Goal: Task Accomplishment & Management: Use online tool/utility

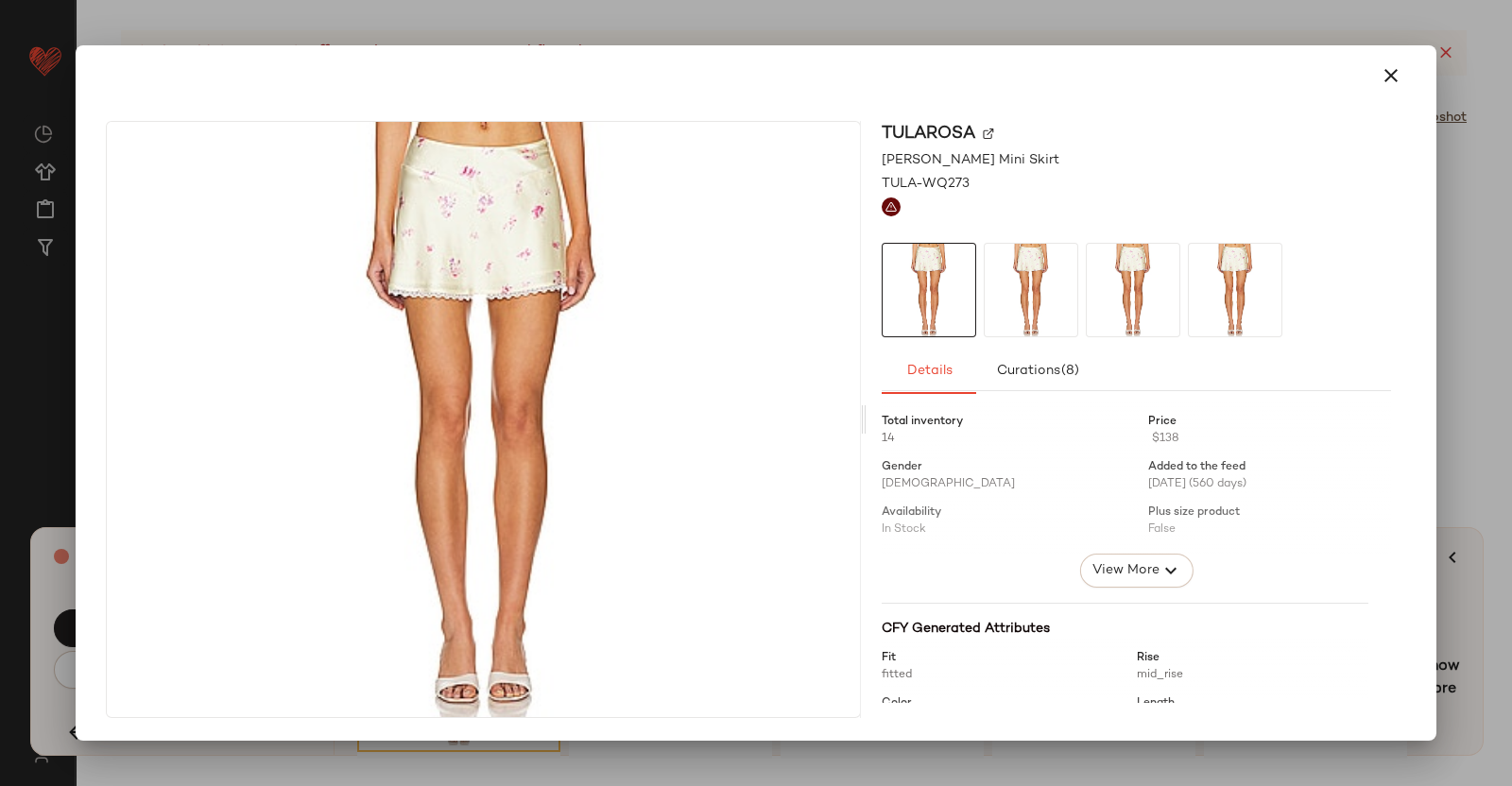
scroll to position [34289, 0]
click at [993, 135] on img at bounding box center [989, 134] width 11 height 11
click at [1484, 243] on div at bounding box center [756, 393] width 1512 height 786
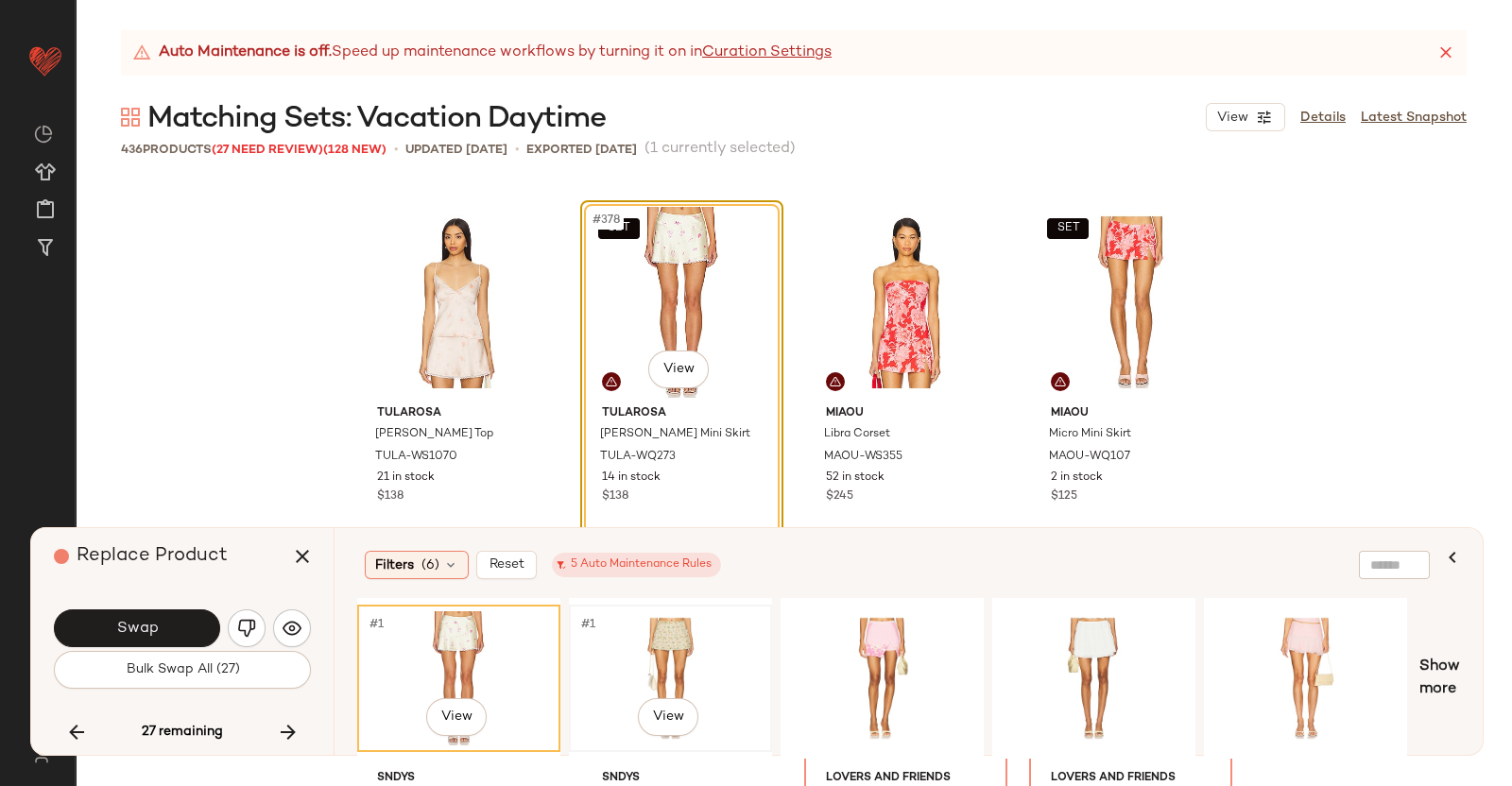
click at [666, 644] on div "#1 View" at bounding box center [671, 678] width 190 height 134
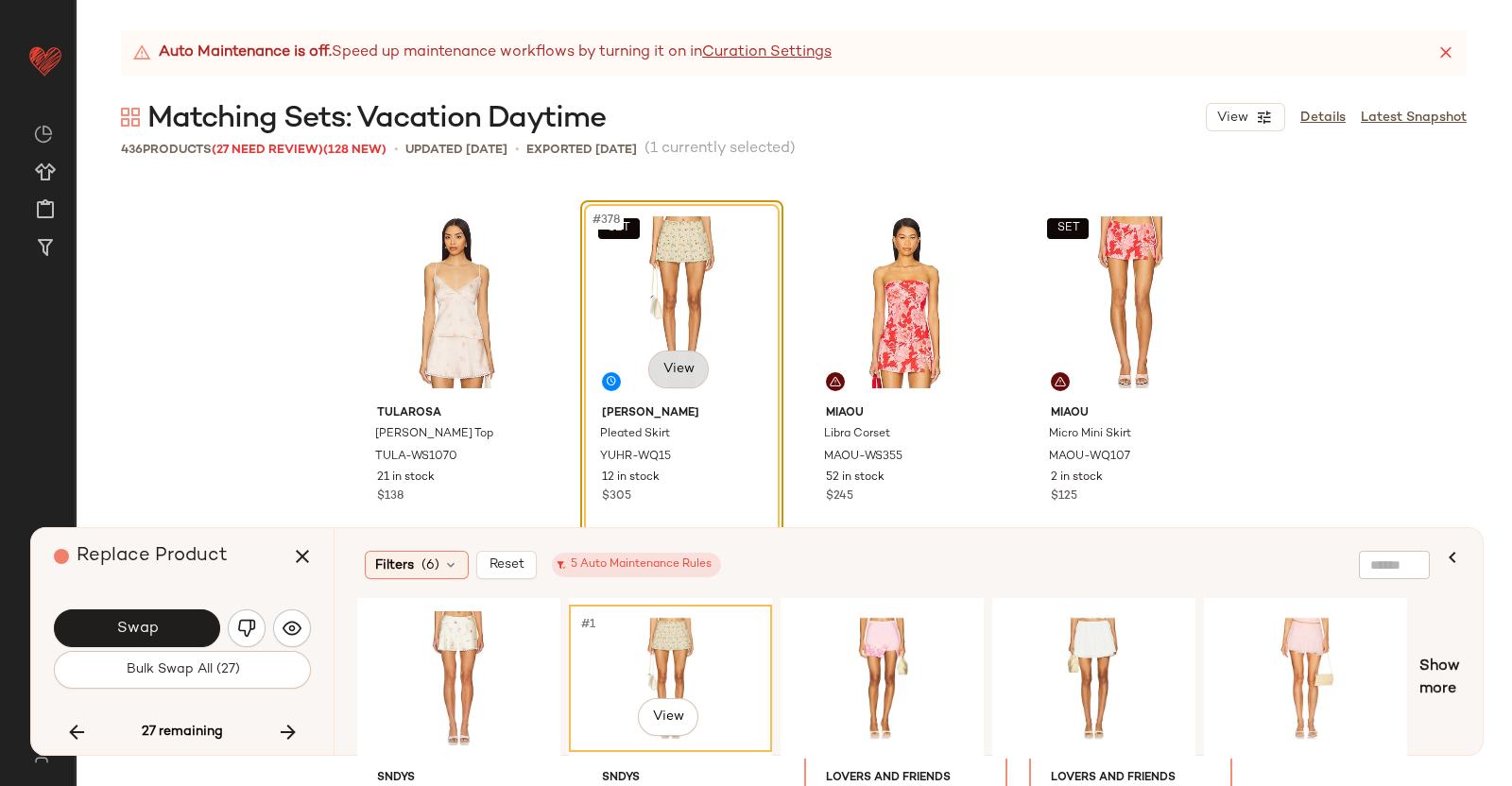
click at [670, 357] on body "Revolve ** Dashboard All Products Global Clipboards (38) Curations (350) [PERSO…" at bounding box center [756, 393] width 1512 height 786
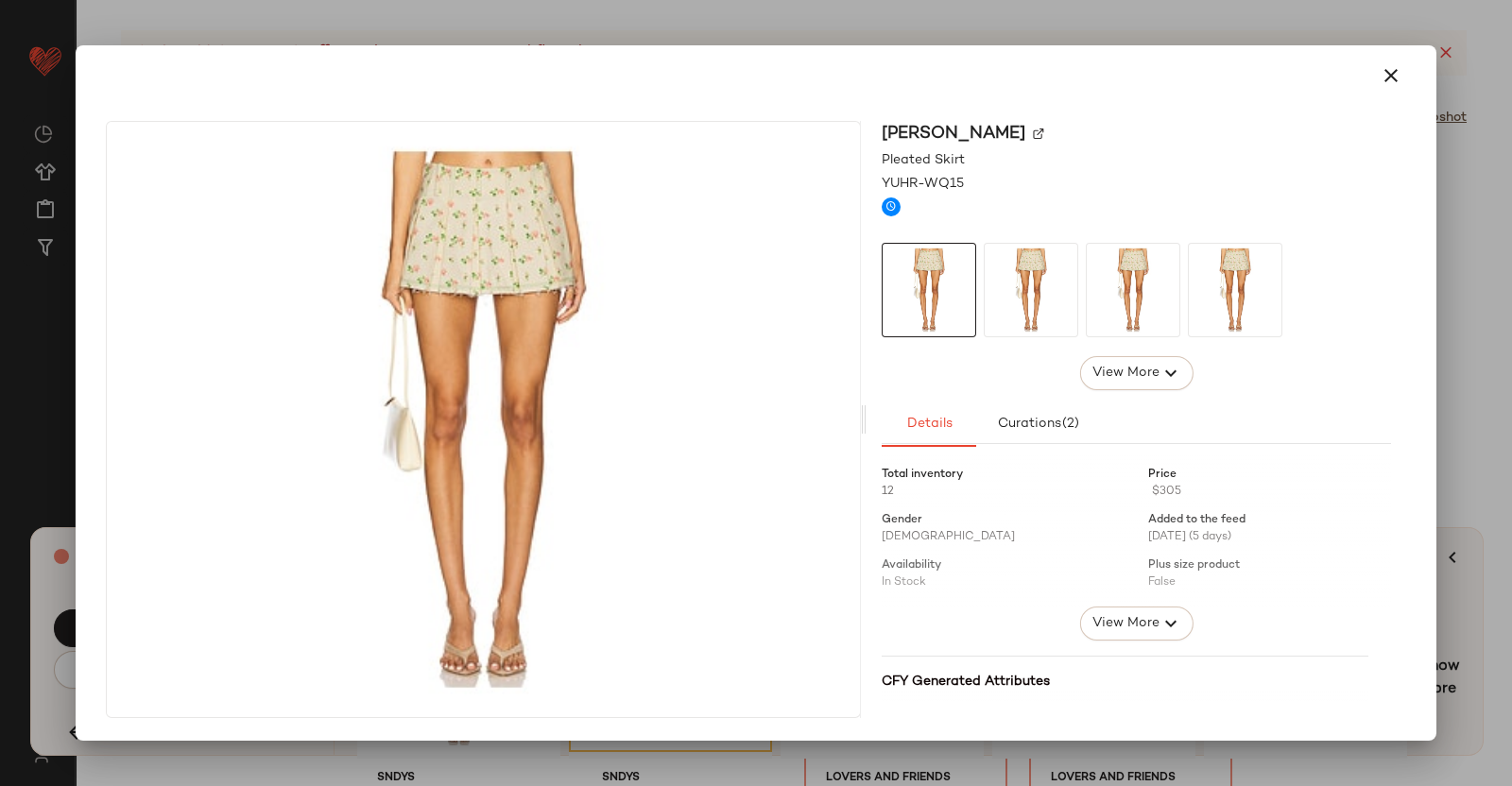
click at [1032, 130] on img at bounding box center [1038, 134] width 11 height 11
click at [1501, 278] on div at bounding box center [756, 393] width 1512 height 786
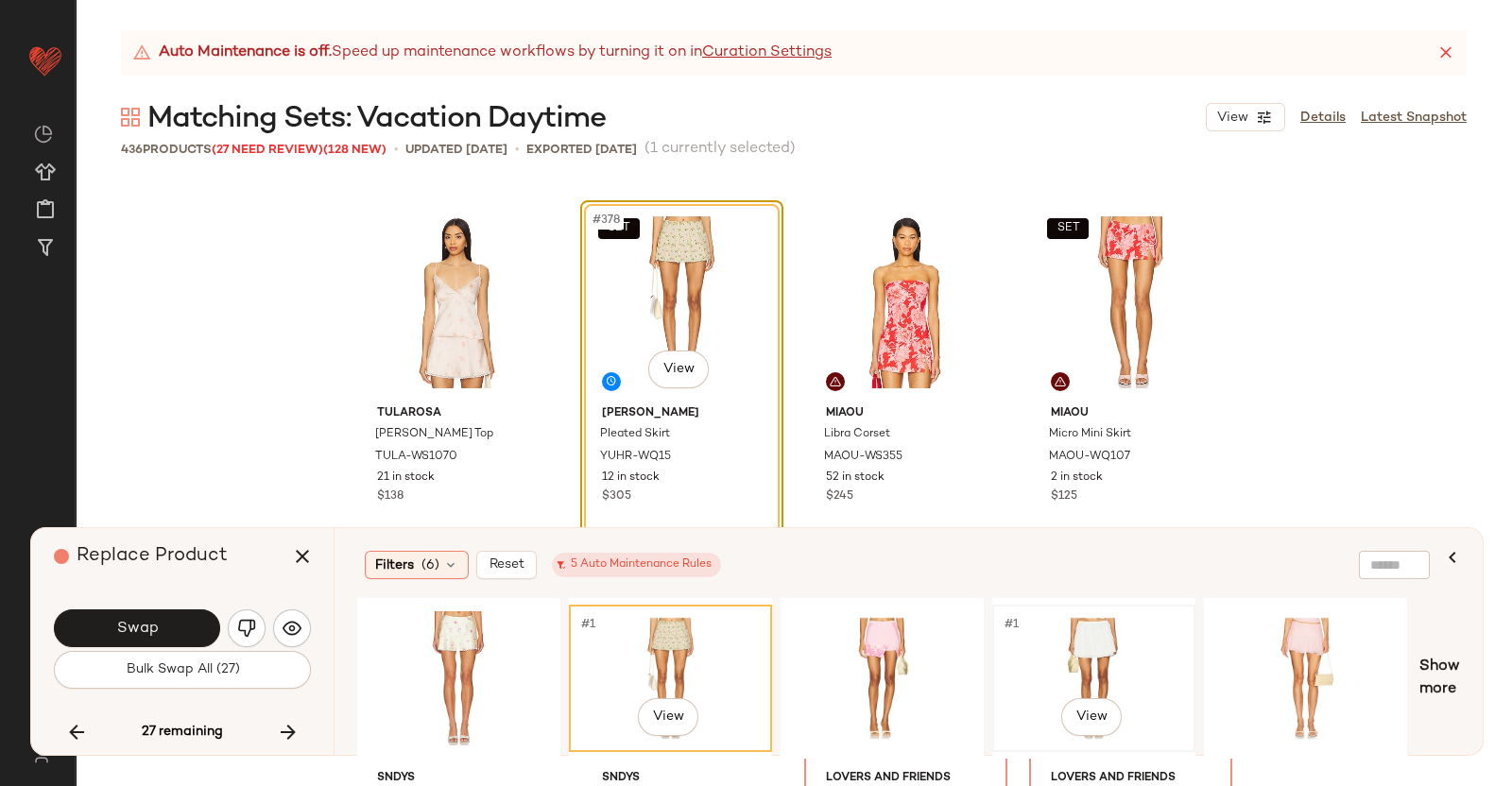
click at [1101, 625] on div "#1 View" at bounding box center [1094, 678] width 190 height 134
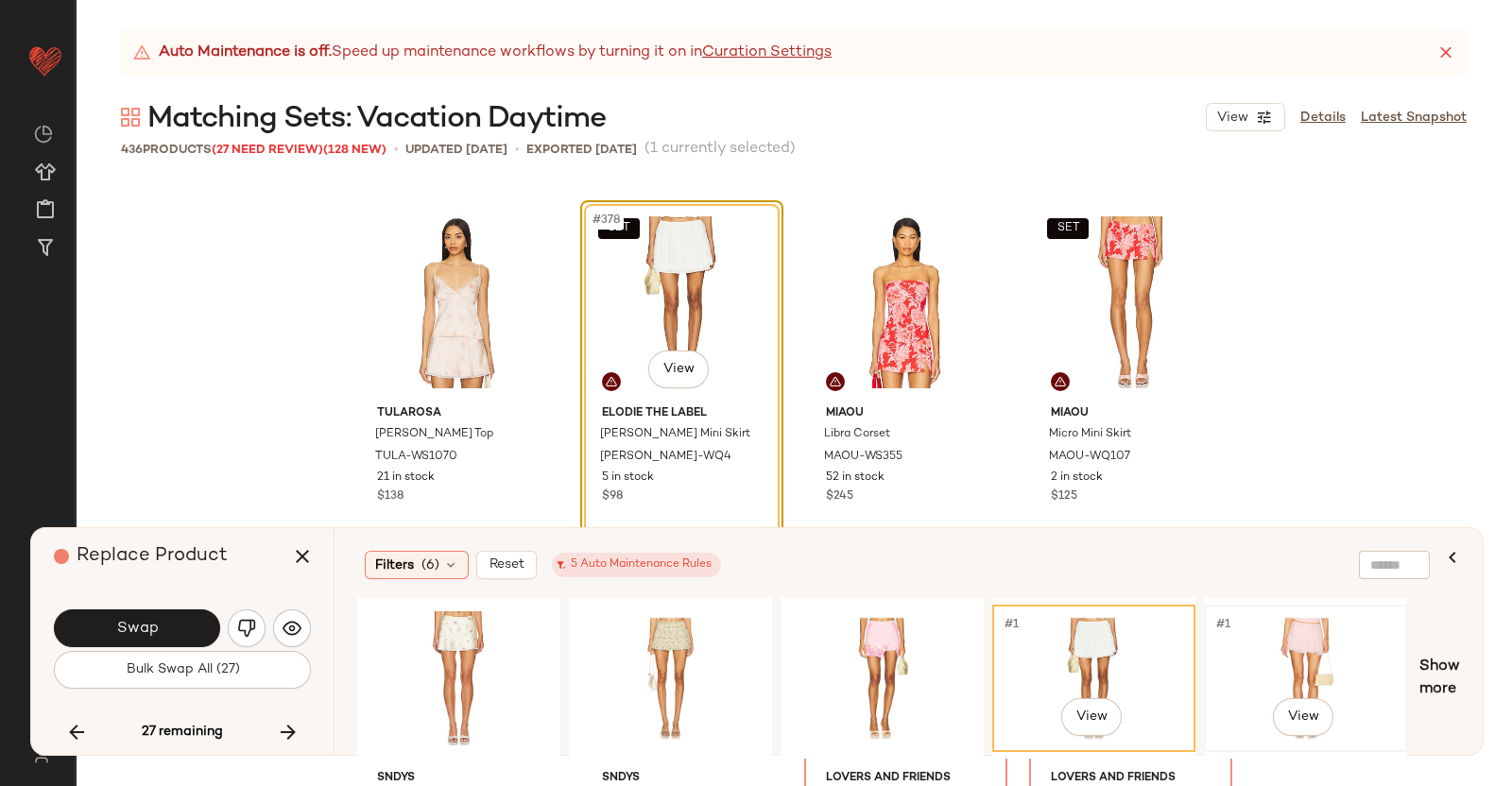
drag, startPoint x: 1243, startPoint y: 603, endPoint x: 1271, endPoint y: 609, distance: 28.6
click at [1253, 607] on div "#1 View" at bounding box center [1306, 678] width 200 height 144
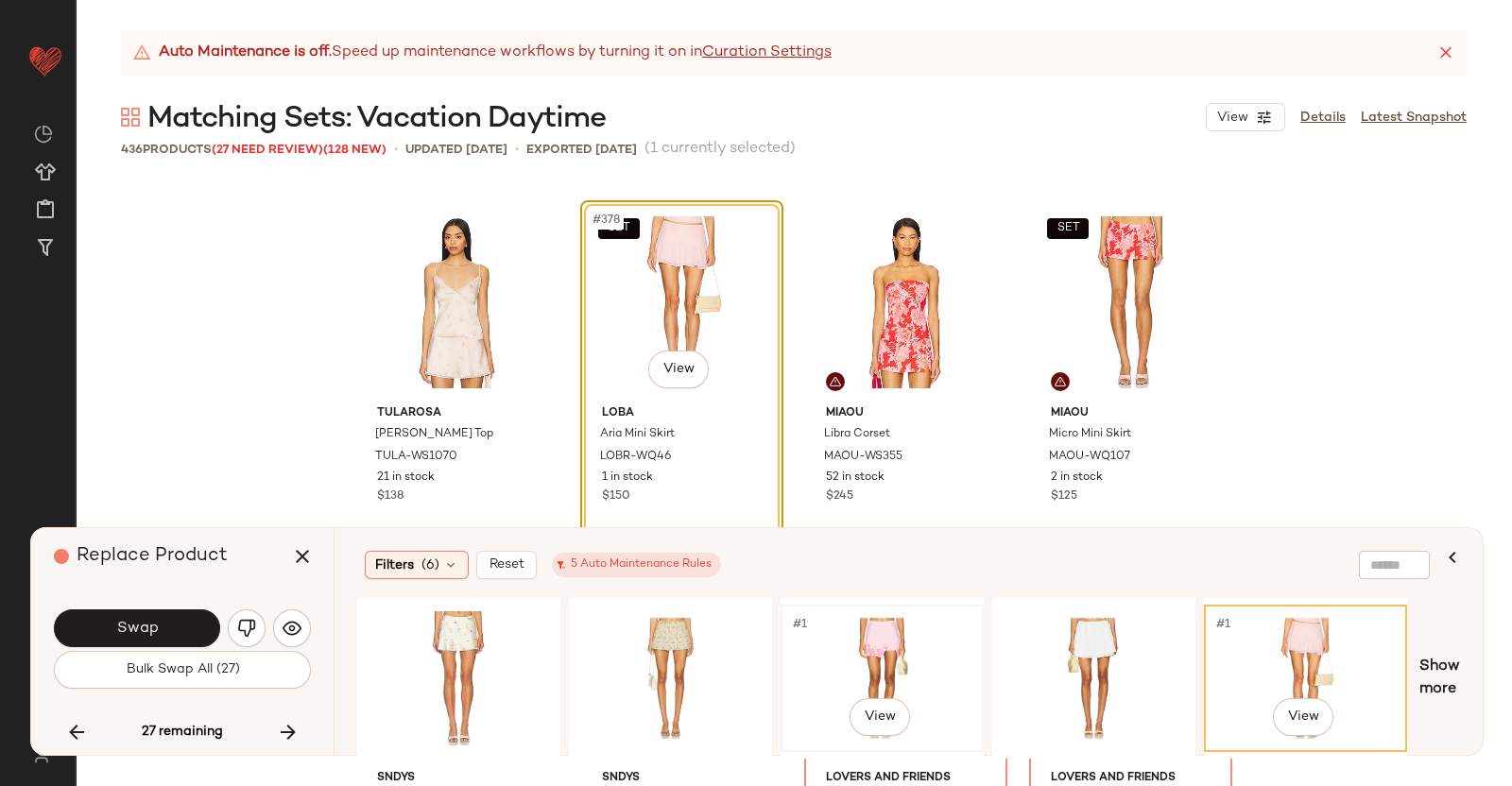
click at [924, 627] on div "#1 View" at bounding box center [882, 678] width 190 height 134
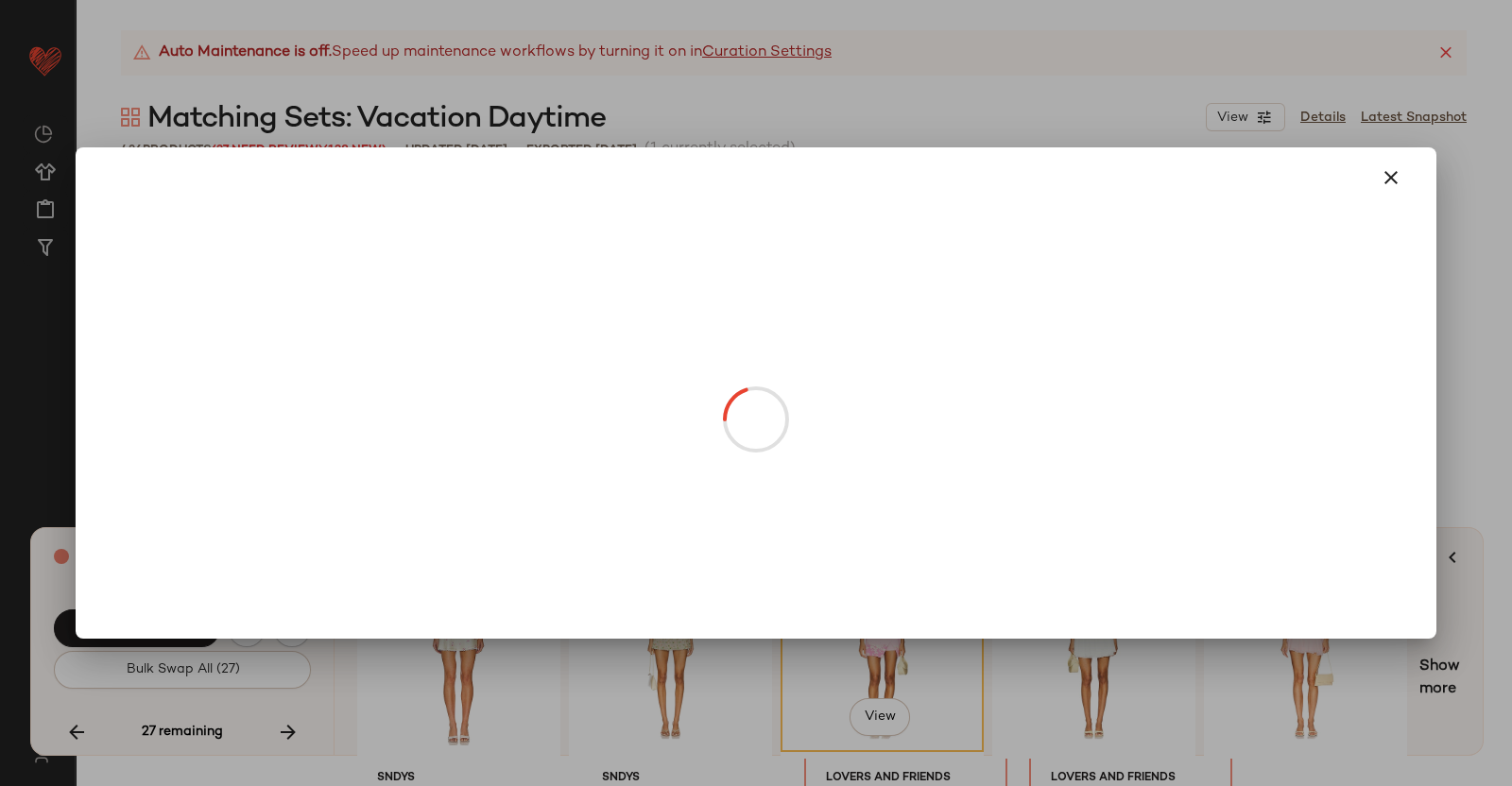
click at [668, 371] on body "Revolve ** Dashboard All Products Global Clipboards (38) Curations (350) [PERSO…" at bounding box center [756, 393] width 1512 height 786
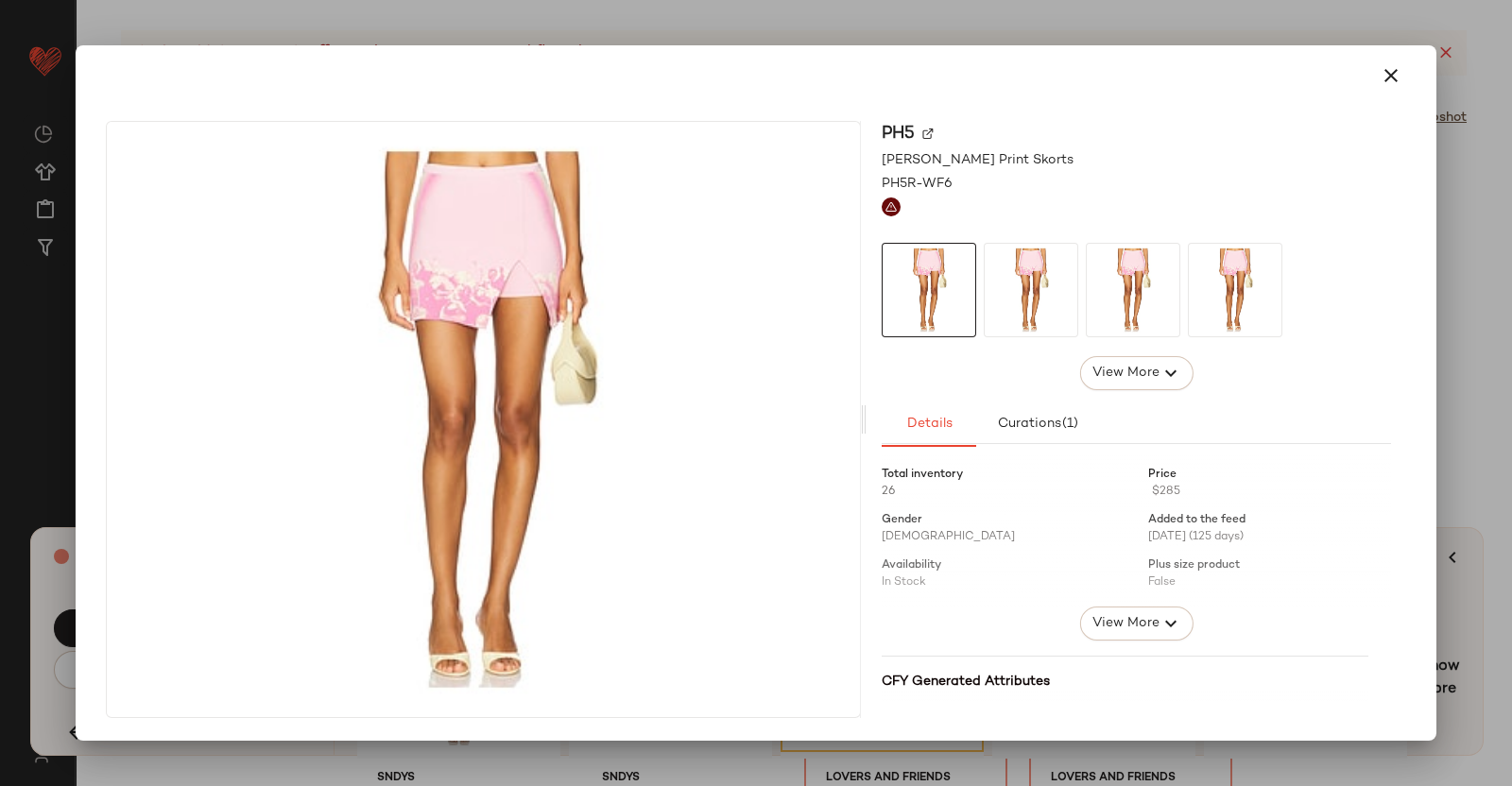
click at [920, 133] on div "PH5" at bounding box center [1136, 133] width 509 height 26
click at [932, 131] on img at bounding box center [928, 134] width 11 height 11
click at [1425, 436] on div "PH5 [PERSON_NAME] Print Skorts PH5R-WF6 View More Details Curations (1) Total i…" at bounding box center [756, 422] width 1345 height 635
drag, startPoint x: 1487, startPoint y: 531, endPoint x: 1470, endPoint y: 531, distance: 17.0
click at [1483, 531] on div at bounding box center [756, 393] width 1512 height 786
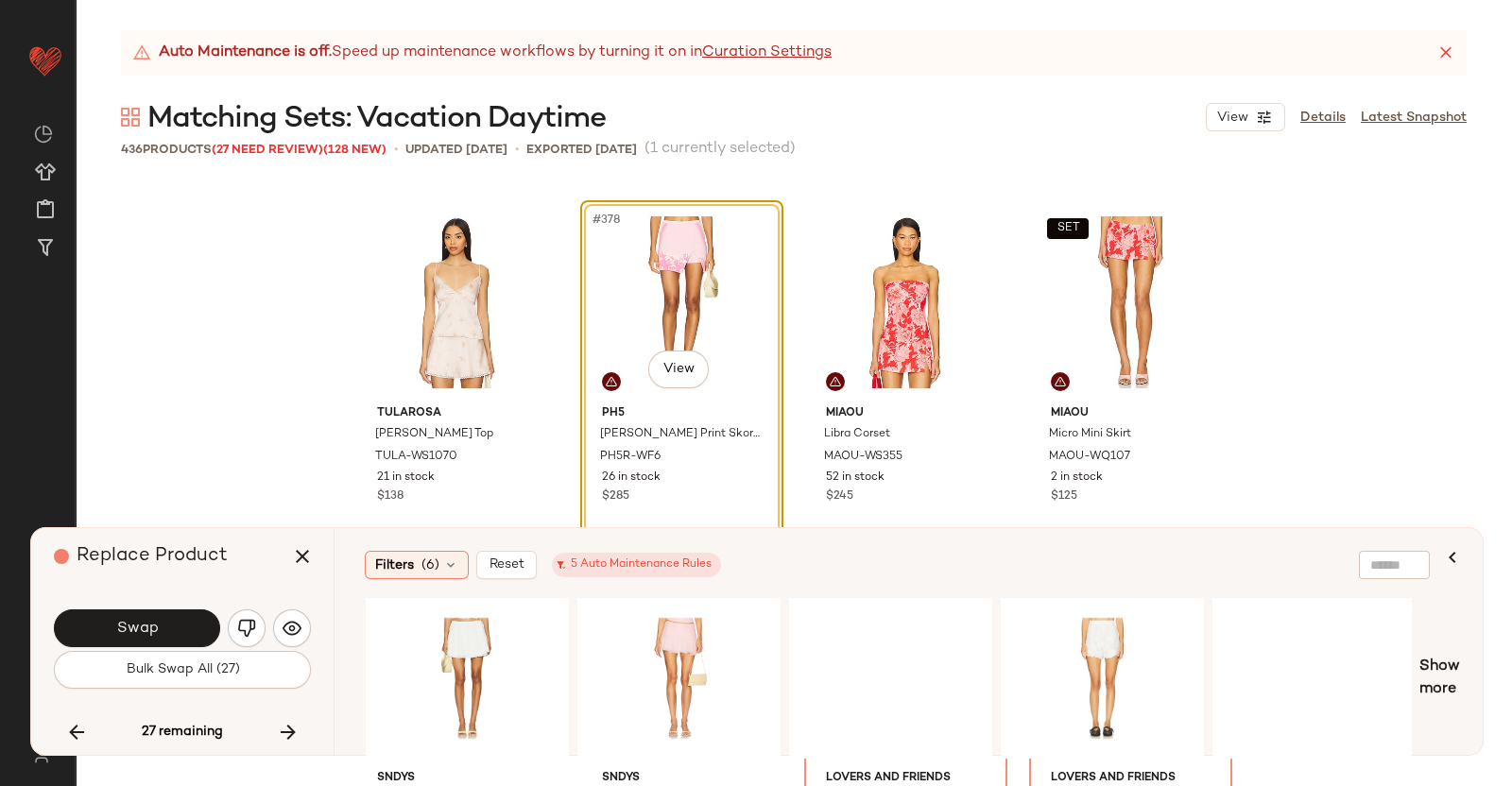
scroll to position [0, 835]
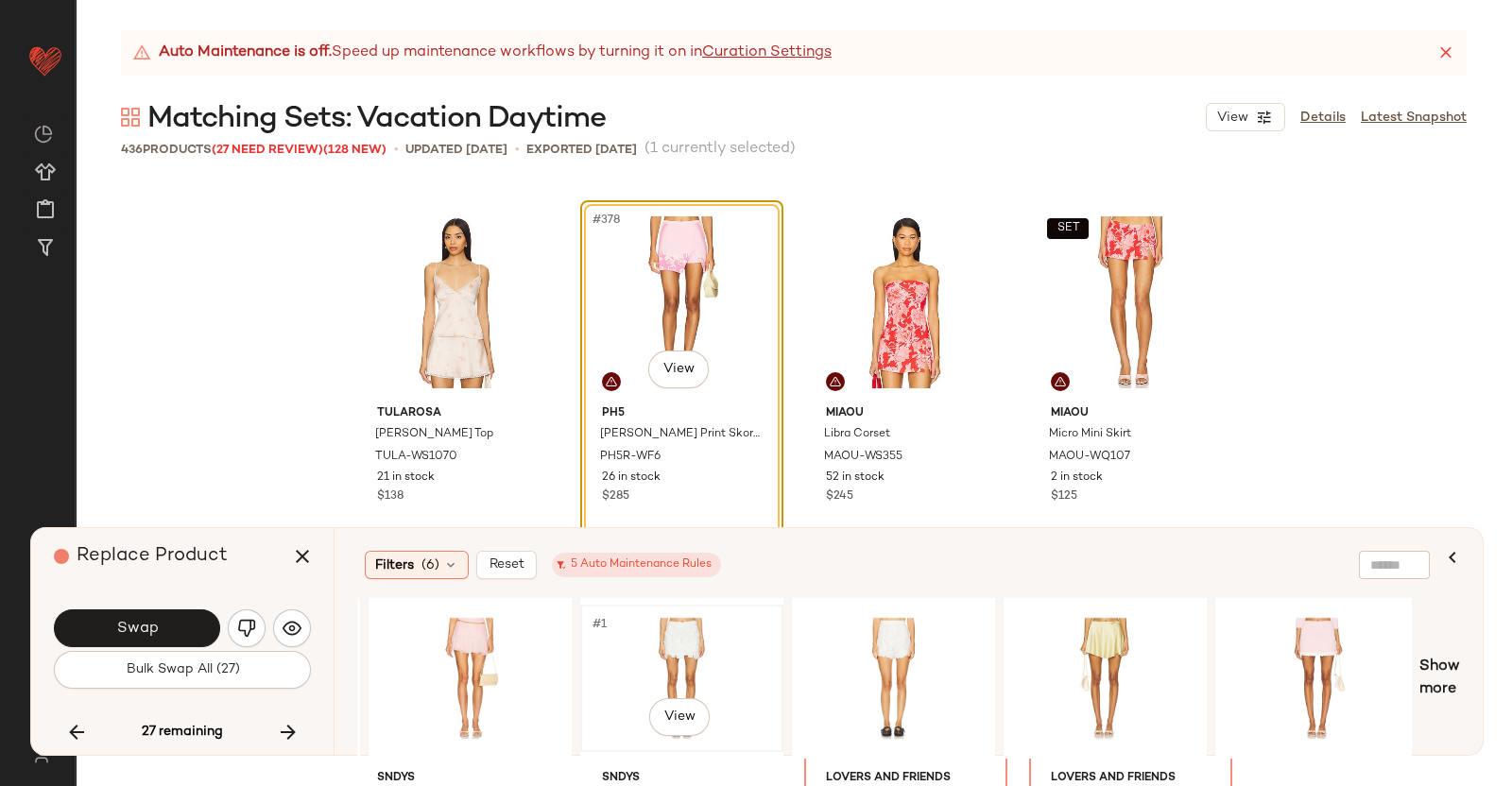
click at [639, 658] on div "#1 View" at bounding box center [682, 678] width 190 height 134
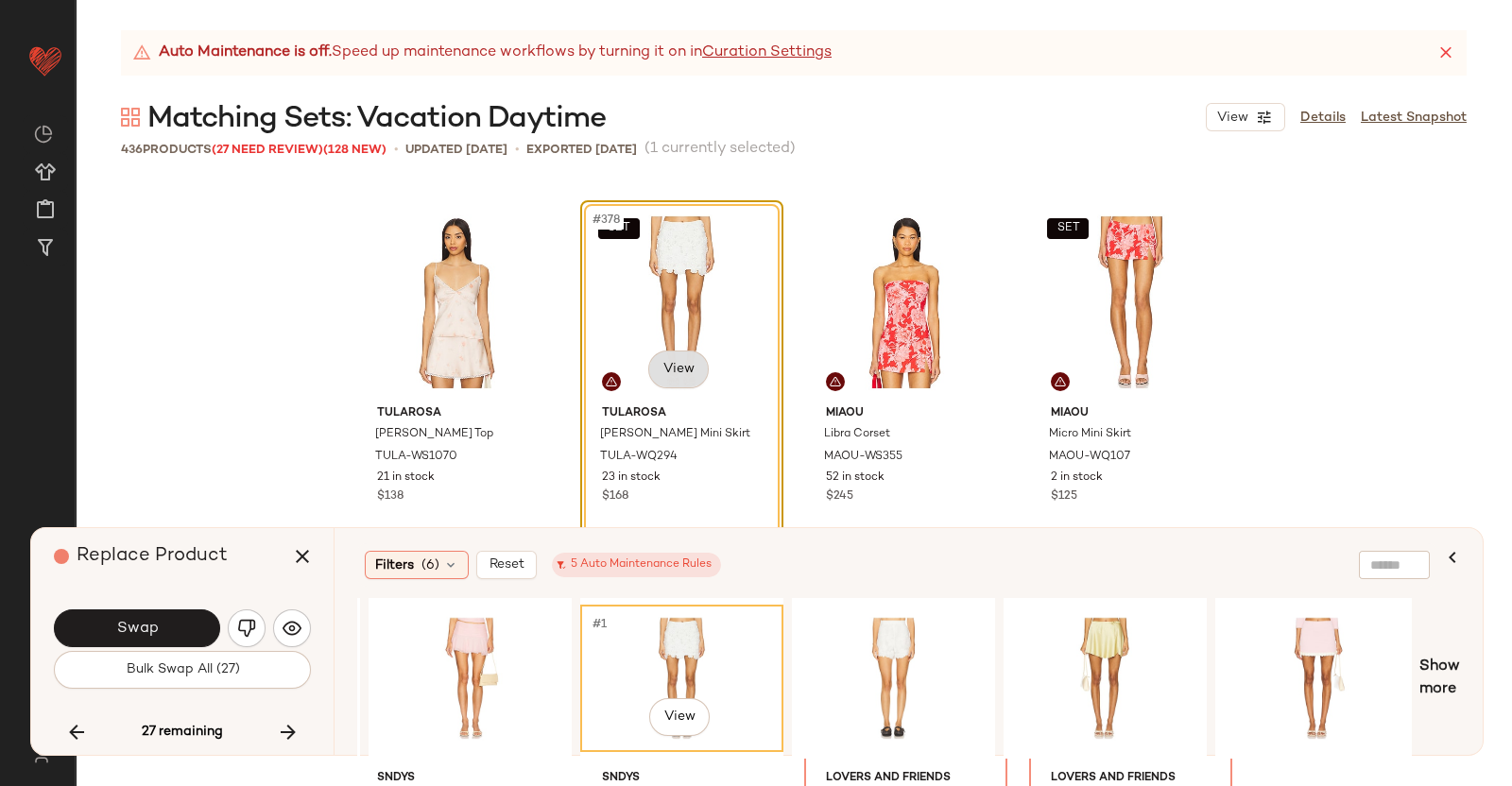
click at [681, 351] on body "Revolve ** Dashboard All Products Global Clipboards (38) Curations (350) [PERSO…" at bounding box center [756, 393] width 1512 height 786
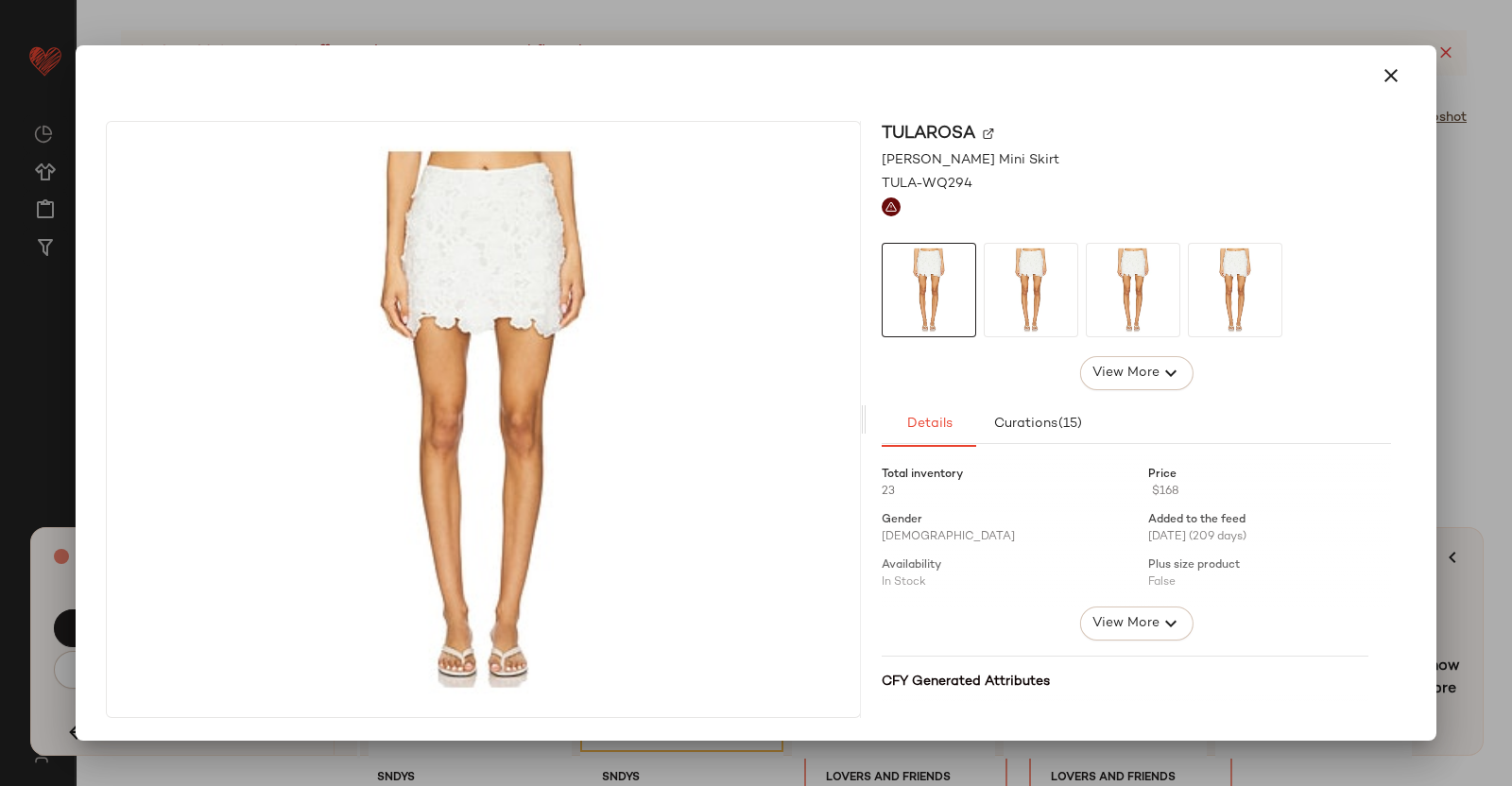
click at [990, 130] on img at bounding box center [989, 134] width 11 height 11
drag, startPoint x: 1493, startPoint y: 252, endPoint x: 1463, endPoint y: 343, distance: 95.8
click at [1492, 256] on div at bounding box center [756, 393] width 1512 height 786
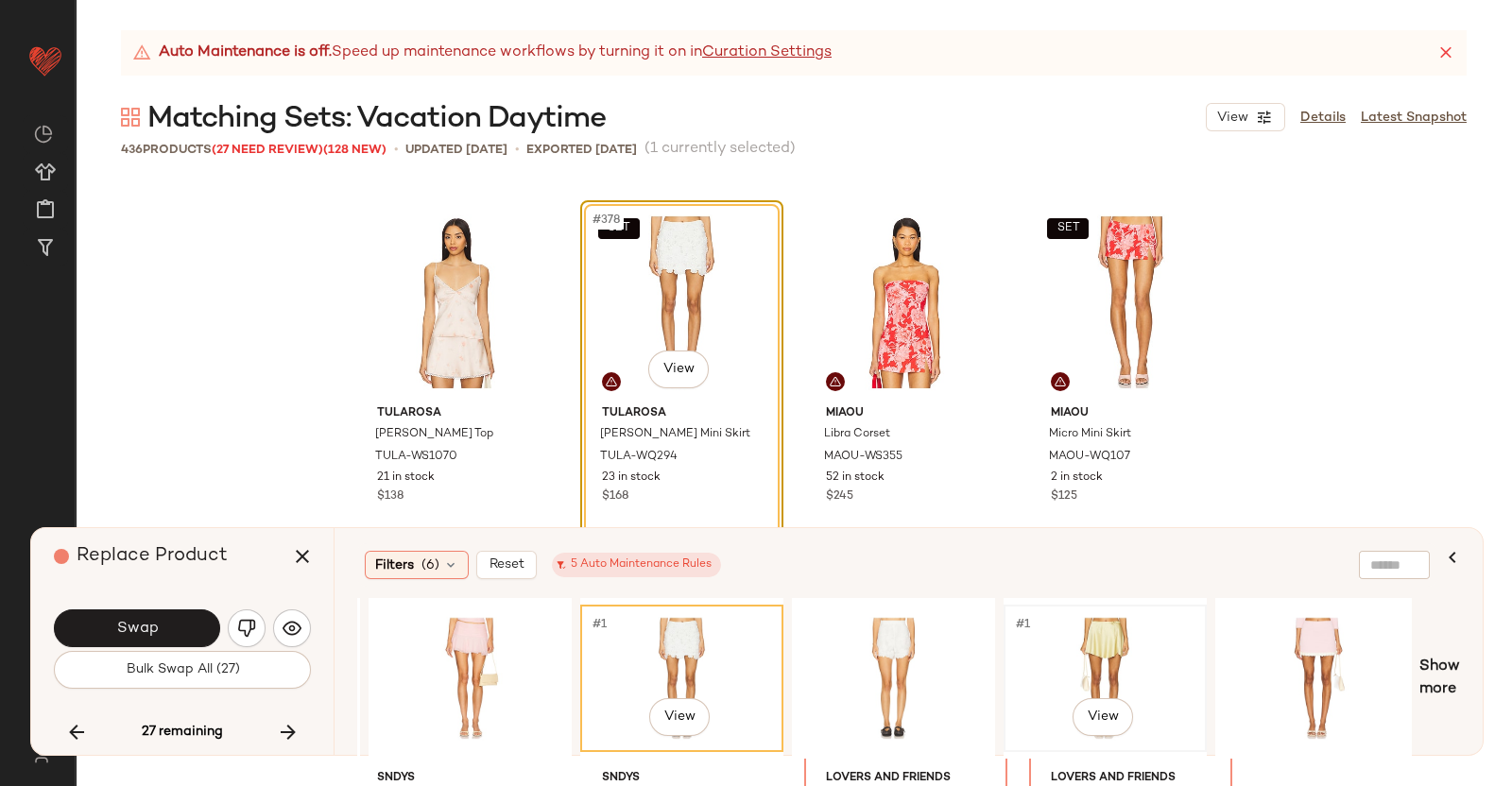
click at [1109, 658] on div "#1 View" at bounding box center [1106, 678] width 190 height 134
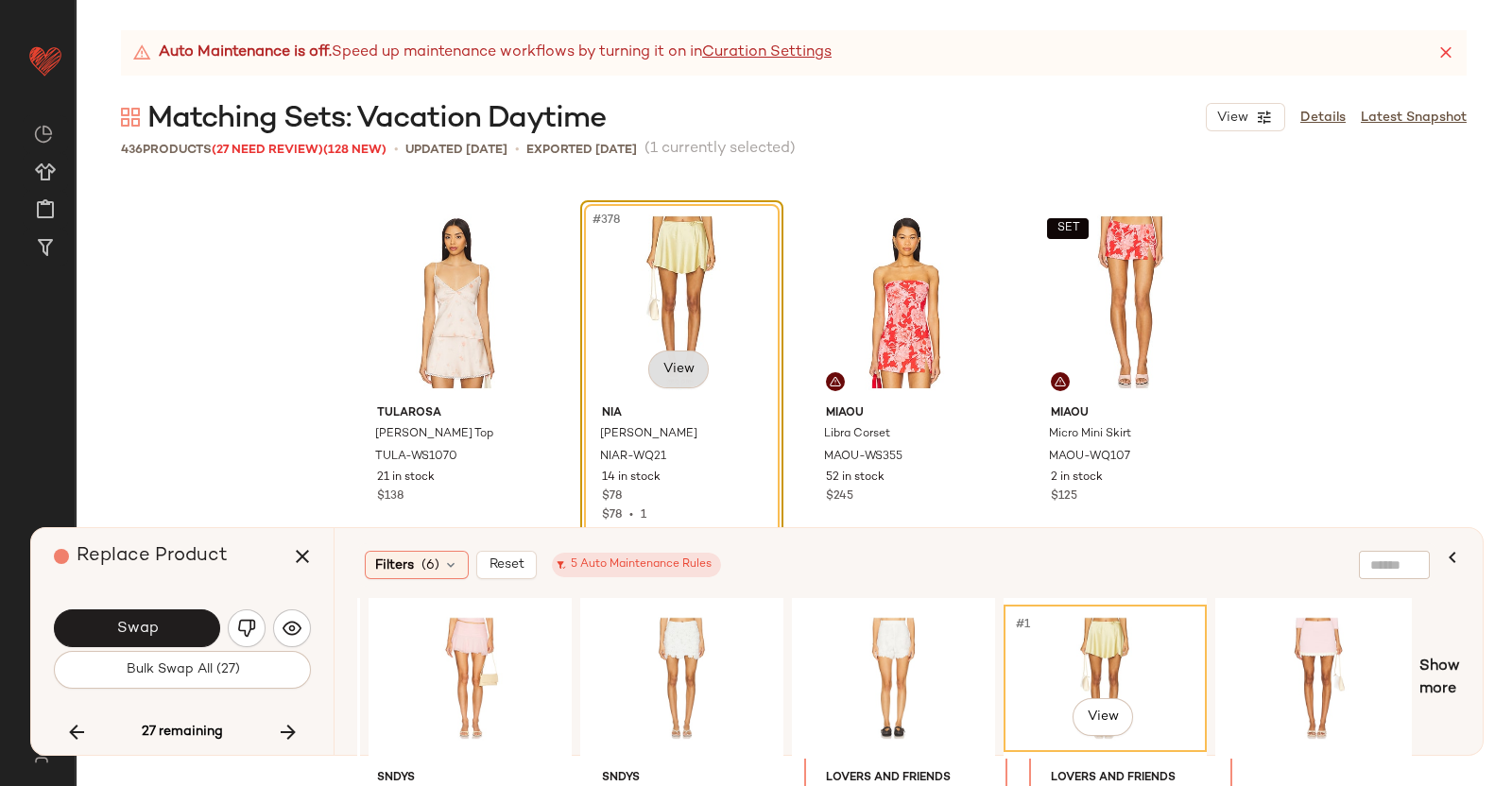
click at [662, 361] on body "Revolve ** Dashboard All Products Global Clipboards (38) Curations (350) [PERSO…" at bounding box center [756, 393] width 1512 height 786
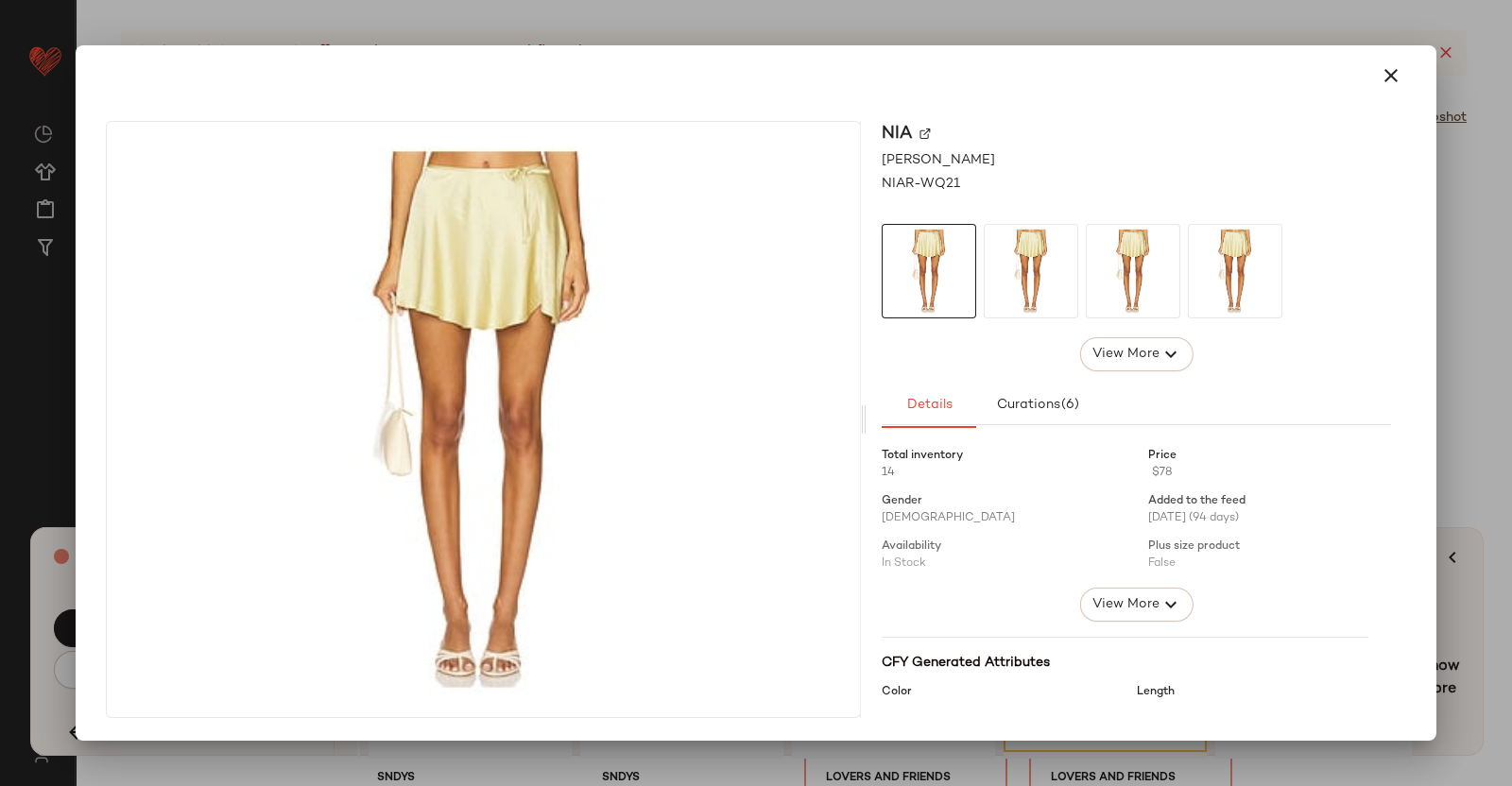
click at [921, 136] on img at bounding box center [925, 134] width 11 height 11
click at [1458, 166] on div at bounding box center [756, 393] width 1512 height 786
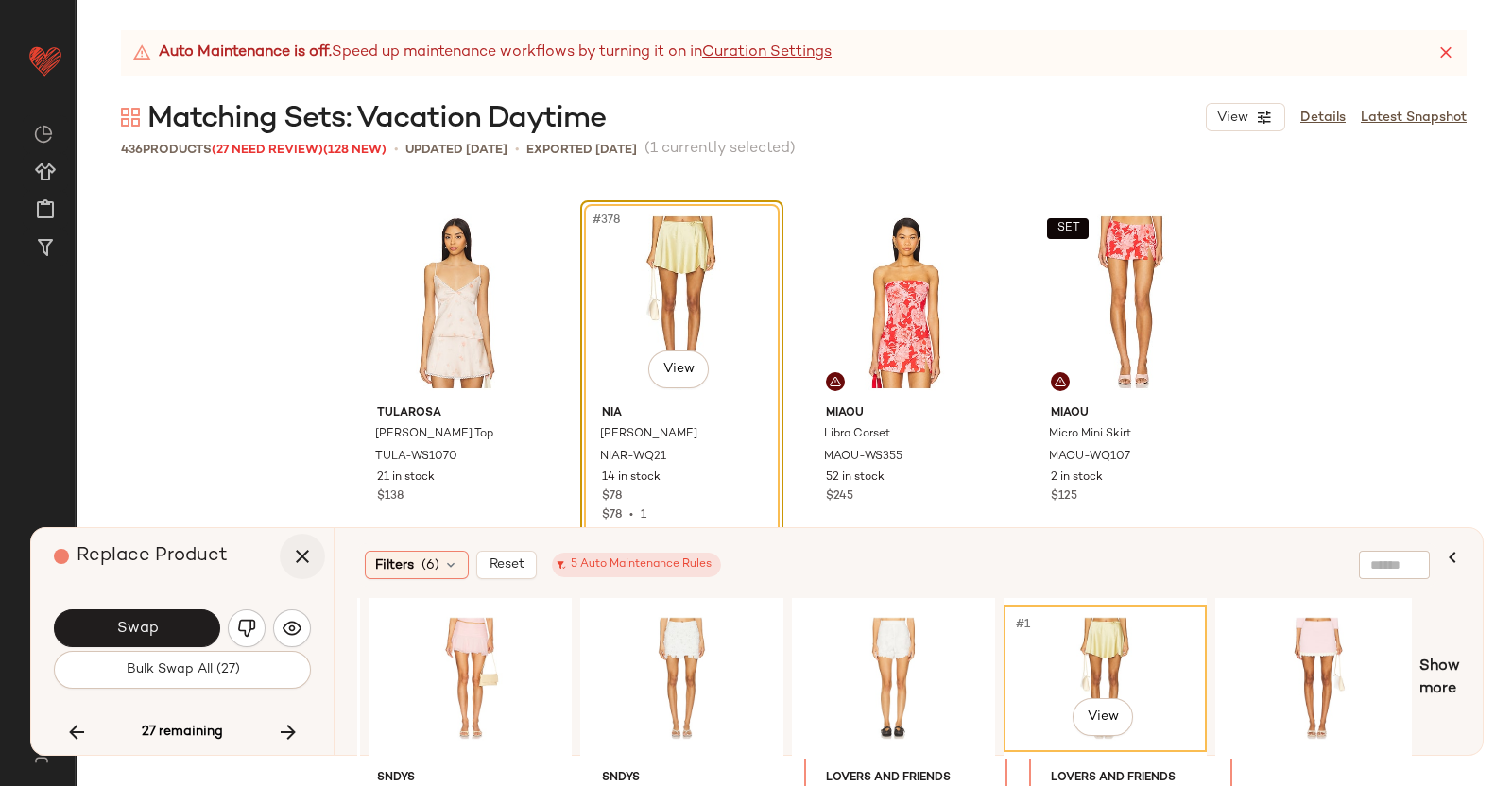
click at [302, 541] on button "button" at bounding box center [303, 557] width 46 height 46
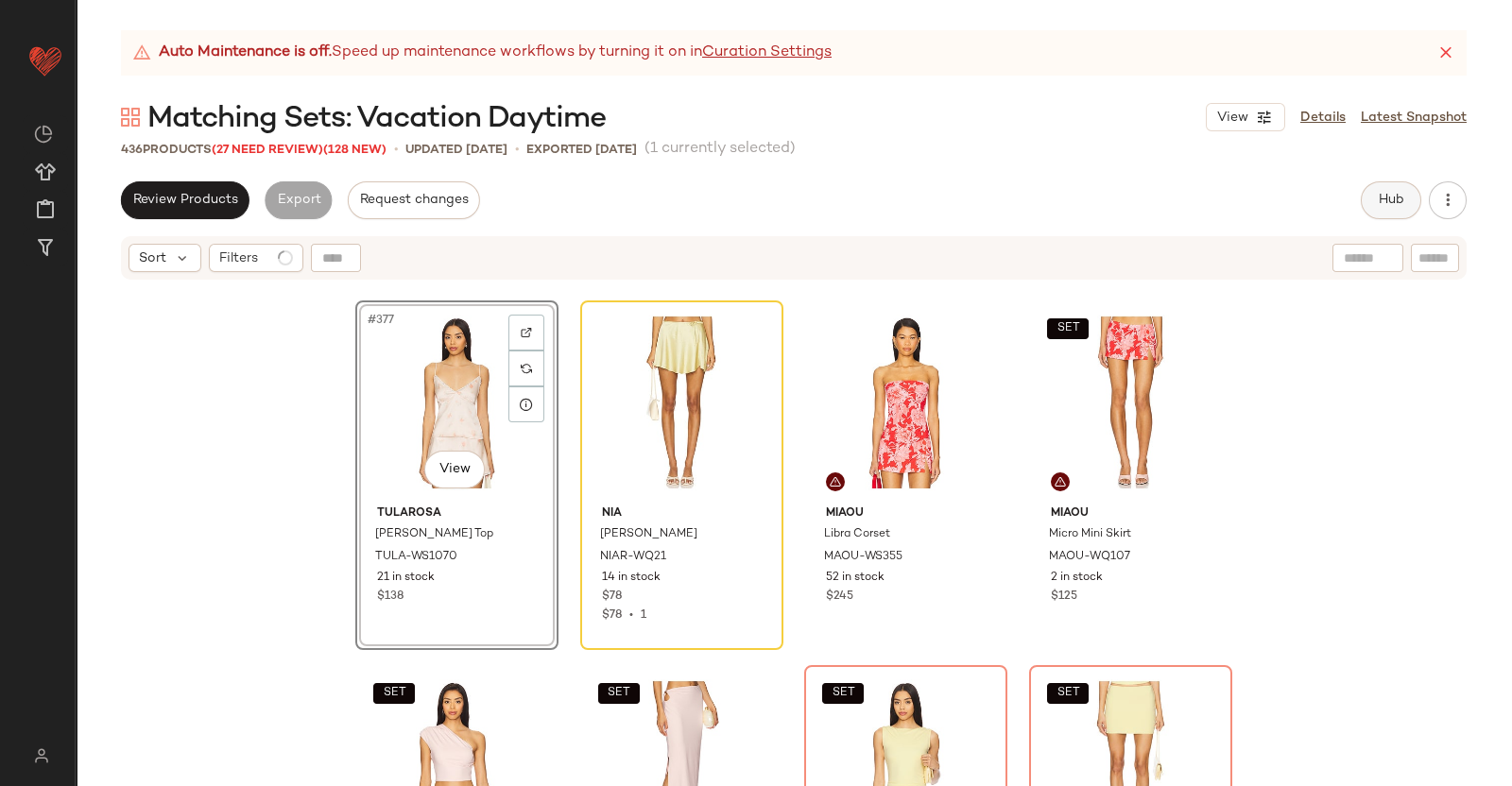
click at [1409, 191] on button "Hub" at bounding box center [1391, 201] width 61 height 38
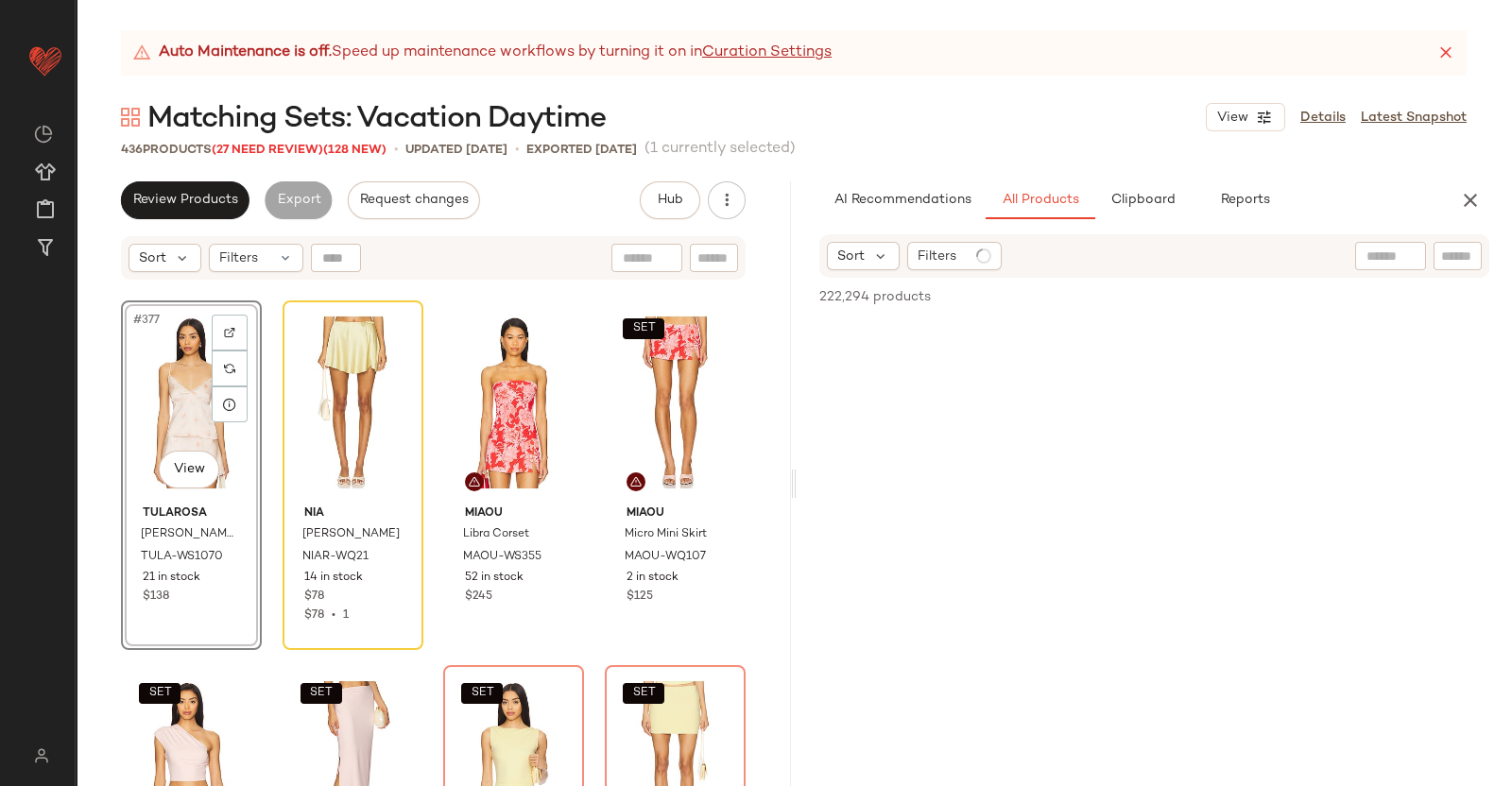
click at [1418, 254] on div at bounding box center [1390, 256] width 70 height 29
click at [1456, 256] on input "text" at bounding box center [1457, 256] width 33 height 20
paste input "*********"
type input "*********"
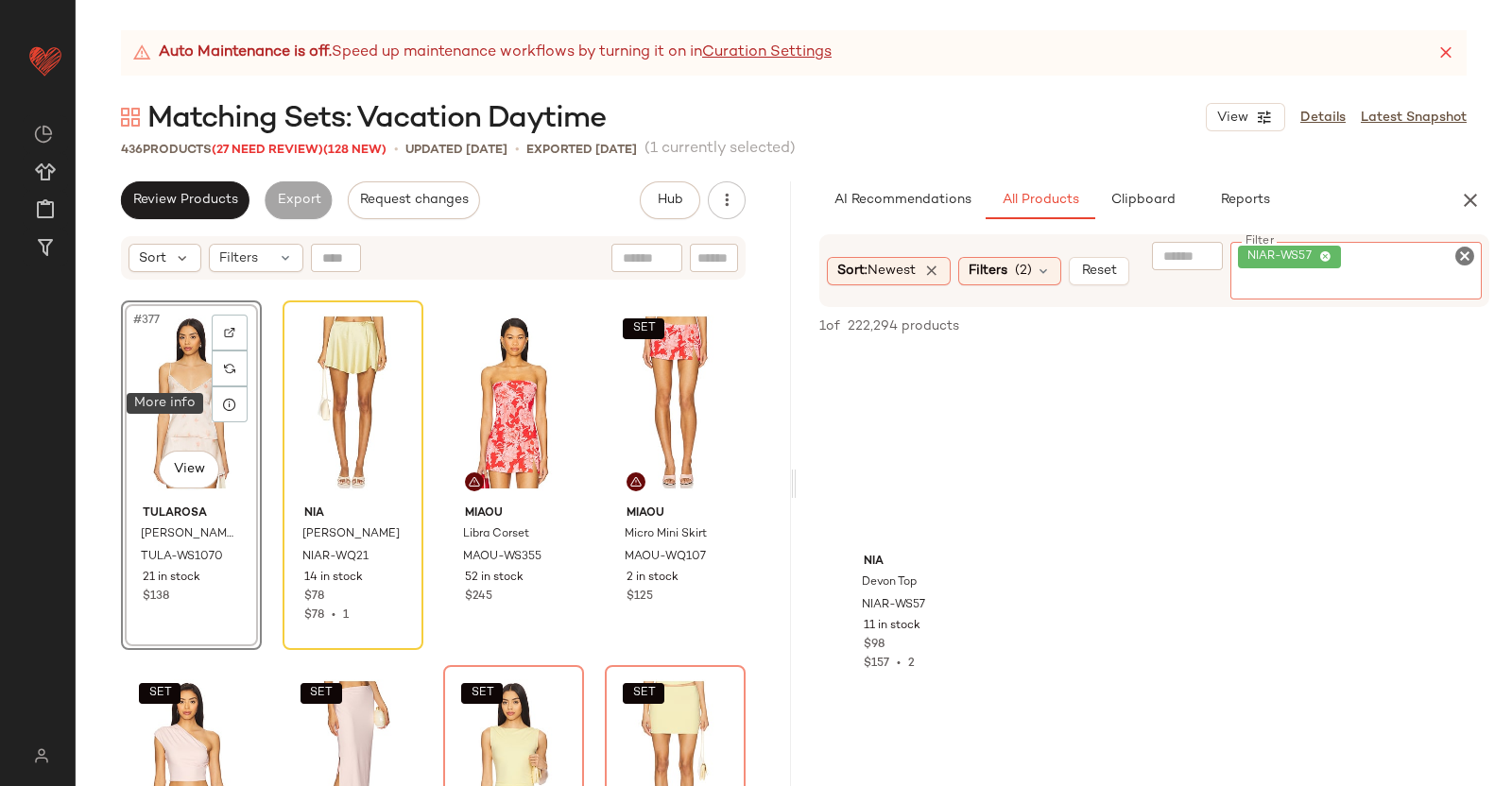
click at [200, 403] on div "#377 View" at bounding box center [191, 403] width 128 height 191
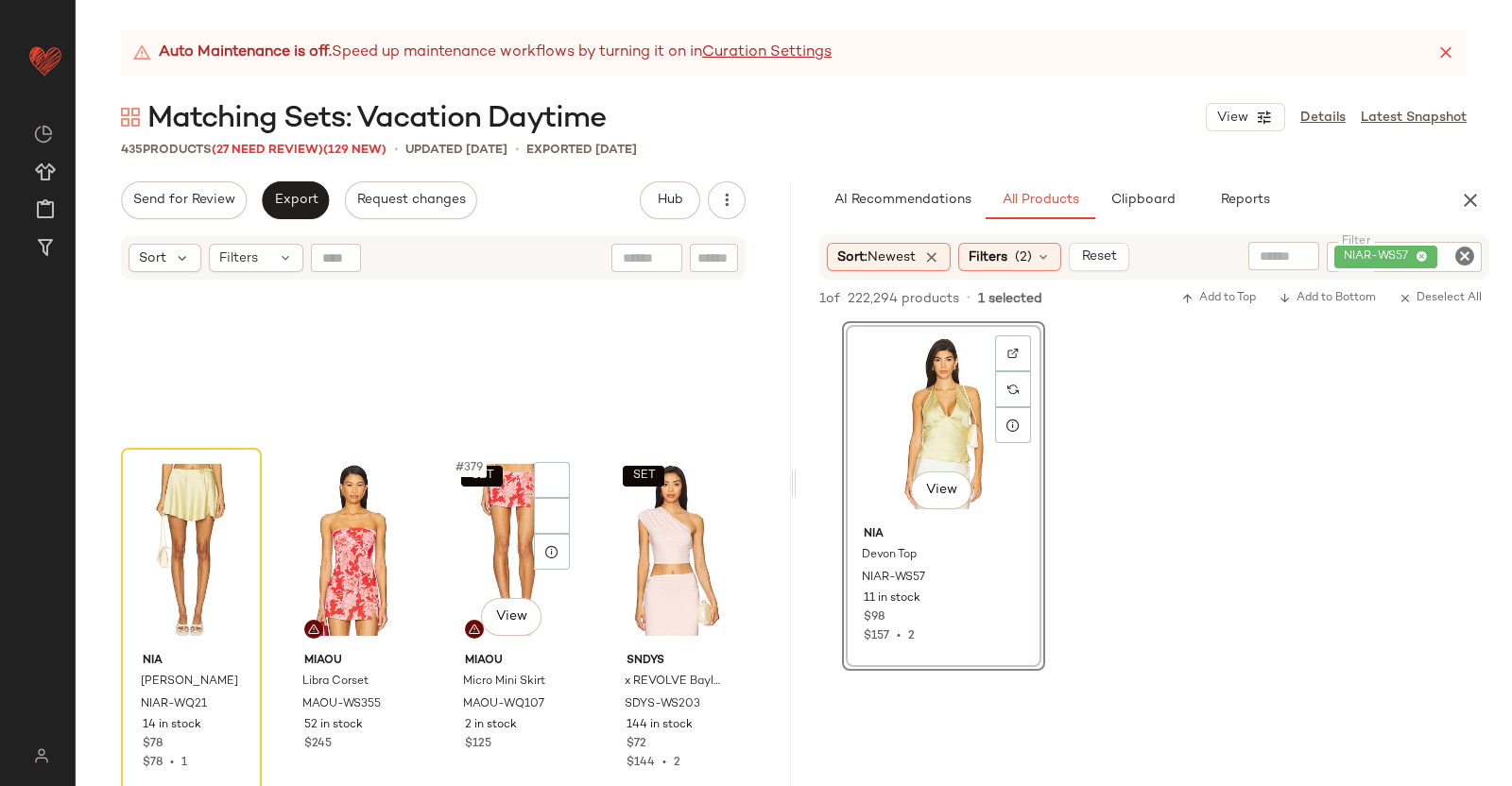
scroll to position [33935, 0]
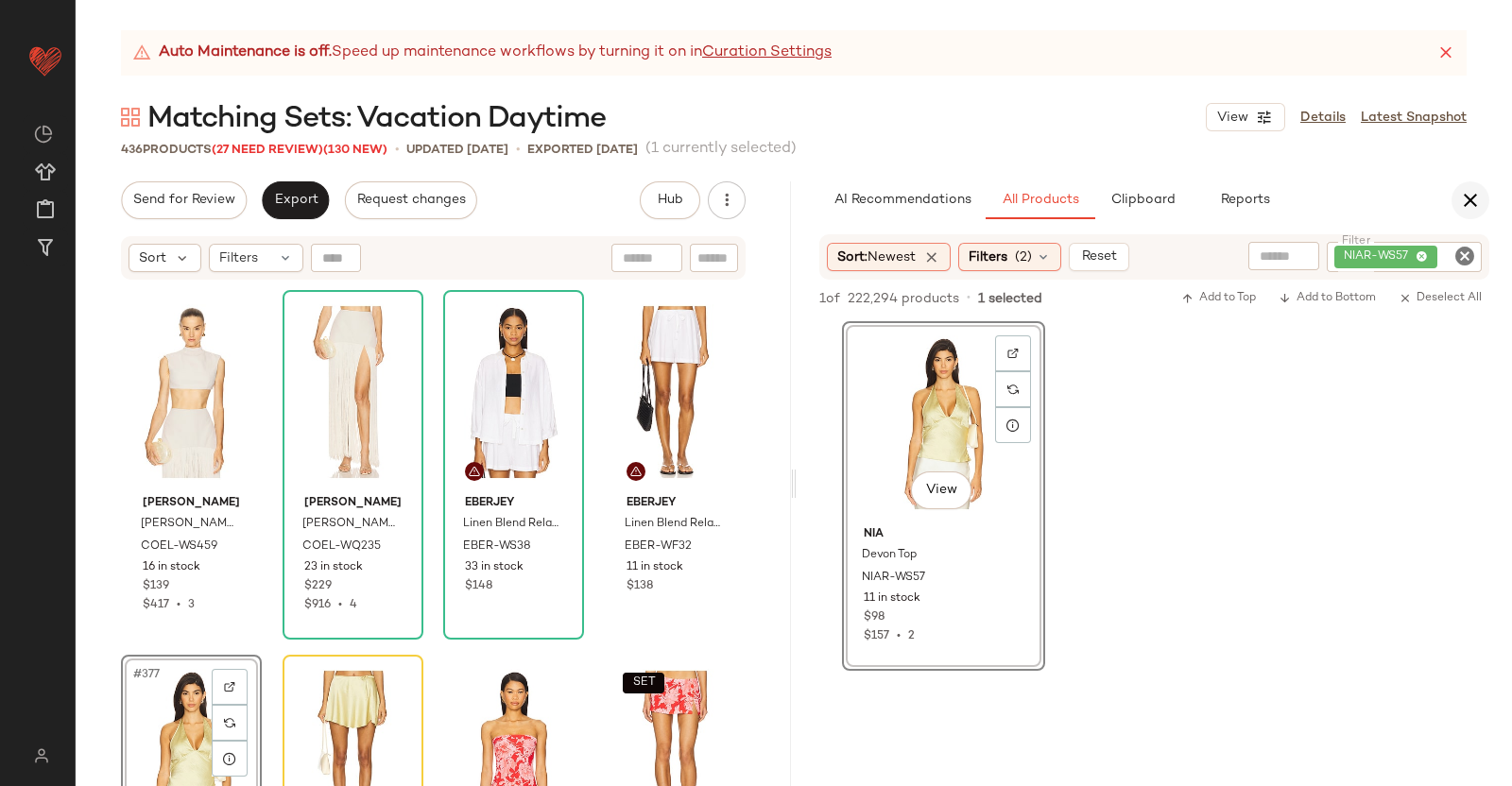
click at [1464, 199] on icon "button" at bounding box center [1470, 201] width 23 height 23
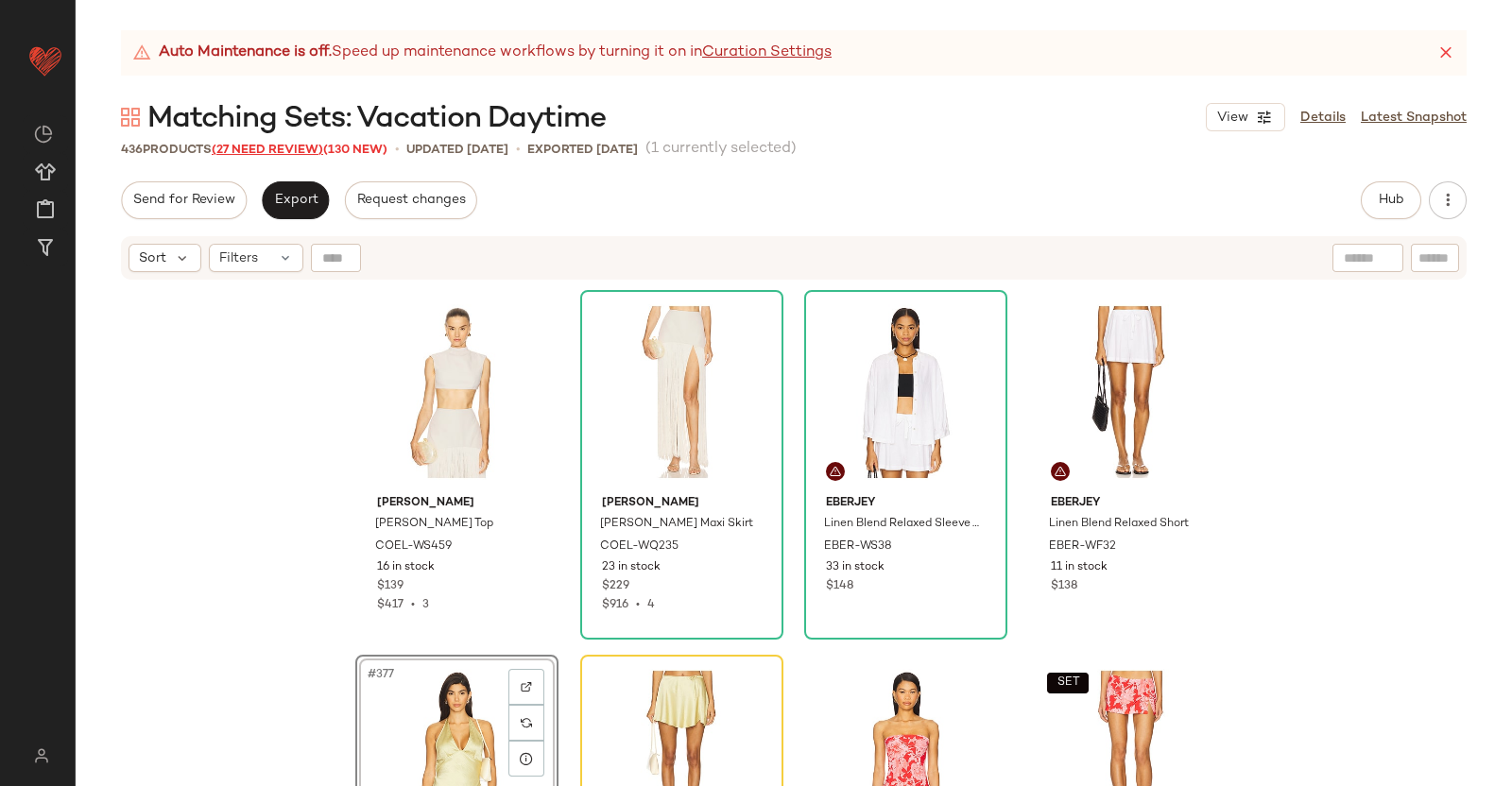
click at [304, 149] on span "(27 Need Review)" at bounding box center [266, 150] width 111 height 13
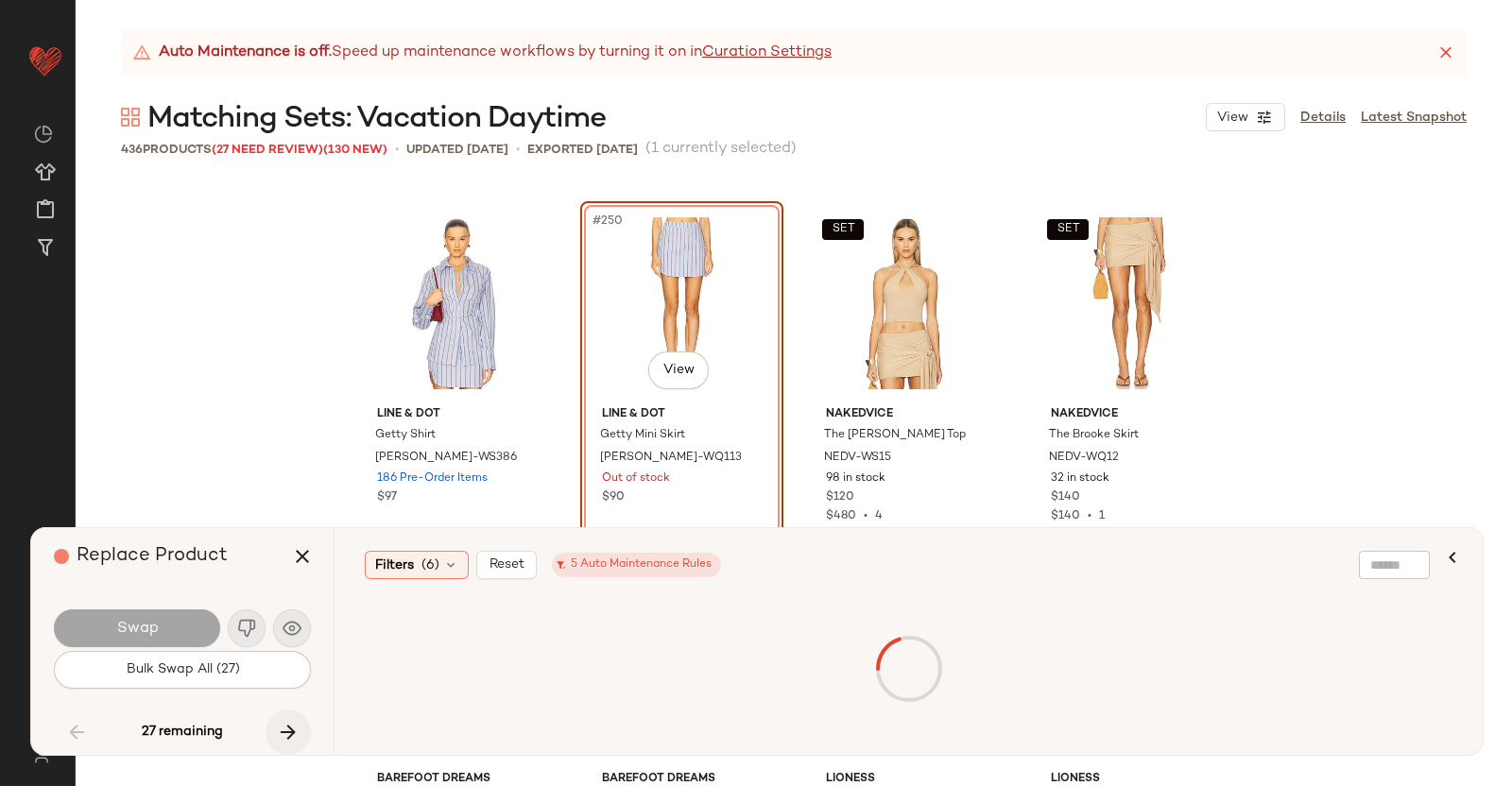
click at [284, 735] on icon "button" at bounding box center [288, 733] width 23 height 23
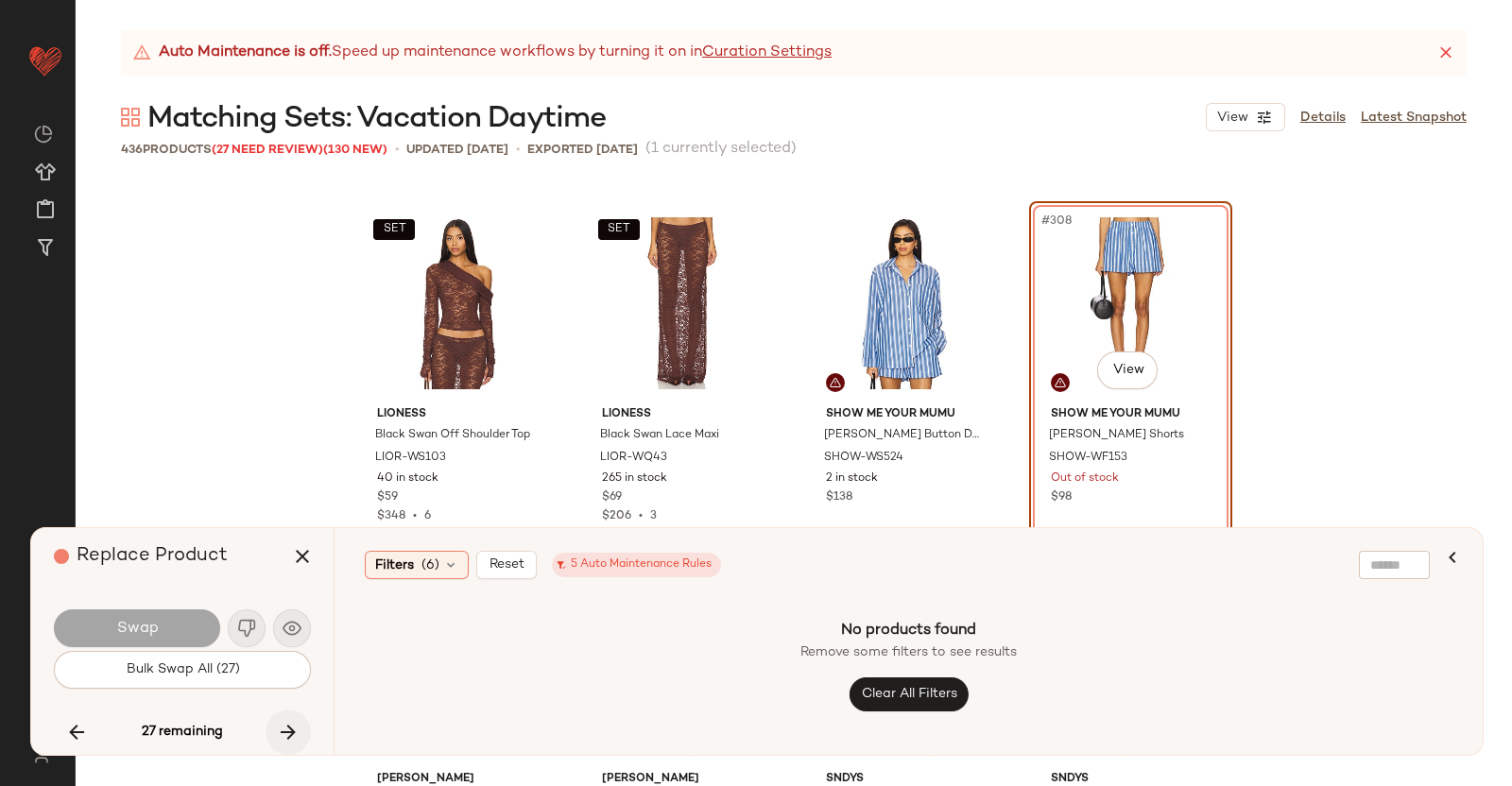
click at [284, 735] on icon "button" at bounding box center [288, 733] width 23 height 23
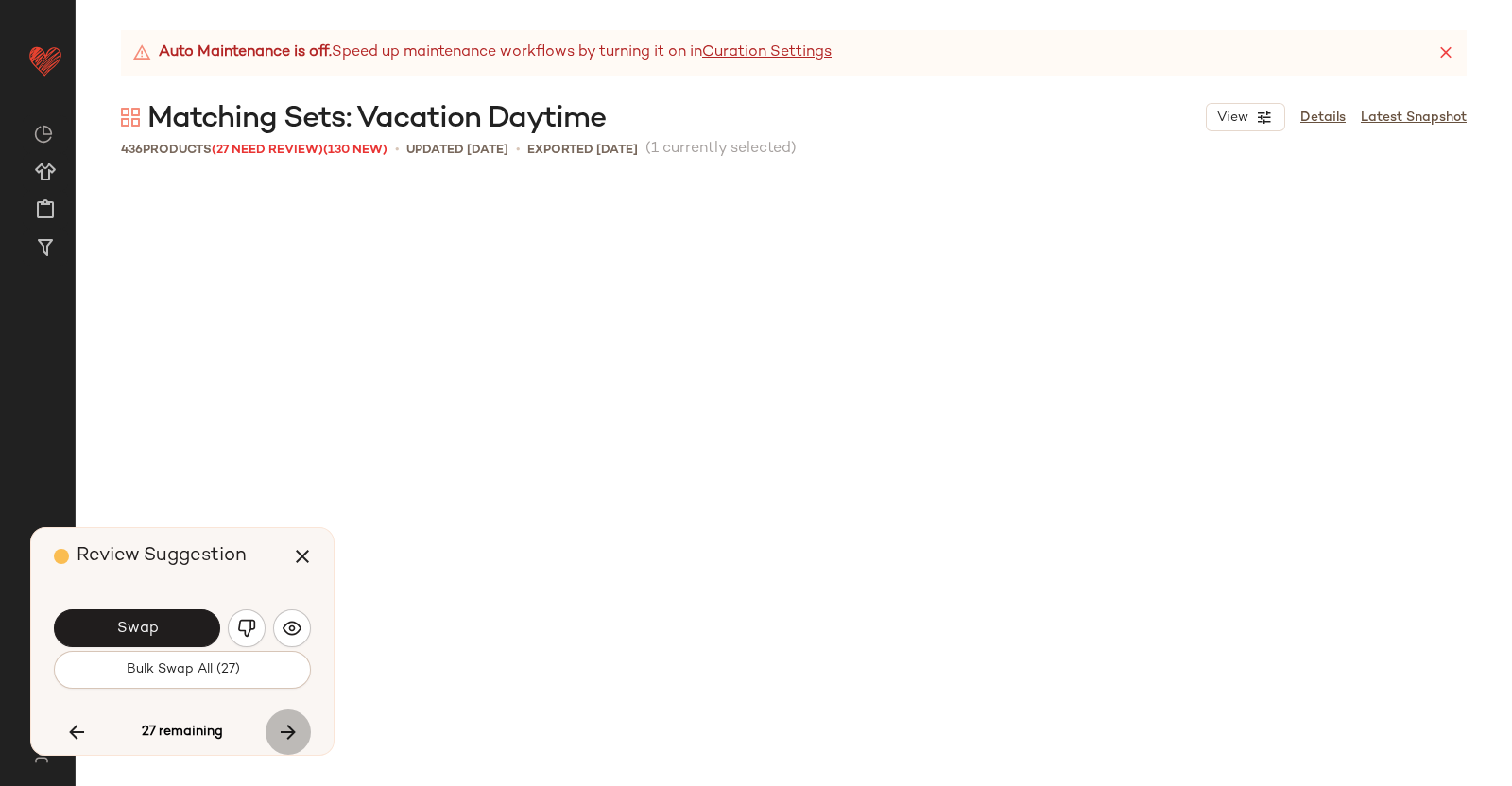
scroll to position [34289, 0]
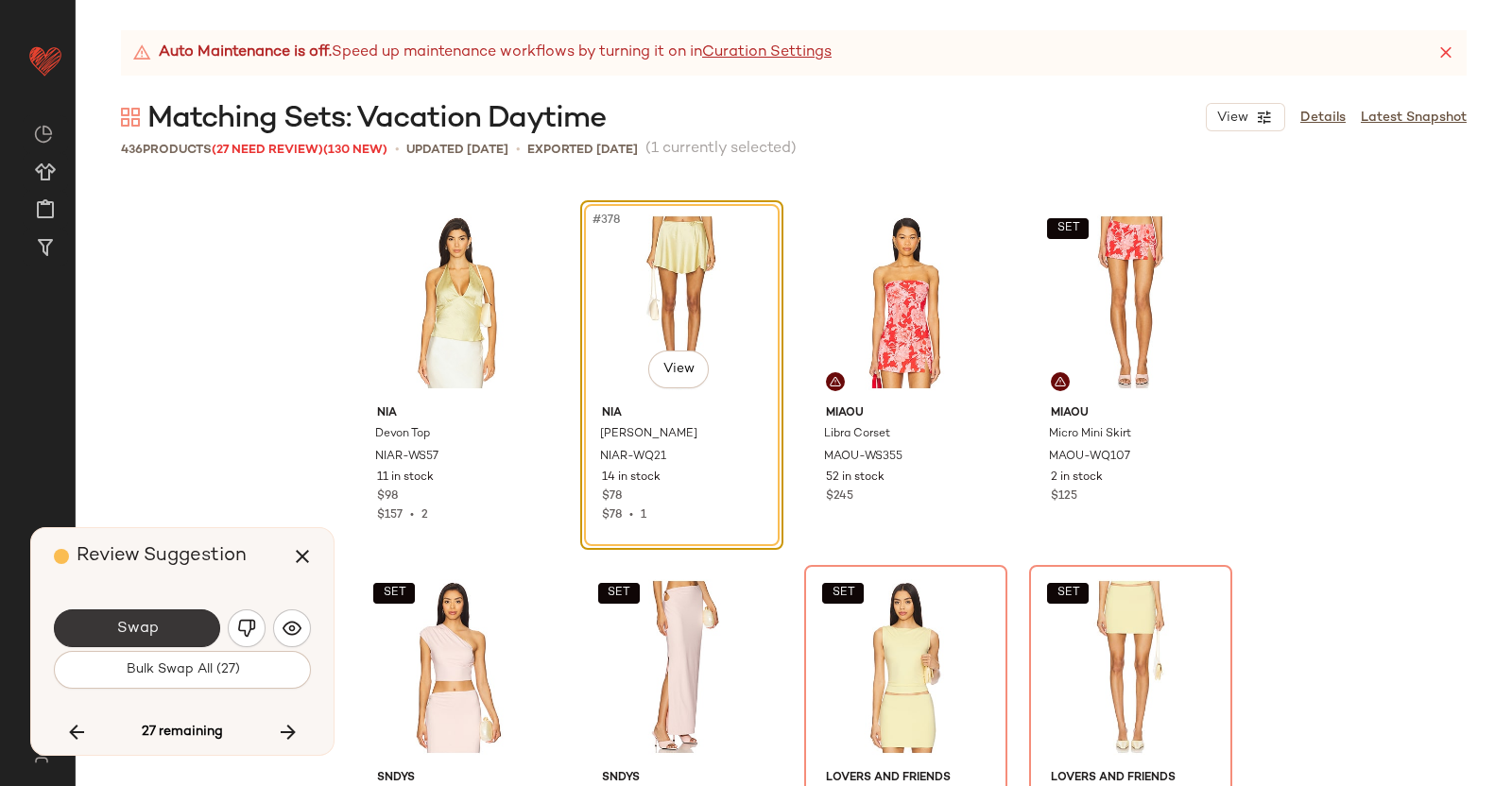
click at [175, 633] on button "Swap" at bounding box center [137, 629] width 167 height 38
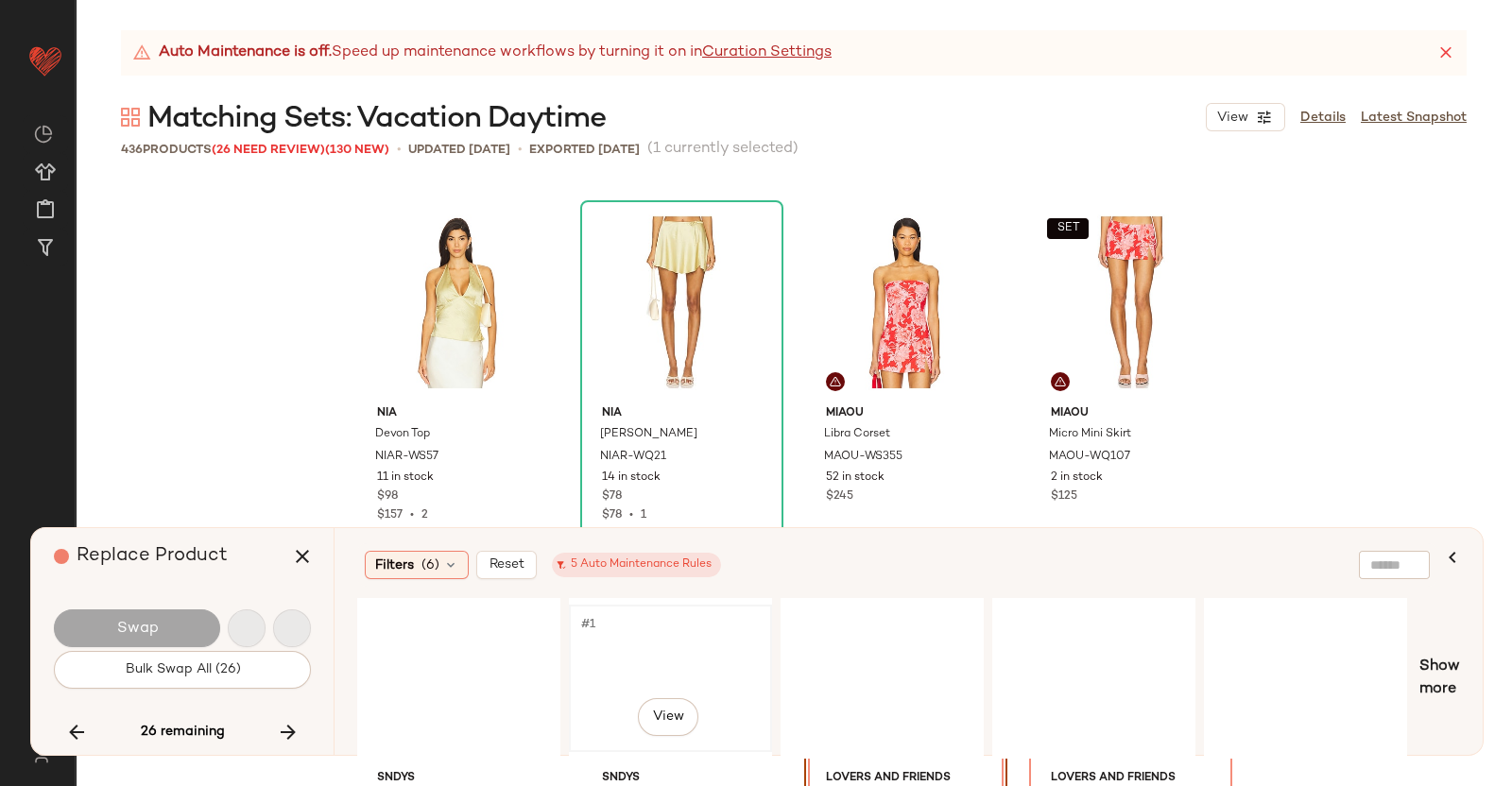
scroll to position [34653, 0]
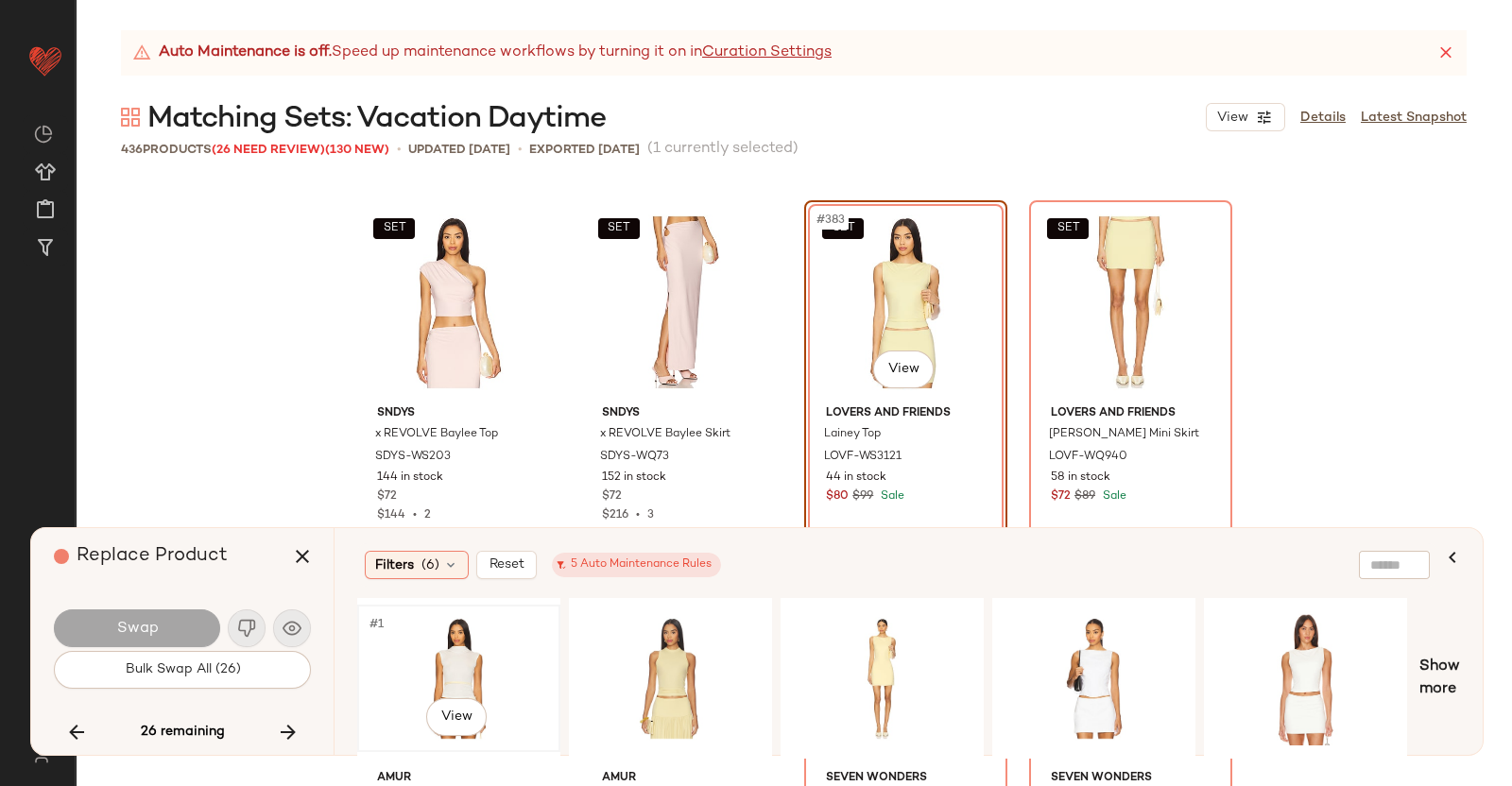
click at [472, 673] on div "#1 View" at bounding box center [459, 678] width 190 height 134
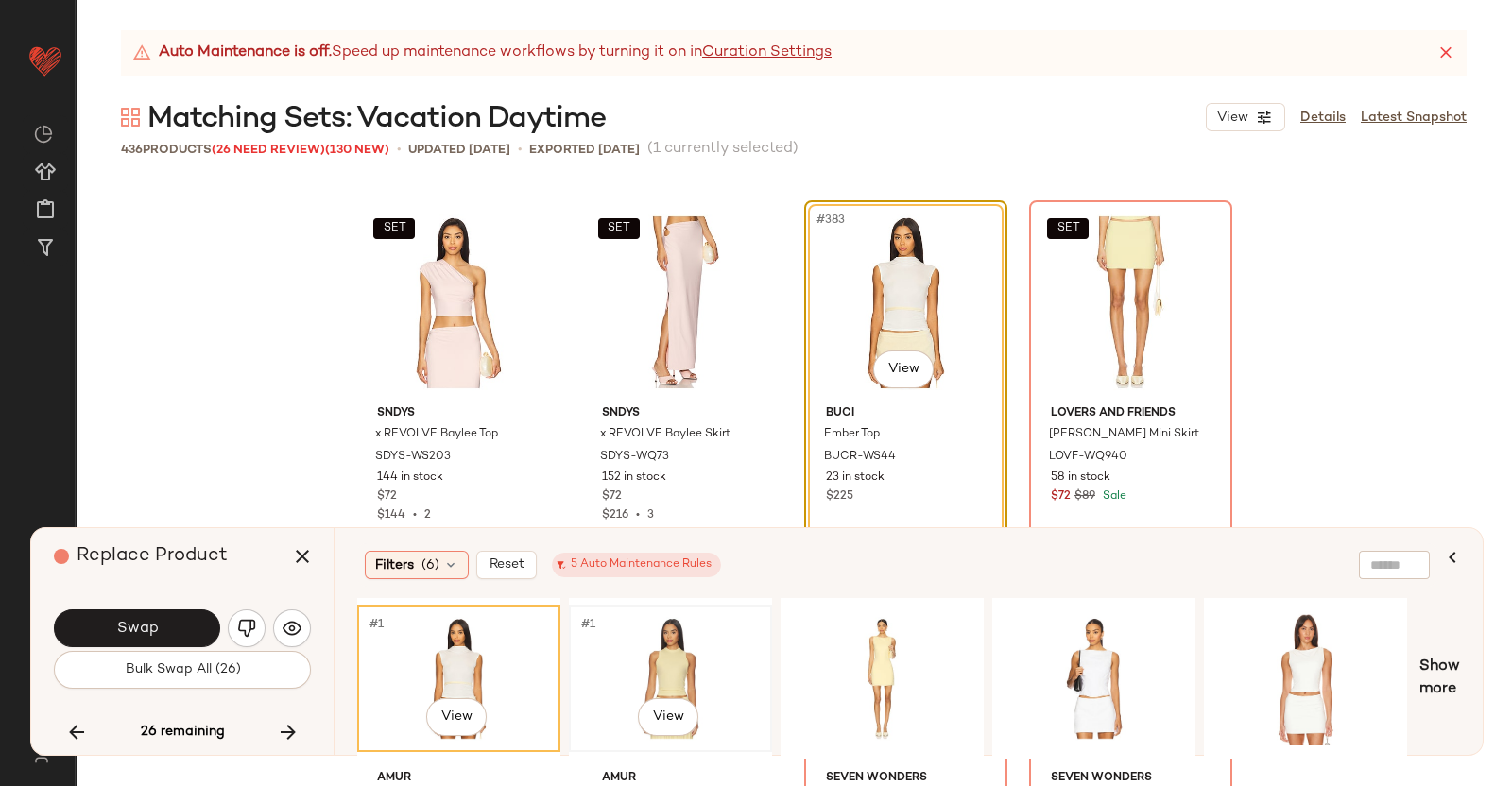
drag, startPoint x: 695, startPoint y: 658, endPoint x: 710, endPoint y: 620, distance: 40.9
click at [696, 658] on div "#1 View" at bounding box center [671, 678] width 190 height 134
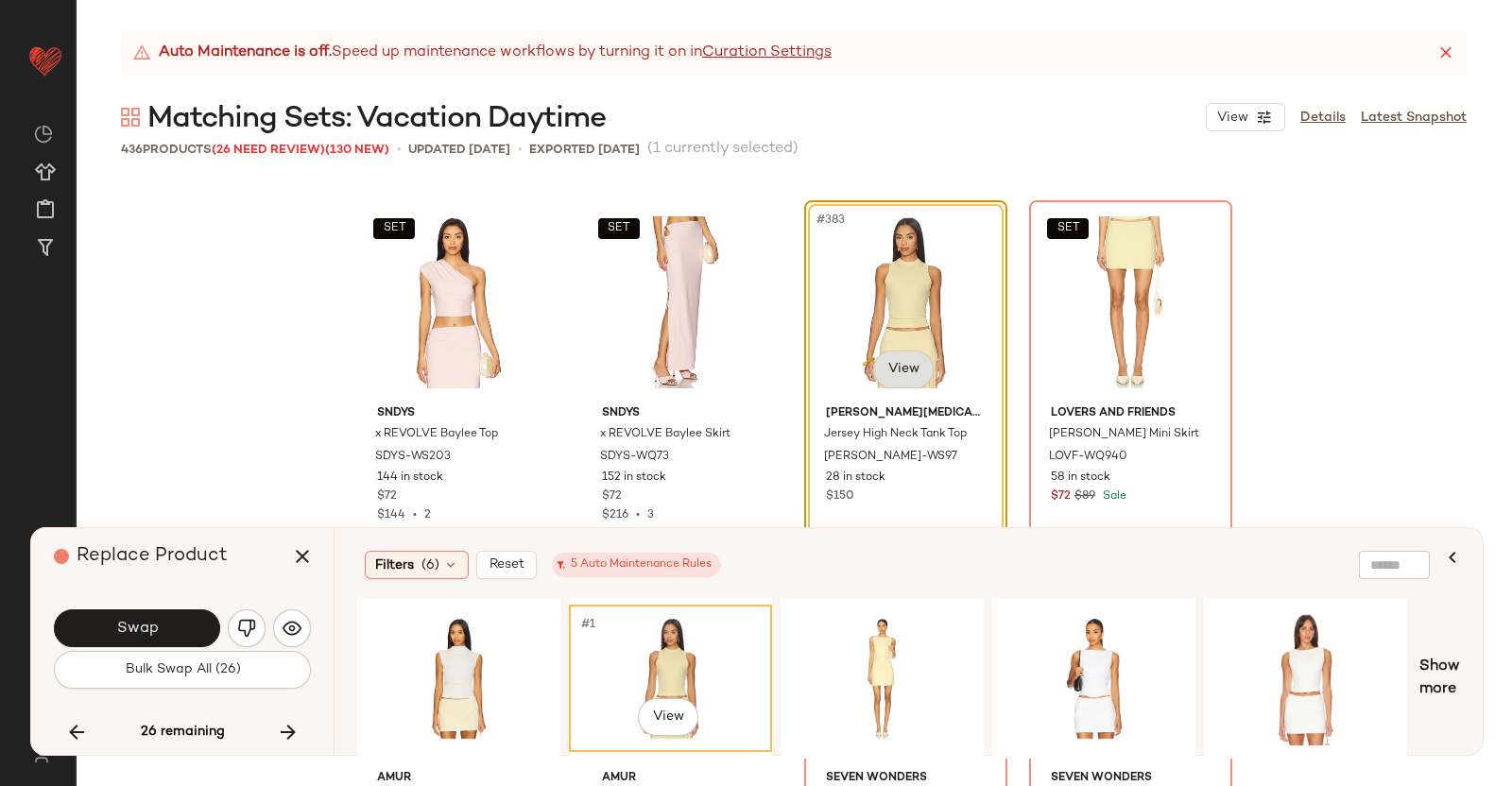
click at [907, 365] on body "Revolve ** Dashboard All Products Global Clipboards (38) Curations (350) [PERSO…" at bounding box center [756, 393] width 1512 height 786
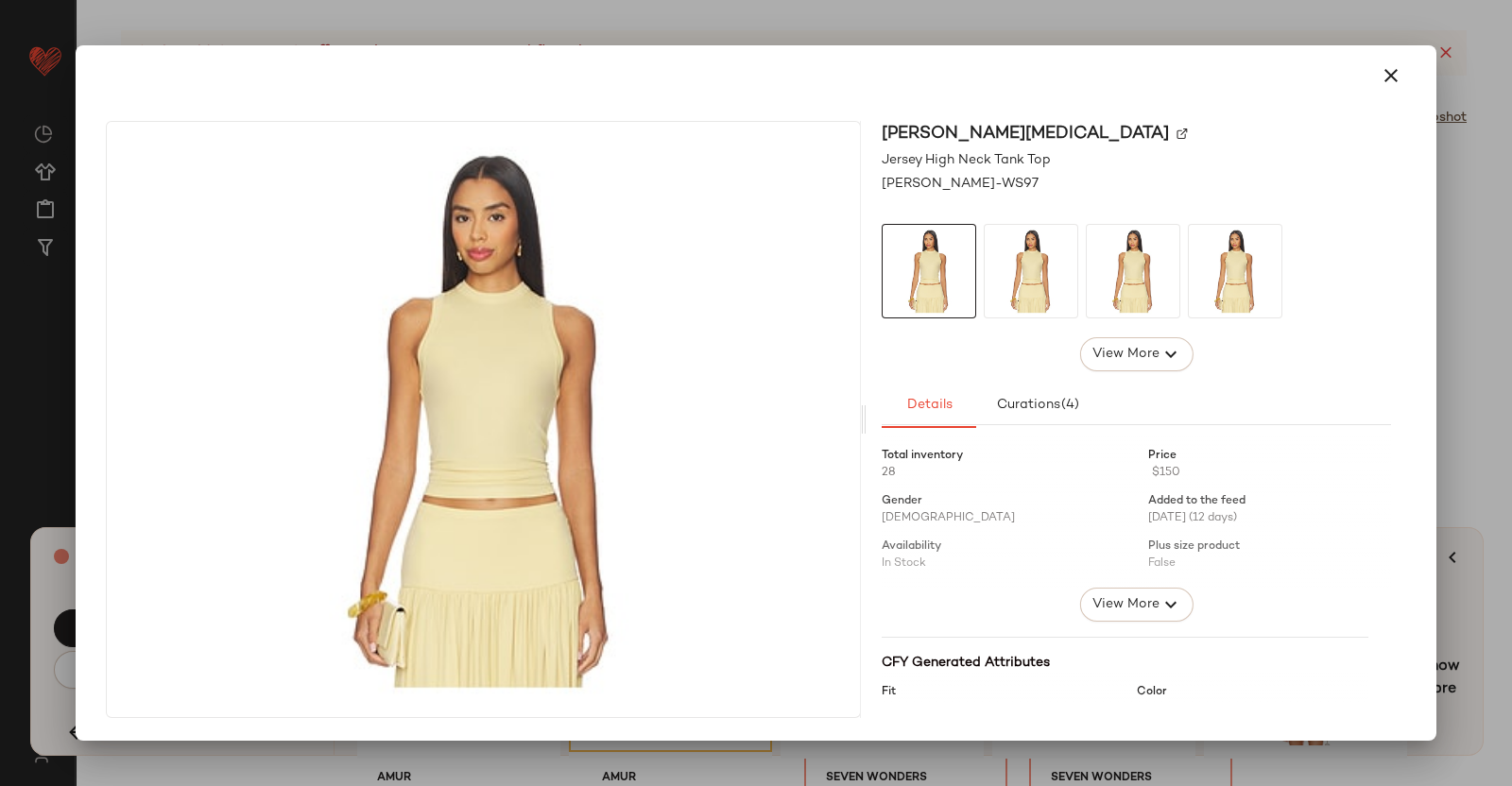
click at [1176, 129] on img at bounding box center [1182, 134] width 11 height 11
click at [1460, 289] on div at bounding box center [756, 393] width 1512 height 786
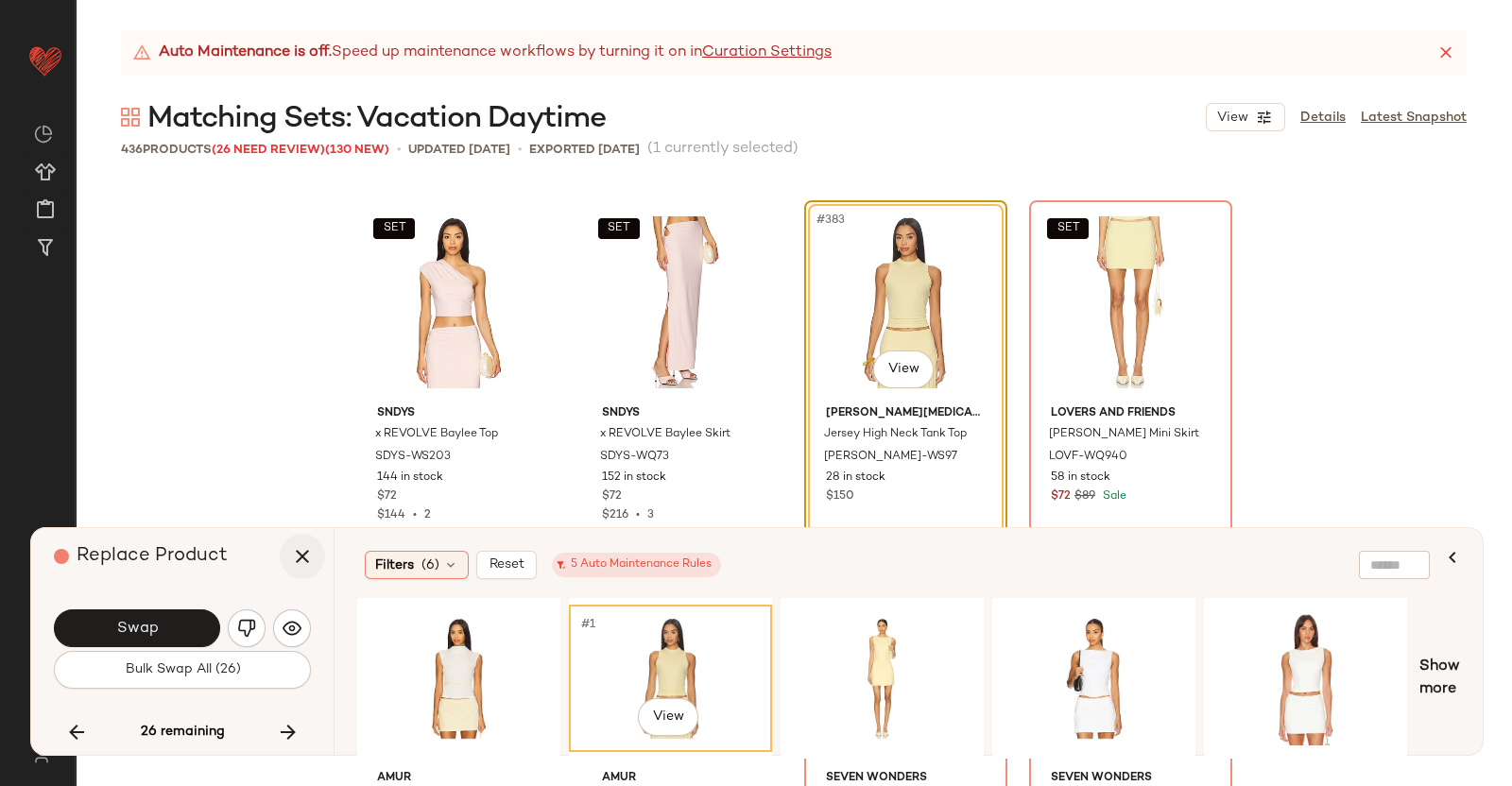
click at [305, 553] on icon "button" at bounding box center [303, 557] width 23 height 23
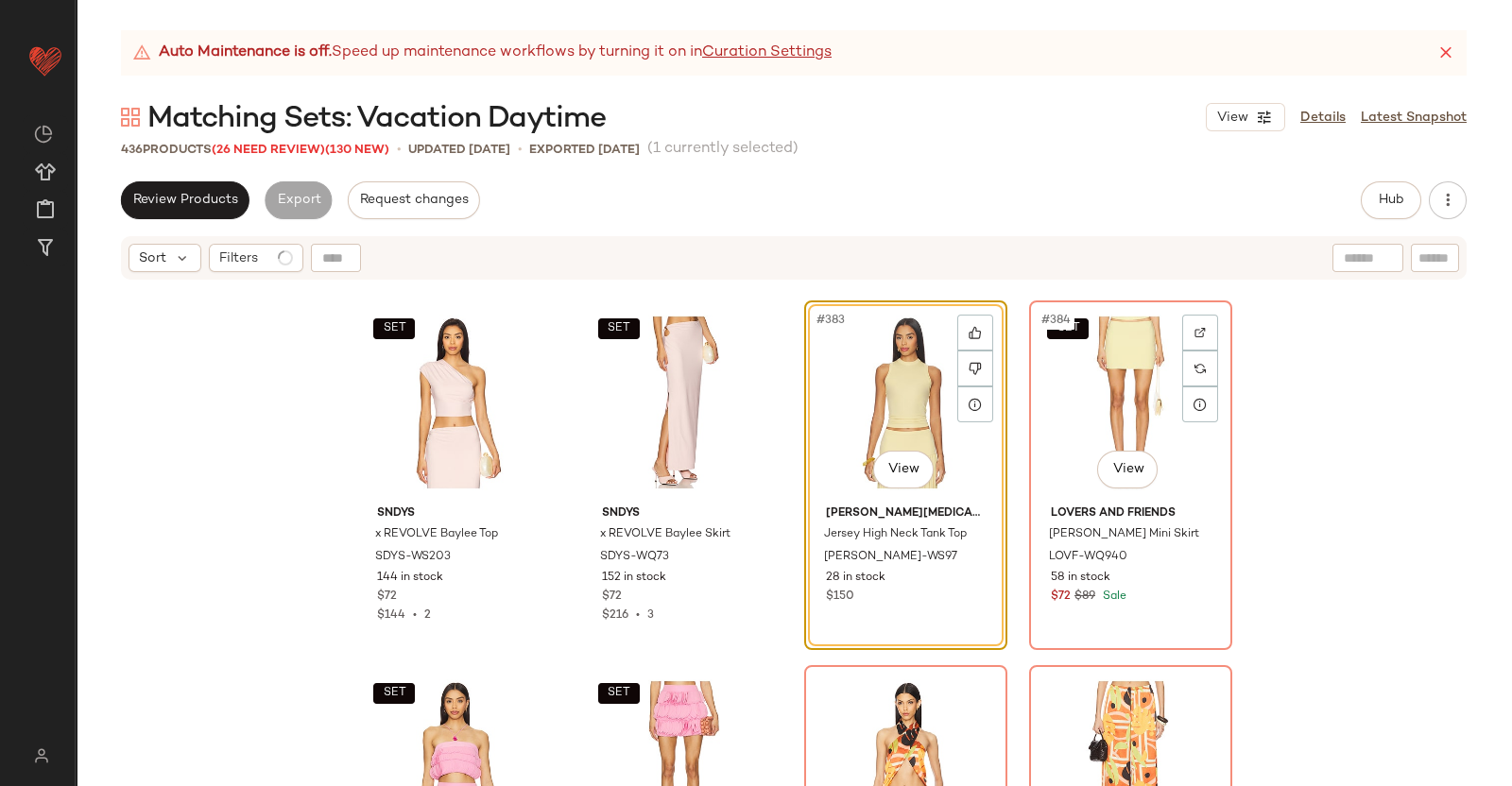
drag, startPoint x: 1053, startPoint y: 407, endPoint x: 1375, endPoint y: 256, distance: 355.6
click at [1055, 405] on div "SET #384 View" at bounding box center [1130, 403] width 190 height 191
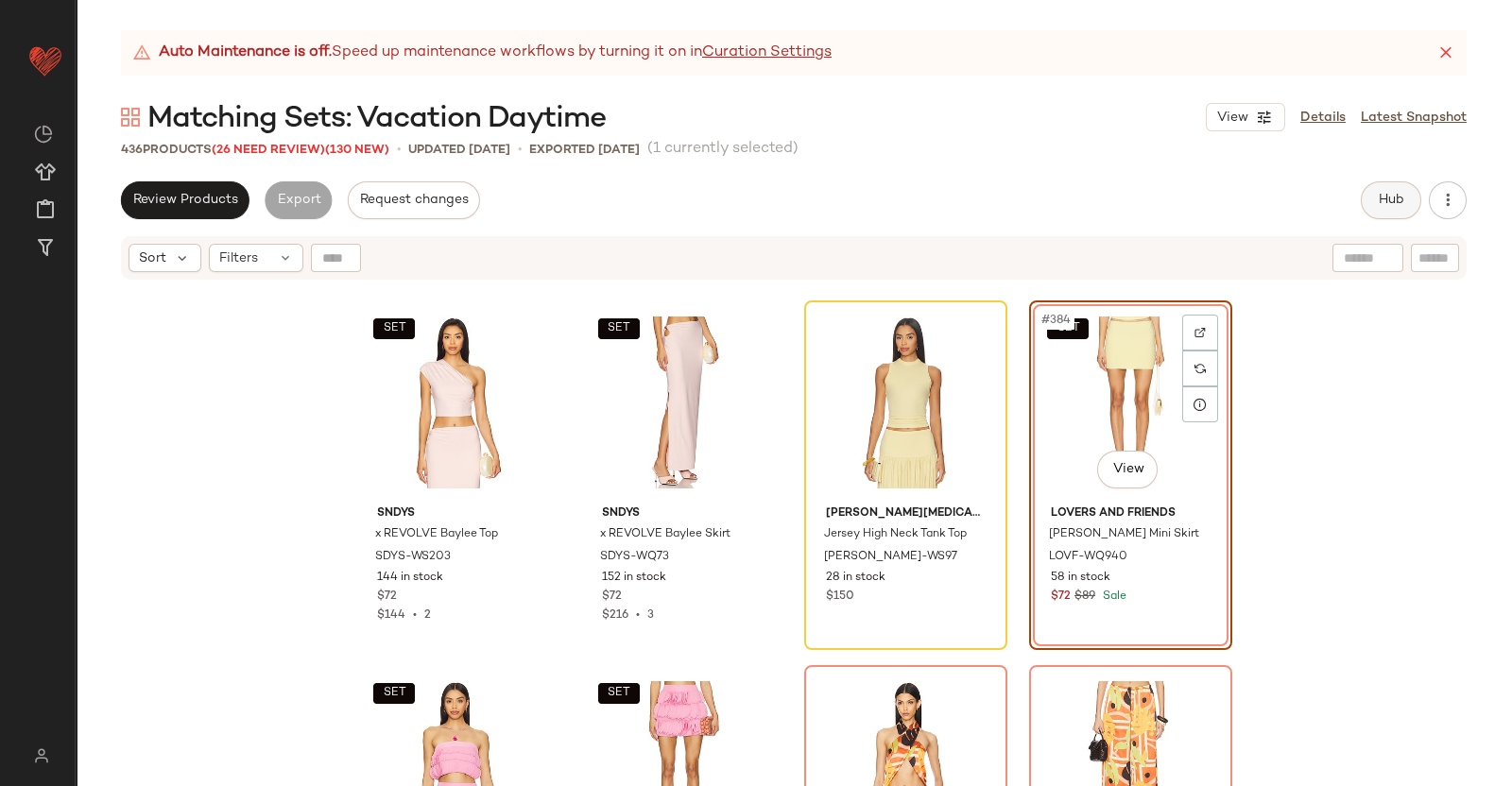
click at [1403, 200] on span "Hub" at bounding box center [1391, 201] width 27 height 15
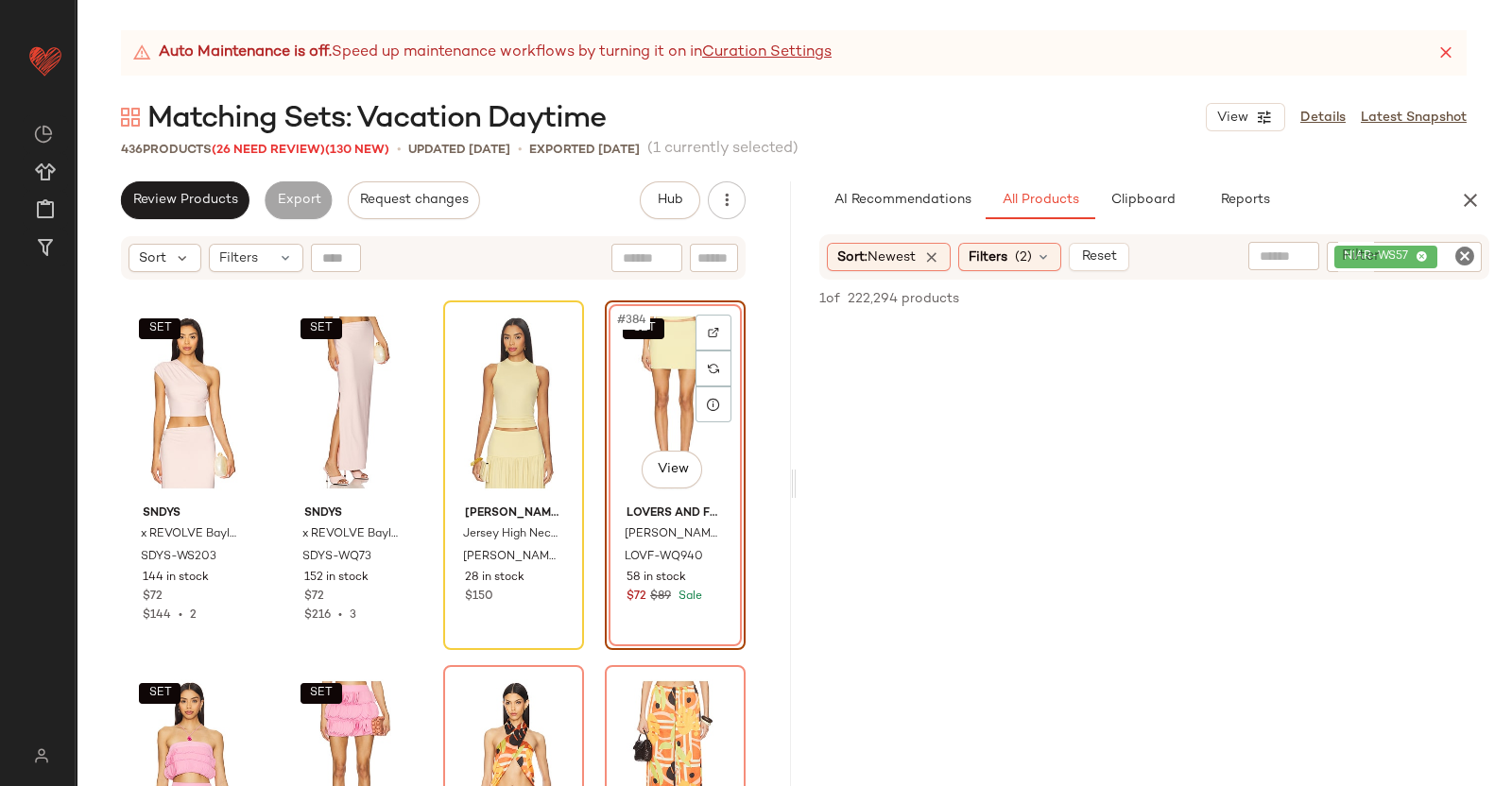
click at [1452, 270] on div "NIAR-WS57" at bounding box center [1404, 257] width 155 height 30
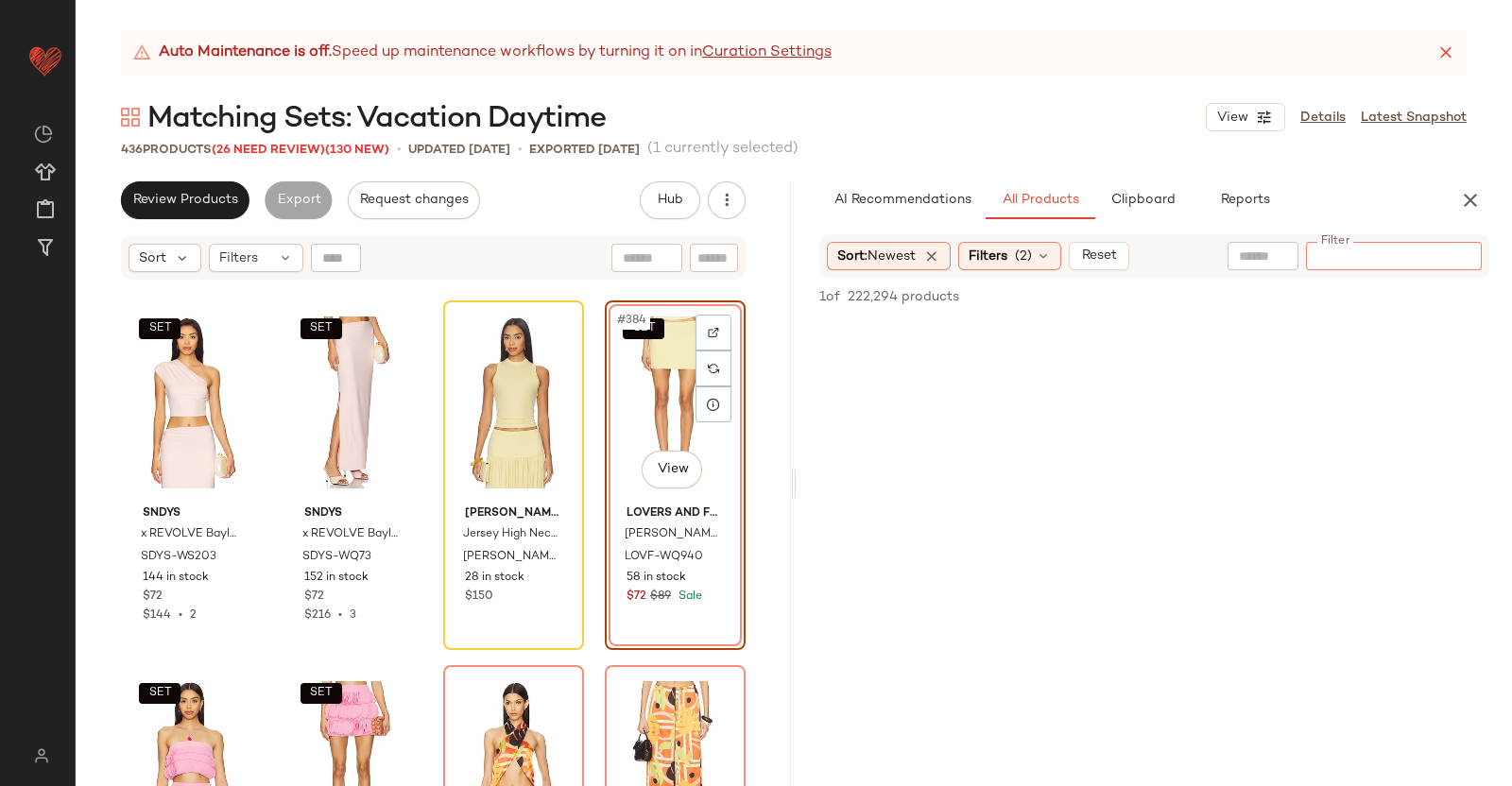
paste input "*********"
type input "*********"
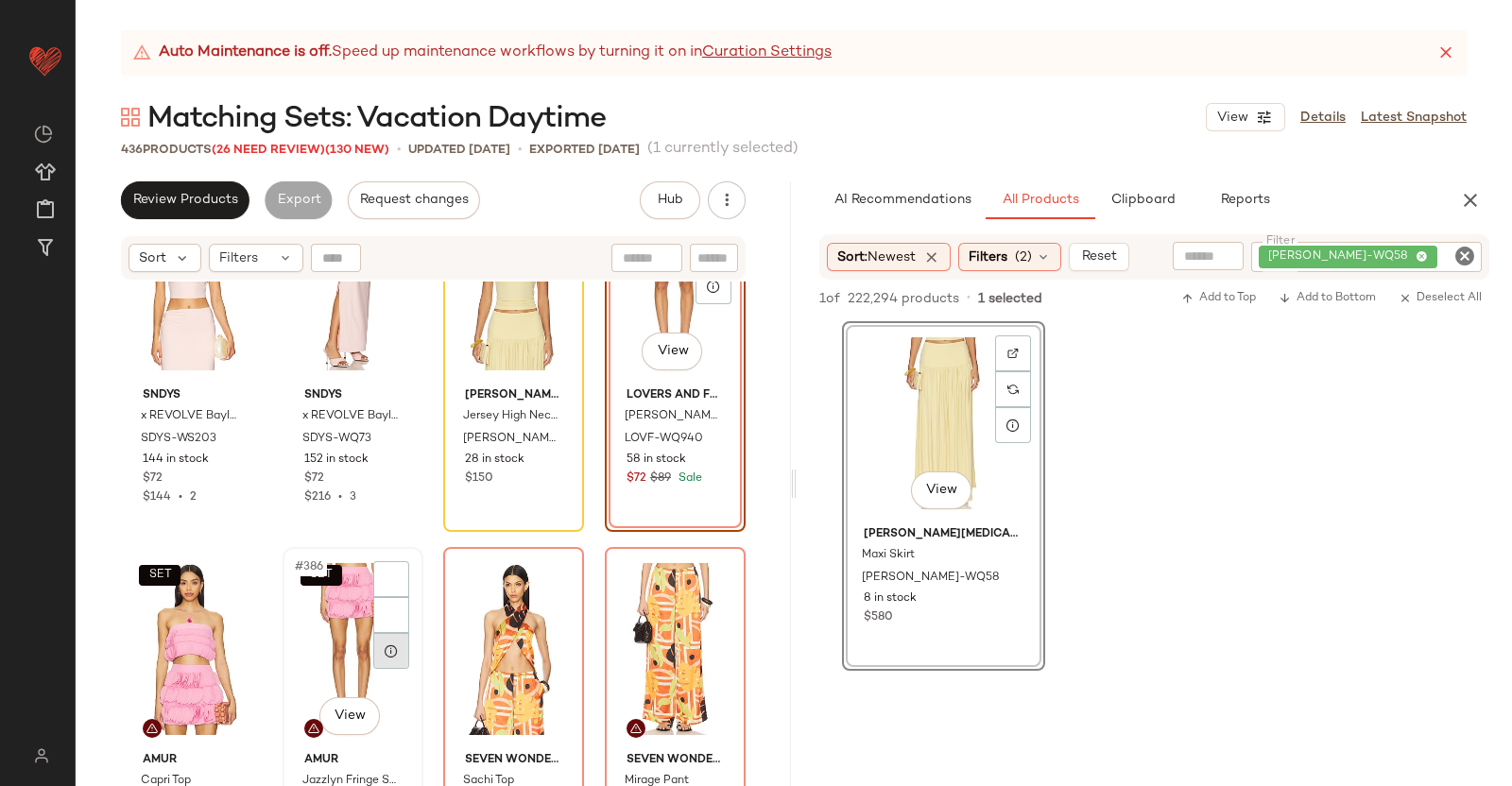
scroll to position [34890, 0]
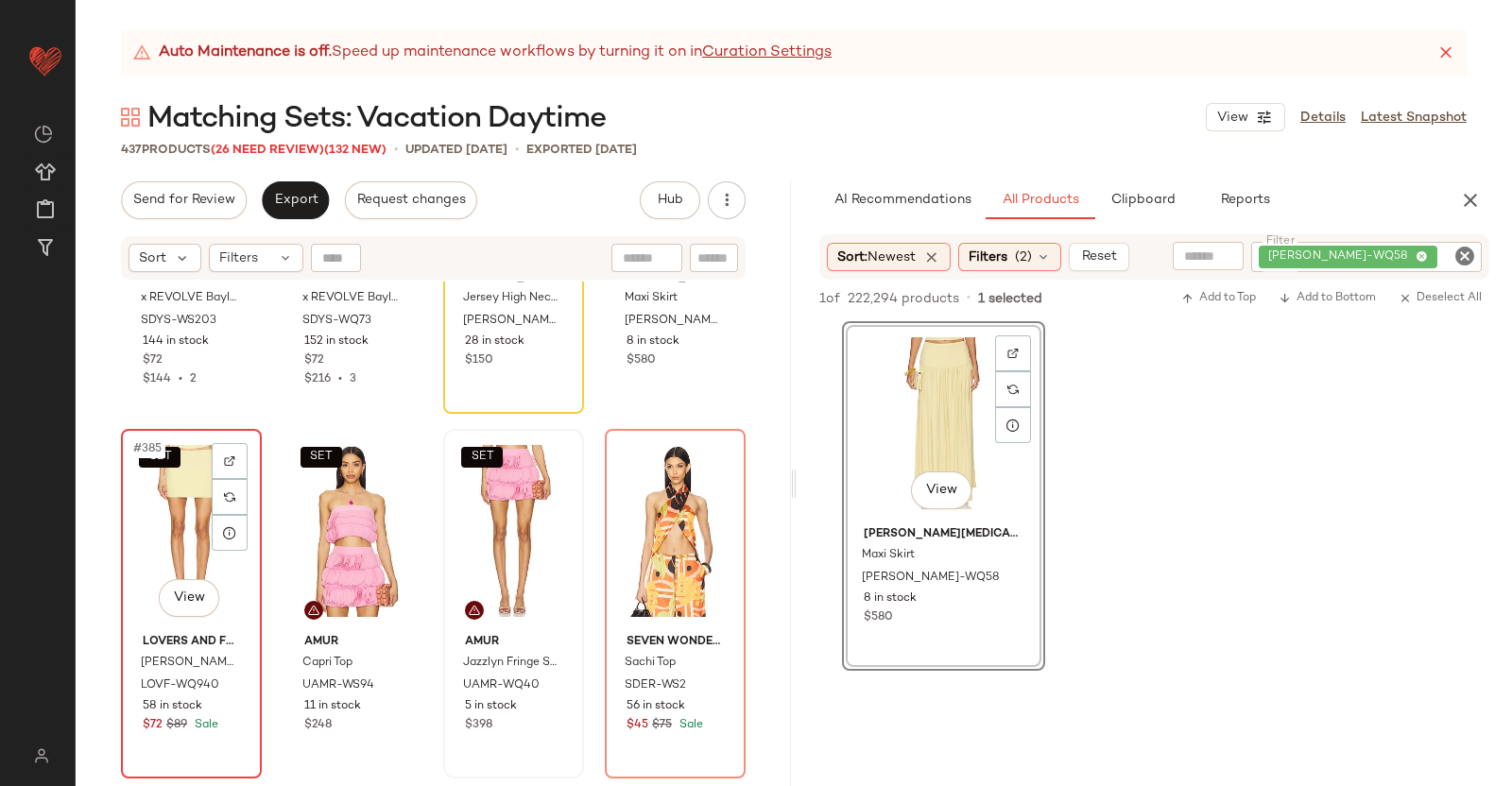
click at [172, 501] on div "SET #385 View" at bounding box center [191, 531] width 128 height 191
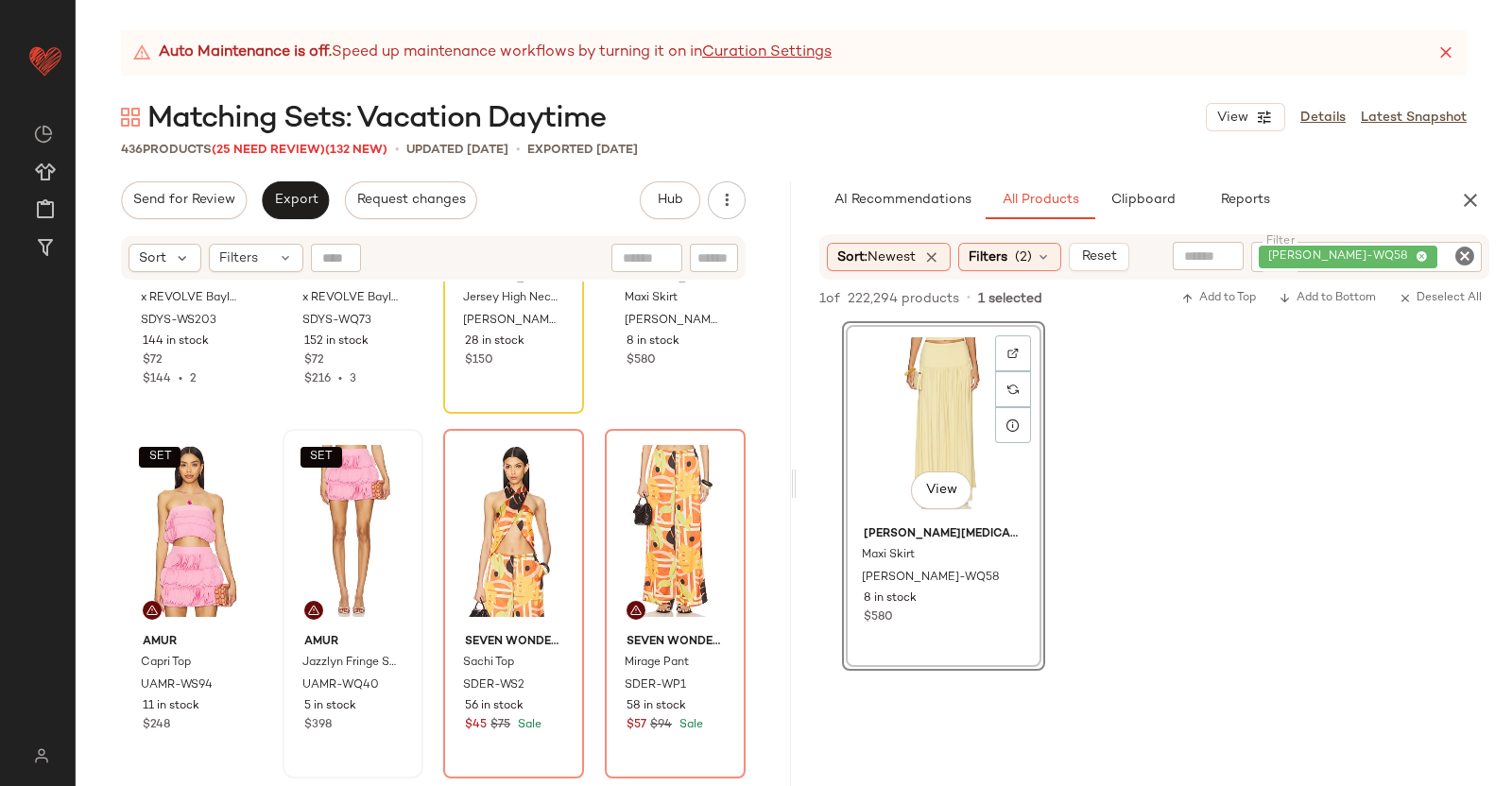
click at [1476, 187] on button "button" at bounding box center [1470, 201] width 38 height 38
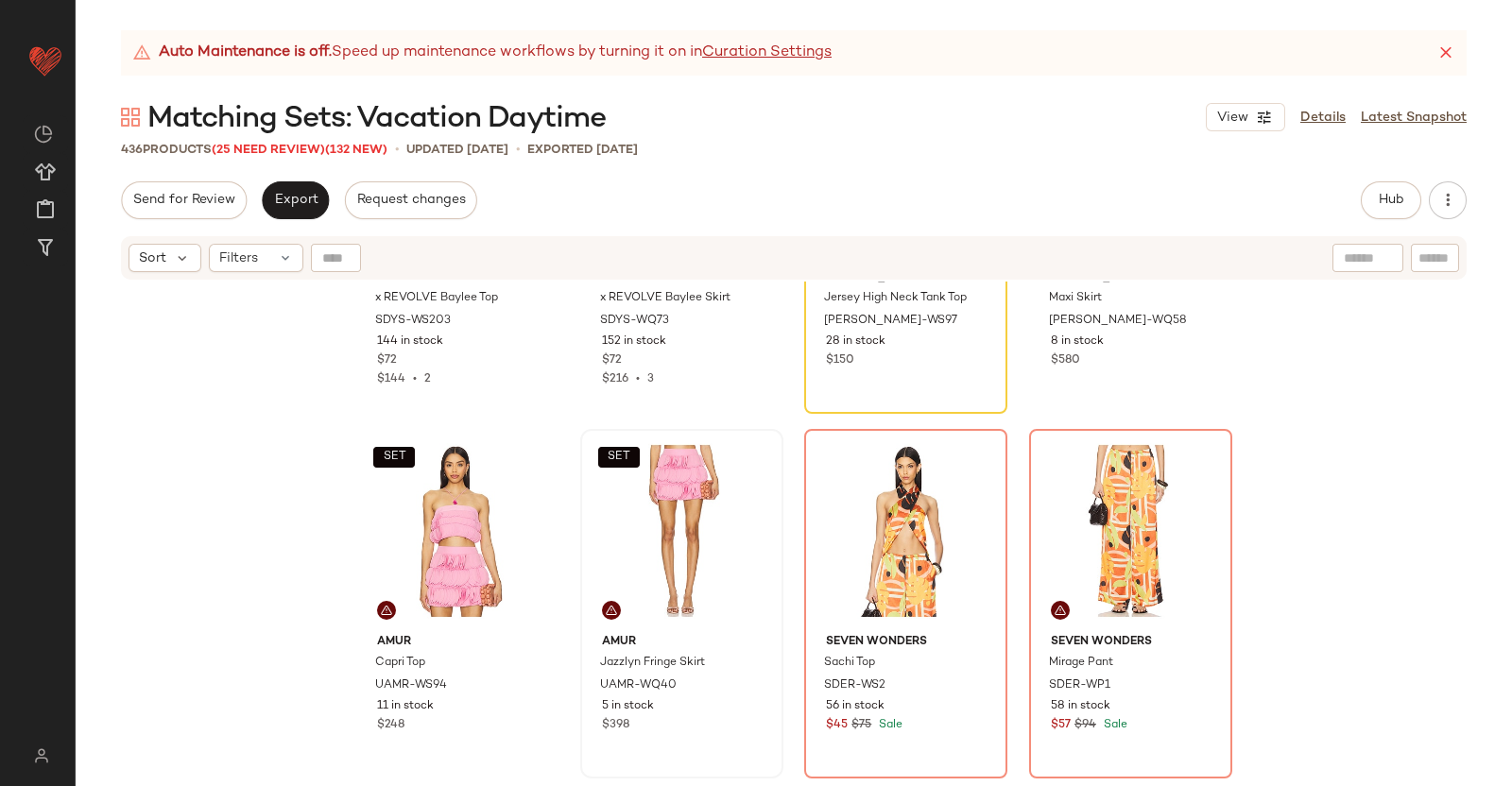
click at [1434, 56] on div "Auto Maintenance is off. Speed up maintenance workflows by turning it on in Cur…" at bounding box center [794, 53] width 1345 height 46
click at [1450, 44] on icon at bounding box center [1446, 53] width 19 height 19
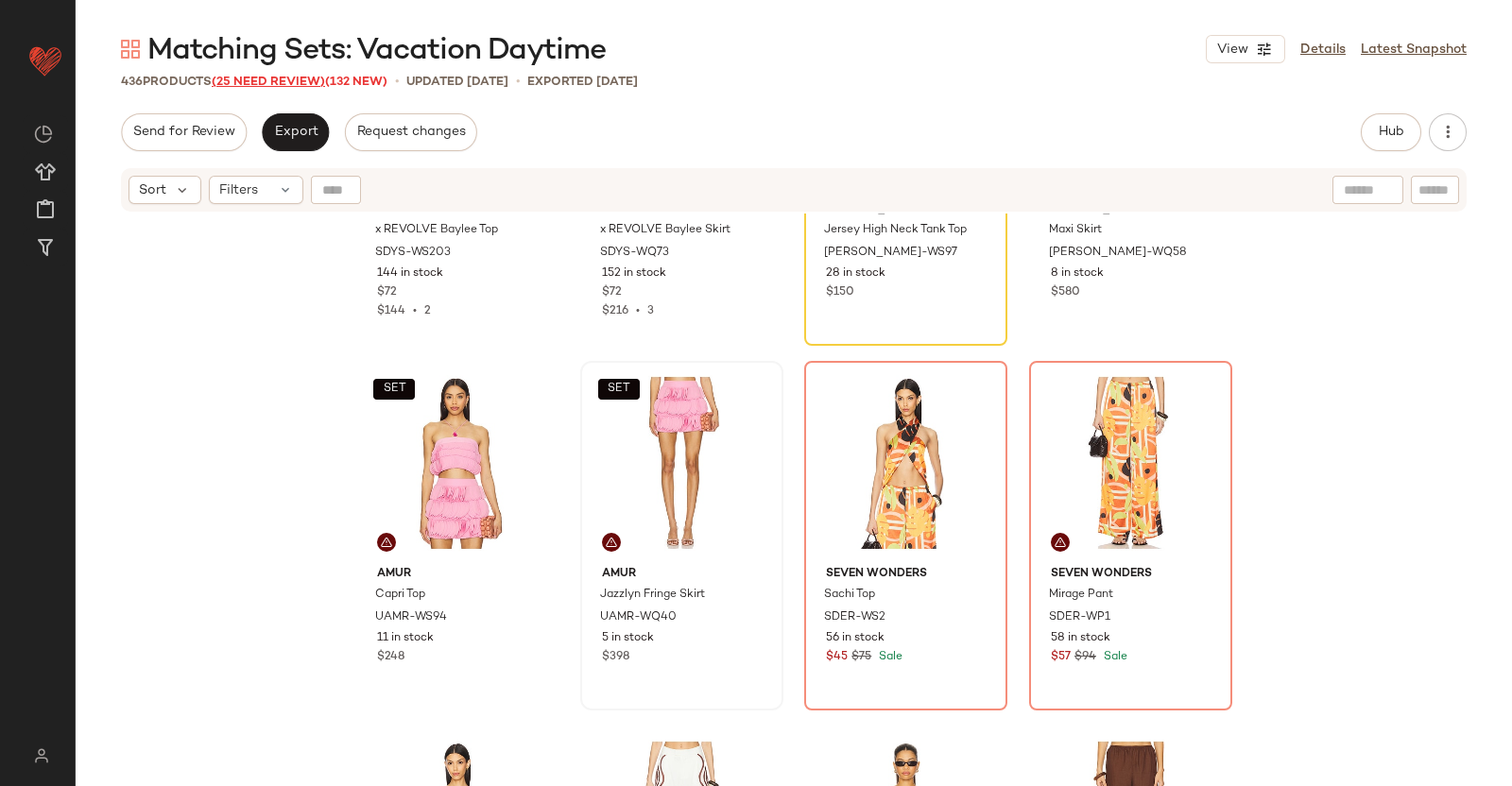
click at [276, 79] on span "(25 Need Review)" at bounding box center [267, 82] width 113 height 13
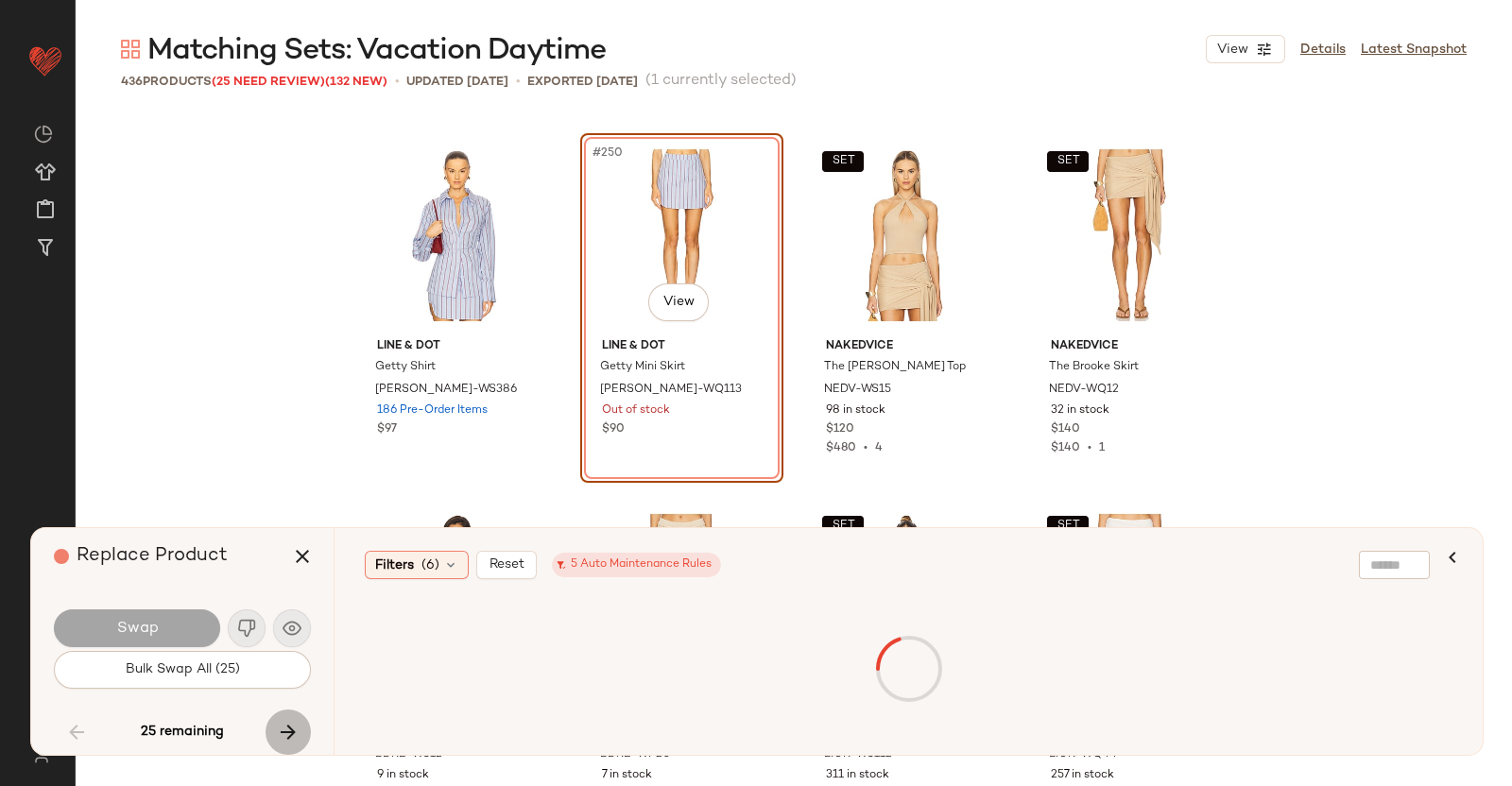
click at [281, 732] on icon "button" at bounding box center [288, 733] width 23 height 23
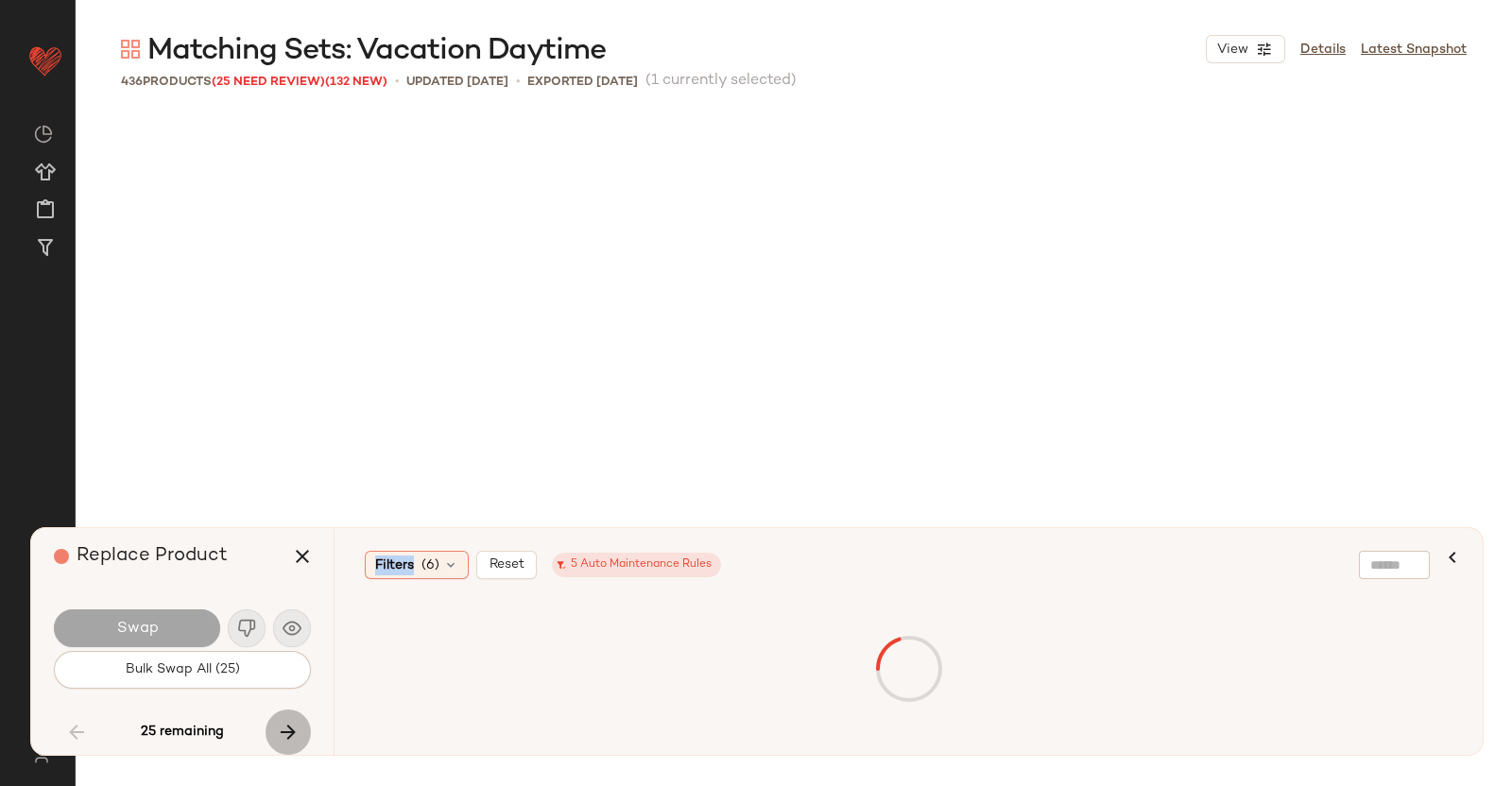
click at [281, 732] on div "25 remaining" at bounding box center [183, 733] width 257 height 46
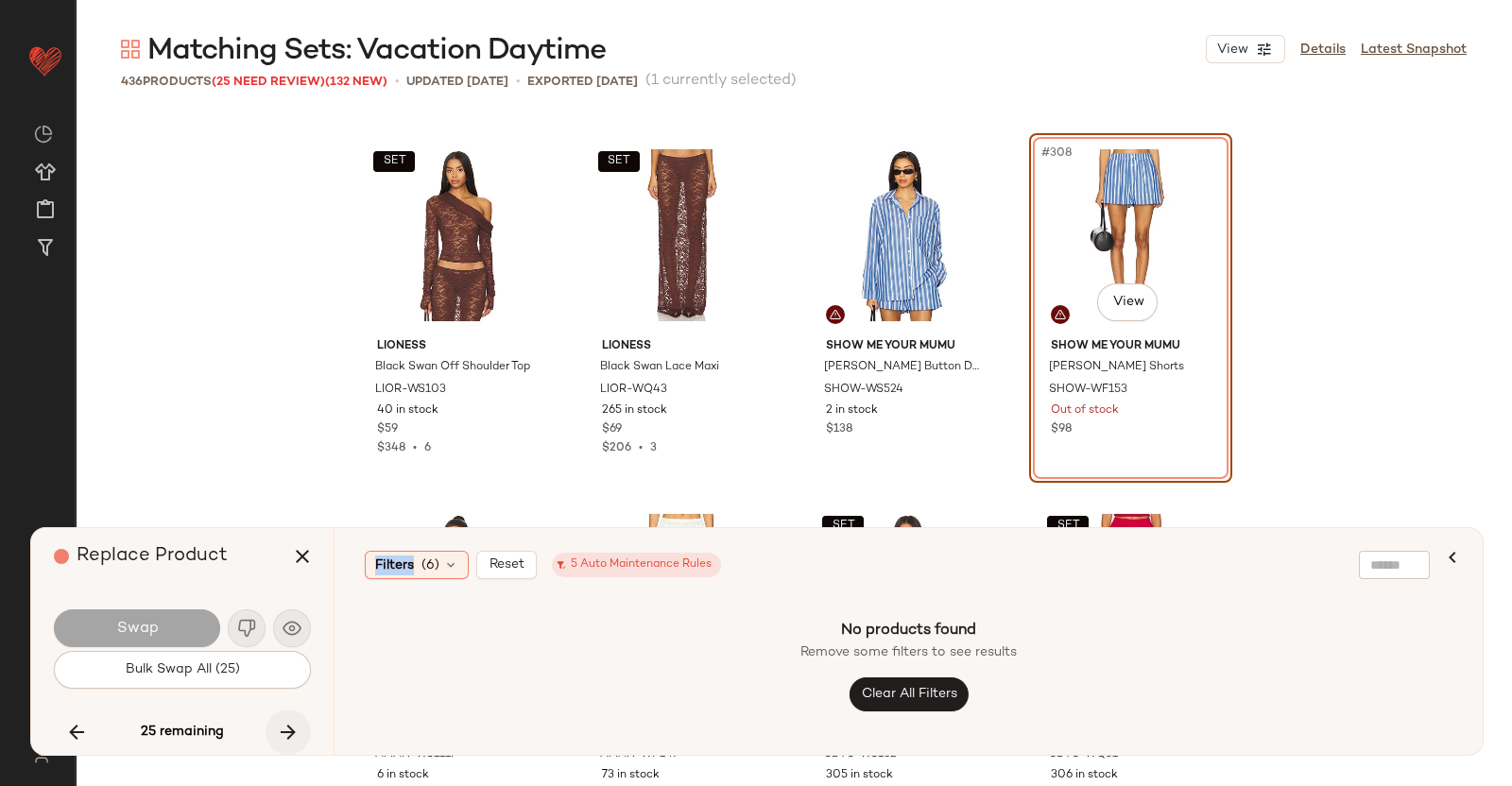
click at [290, 737] on icon "button" at bounding box center [288, 733] width 23 height 23
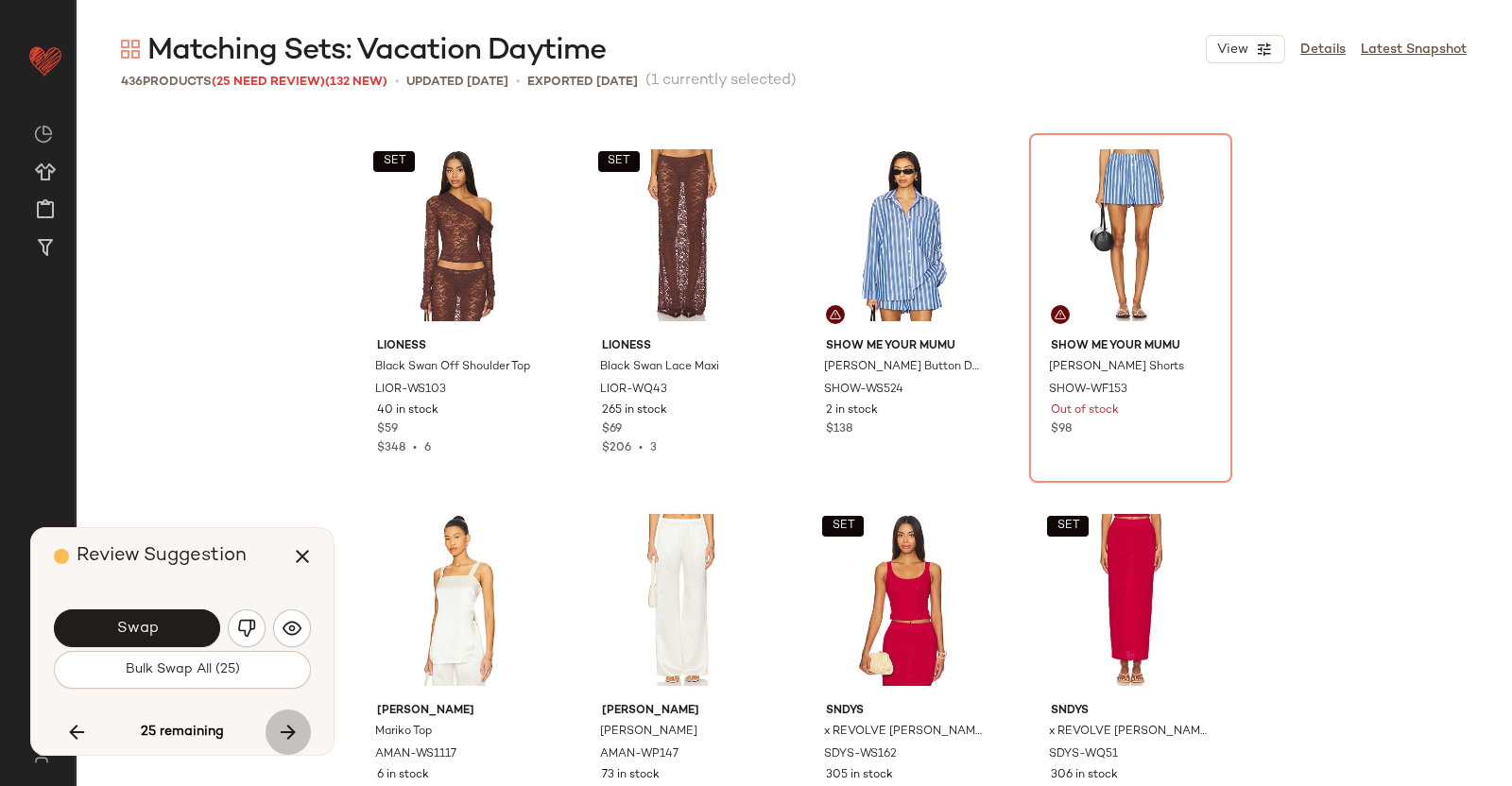
scroll to position [34653, 0]
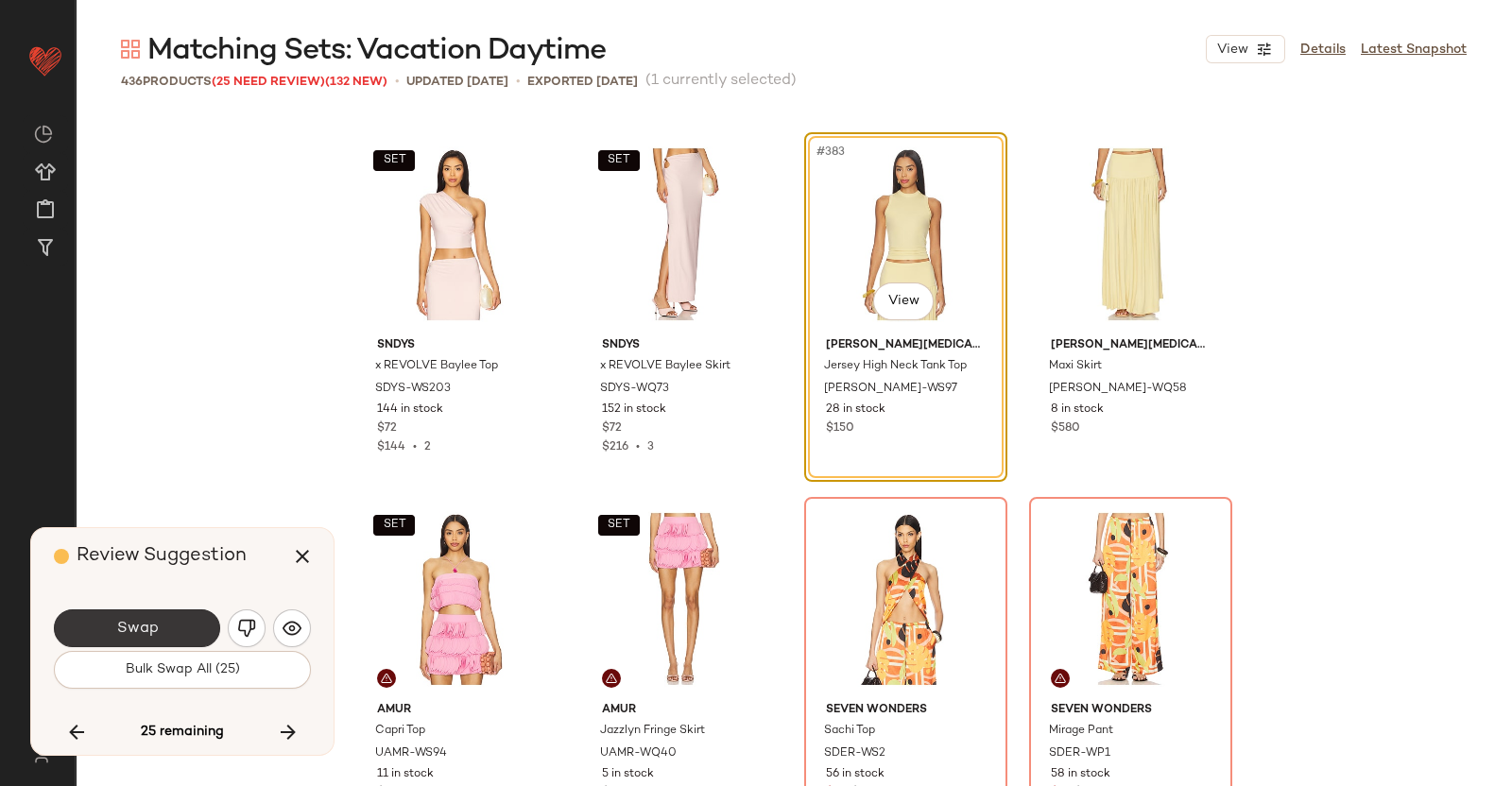
click at [180, 637] on button "Swap" at bounding box center [137, 629] width 167 height 38
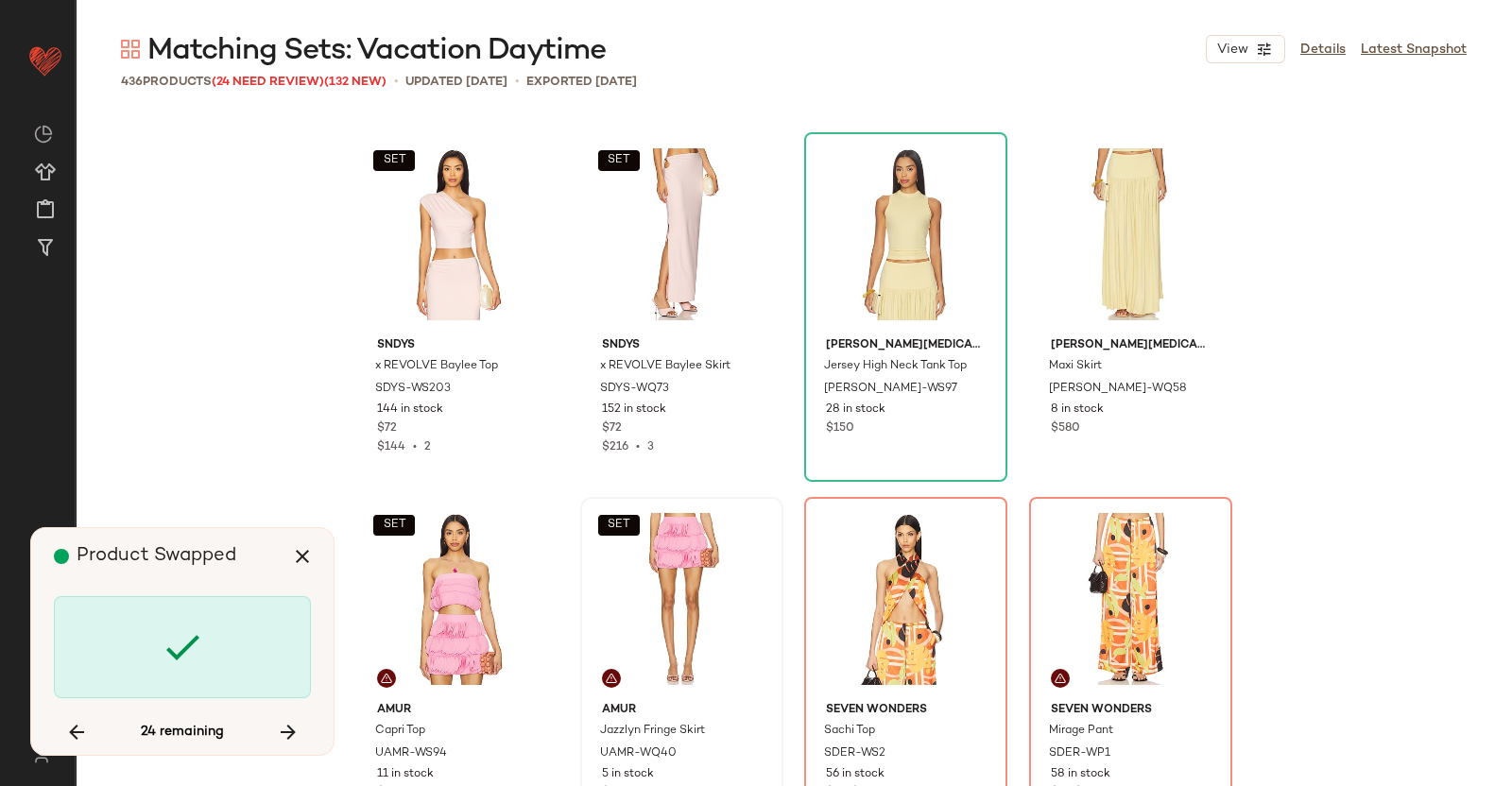
scroll to position [35018, 0]
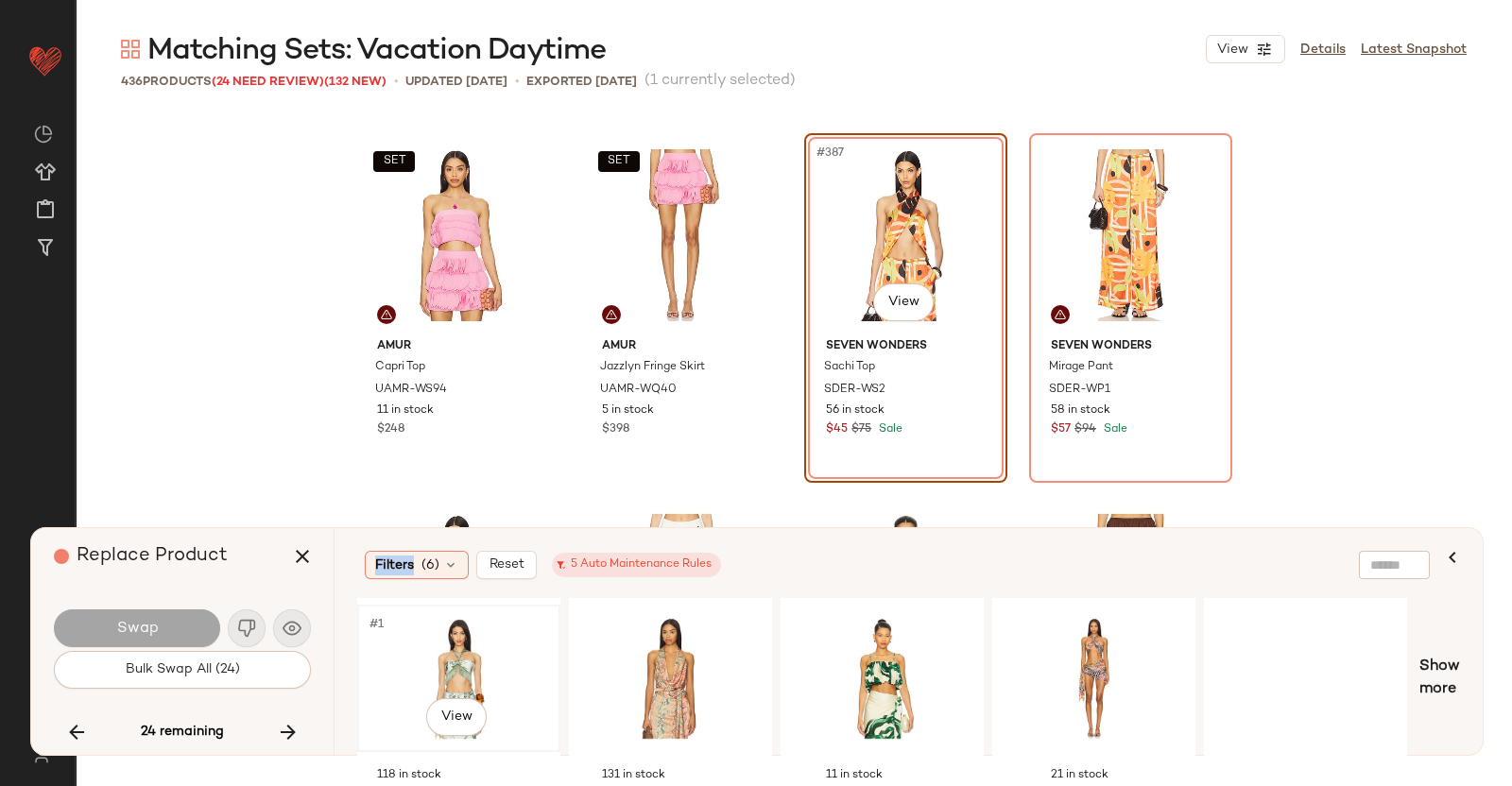
click at [487, 639] on div "#1 View" at bounding box center [459, 678] width 190 height 134
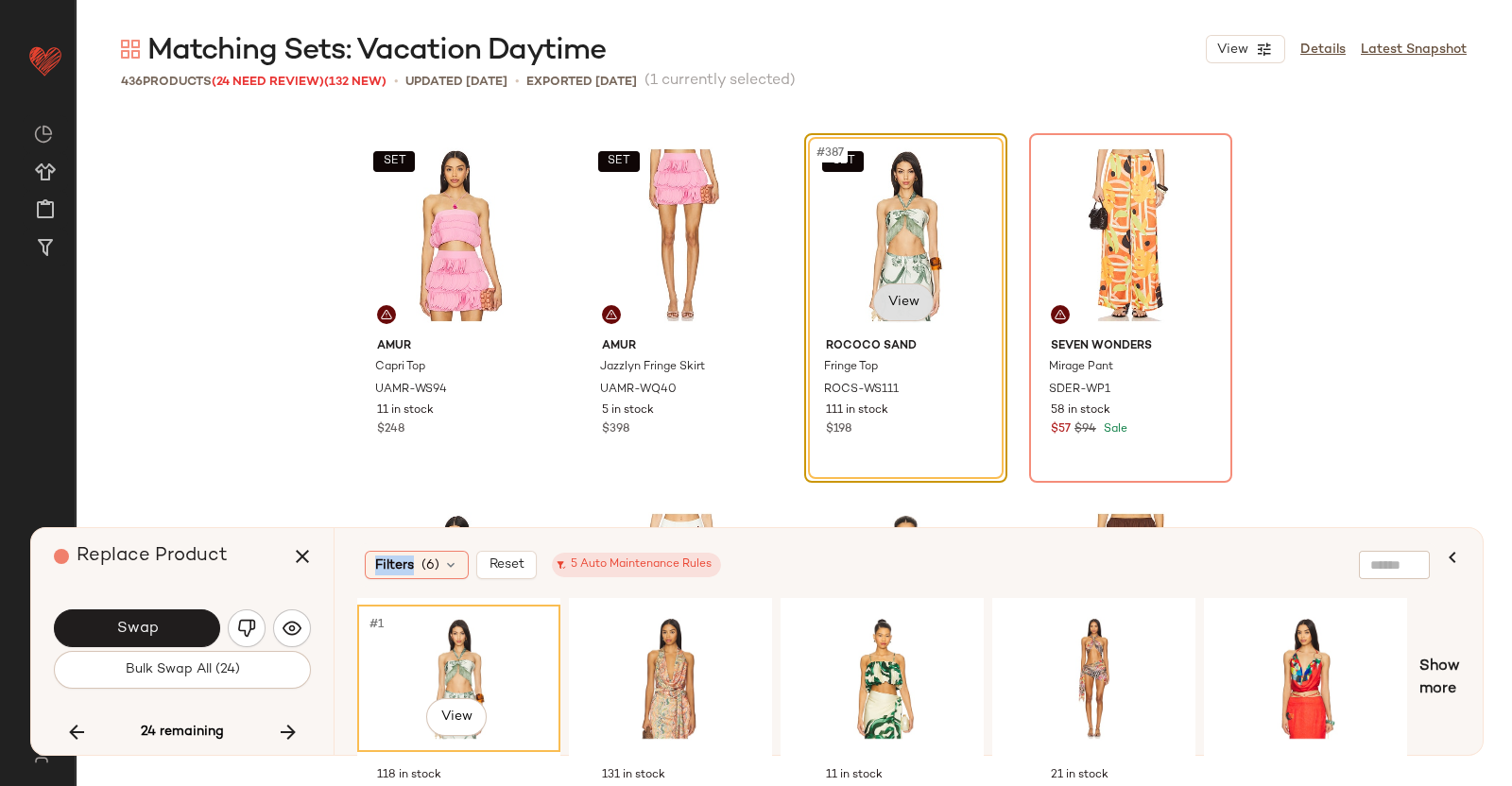
click at [894, 296] on body "Revolve ** Dashboard All Products Global Clipboards (38) Curations (350) [PERSO…" at bounding box center [756, 393] width 1512 height 786
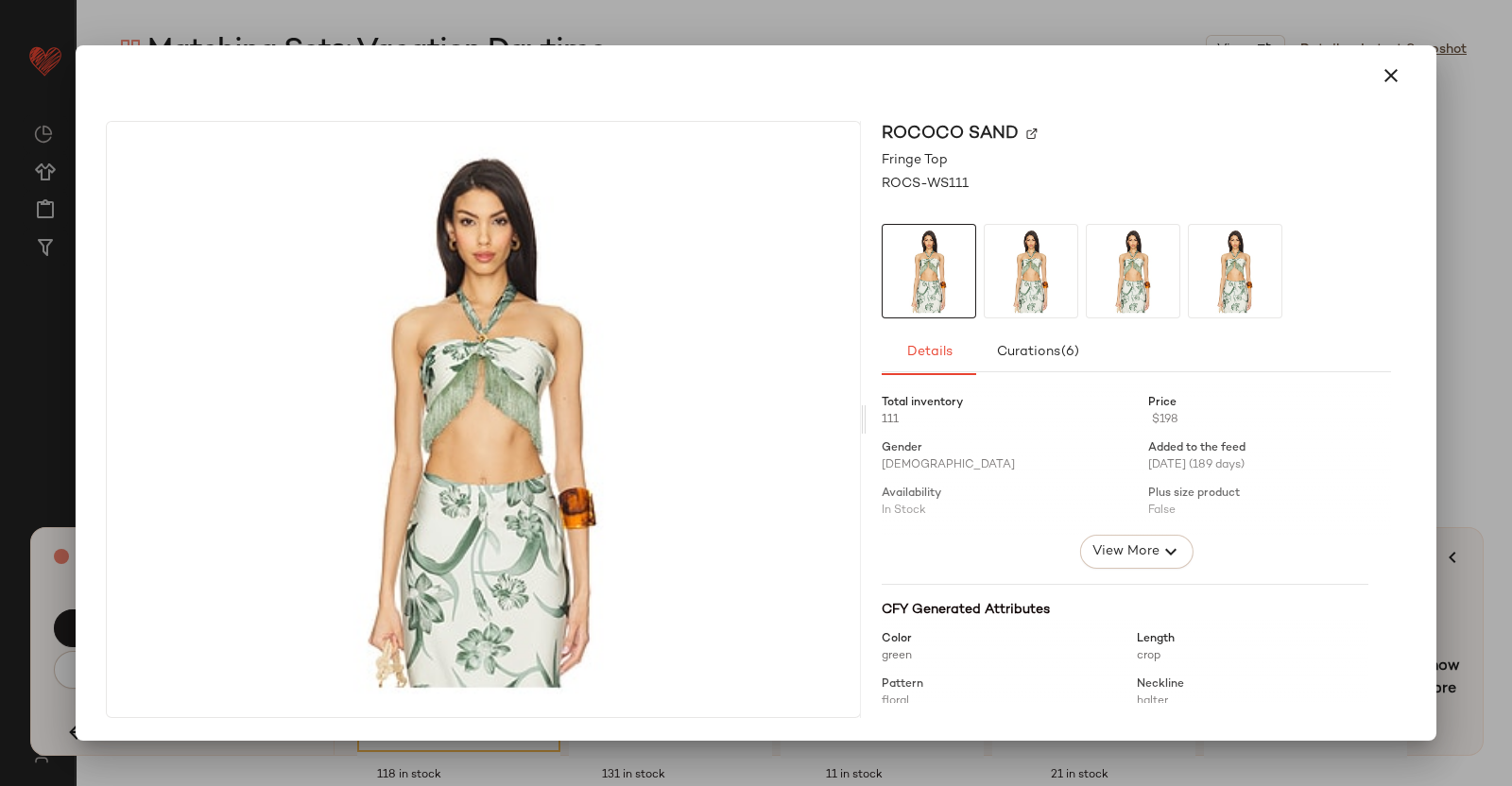
click at [1030, 137] on img at bounding box center [1032, 134] width 11 height 11
drag, startPoint x: 1463, startPoint y: 217, endPoint x: 1441, endPoint y: 241, distance: 32.6
click at [1464, 217] on div at bounding box center [756, 393] width 1512 height 786
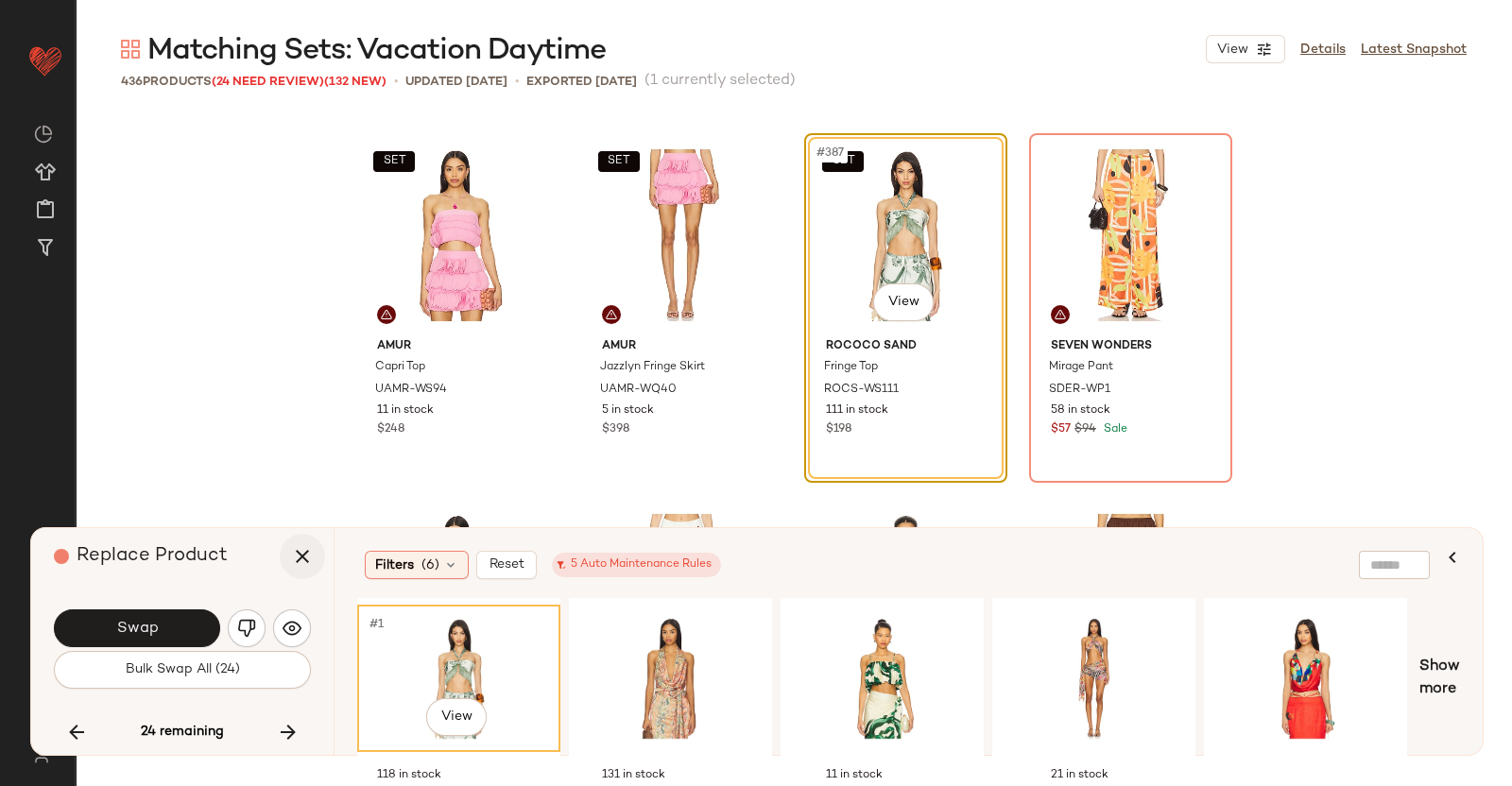
click at [296, 549] on icon "button" at bounding box center [303, 557] width 23 height 23
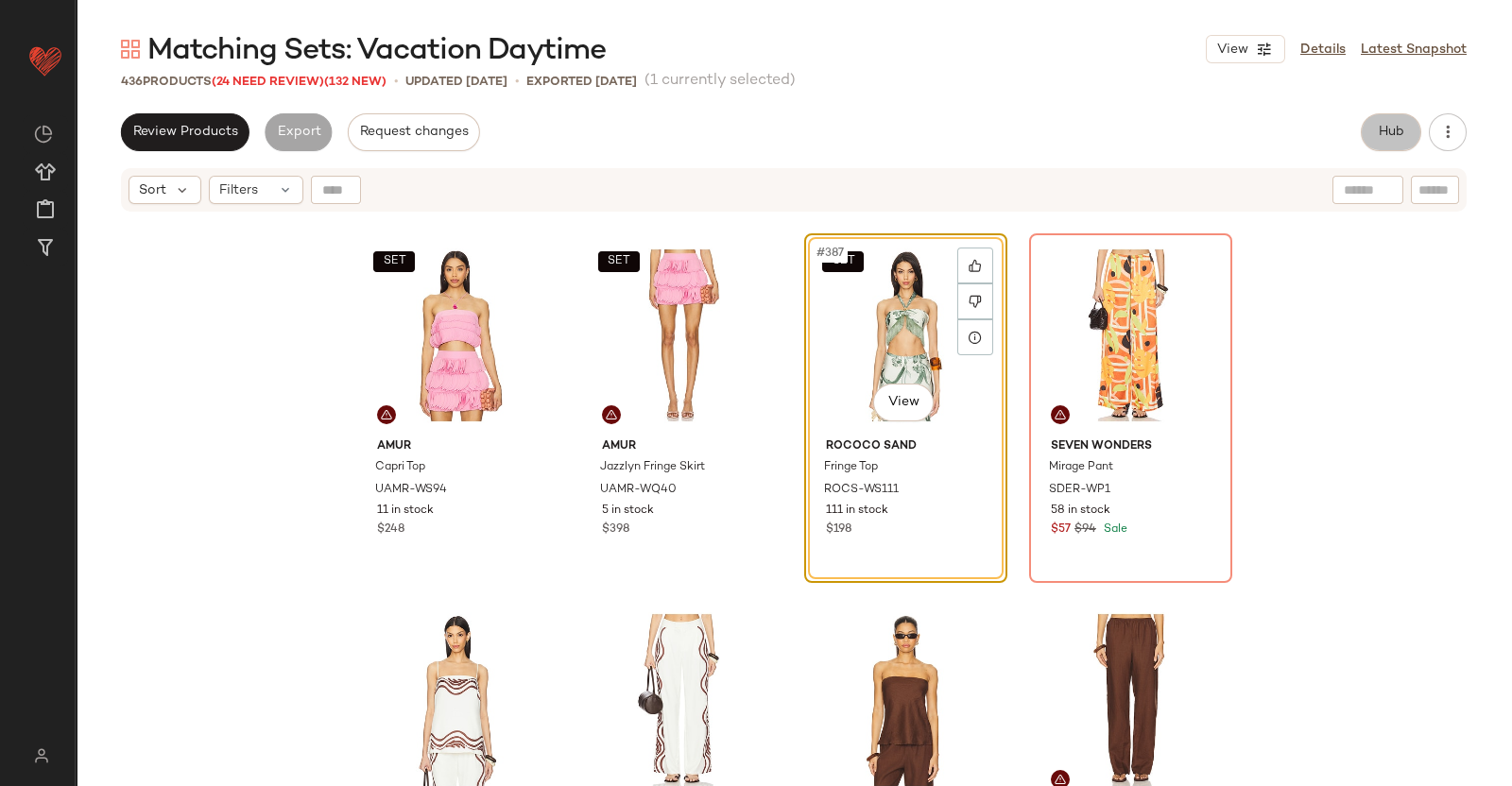
click at [1388, 125] on span "Hub" at bounding box center [1391, 132] width 27 height 15
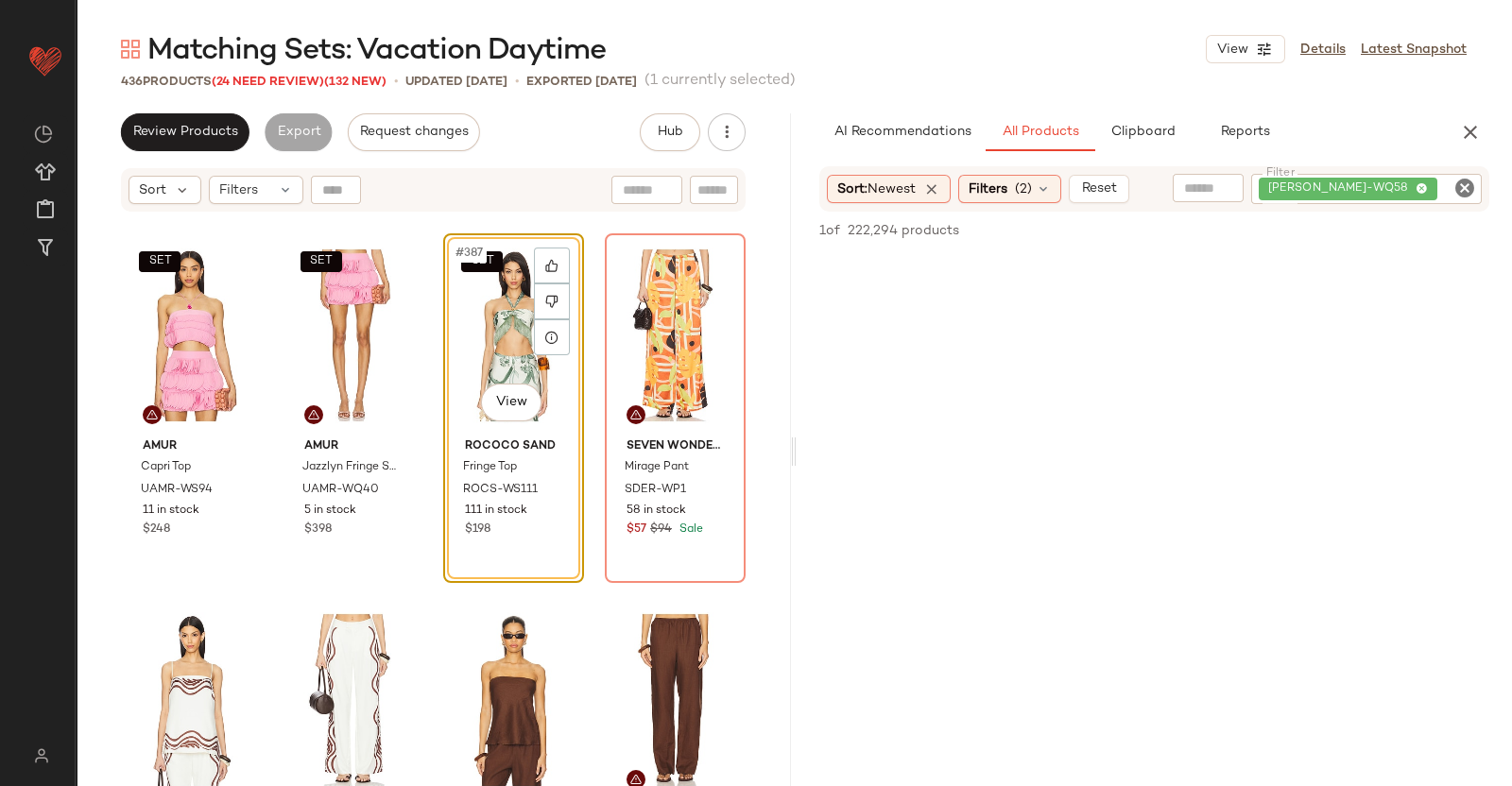
click at [1448, 201] on div "[PERSON_NAME]-WQ58" at bounding box center [1366, 189] width 230 height 30
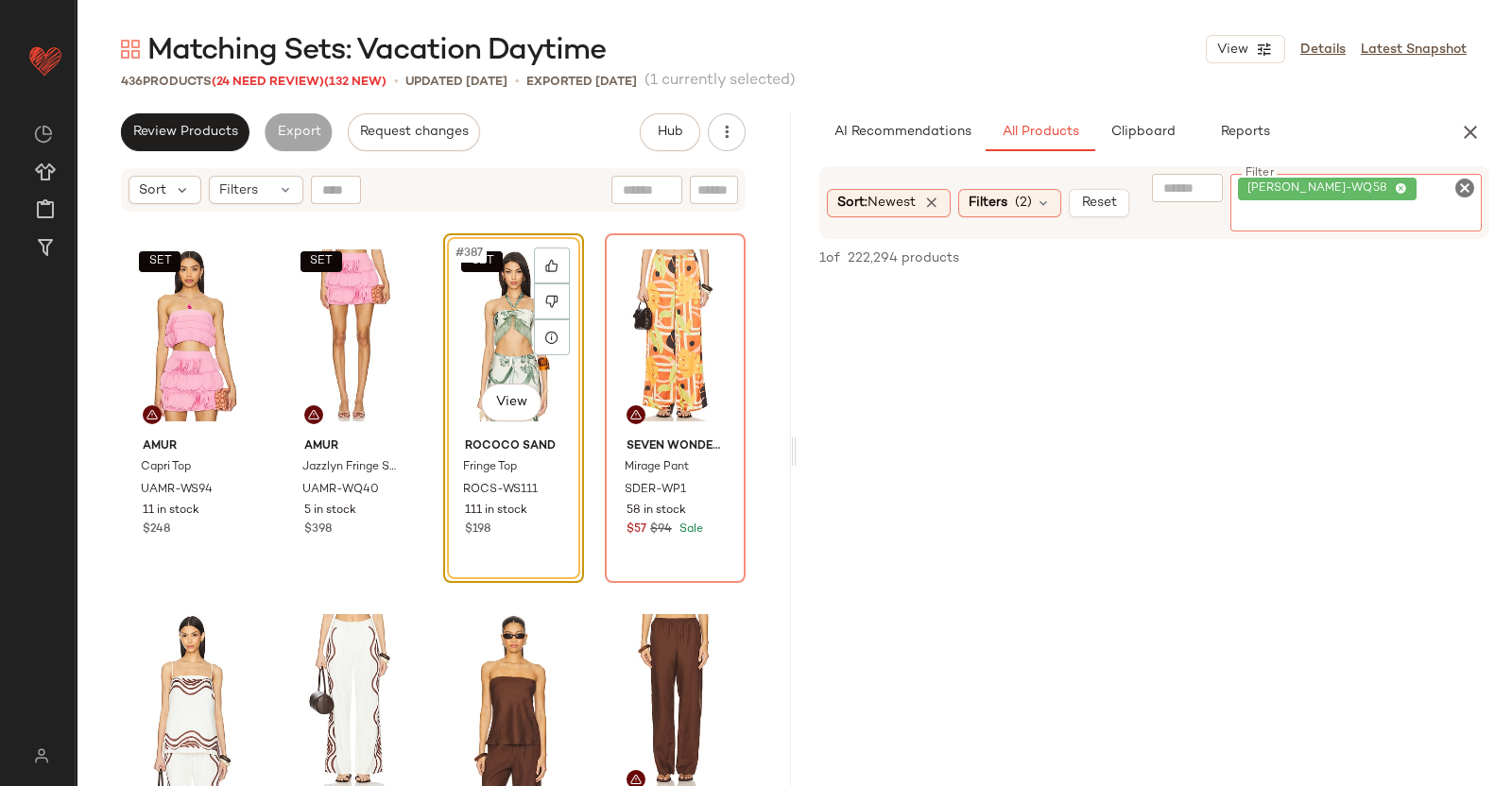
paste input "*********"
type input "*********"
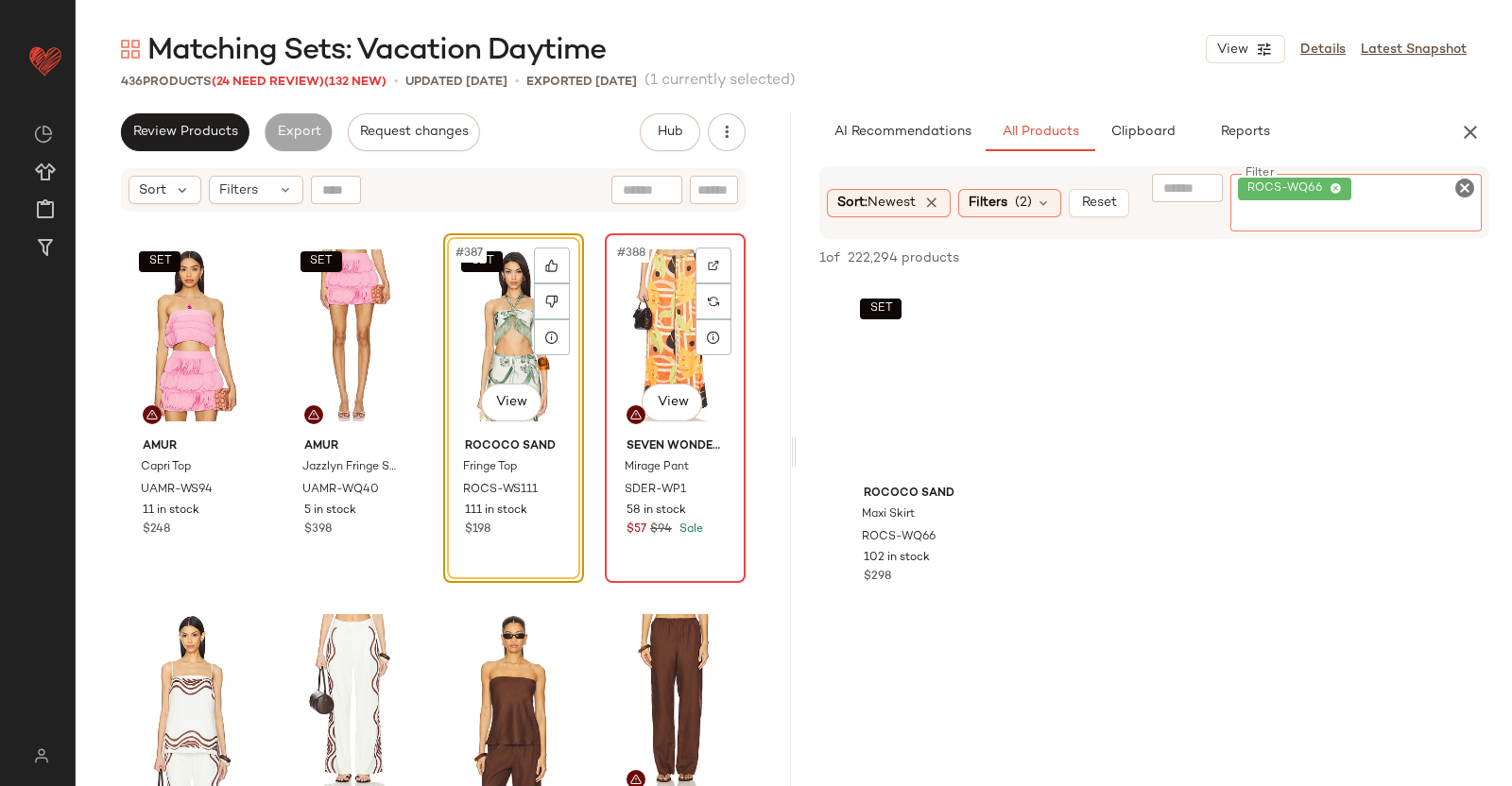
click at [659, 319] on div "#388 View" at bounding box center [676, 335] width 128 height 191
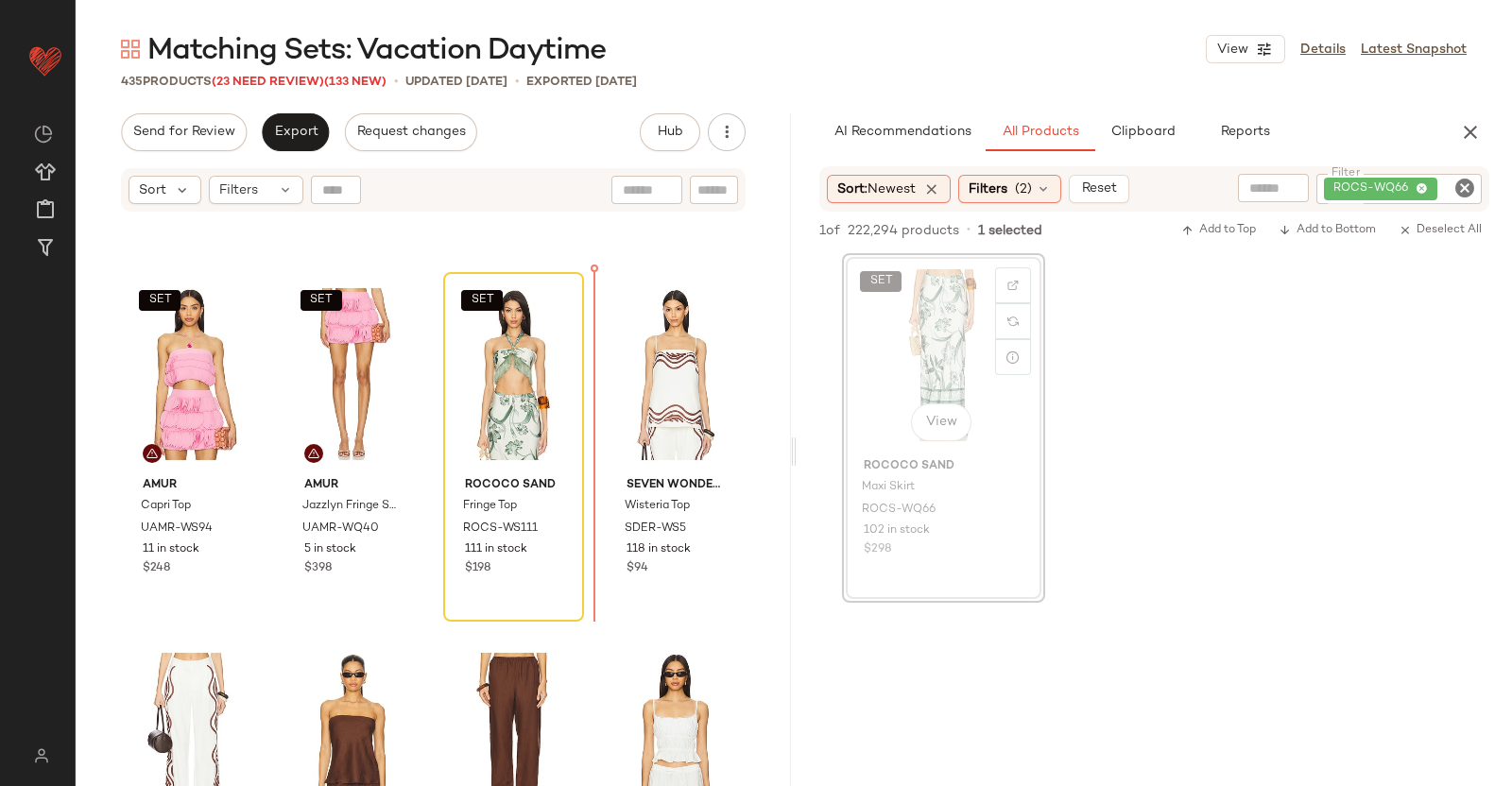
scroll to position [34928, 0]
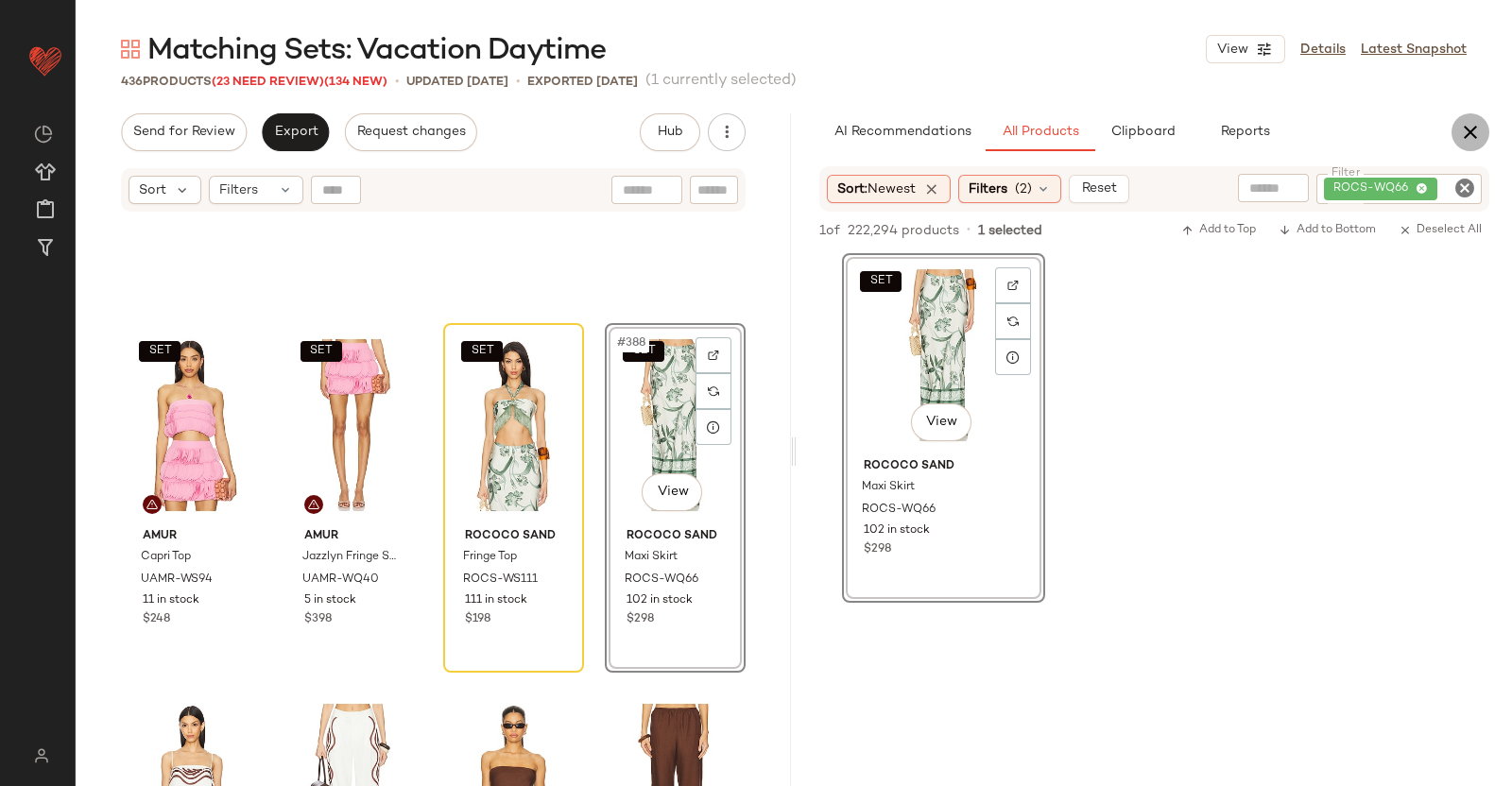
click at [1466, 132] on icon "button" at bounding box center [1470, 132] width 23 height 23
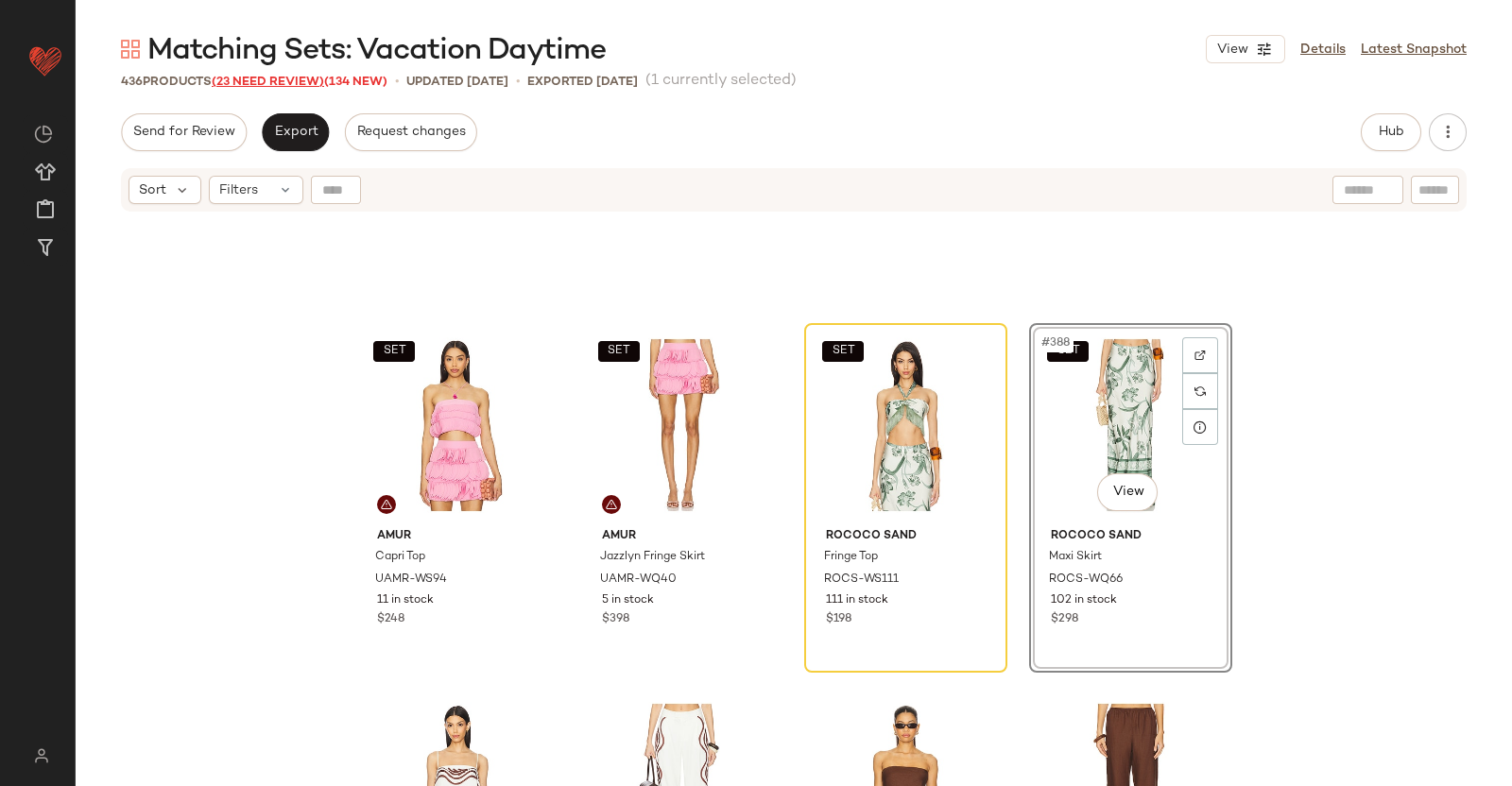
click at [248, 77] on span "(23 Need Review)" at bounding box center [267, 82] width 112 height 13
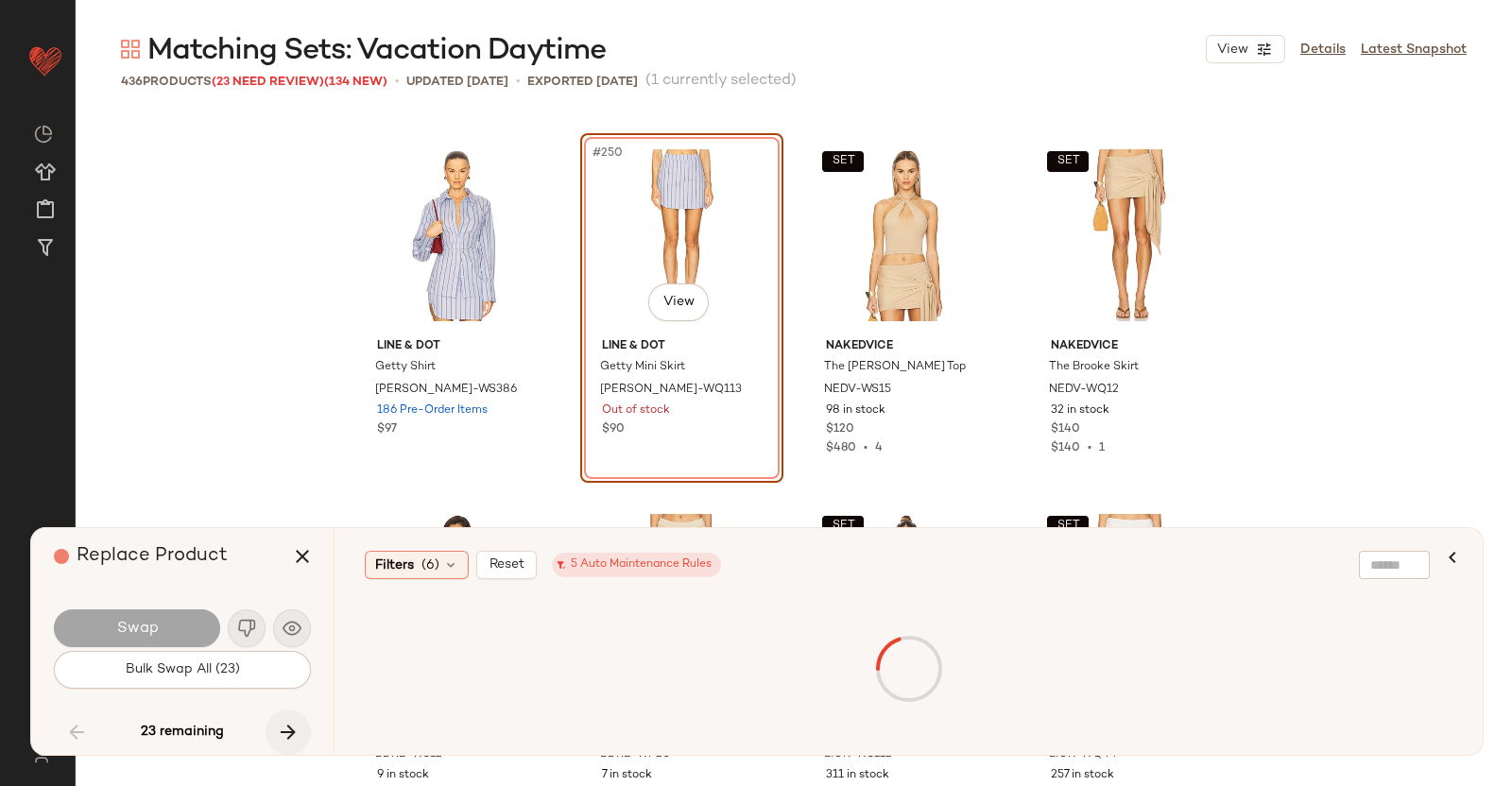
click at [291, 729] on icon "button" at bounding box center [288, 733] width 23 height 23
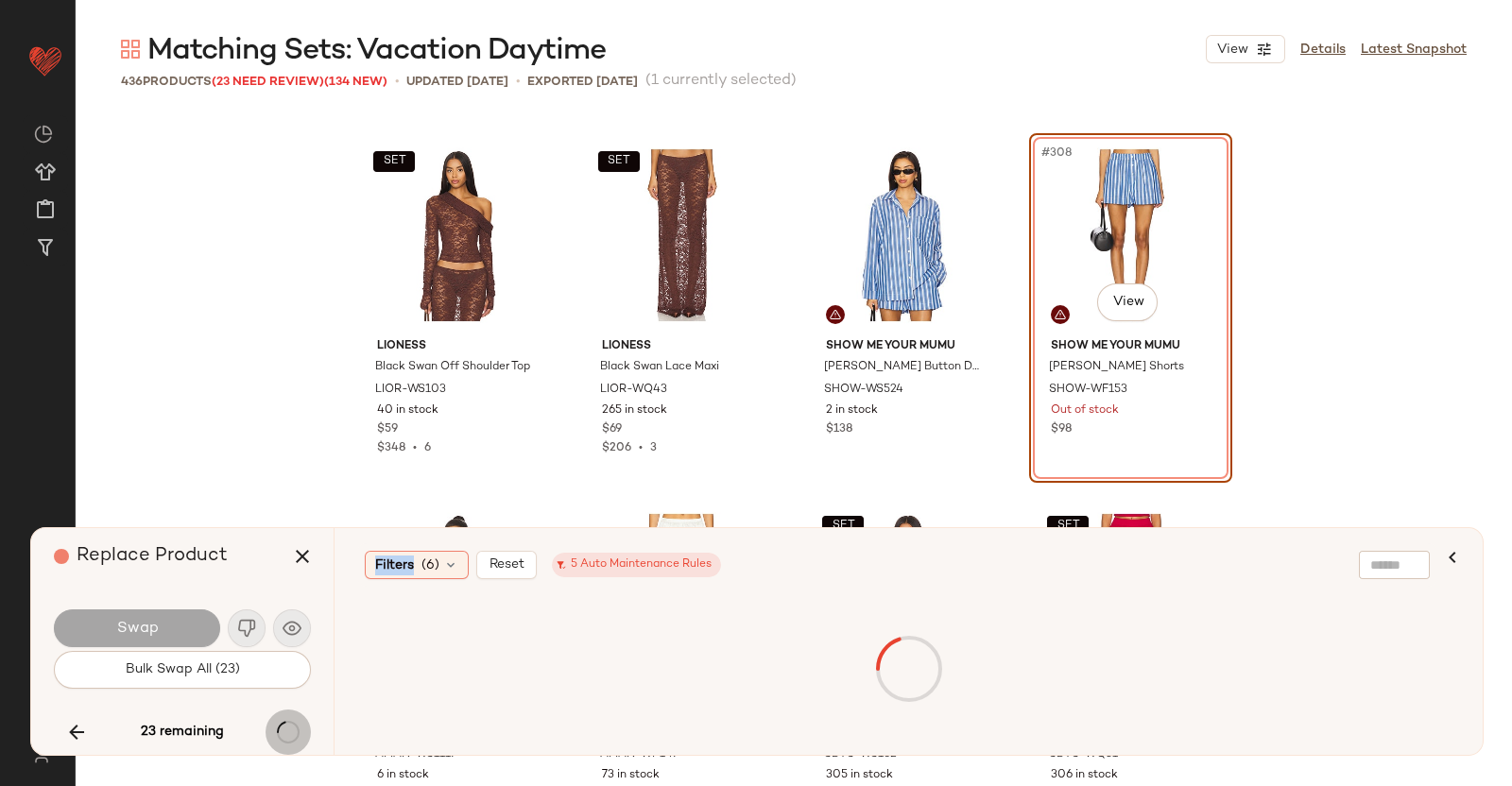
click at [289, 729] on div "23 remaining" at bounding box center [183, 733] width 257 height 46
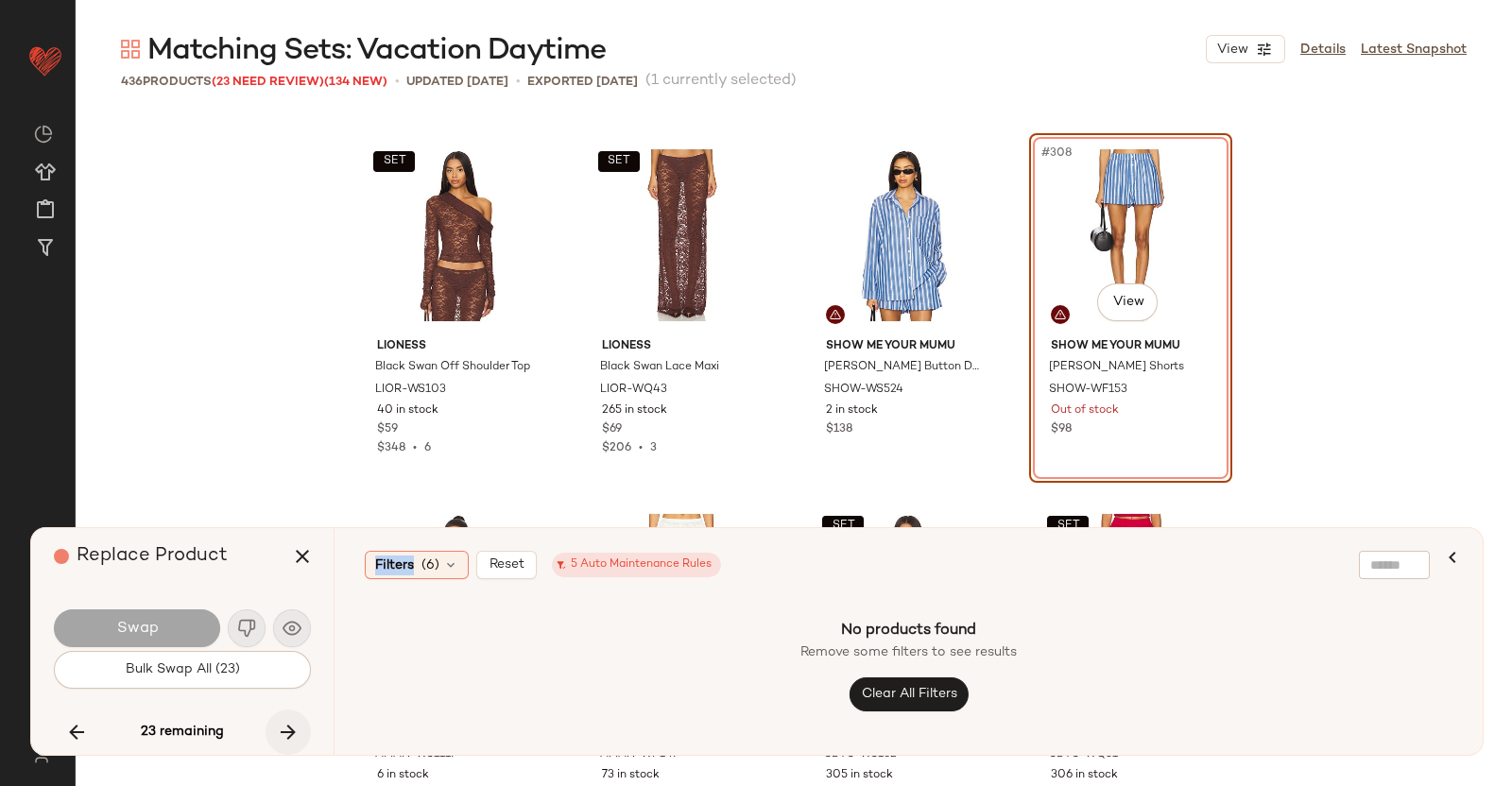
click at [289, 735] on icon "button" at bounding box center [288, 733] width 23 height 23
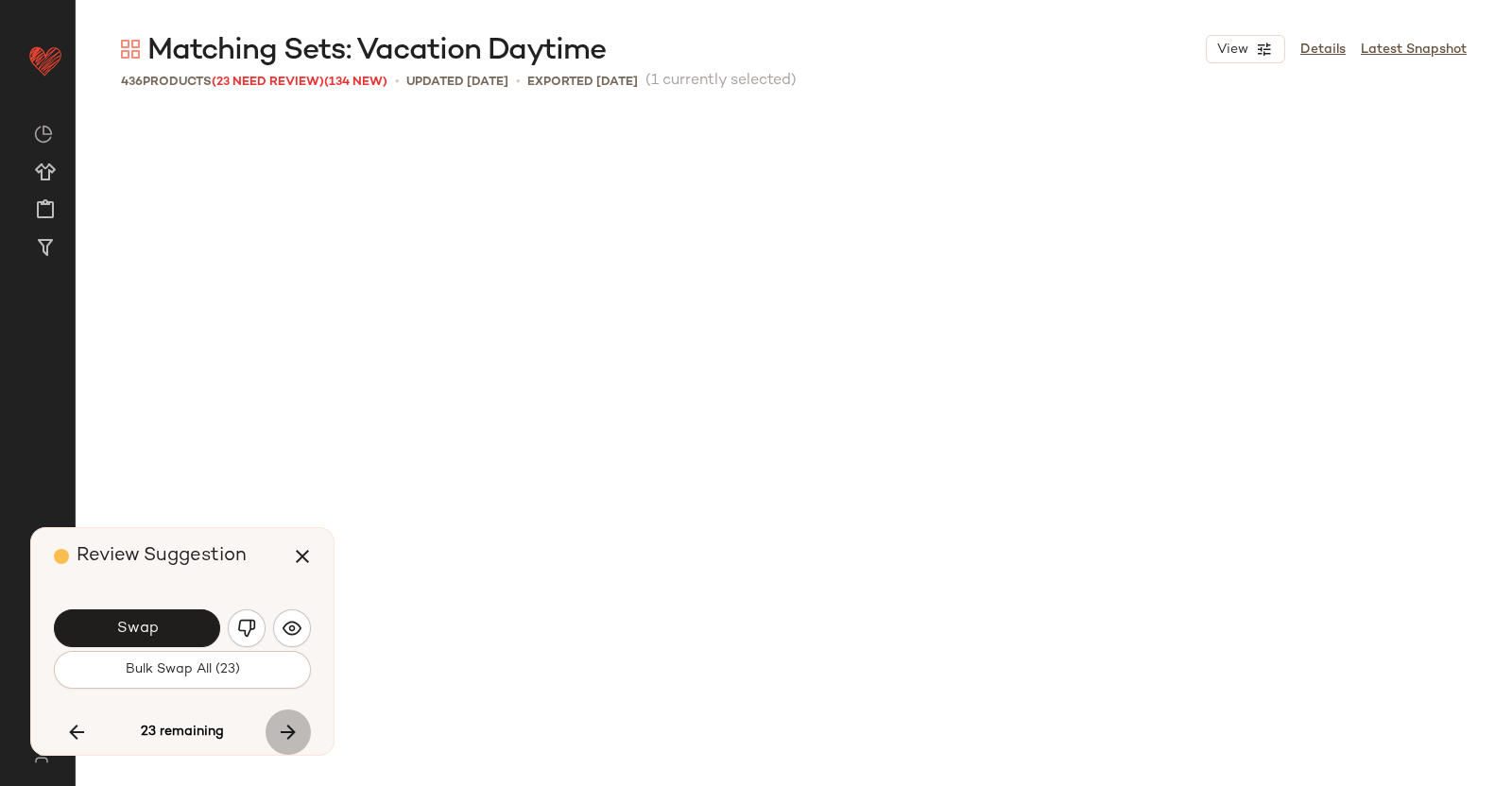
scroll to position [35018, 0]
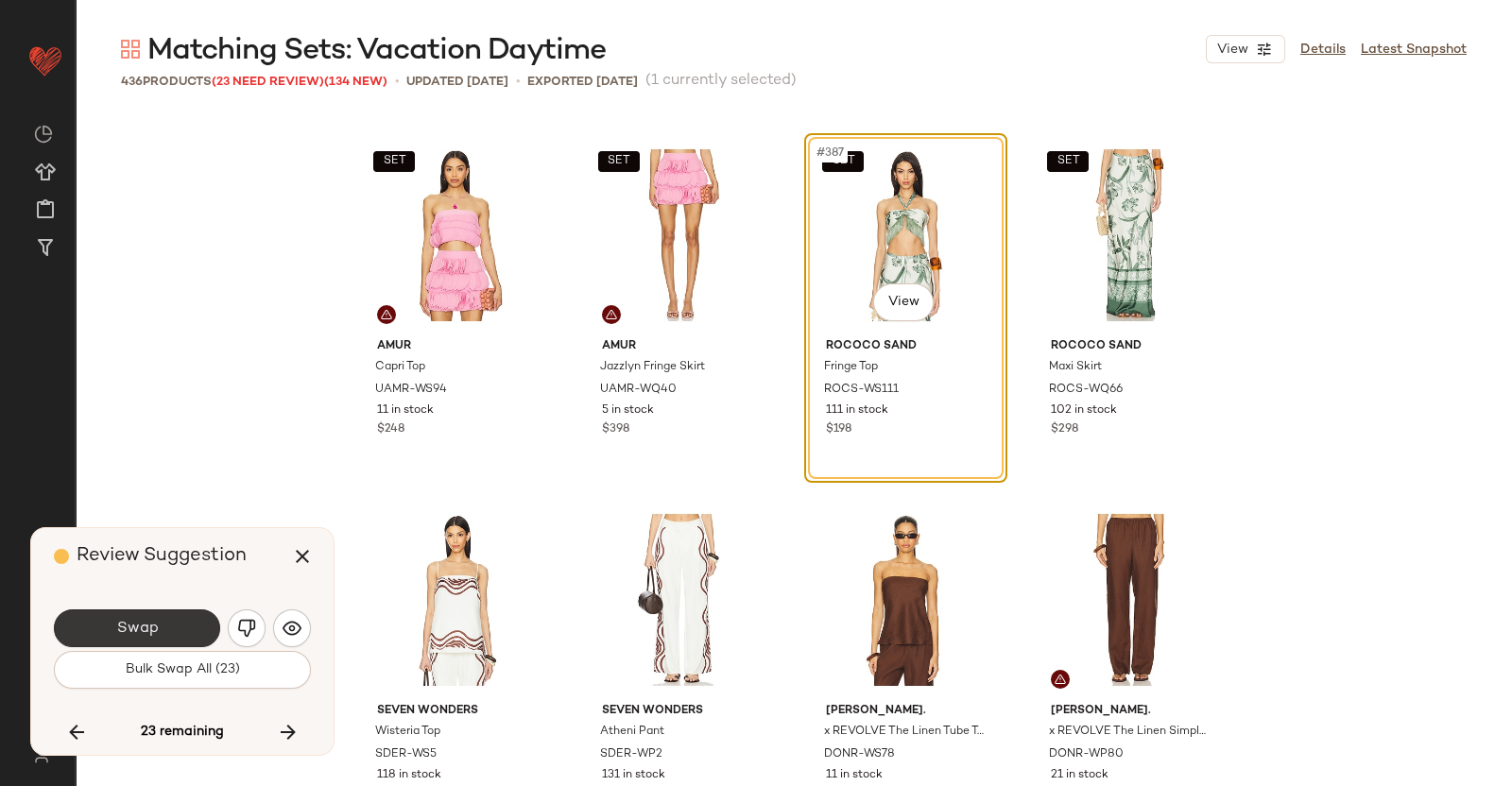
click at [158, 624] on button "Swap" at bounding box center [137, 629] width 167 height 38
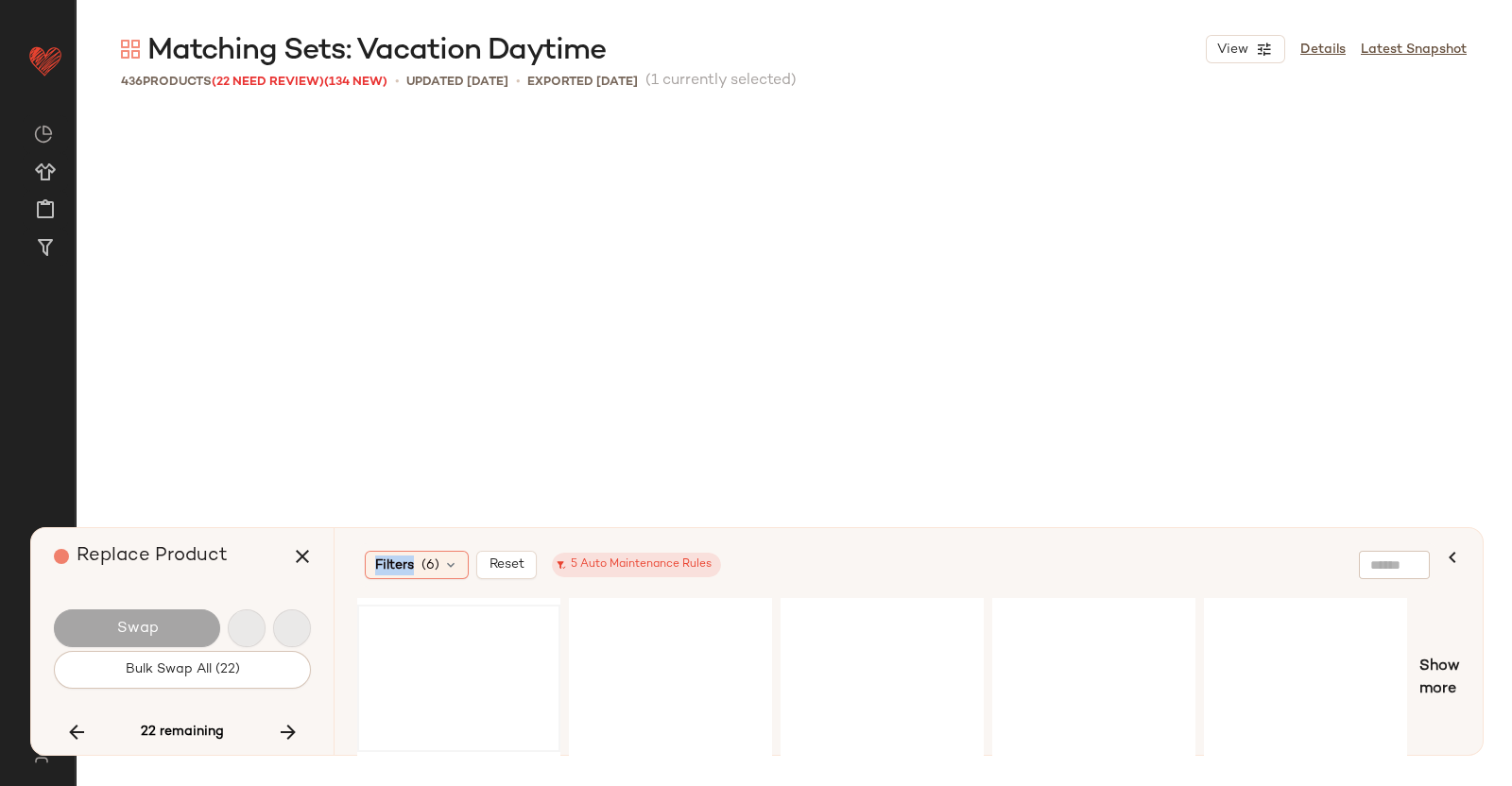
scroll to position [35748, 0]
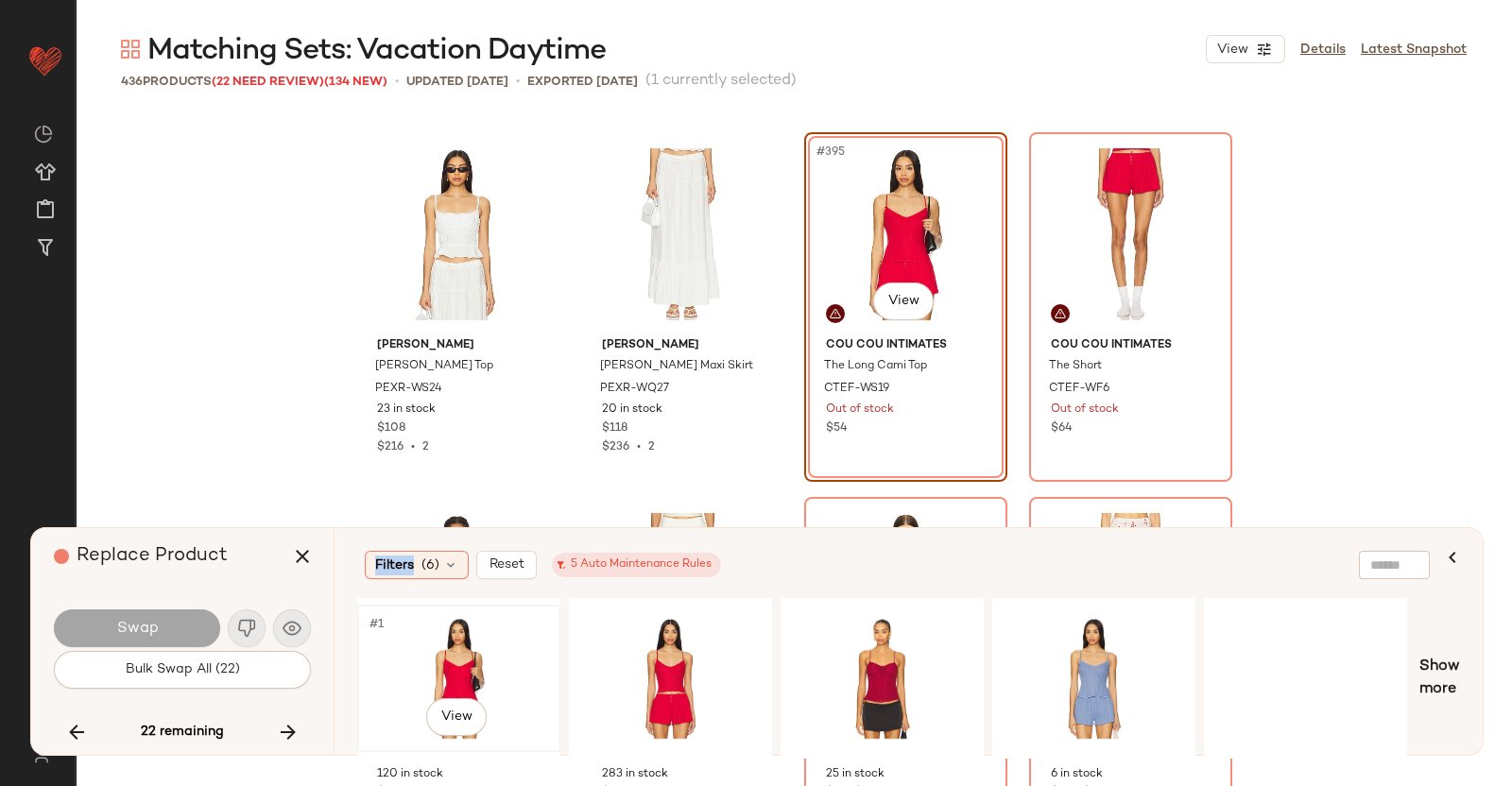
click at [500, 653] on div "#1 View" at bounding box center [459, 678] width 190 height 134
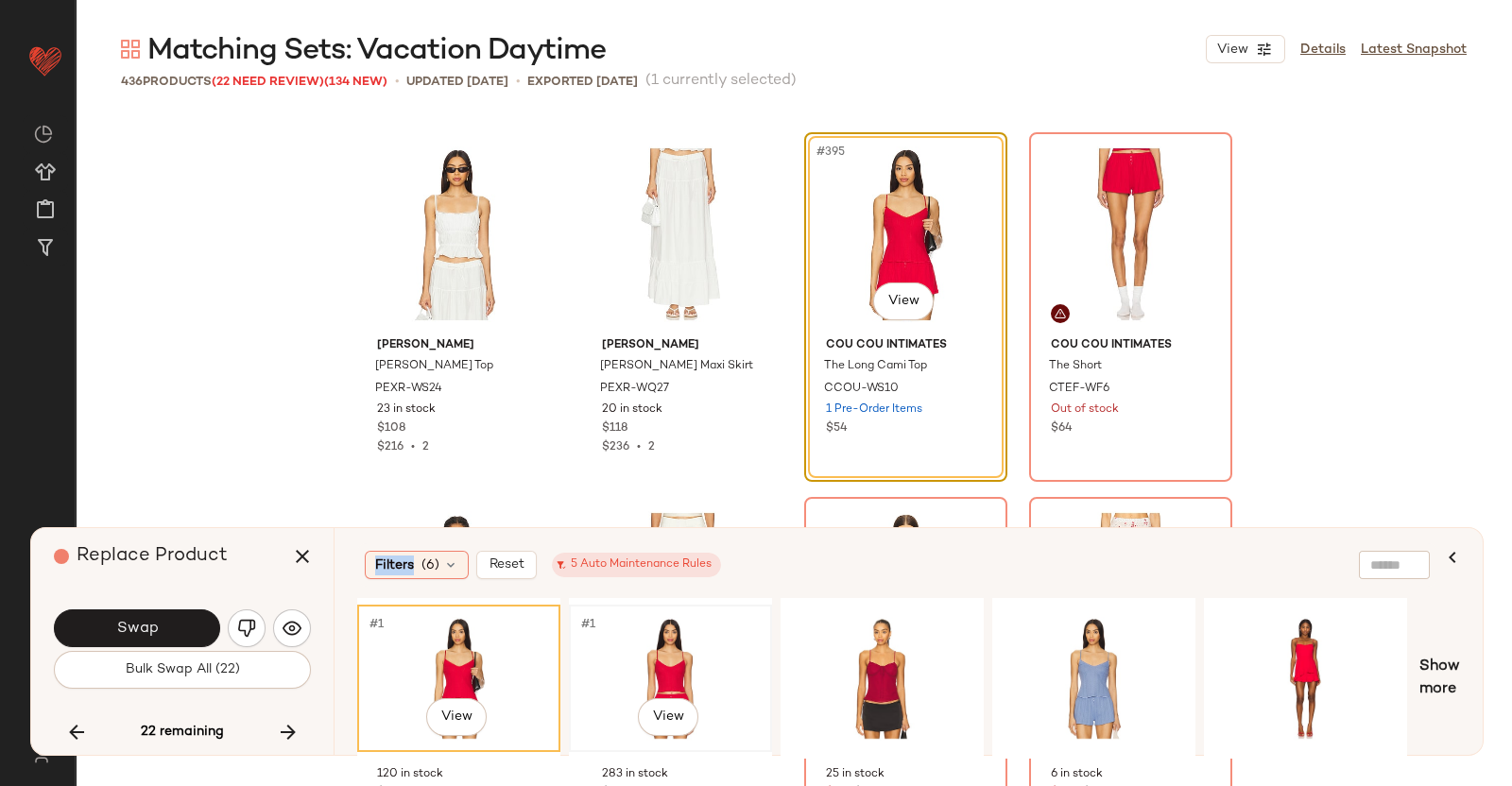
click at [684, 646] on div "#1 View" at bounding box center [671, 678] width 190 height 134
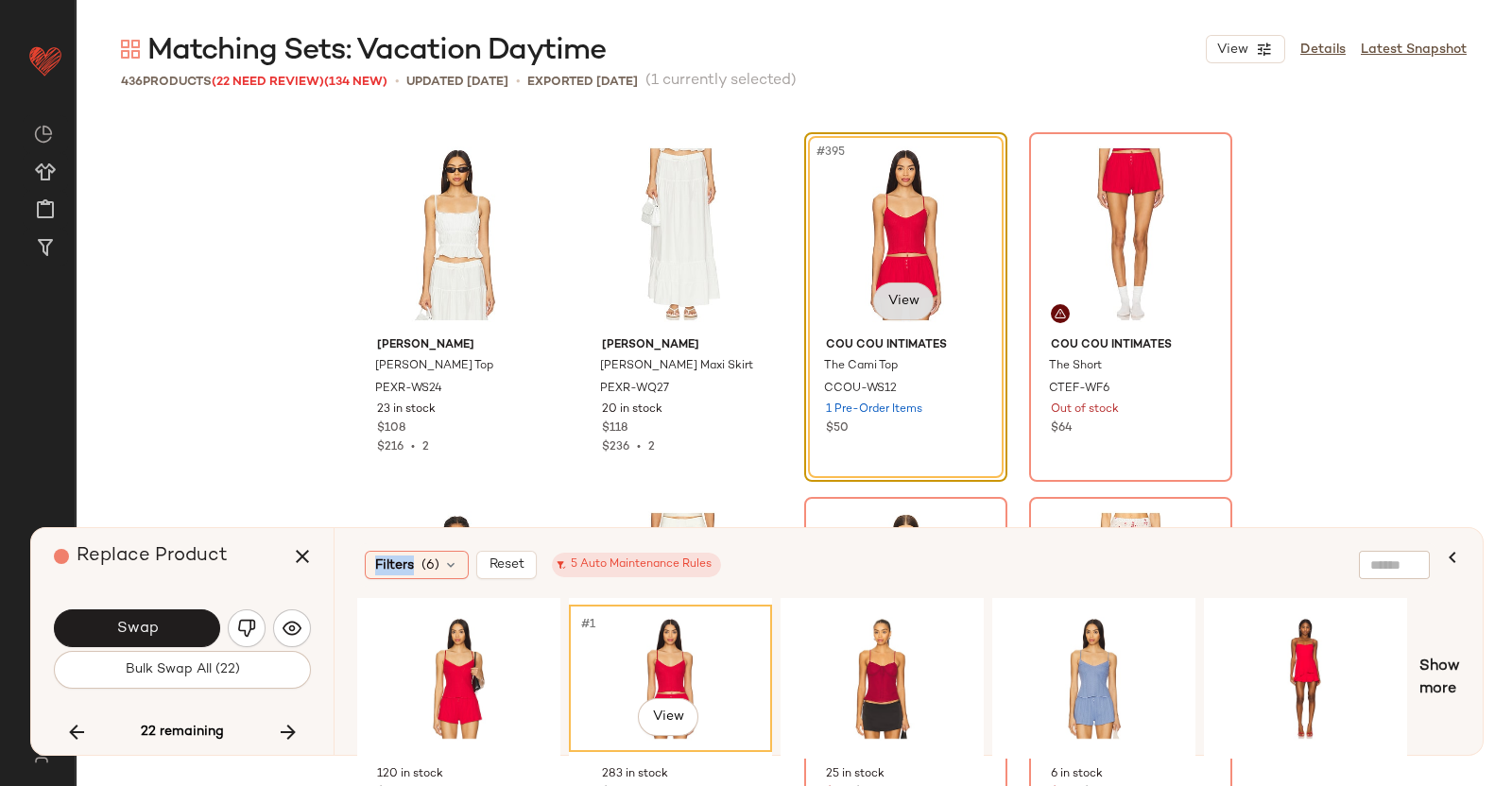
click at [884, 305] on body "Revolve ** Dashboard All Products Global Clipboards (38) Curations (350) [PERSO…" at bounding box center [756, 393] width 1512 height 786
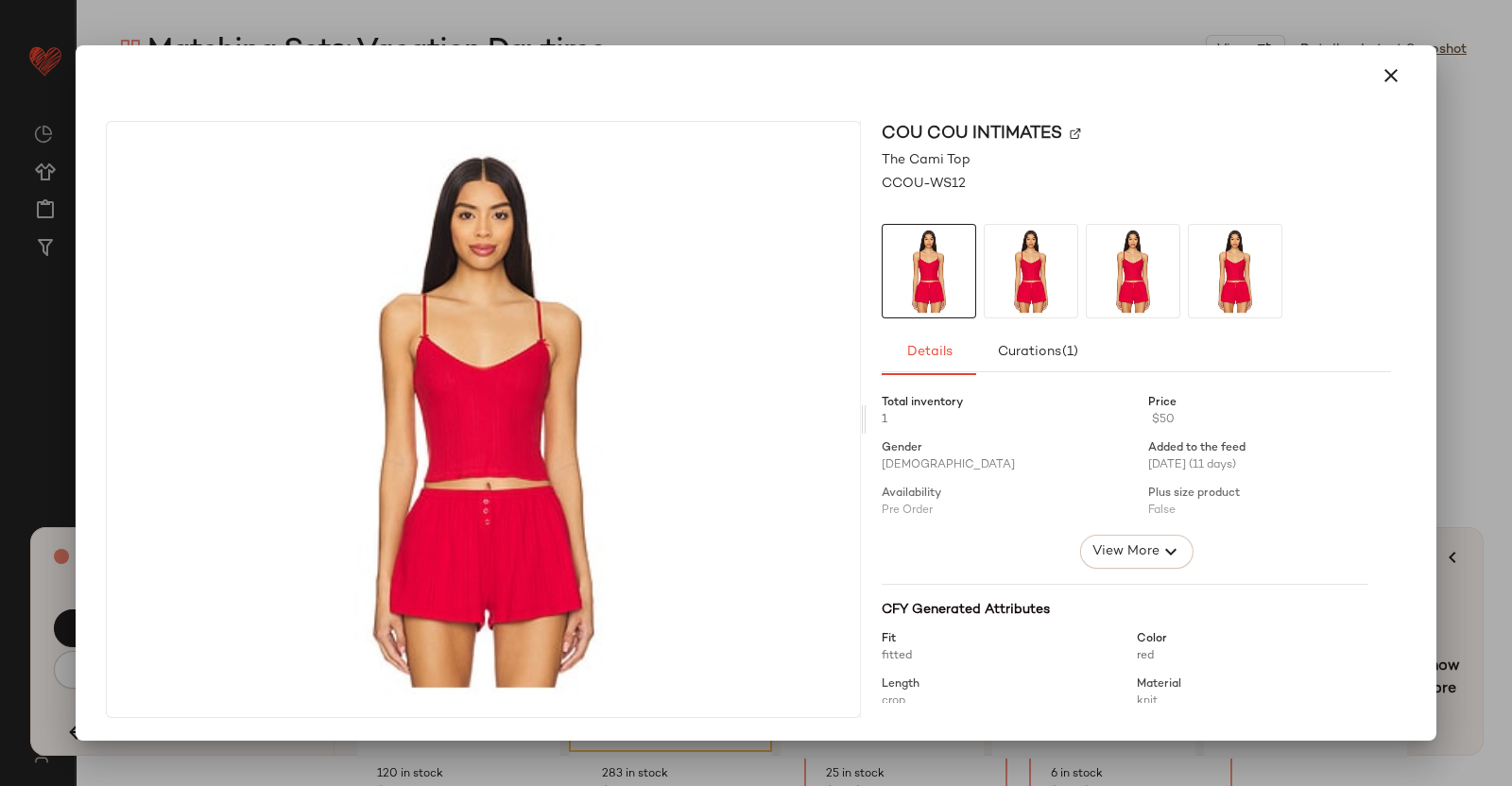
click at [1511, 612] on div at bounding box center [756, 393] width 1512 height 786
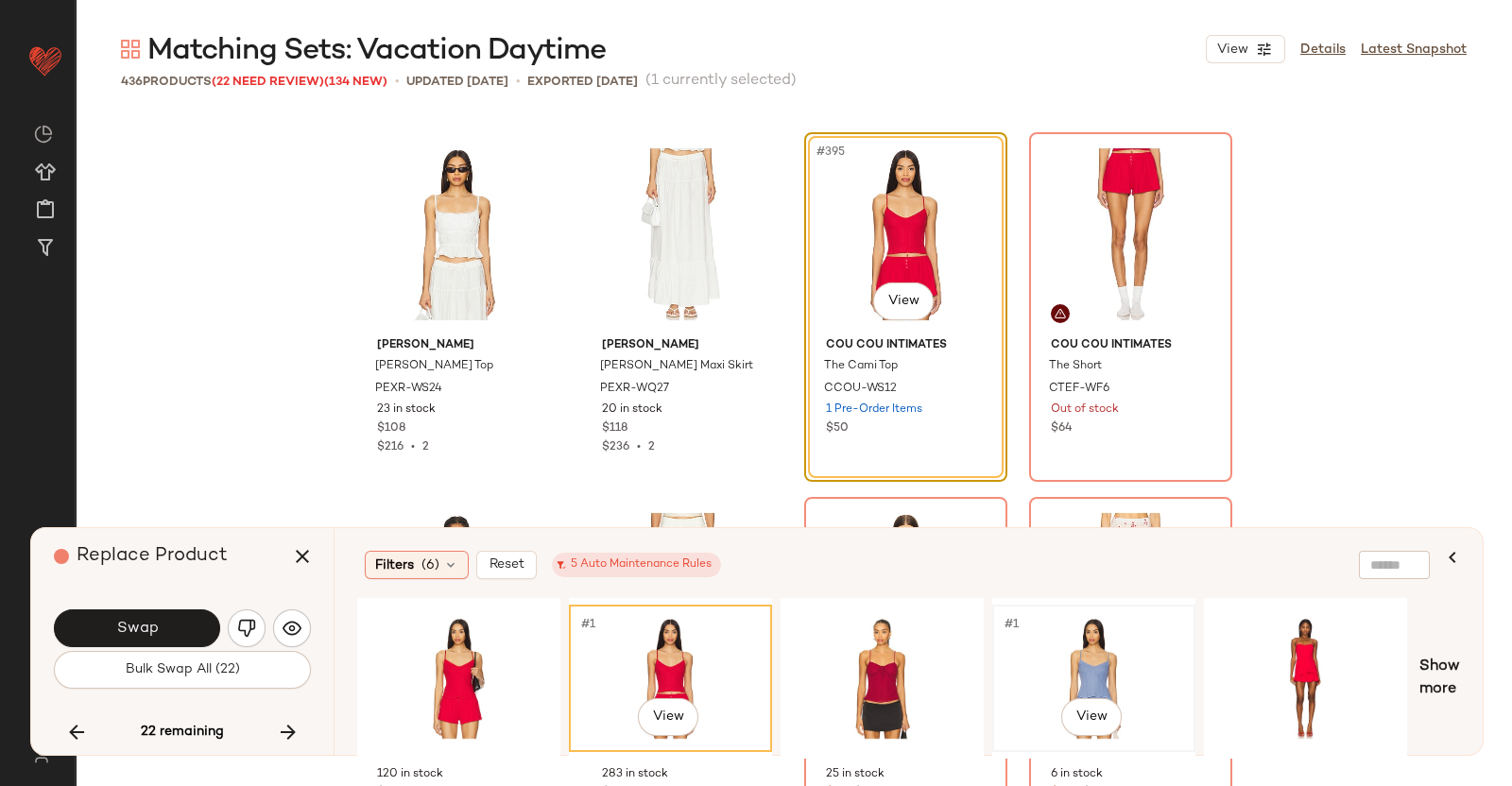
click at [1127, 662] on div "#1 View" at bounding box center [1094, 678] width 190 height 134
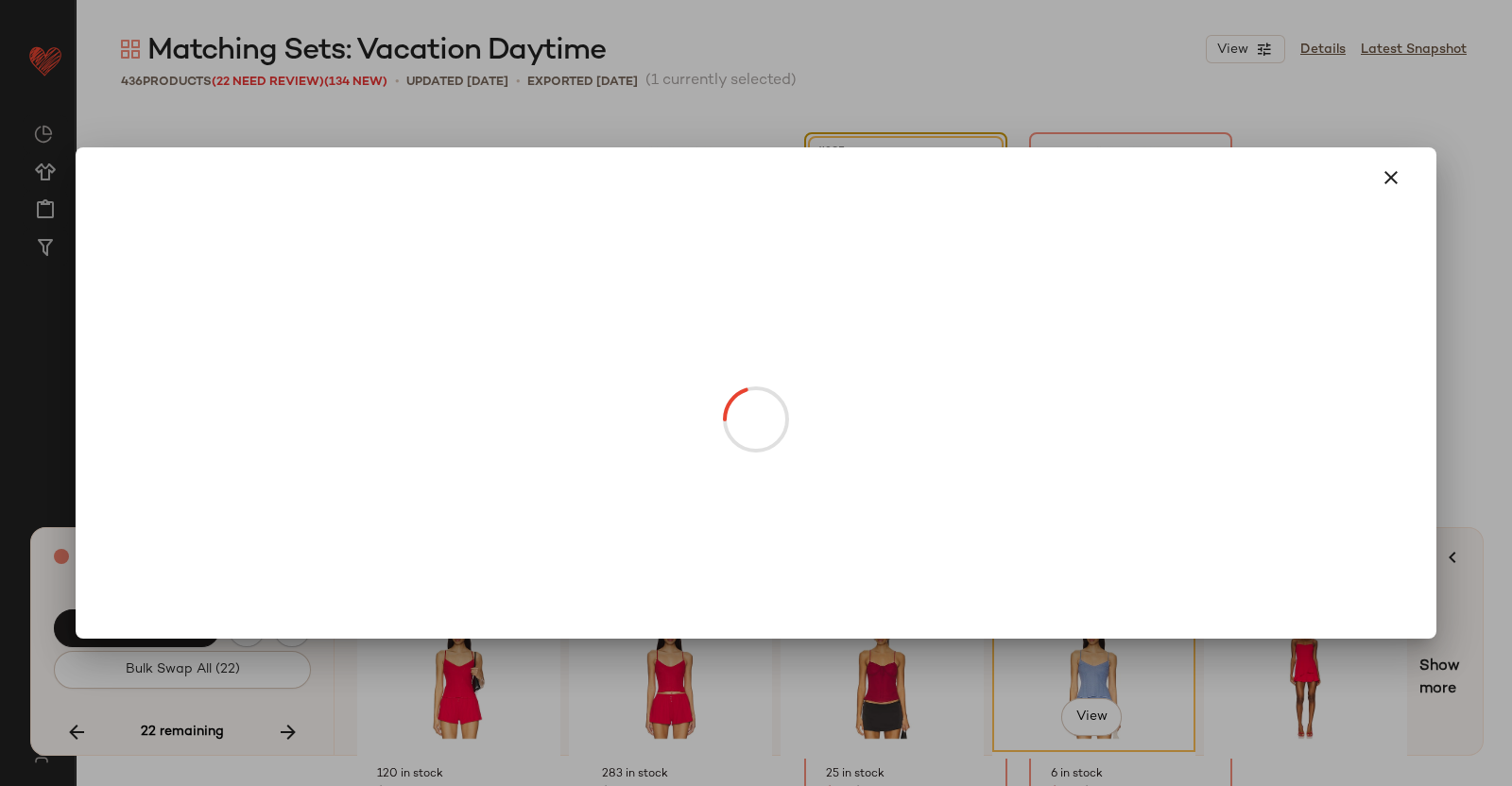
click at [909, 312] on body "Revolve ** Dashboard All Products Global Clipboards (38) Curations (350) [PERSO…" at bounding box center [756, 393] width 1512 height 786
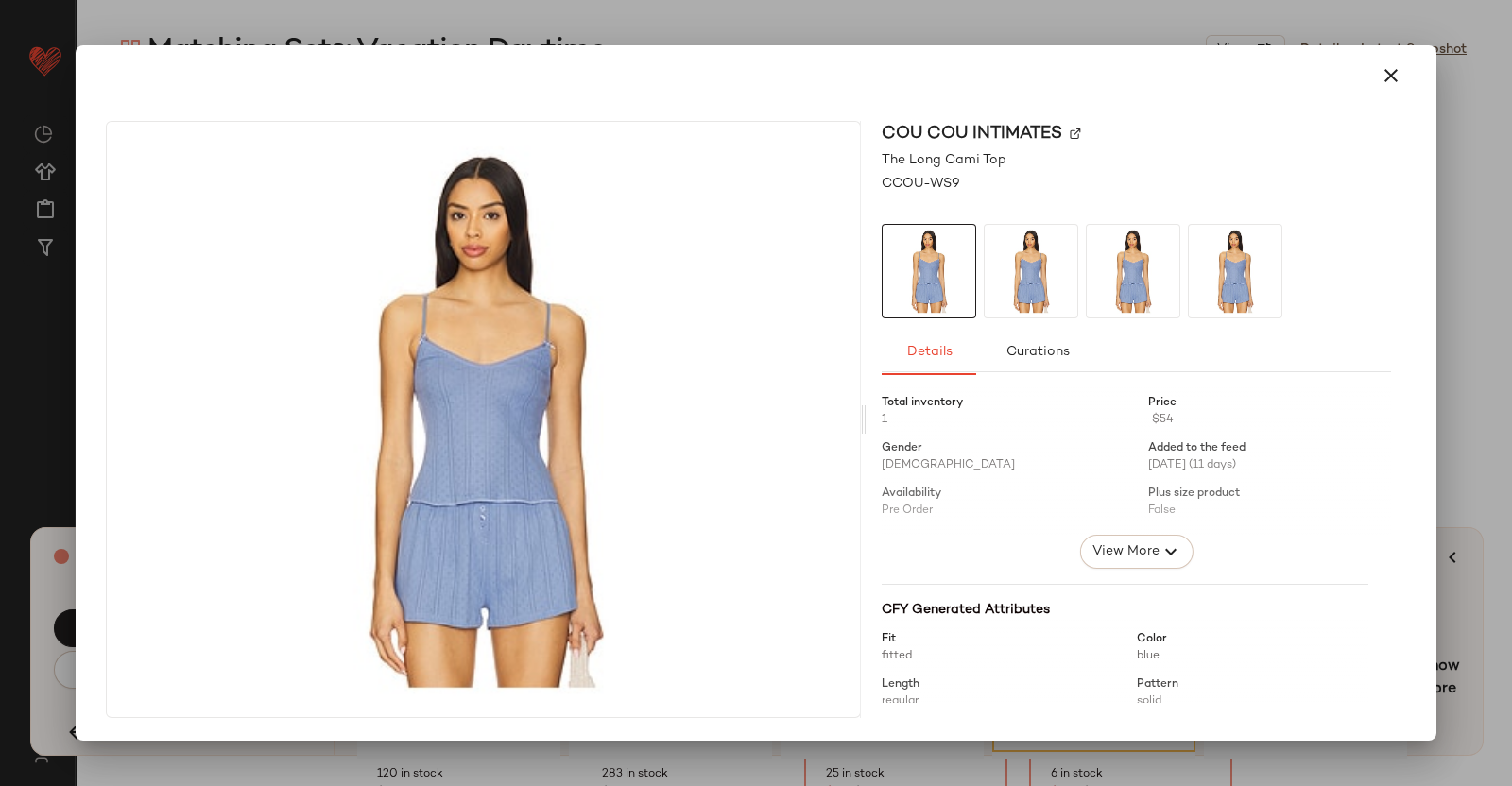
drag, startPoint x: 1511, startPoint y: 348, endPoint x: 1504, endPoint y: 362, distance: 15.7
click at [1511, 349] on div at bounding box center [756, 393] width 1512 height 786
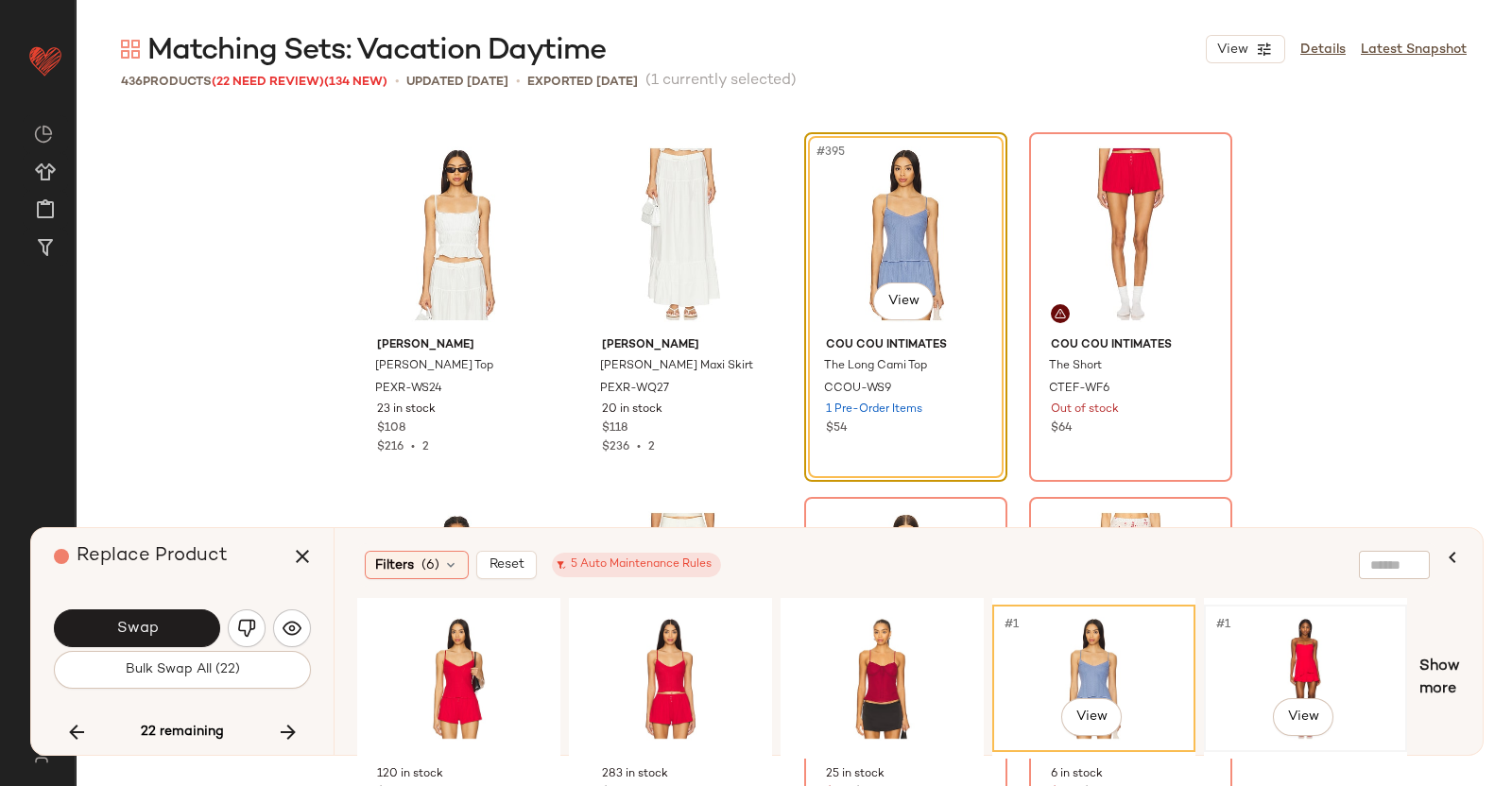
click at [1286, 652] on div "#1 View" at bounding box center [1306, 678] width 190 height 134
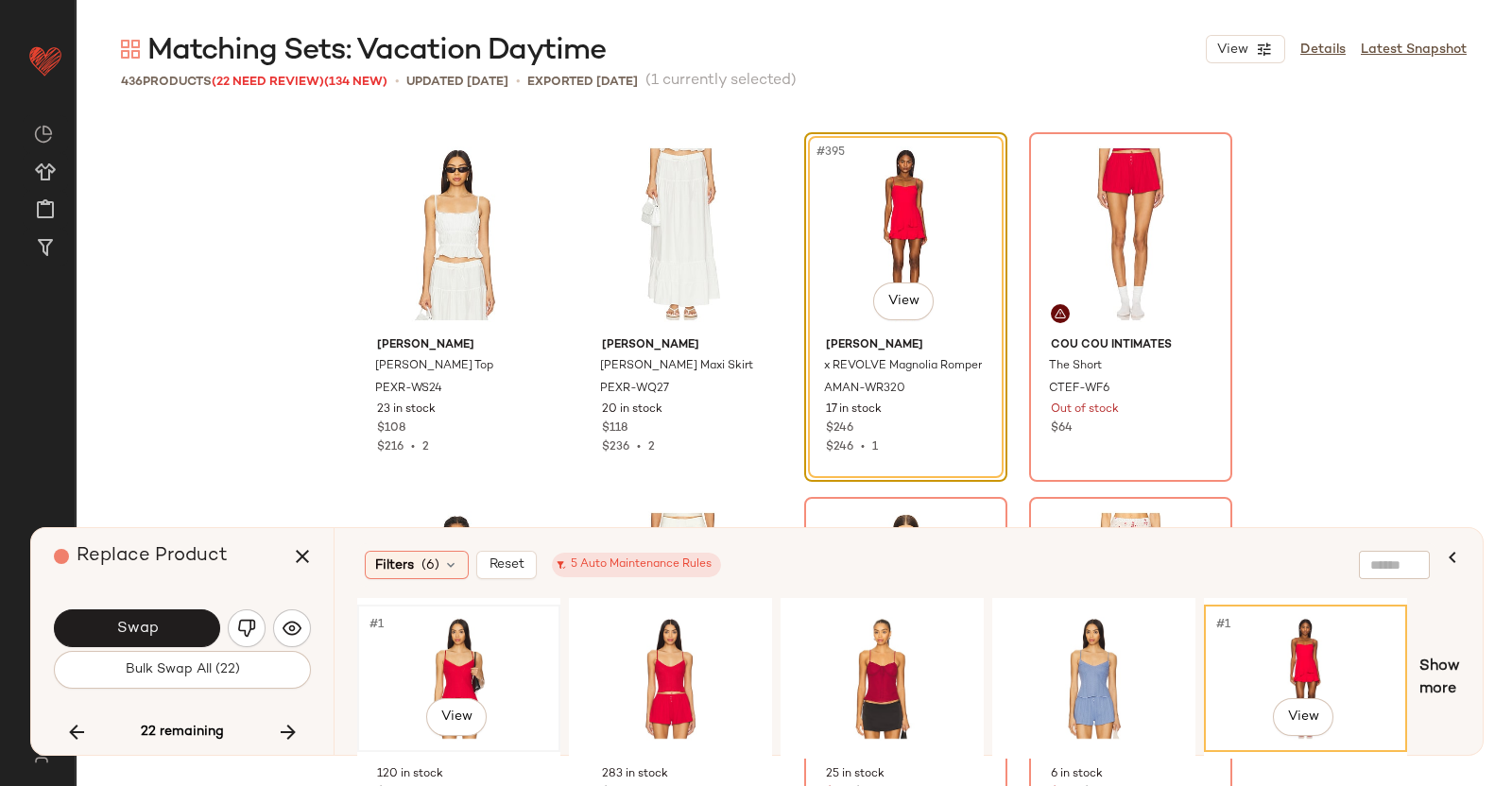
click at [444, 639] on div "#1 View" at bounding box center [459, 678] width 190 height 134
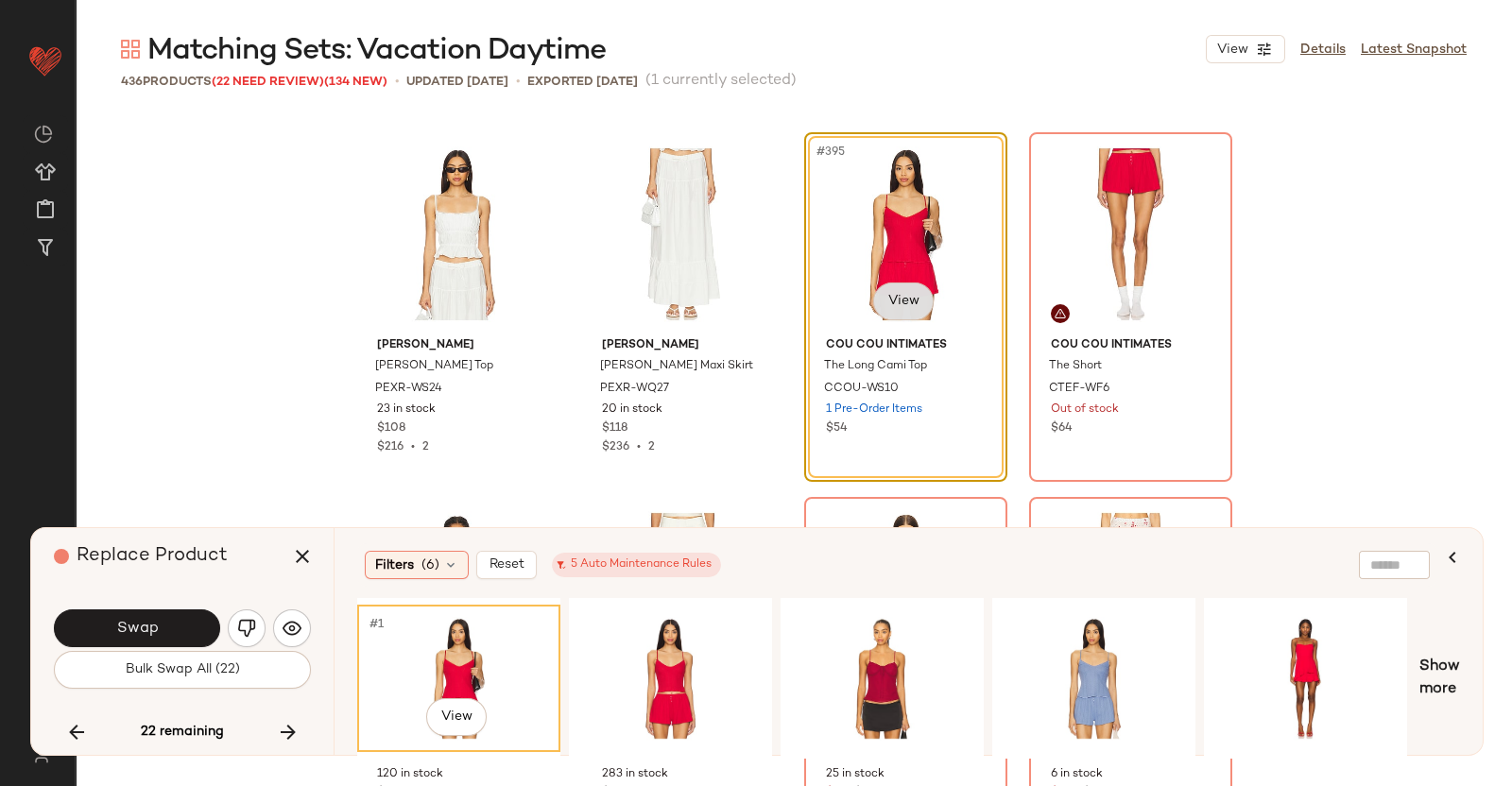
click at [901, 307] on body "Revolve ** Dashboard All Products Global Clipboards (38) Curations (350) [PERSO…" at bounding box center [756, 393] width 1512 height 786
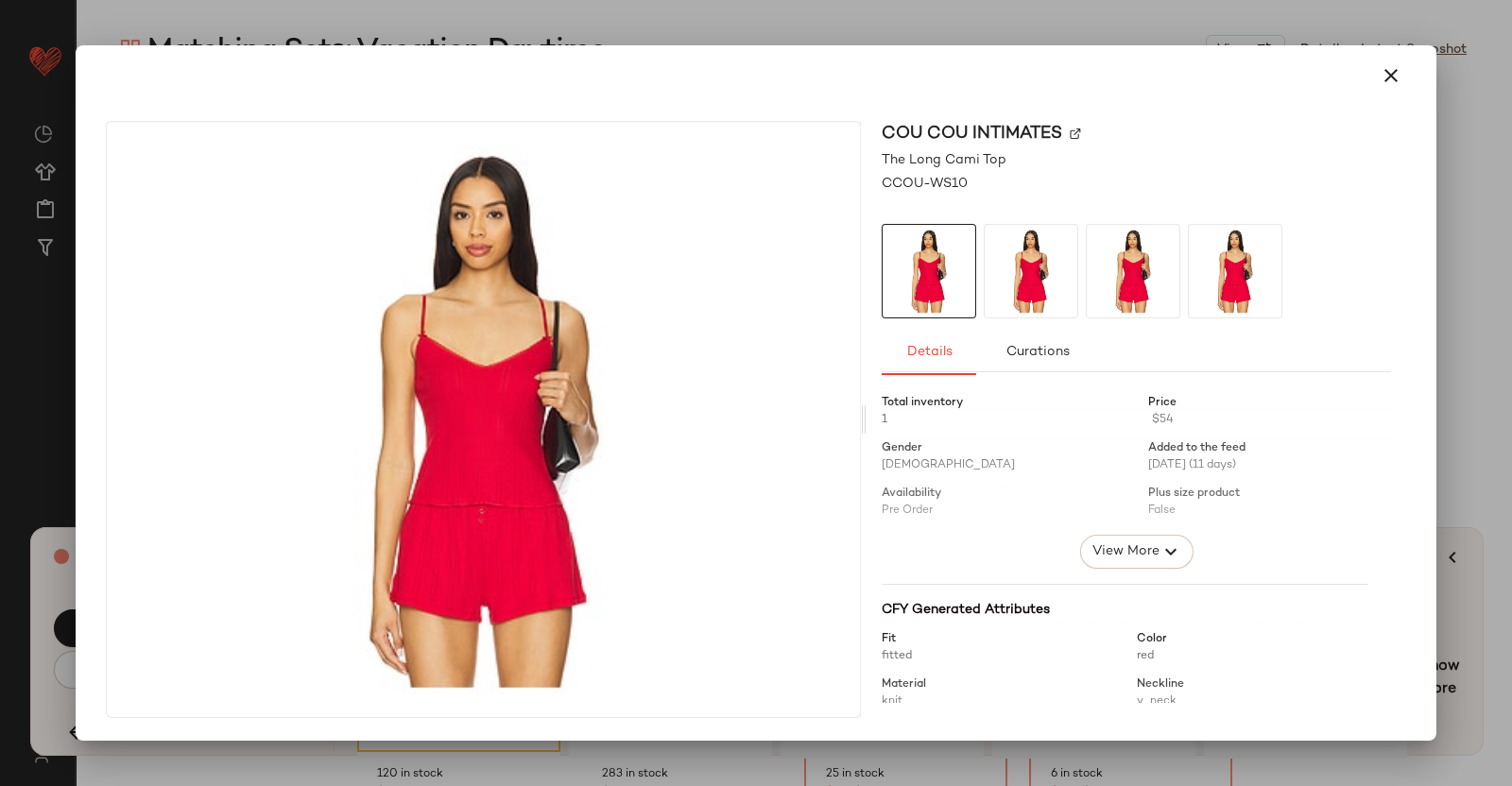
click at [1072, 134] on img at bounding box center [1075, 134] width 11 height 11
click at [1418, 139] on div "Cou Cou Intimates The Long Cami Top CCOU-WS10 Details Curations Total inventory…" at bounding box center [756, 422] width 1345 height 635
click at [1511, 308] on div at bounding box center [756, 393] width 1512 height 786
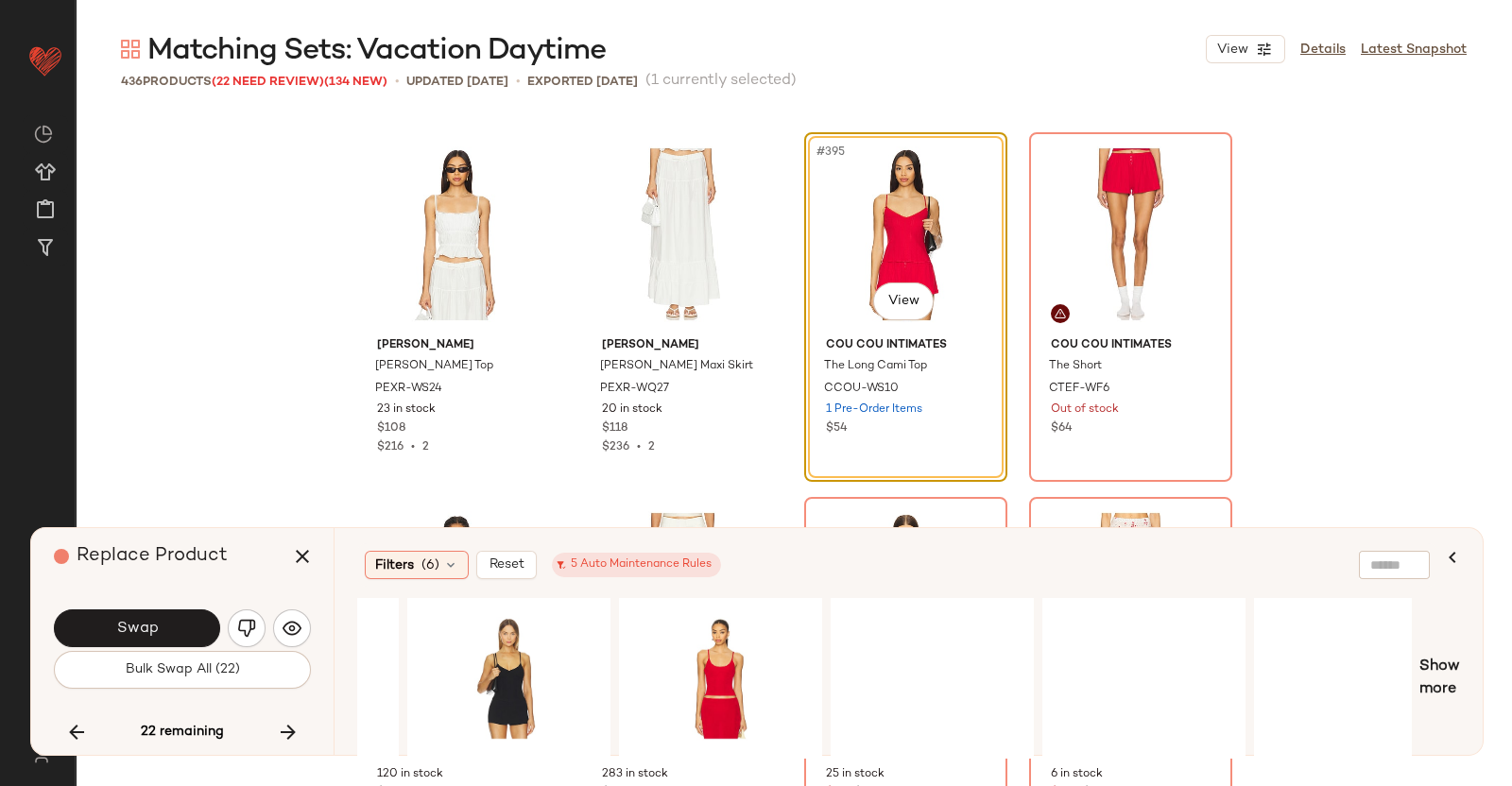
scroll to position [0, 1051]
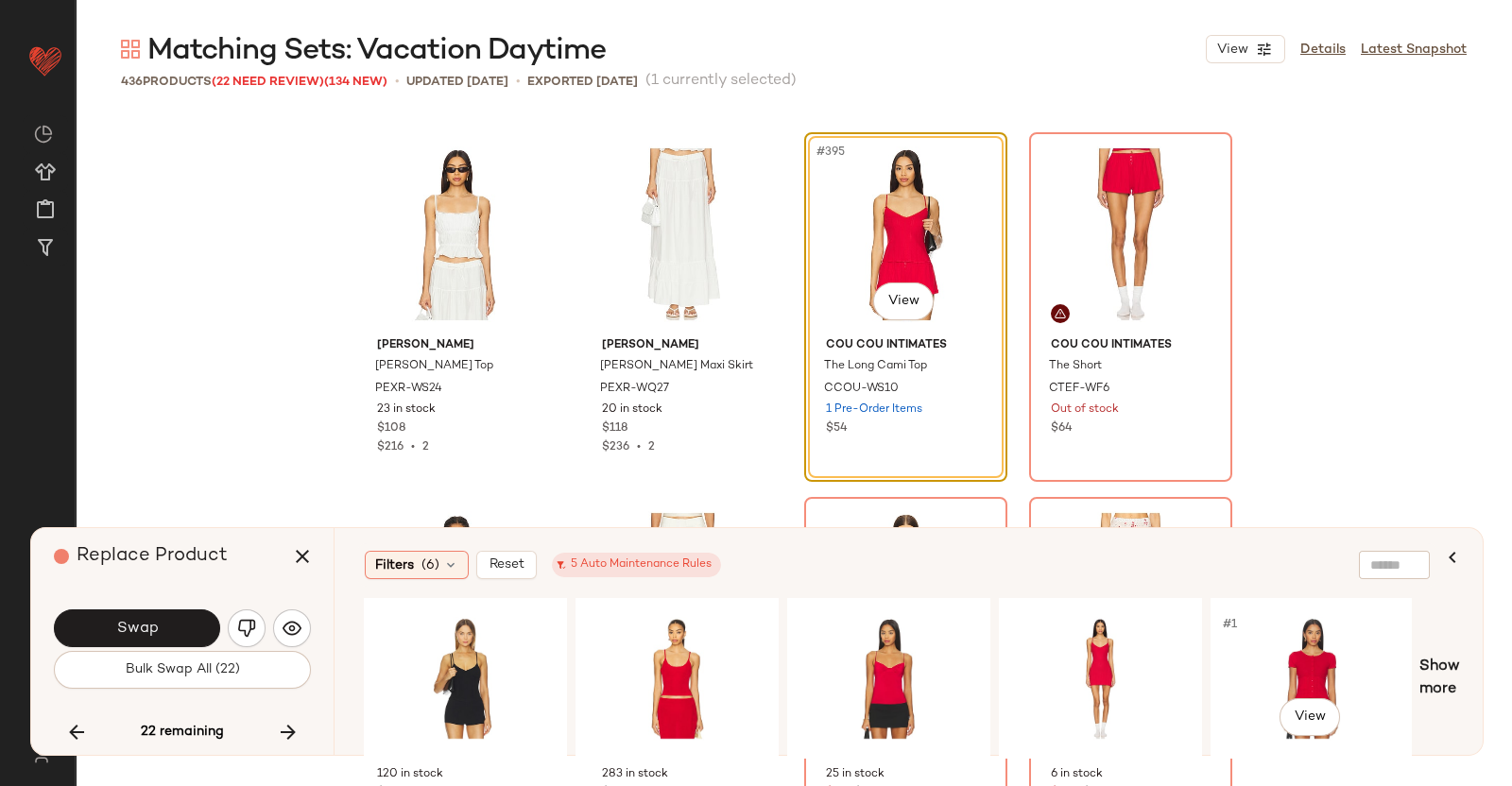
drag, startPoint x: 1257, startPoint y: 676, endPoint x: 1223, endPoint y: 555, distance: 125.7
click at [1258, 676] on div "#1 View" at bounding box center [1312, 678] width 190 height 134
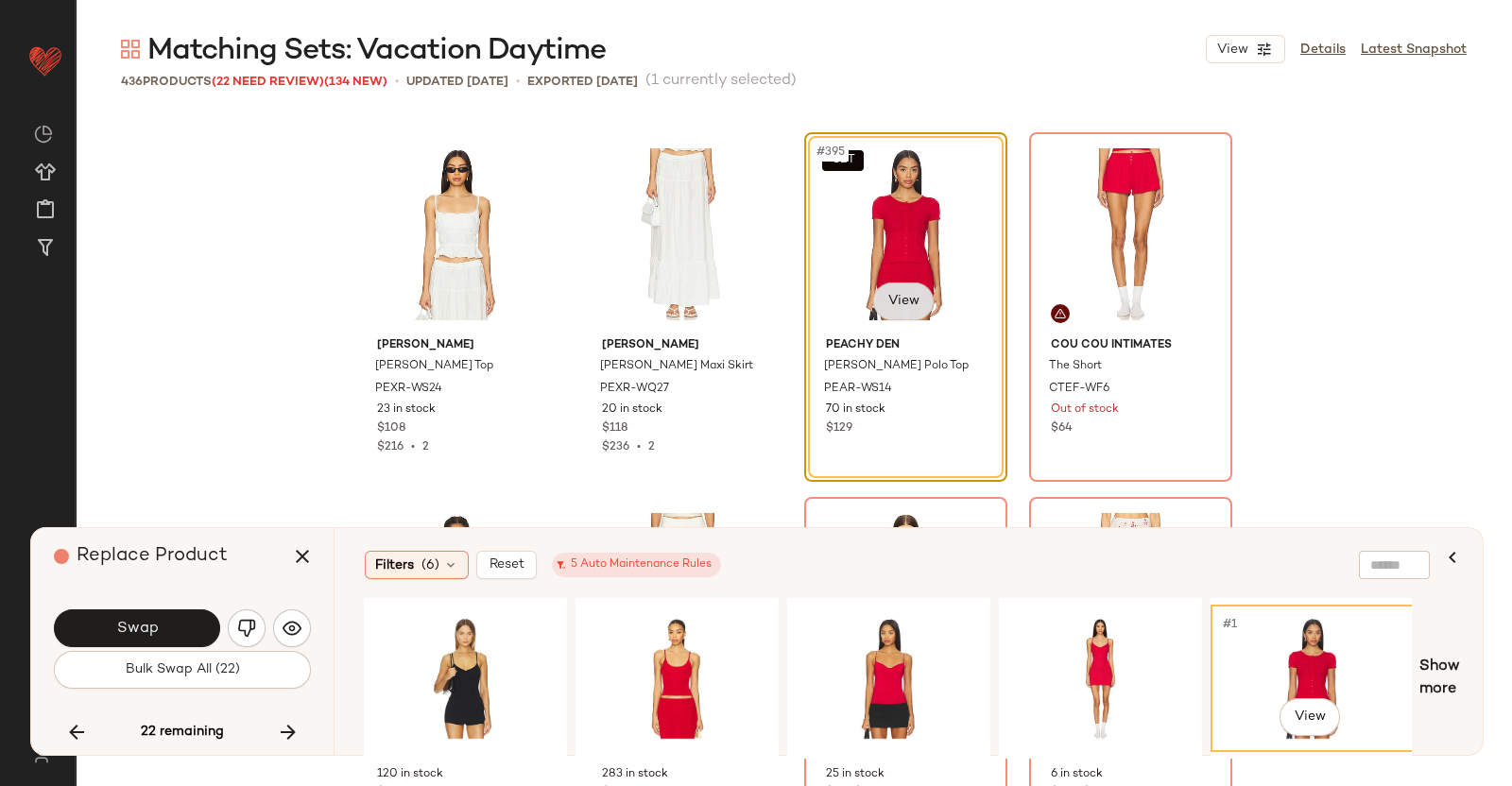
click at [878, 300] on body "Revolve ** Dashboard All Products Global Clipboards (38) Curations (350) [PERSO…" at bounding box center [756, 393] width 1512 height 786
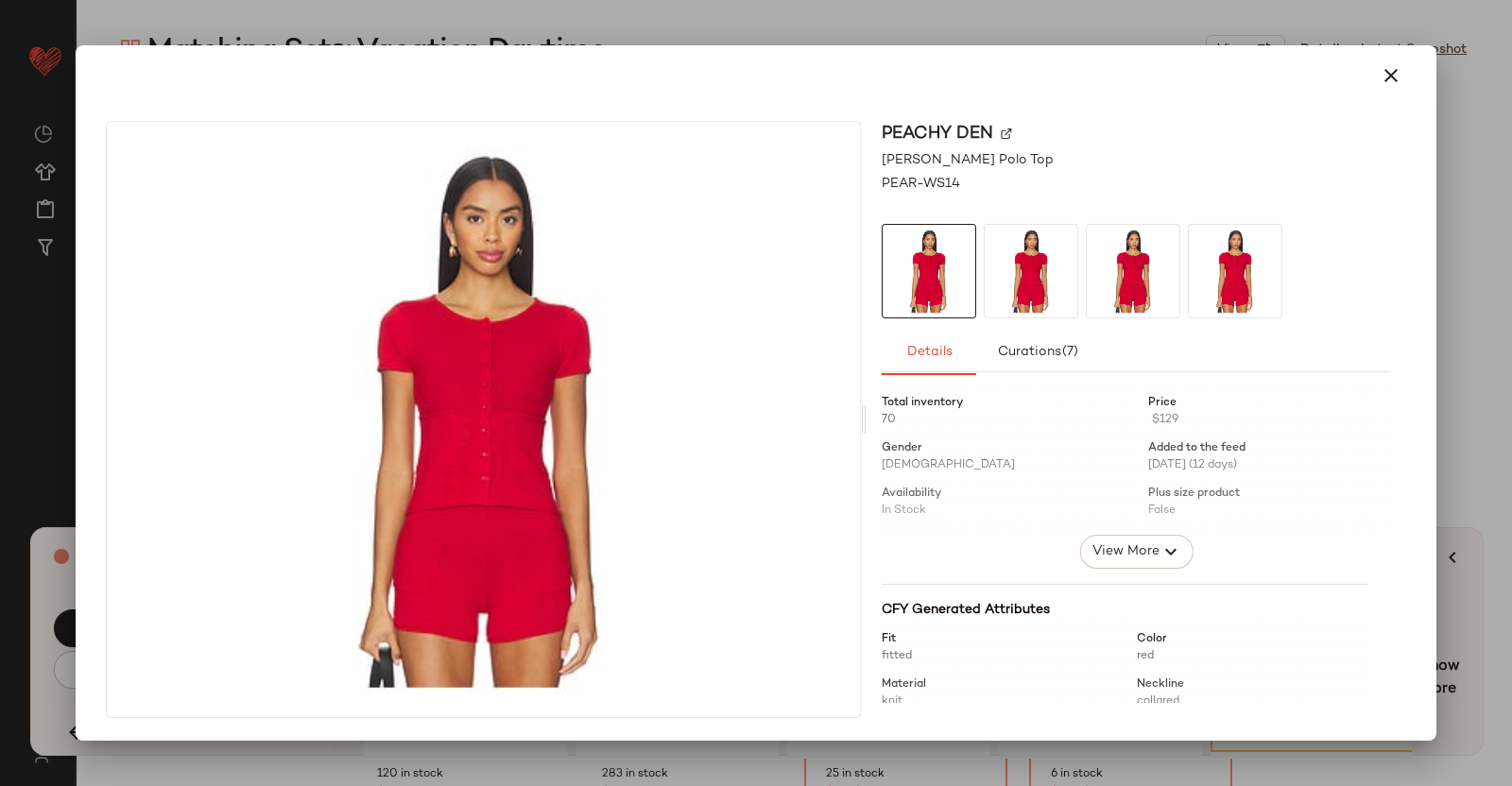
click at [1006, 136] on img at bounding box center [1007, 134] width 11 height 11
click at [1511, 290] on div at bounding box center [756, 393] width 1512 height 786
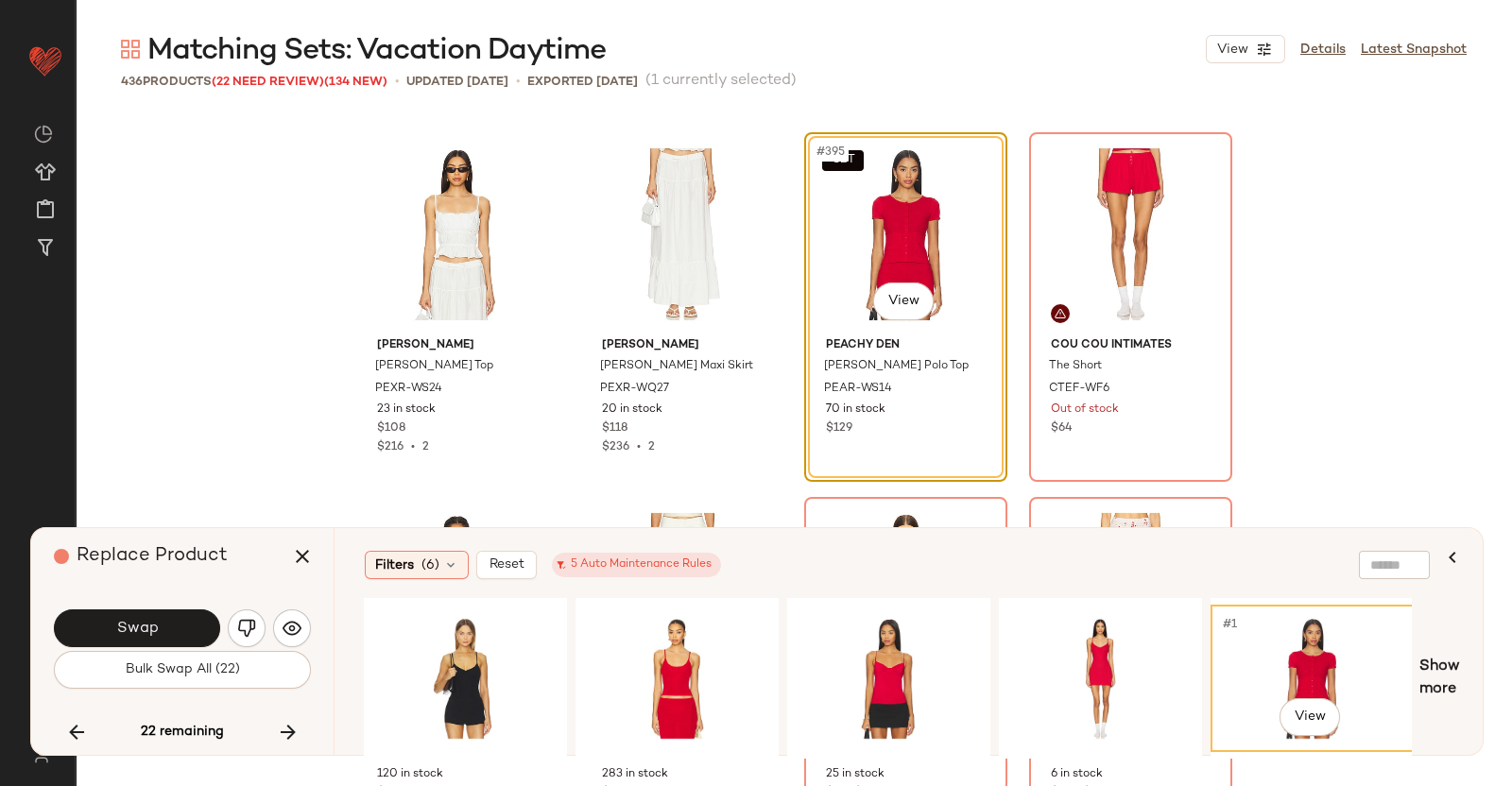
click at [275, 545] on div "Replace Product" at bounding box center [189, 557] width 271 height 57
drag, startPoint x: 304, startPoint y: 550, endPoint x: 646, endPoint y: 453, distance: 355.5
click at [305, 550] on icon "button" at bounding box center [303, 557] width 23 height 23
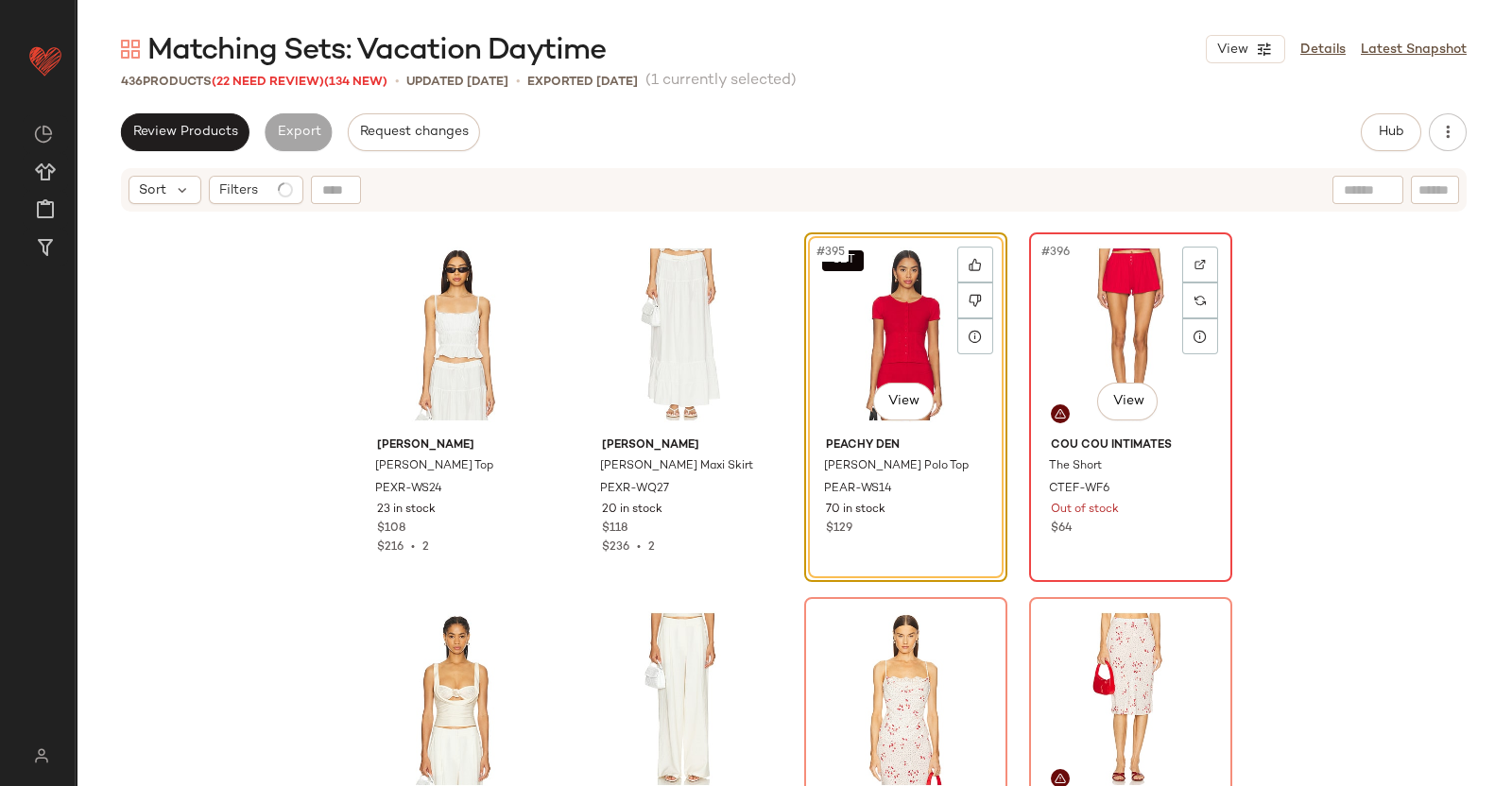
click at [1115, 318] on div "#396 View" at bounding box center [1130, 334] width 190 height 191
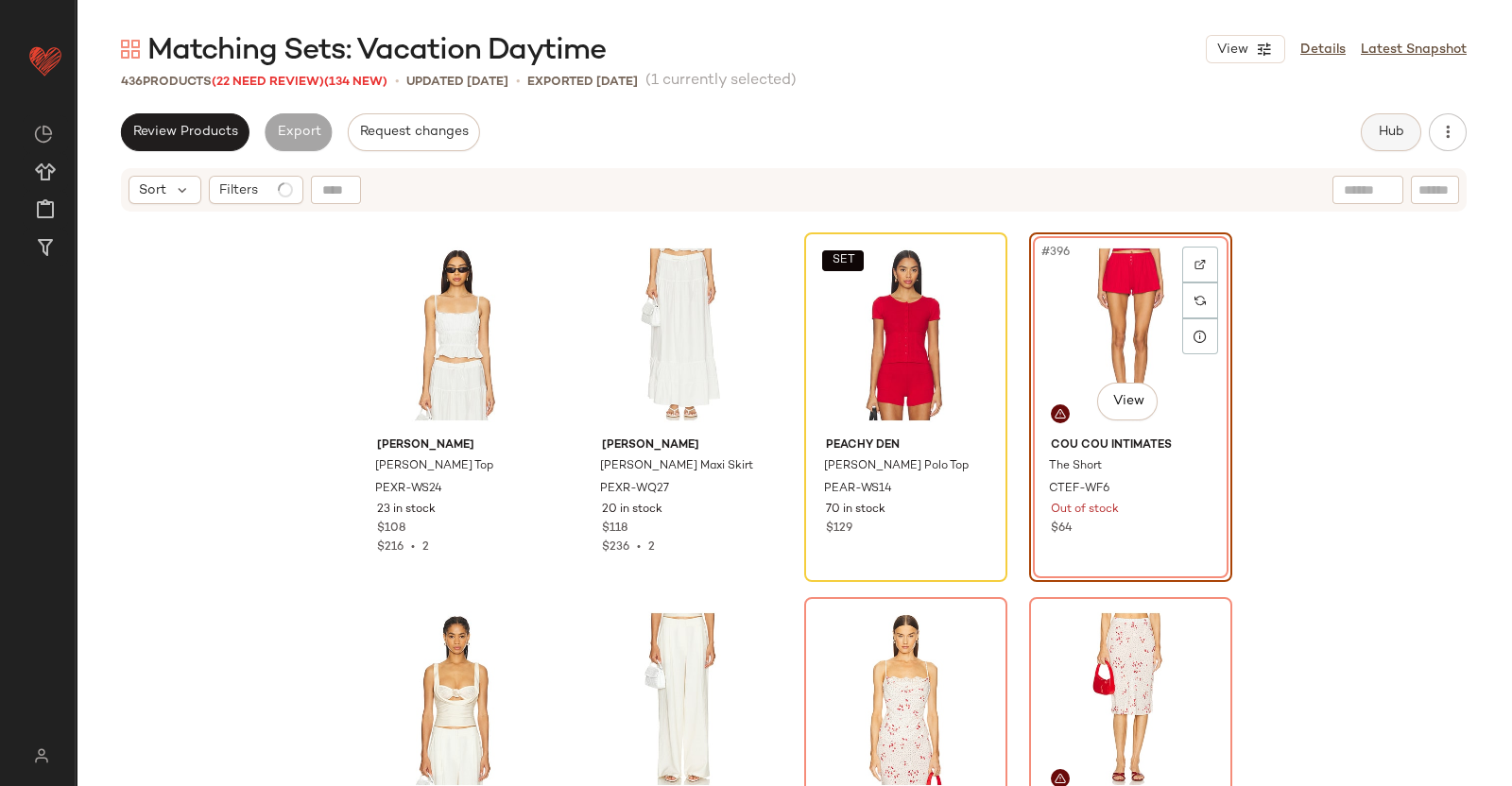
click at [1404, 121] on button "Hub" at bounding box center [1391, 132] width 61 height 38
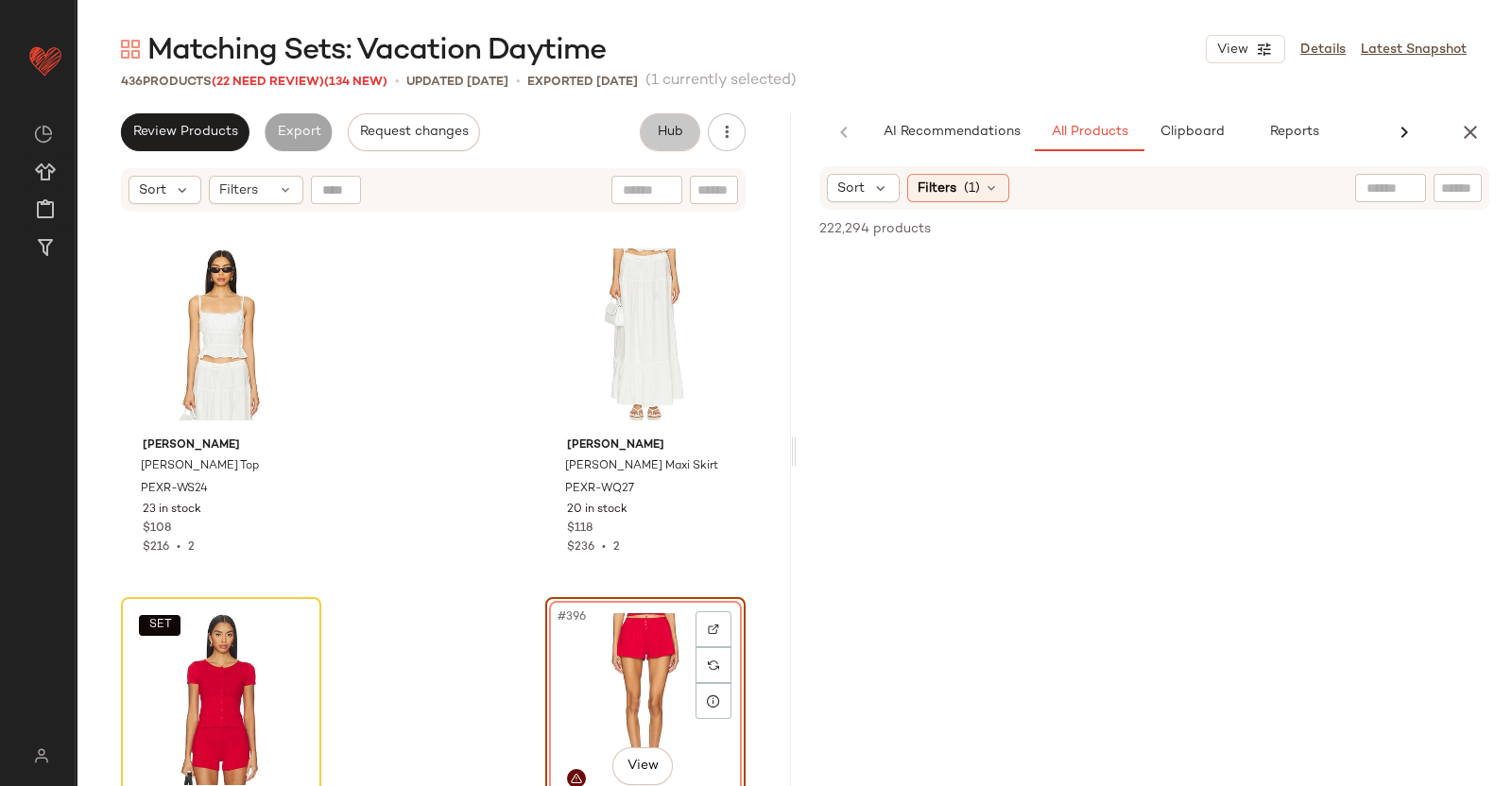
scroll to position [0, 3]
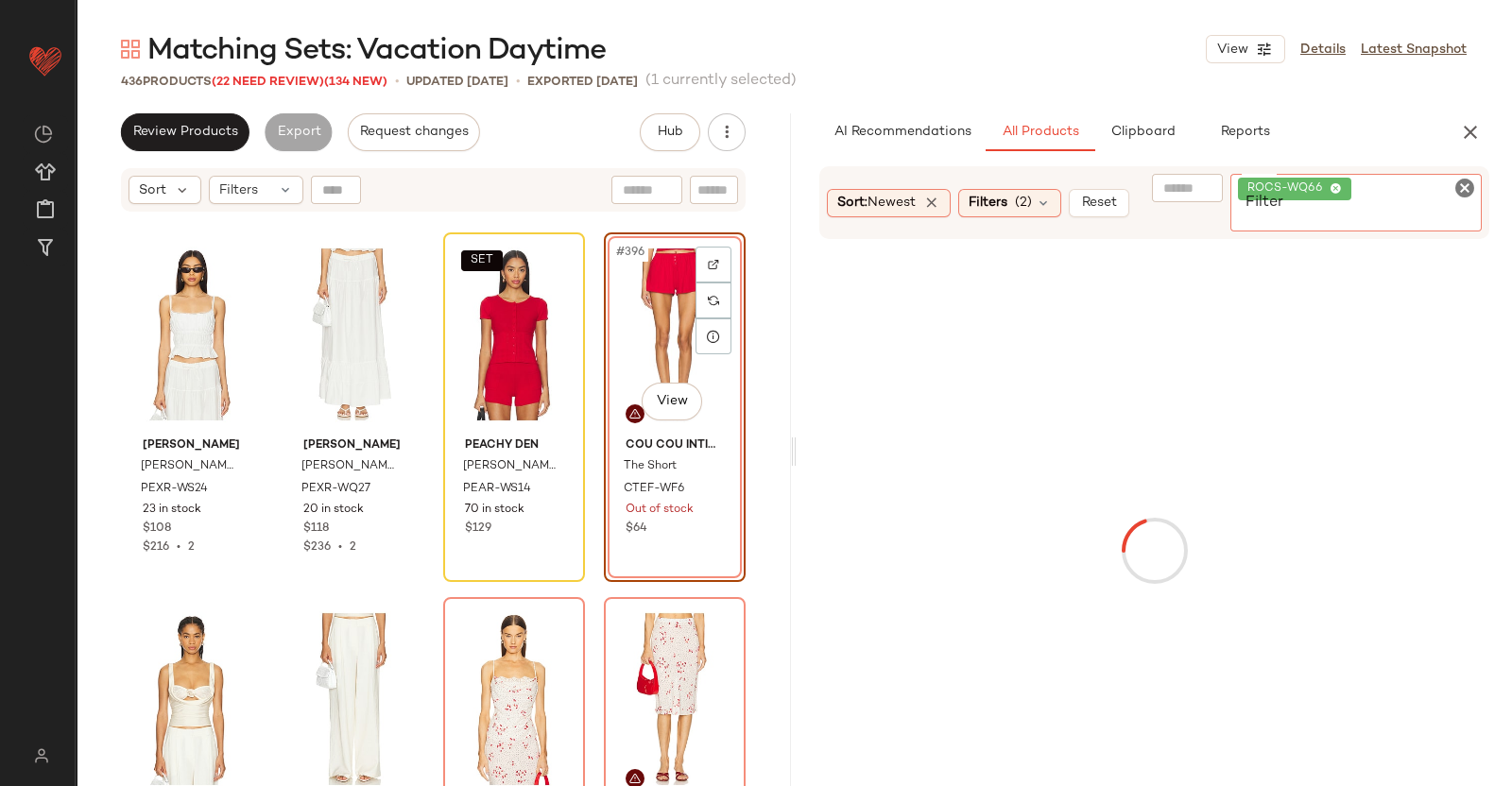
click at [1477, 199] on div "ROCS-WQ66" at bounding box center [1356, 203] width 252 height 58
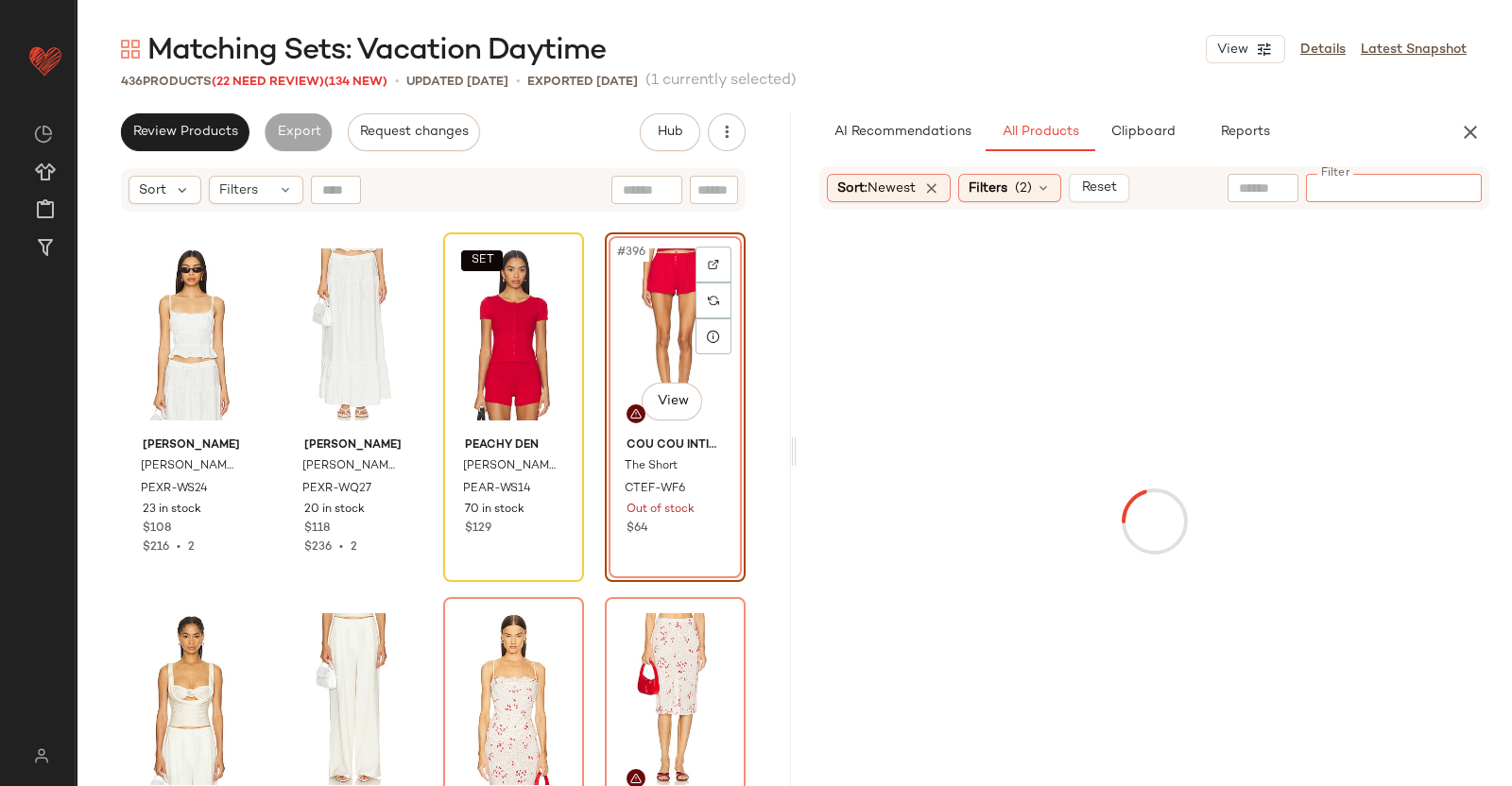
paste input "********"
type input "********"
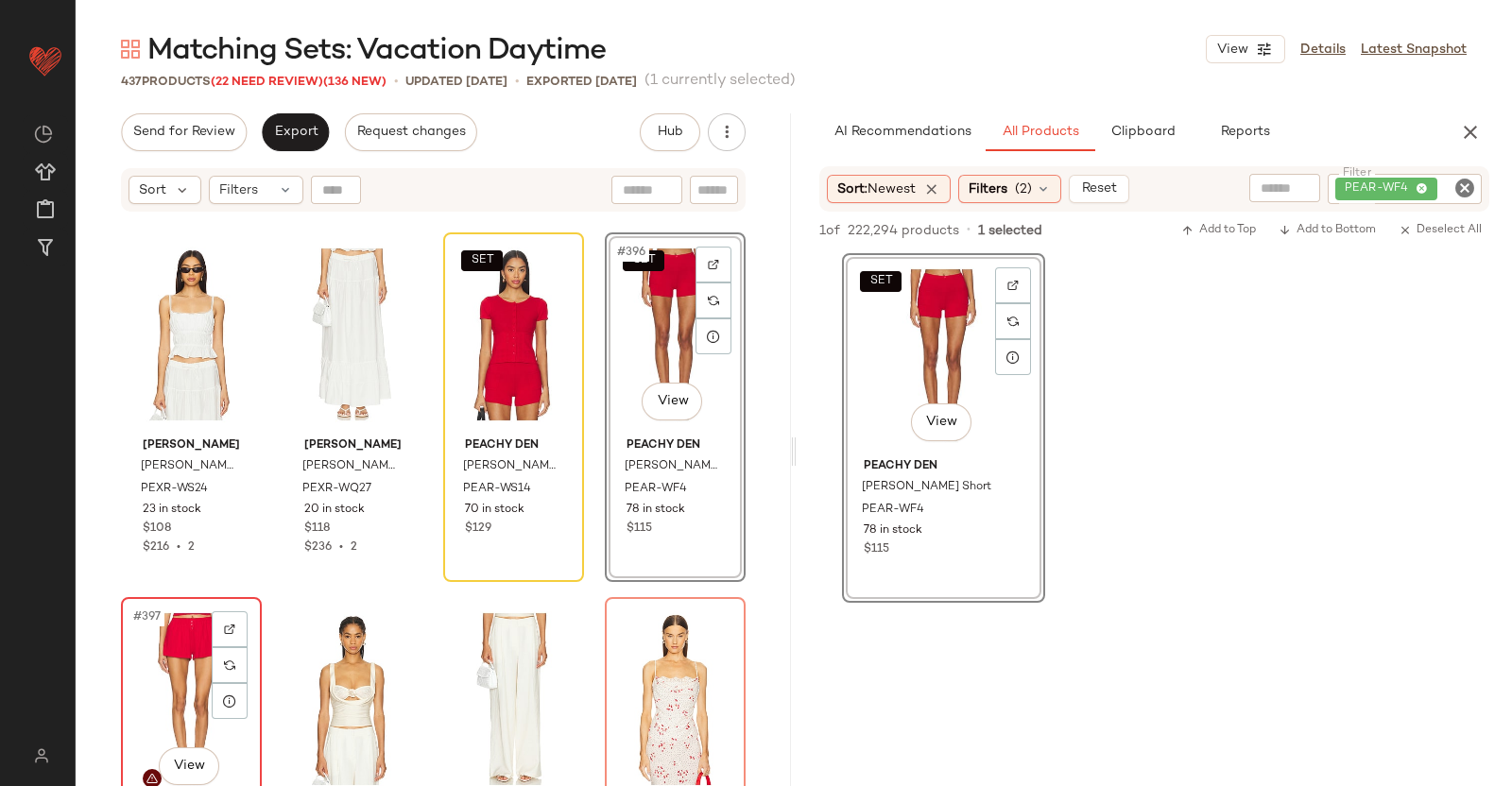
click at [143, 684] on div "#397 View" at bounding box center [191, 699] width 128 height 191
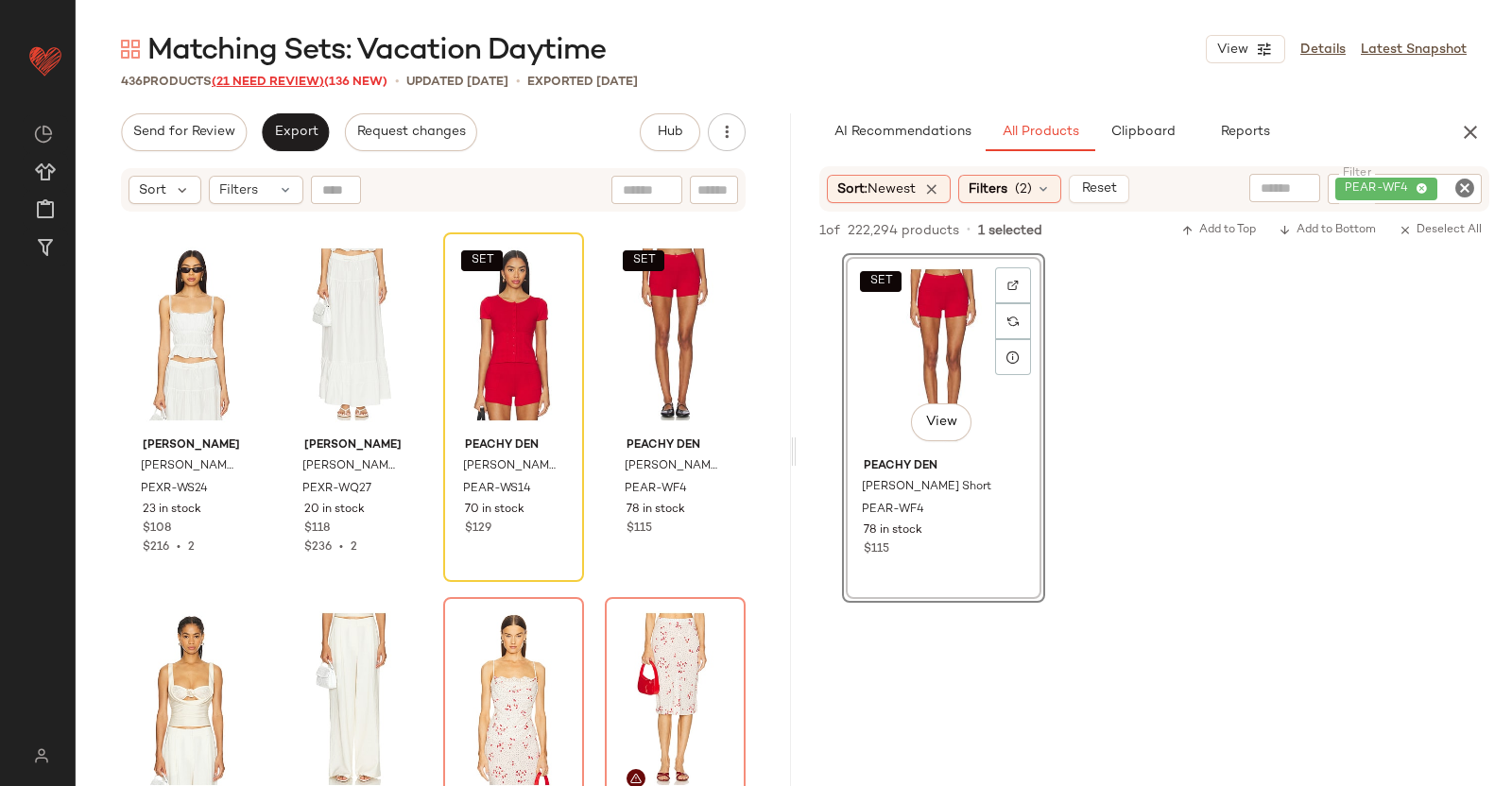
click at [277, 79] on span "(21 Need Review)" at bounding box center [267, 82] width 112 height 13
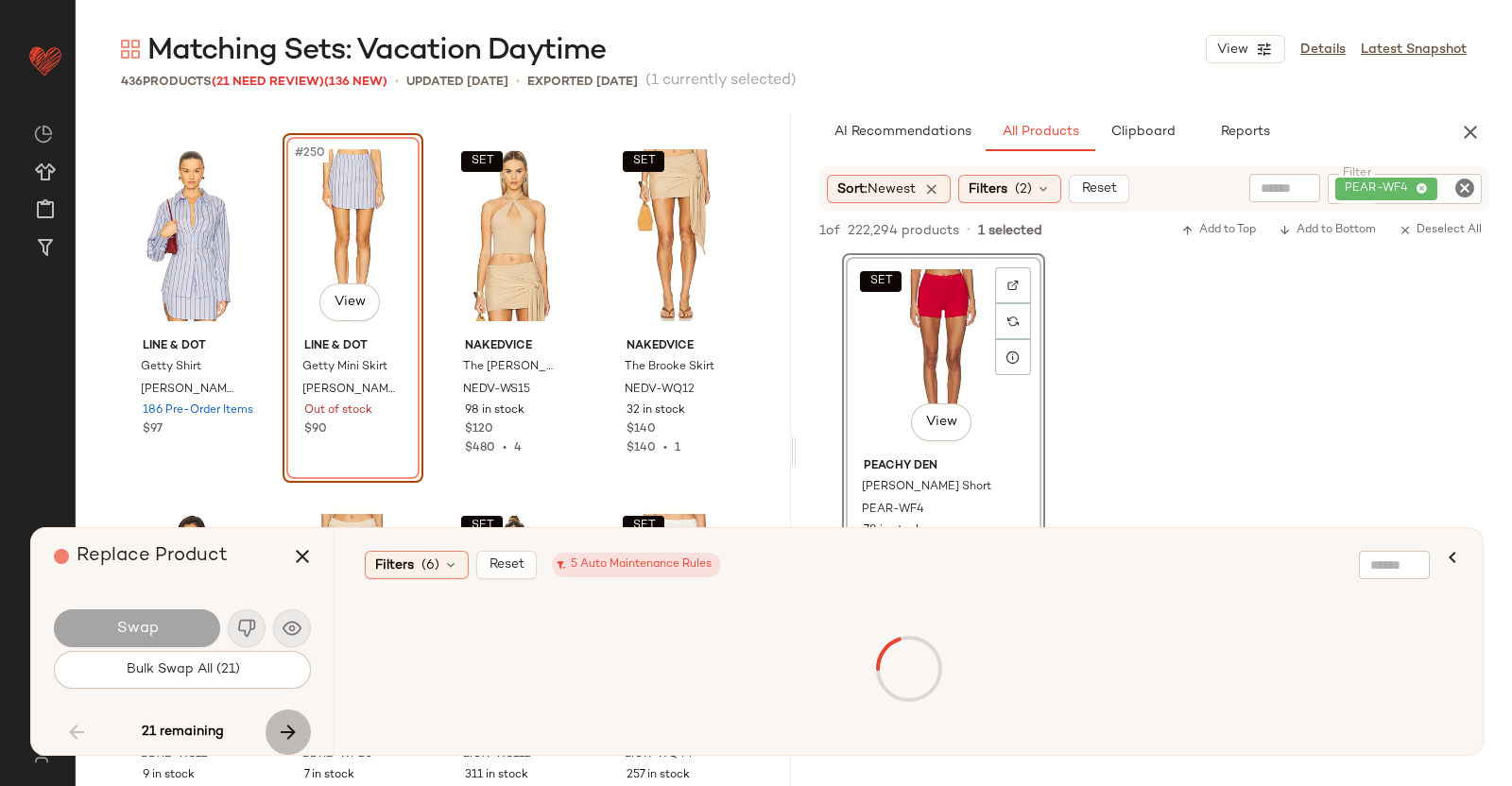
click at [293, 730] on icon "button" at bounding box center [288, 733] width 23 height 23
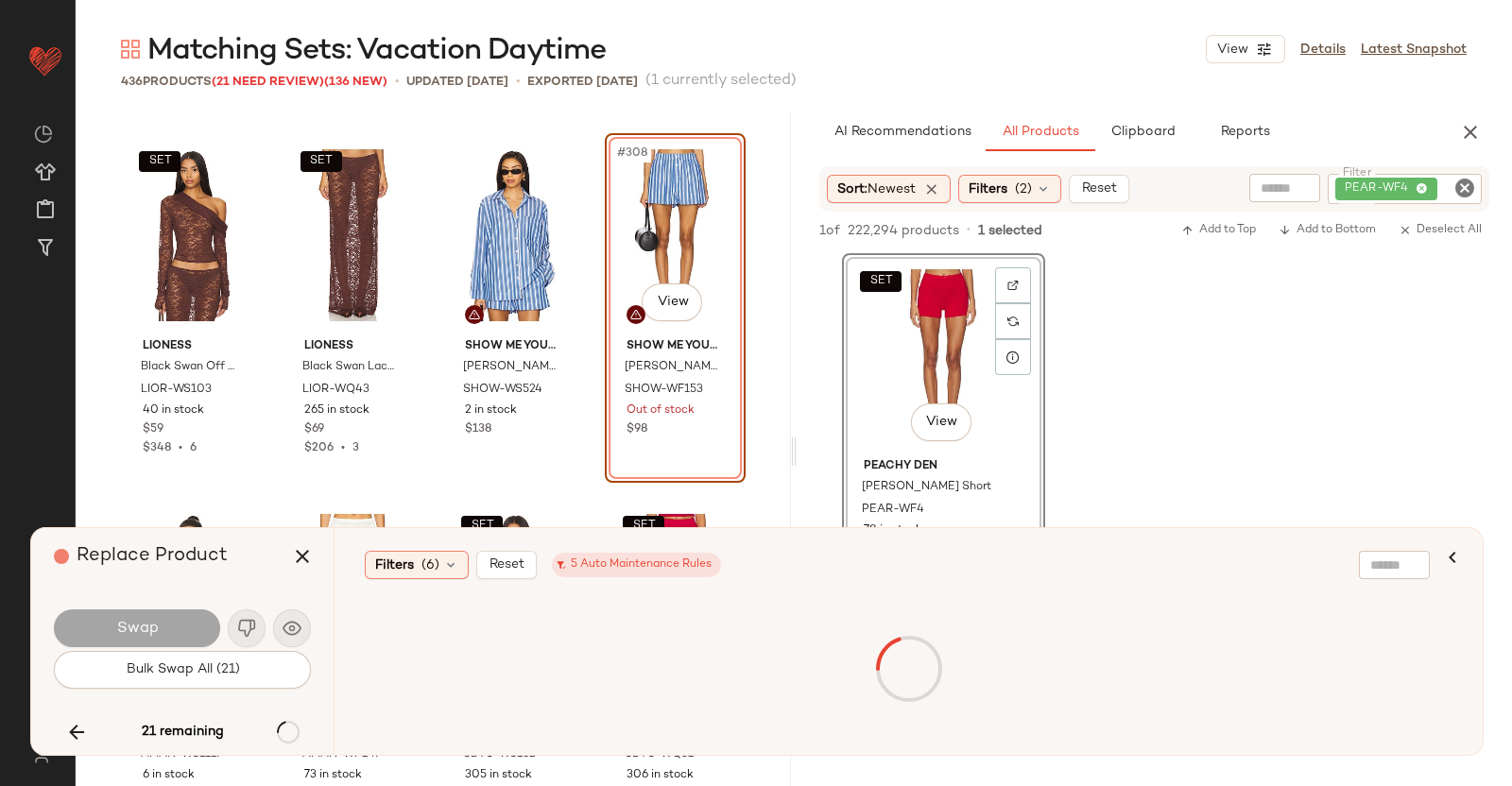
click at [293, 730] on icon "button" at bounding box center [288, 733] width 23 height 23
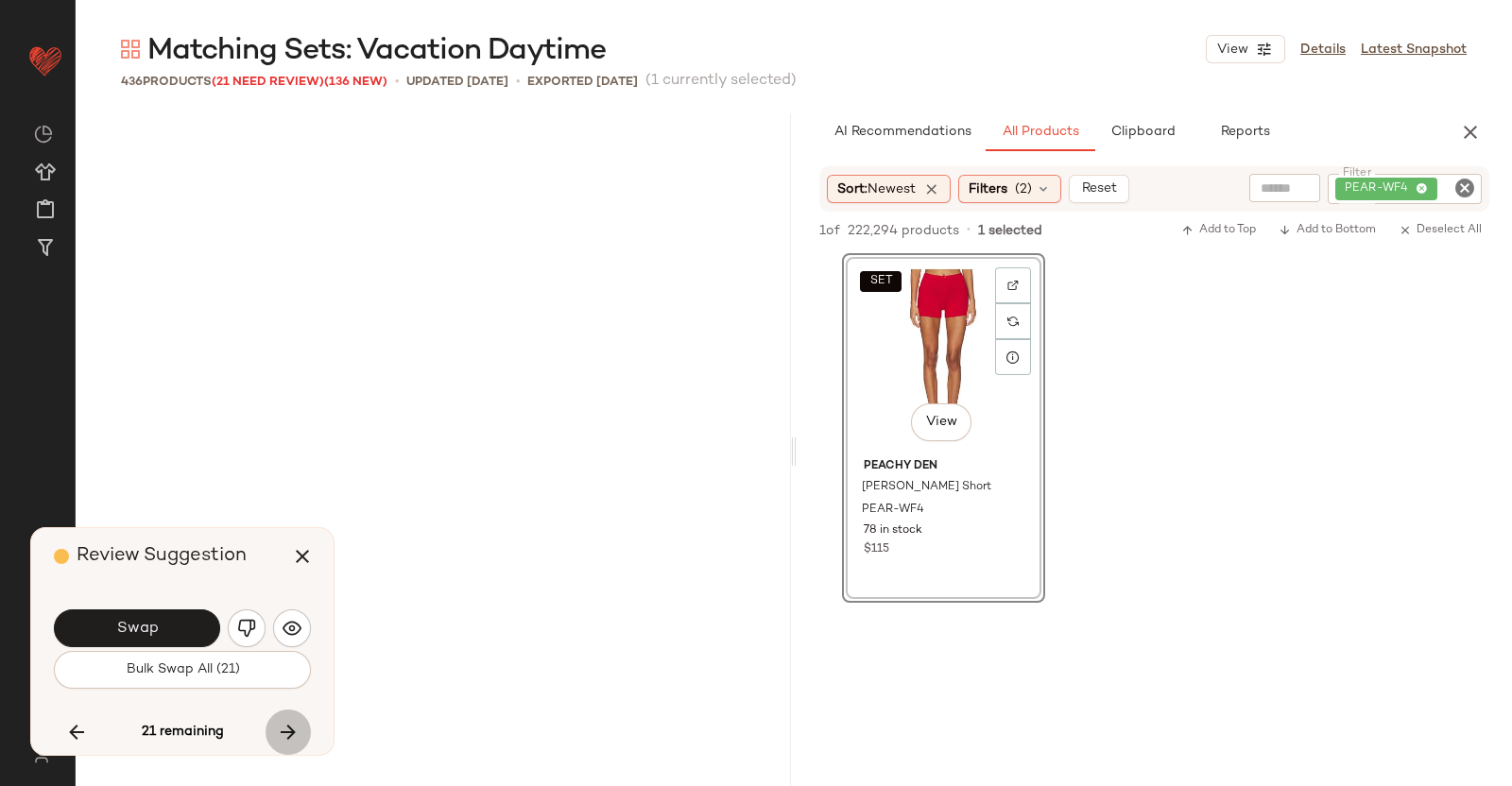
scroll to position [35748, 0]
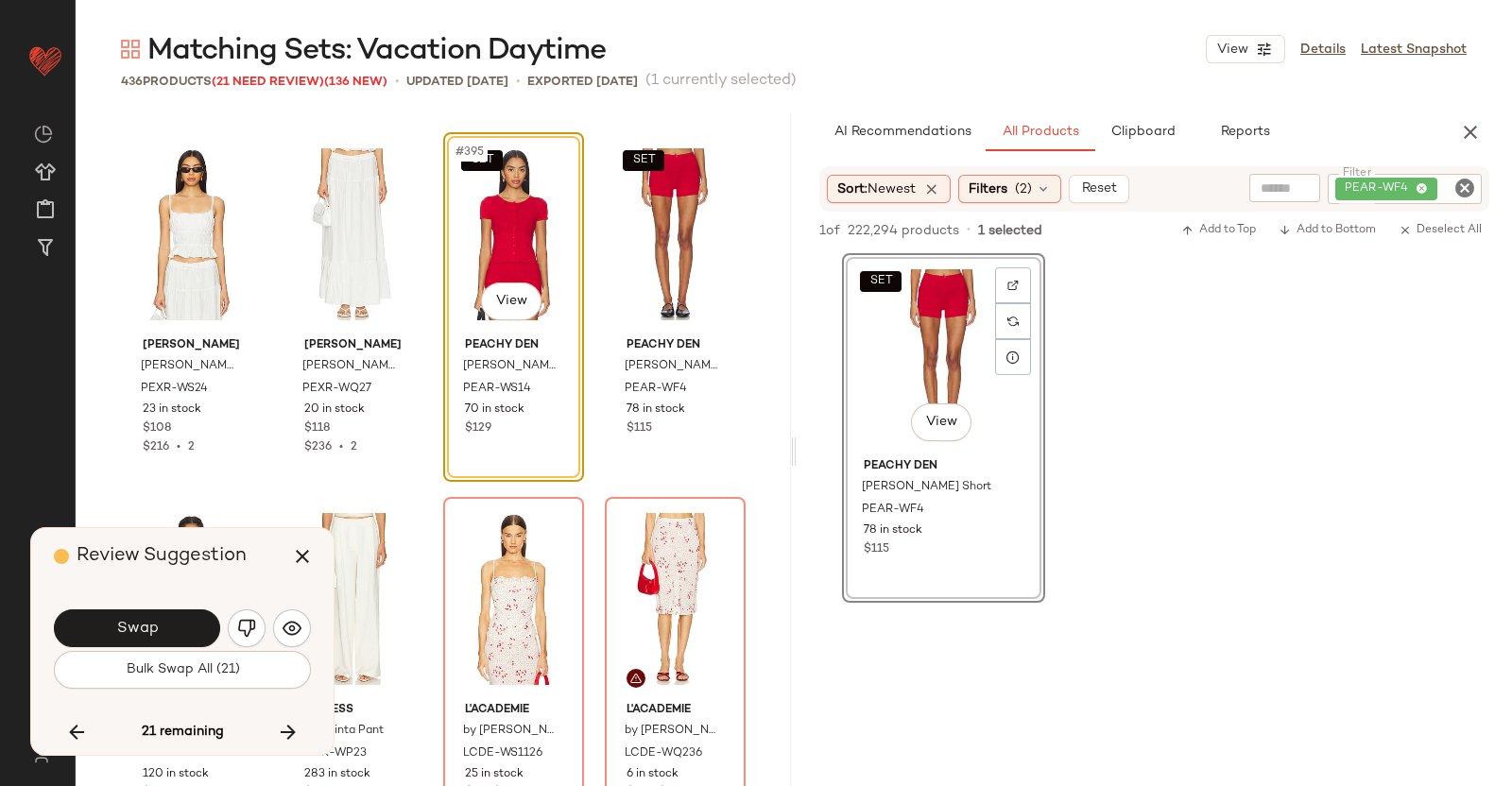
click at [155, 613] on button "Swap" at bounding box center [137, 629] width 167 height 38
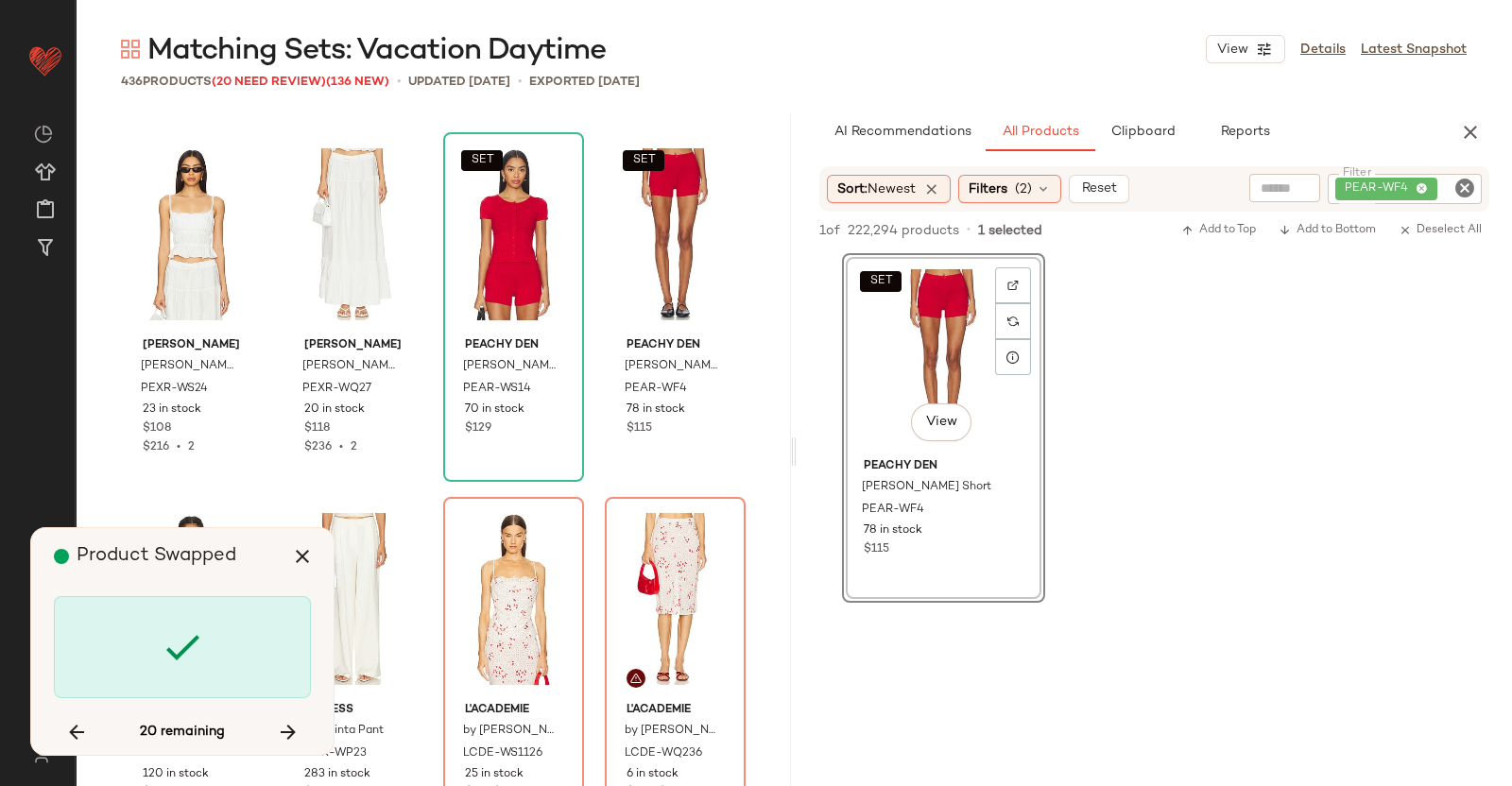
scroll to position [36113, 0]
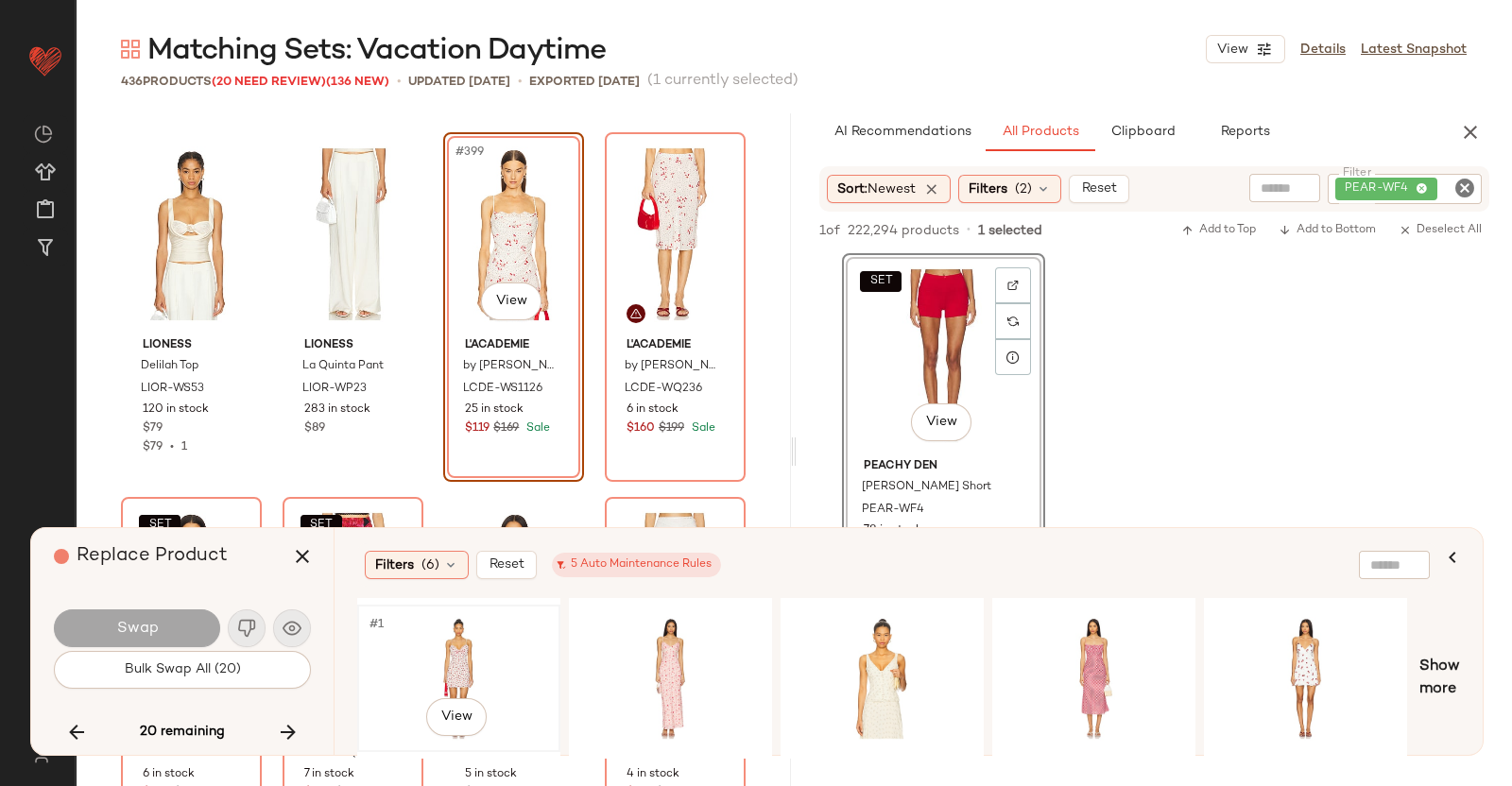
click at [522, 656] on div "#1 View" at bounding box center [459, 678] width 190 height 134
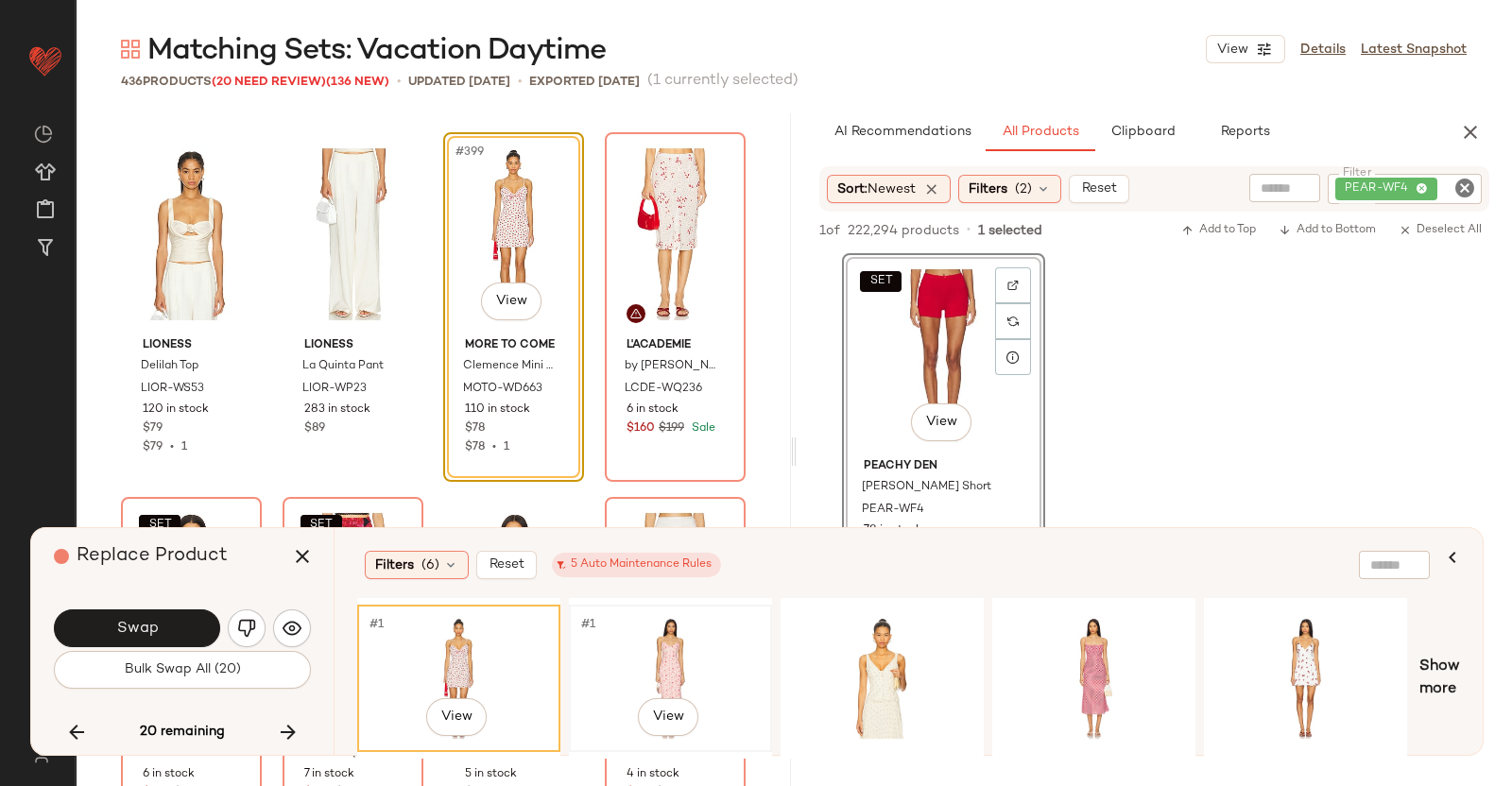
click at [719, 639] on div "#1 View" at bounding box center [671, 678] width 190 height 134
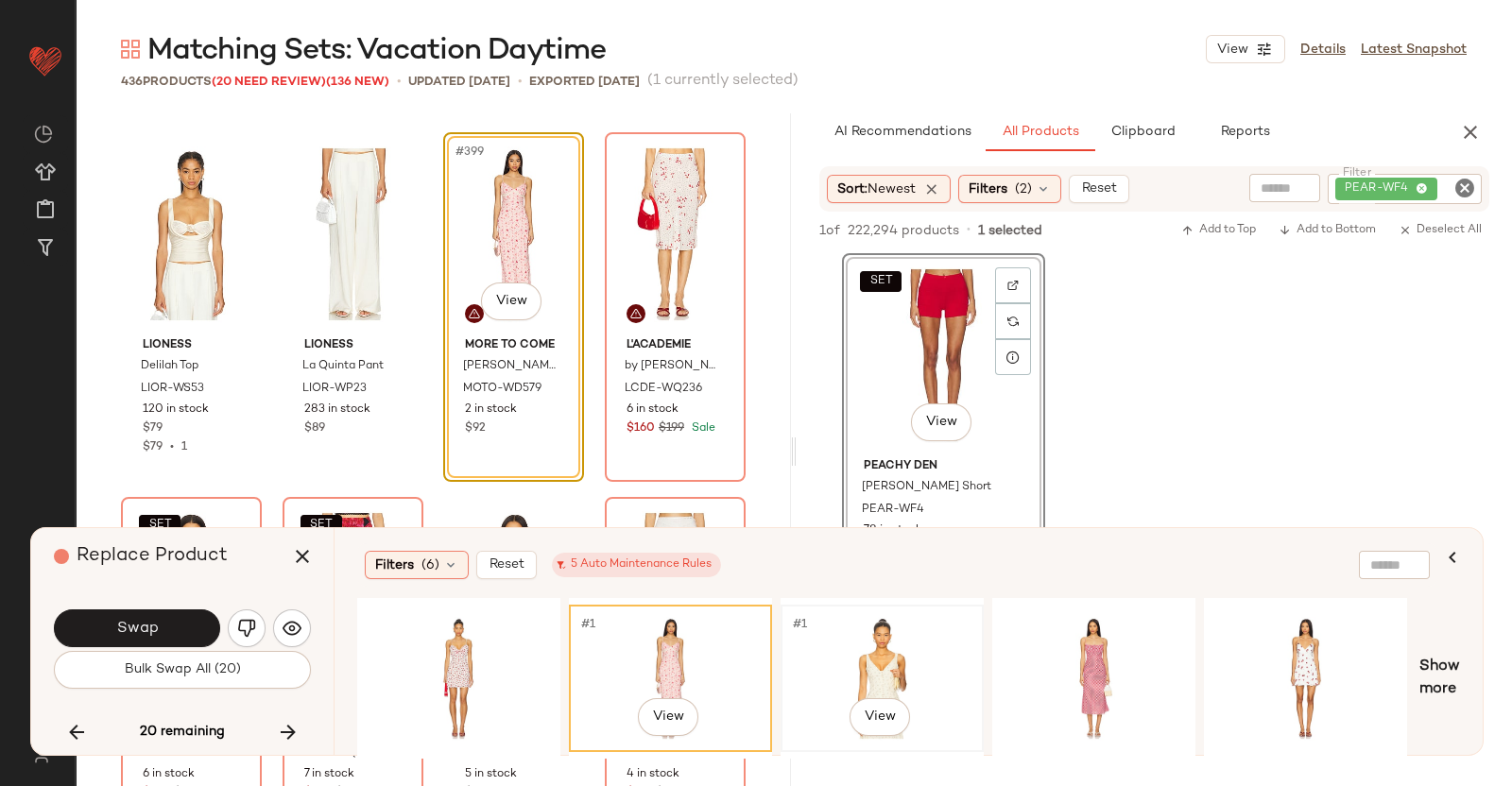
click at [899, 648] on div "#1 View" at bounding box center [882, 678] width 190 height 134
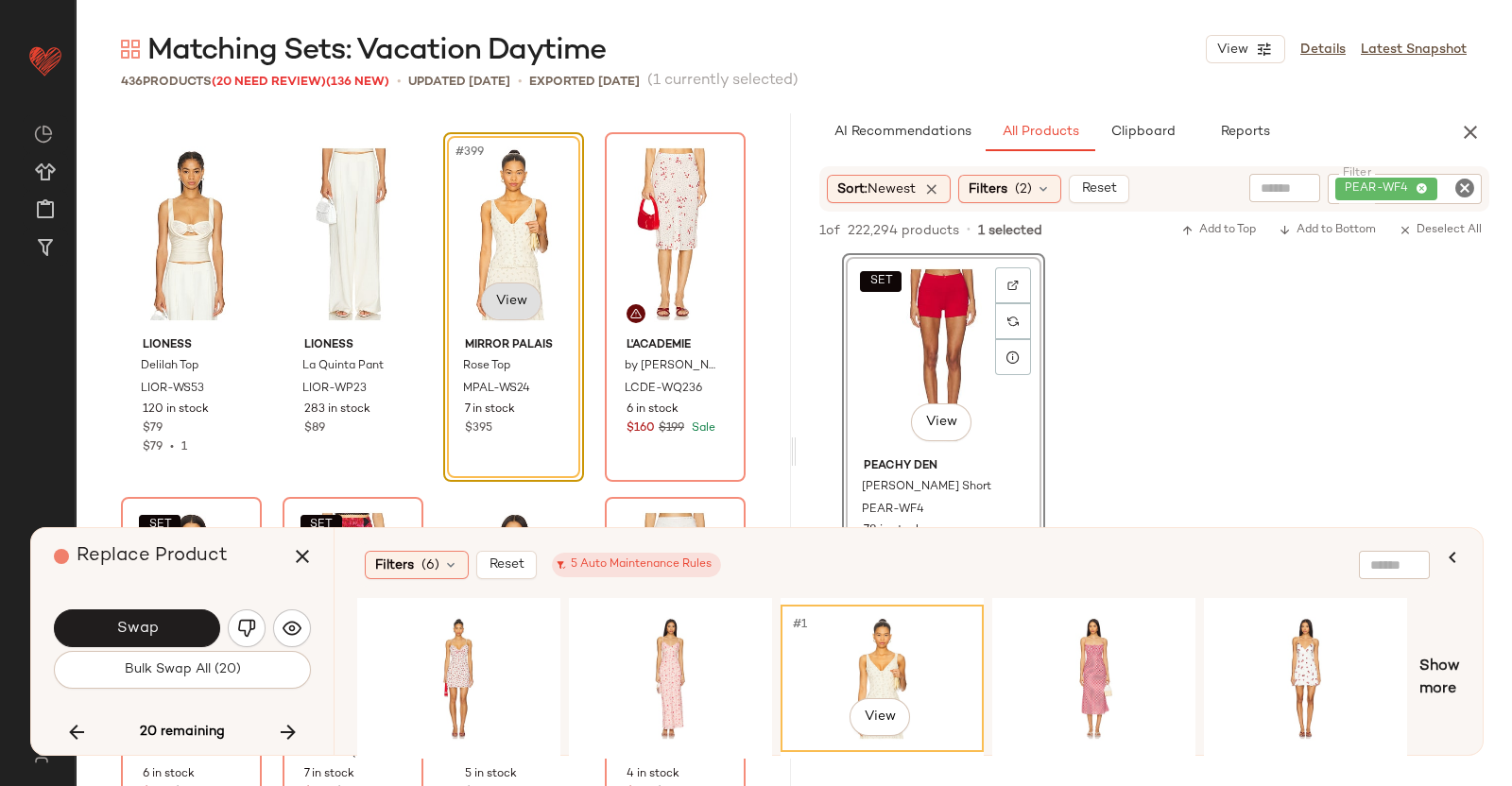
click at [505, 297] on body "Revolve ** Dashboard All Products Global Clipboards (38) Curations (350) [PERSO…" at bounding box center [756, 393] width 1512 height 786
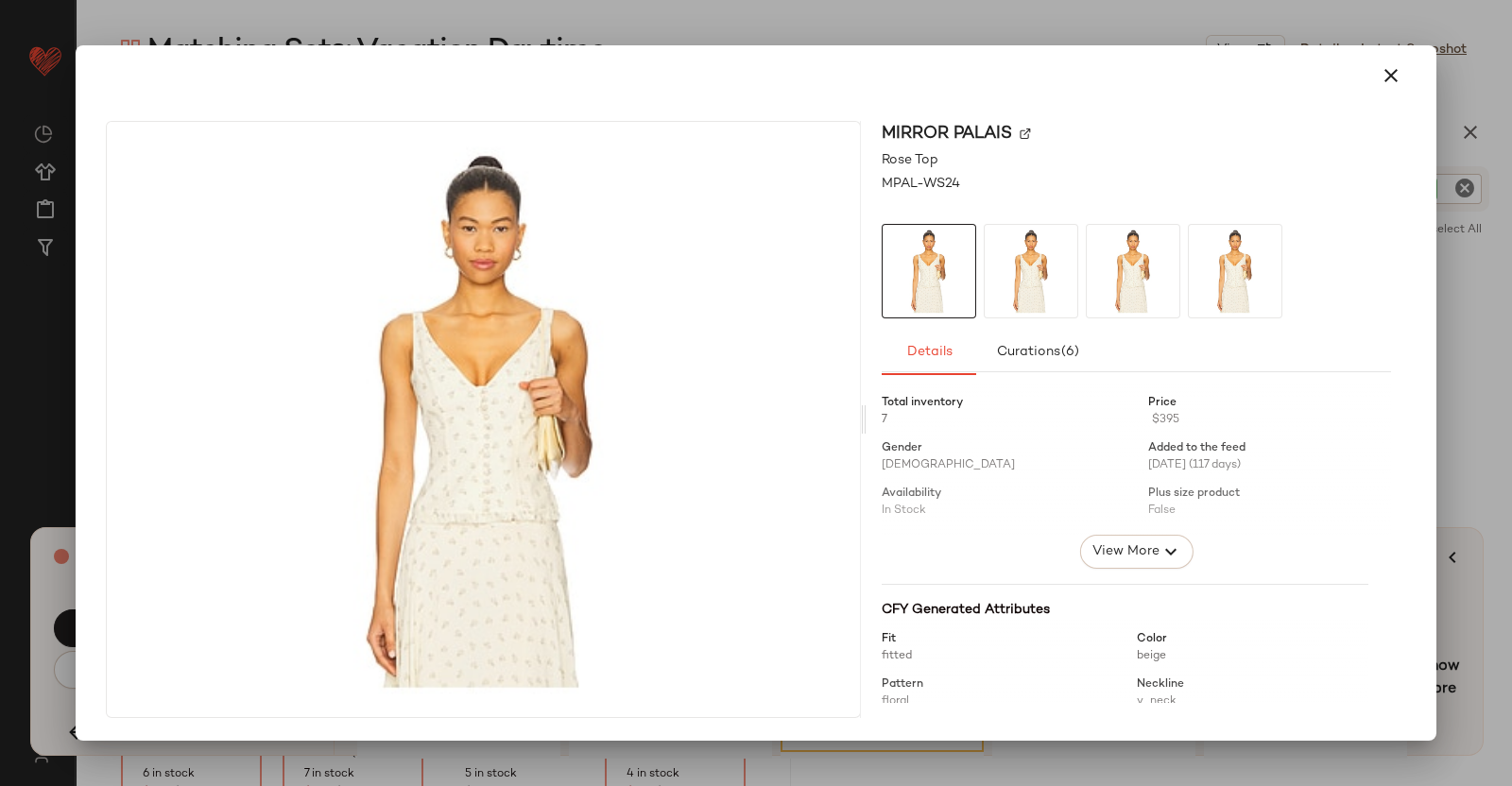
click at [1030, 129] on img at bounding box center [1026, 134] width 11 height 11
click at [1506, 218] on div at bounding box center [756, 393] width 1512 height 786
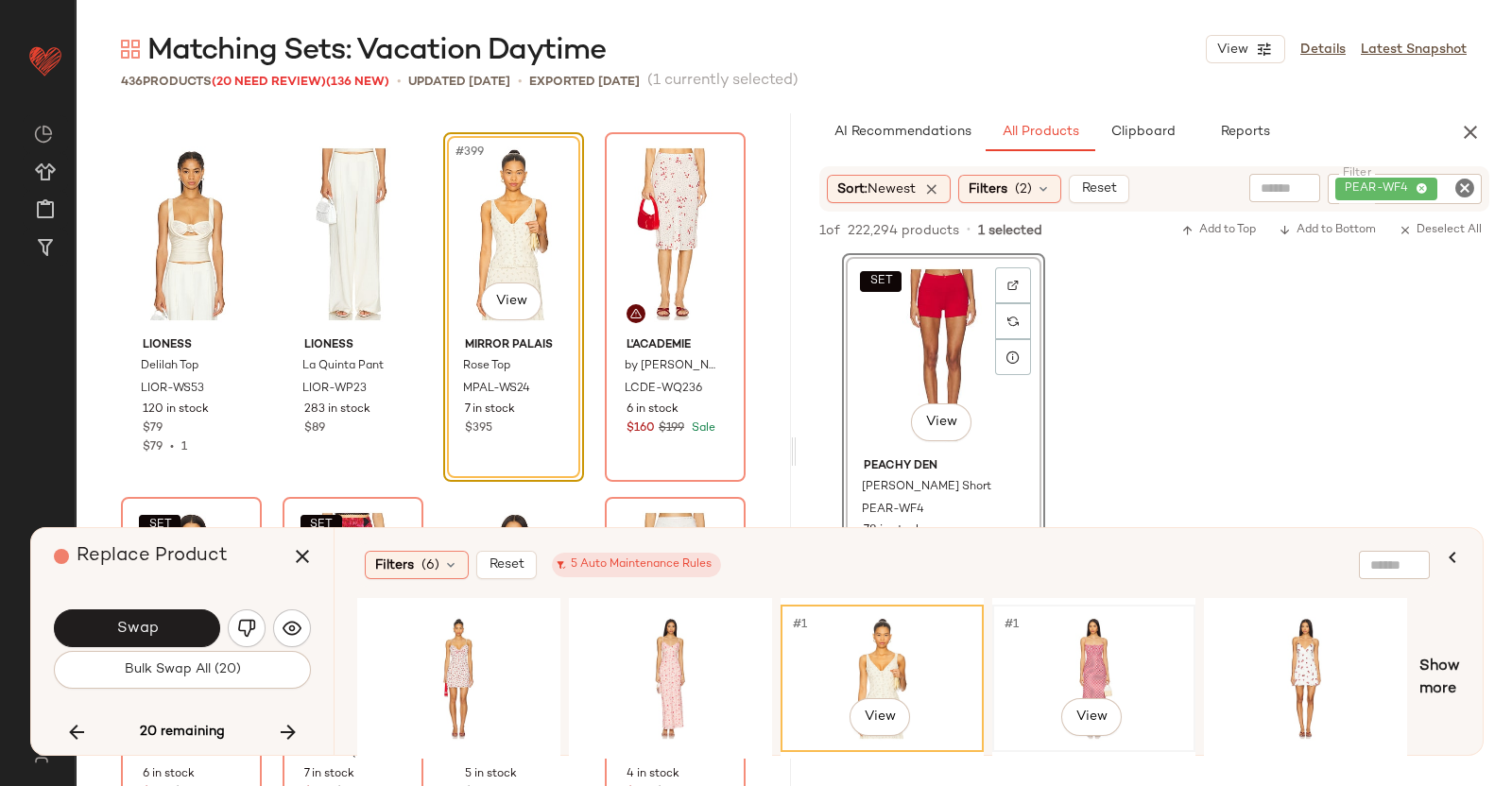
click at [1077, 649] on div "#1 View" at bounding box center [1094, 678] width 190 height 134
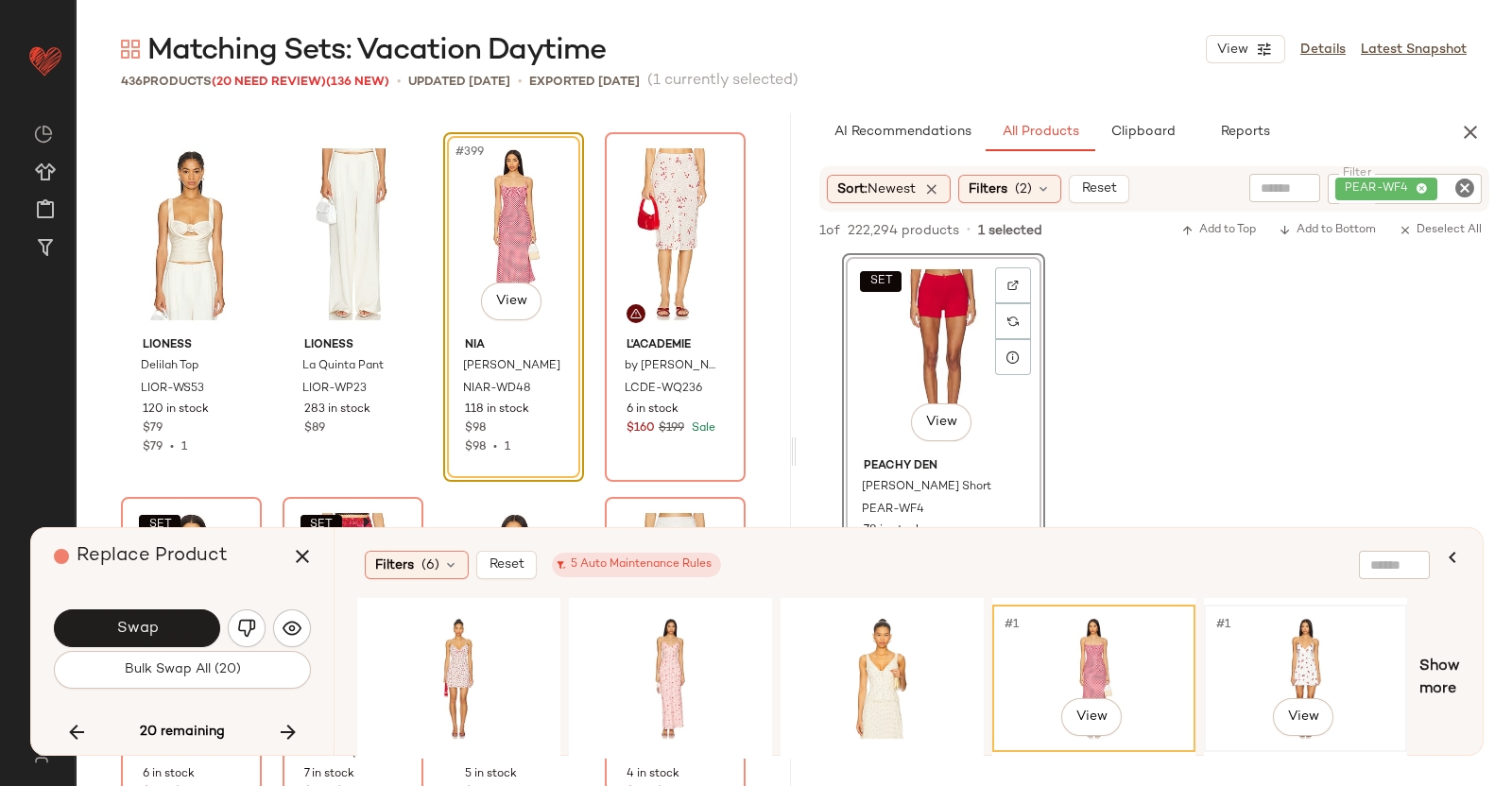
click at [1270, 654] on div "#1 View" at bounding box center [1306, 678] width 190 height 134
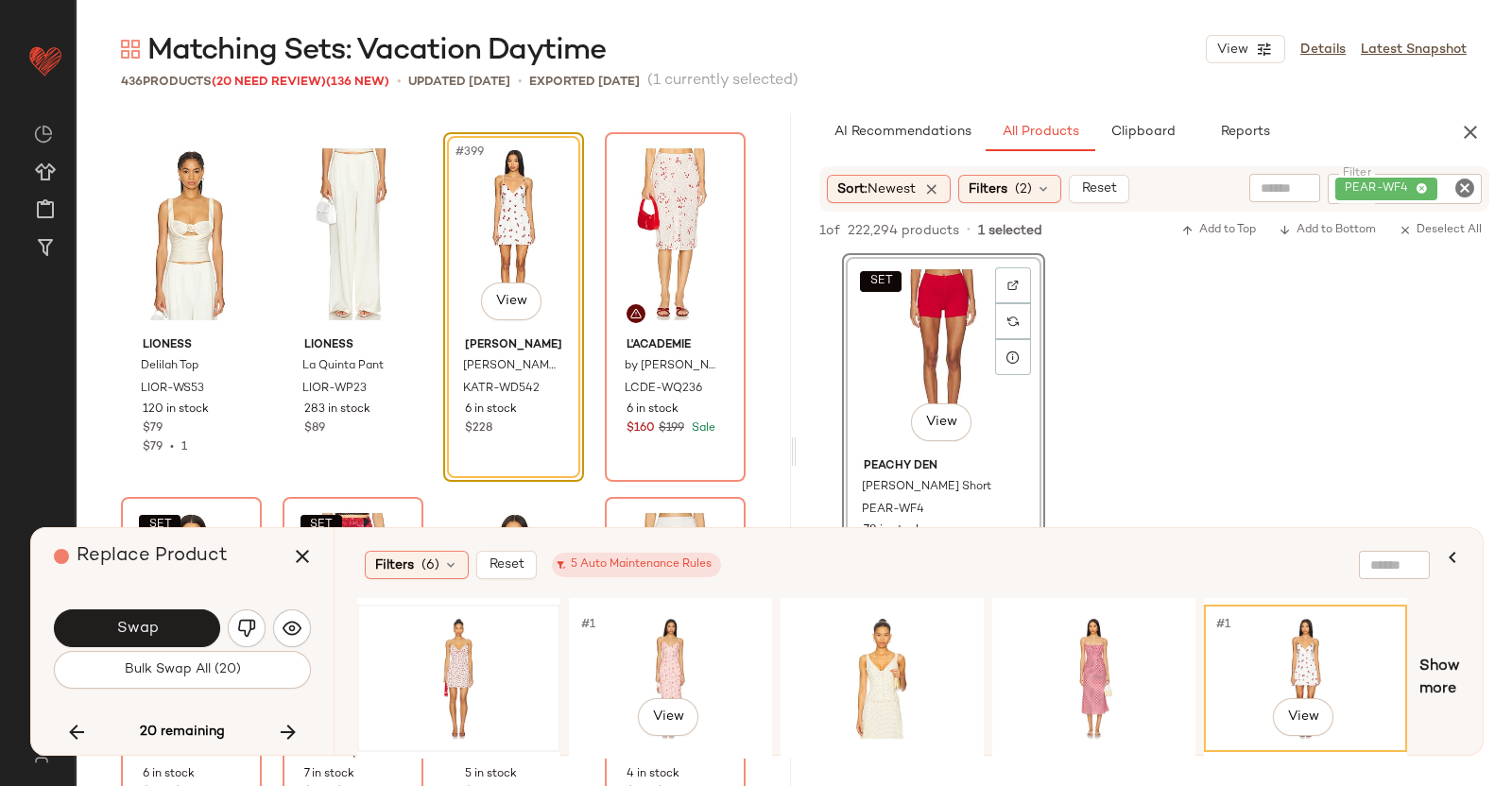
click at [559, 659] on div at bounding box center [459, 678] width 204 height 147
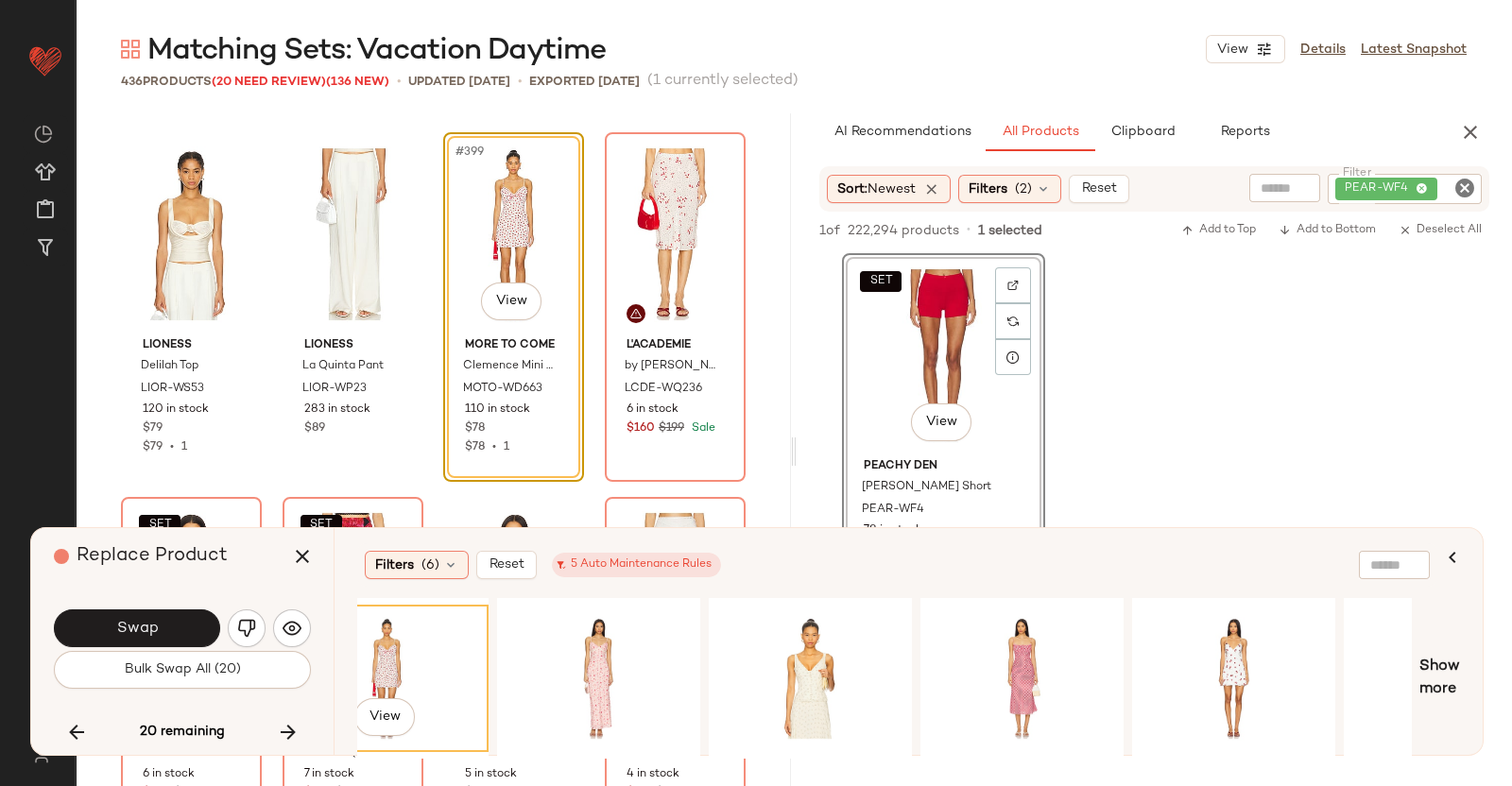
scroll to position [0, 0]
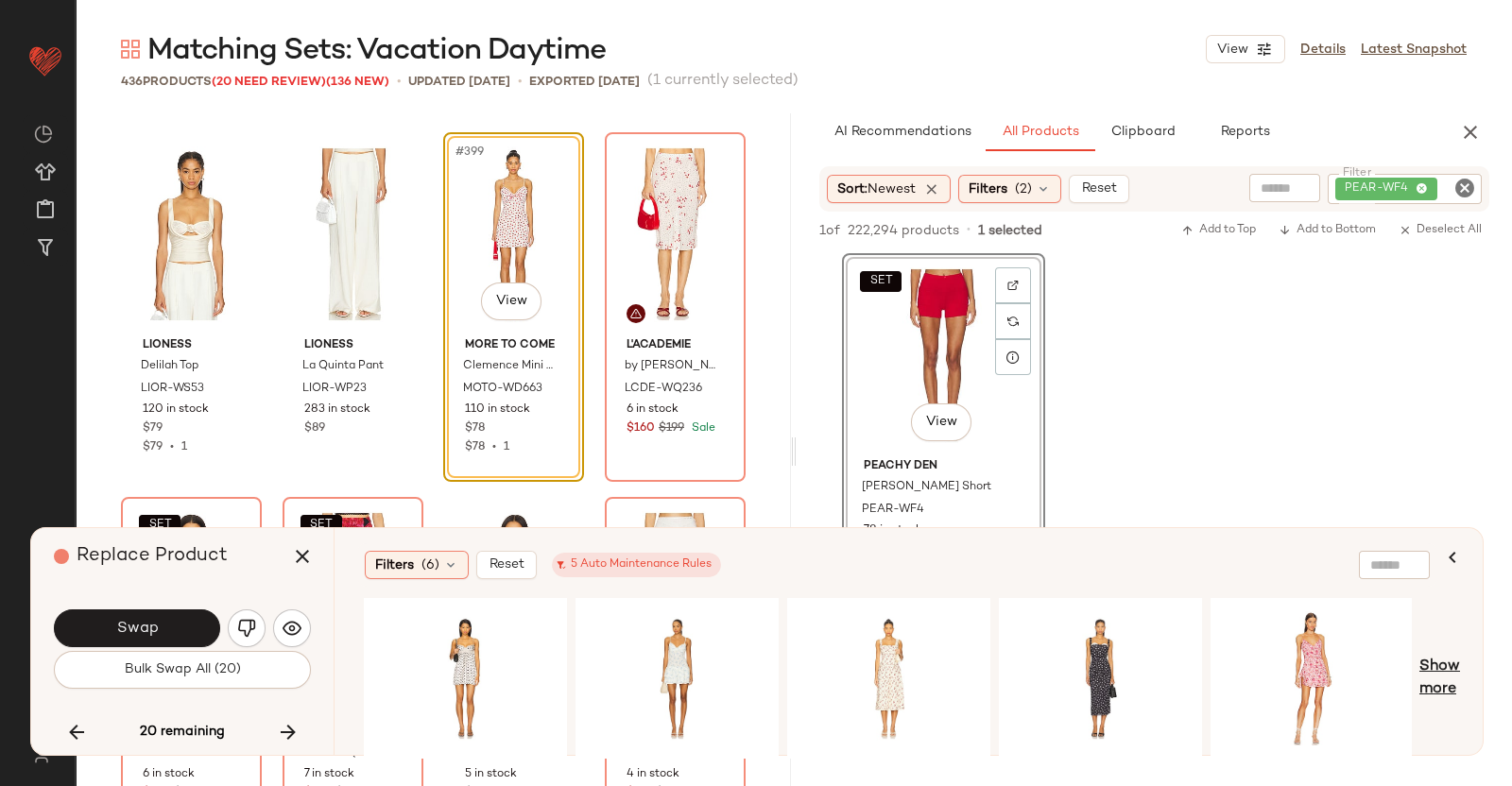
click at [1445, 668] on span "Show more" at bounding box center [1440, 678] width 41 height 46
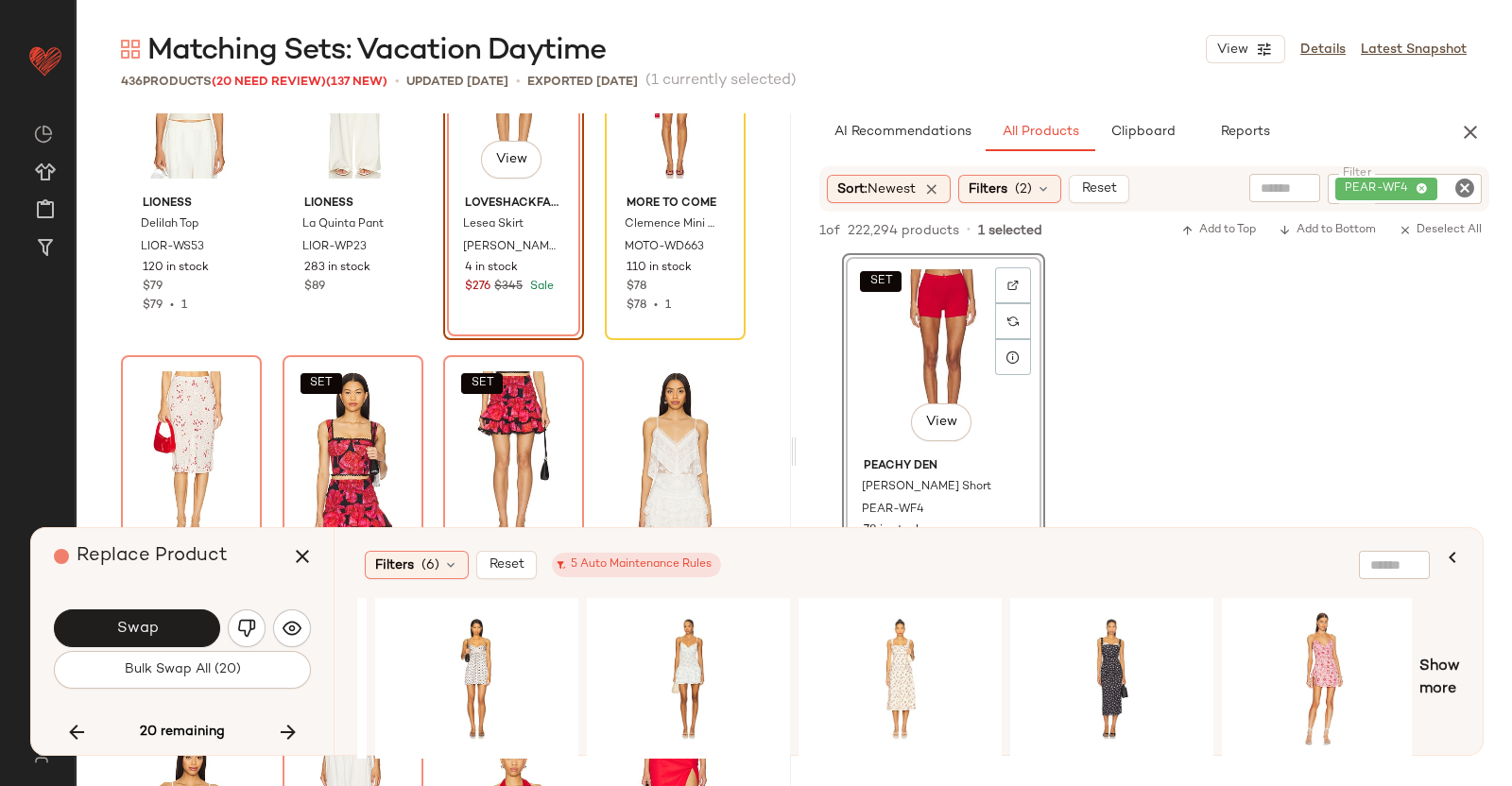
scroll to position [36018, 0]
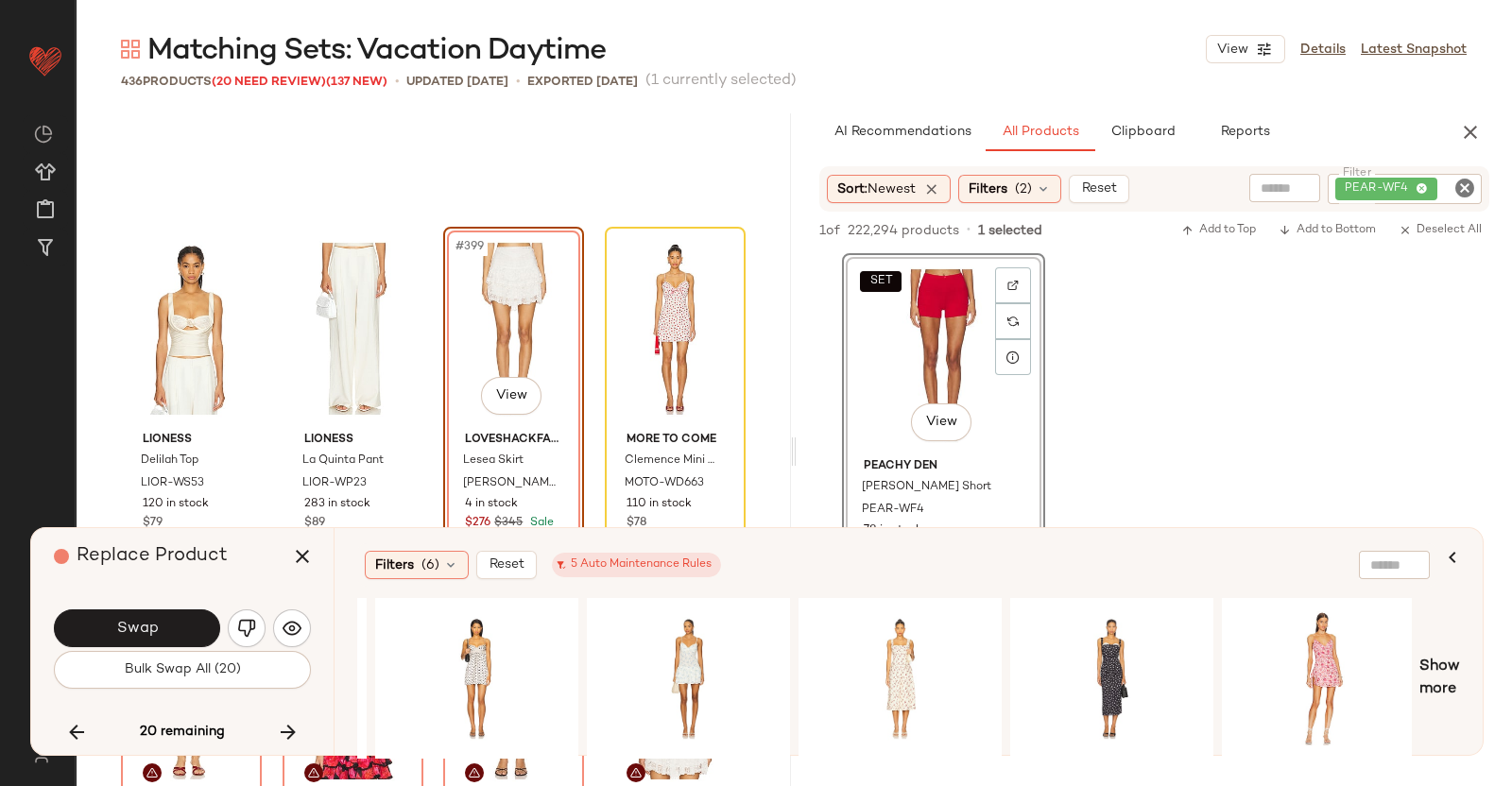
click at [514, 320] on div "#399 View" at bounding box center [514, 328] width 128 height 191
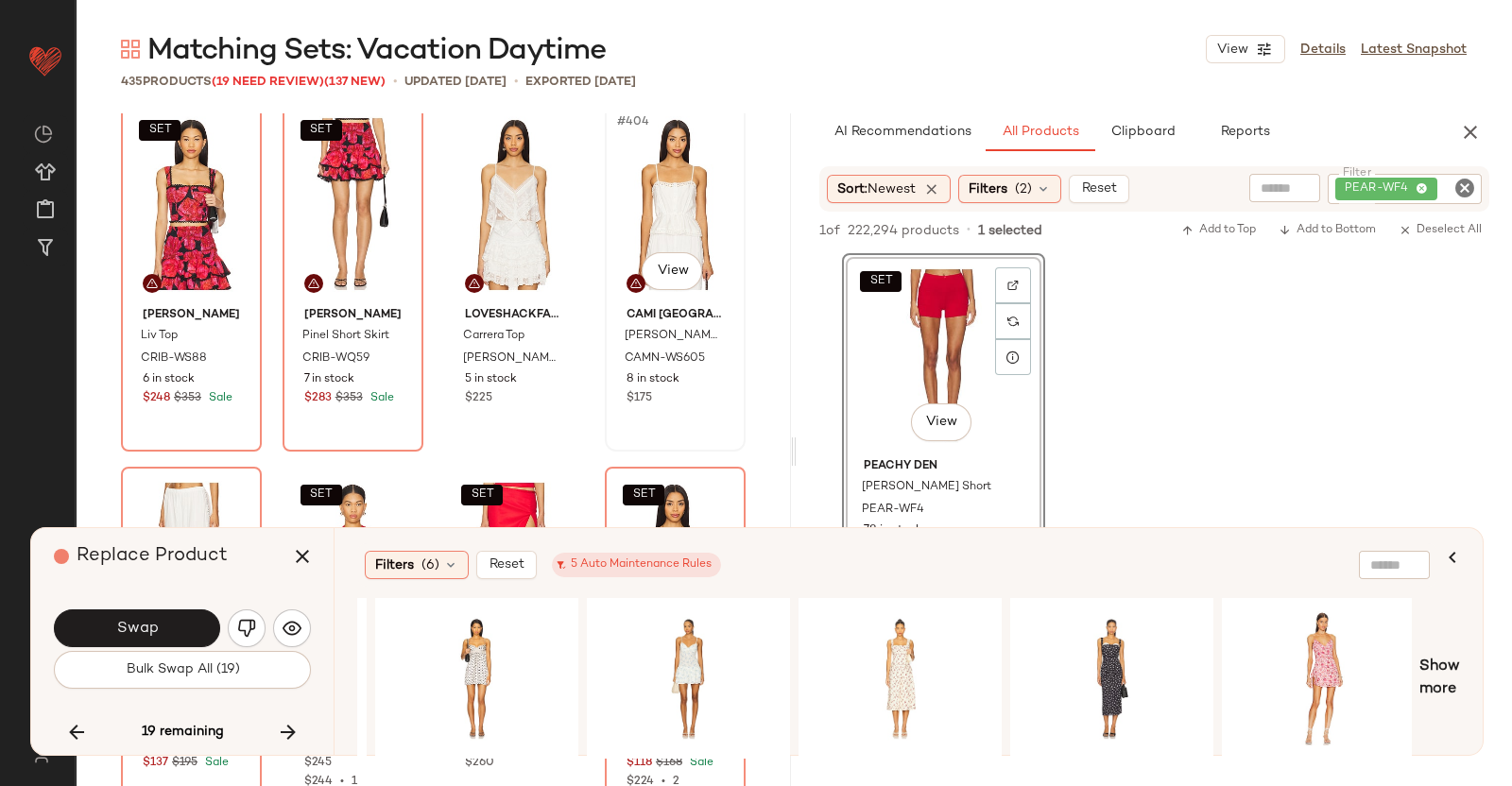
scroll to position [36373, 0]
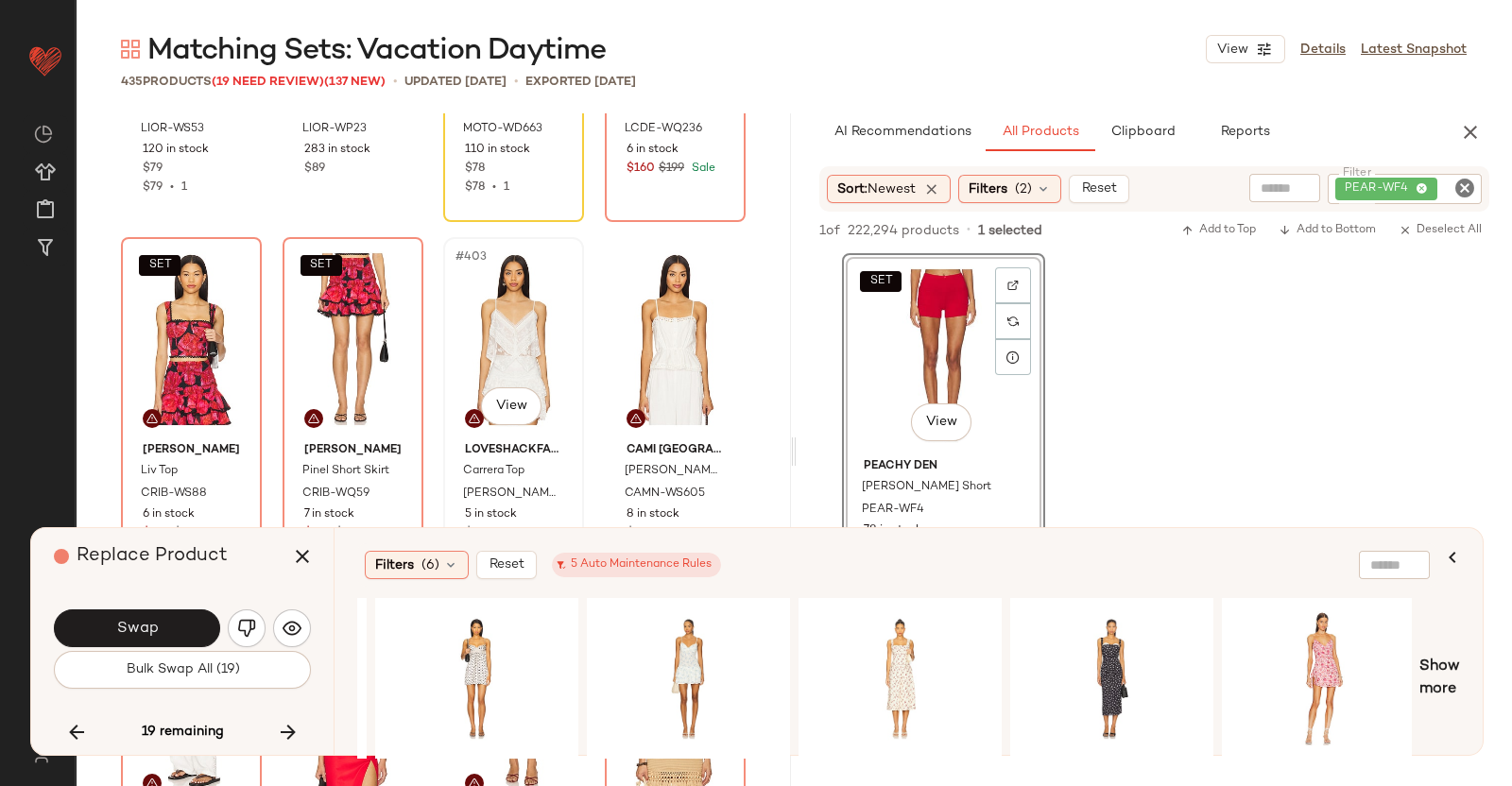
click at [520, 335] on div "#403 View" at bounding box center [514, 339] width 128 height 191
click at [323, 561] on button "button" at bounding box center [303, 557] width 46 height 46
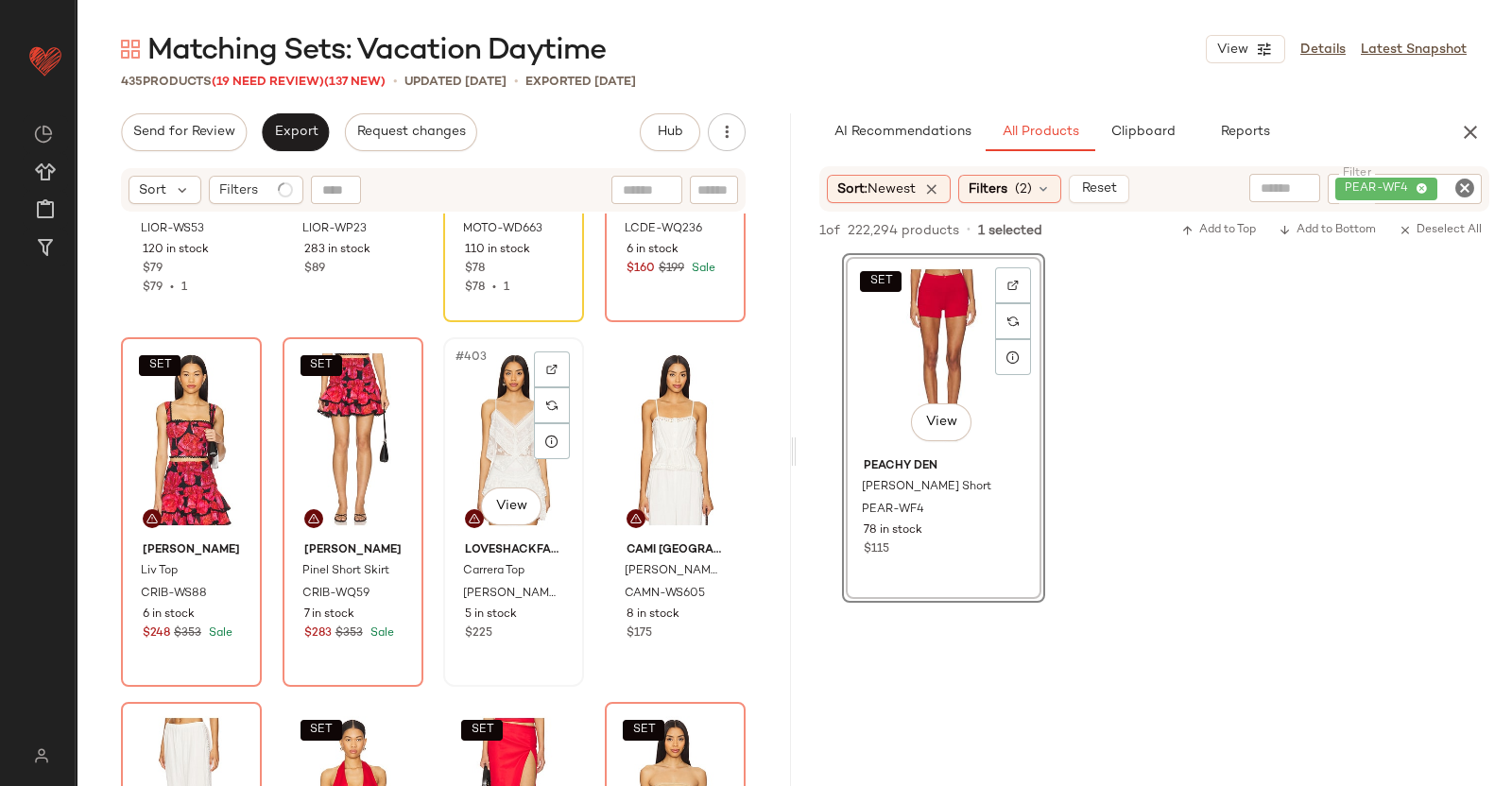
click at [507, 422] on div "#403 View" at bounding box center [514, 439] width 128 height 191
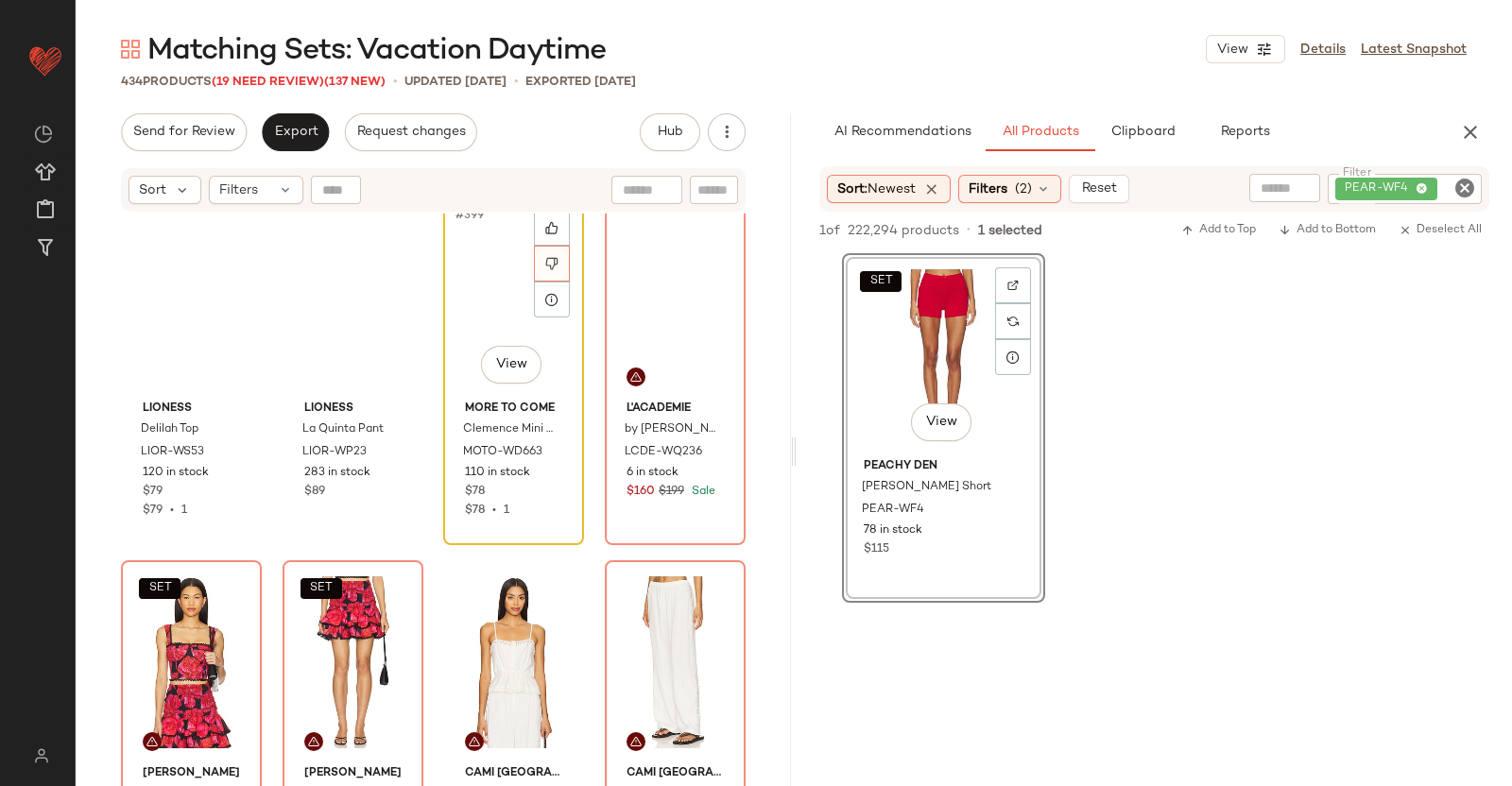
scroll to position [36018, 0]
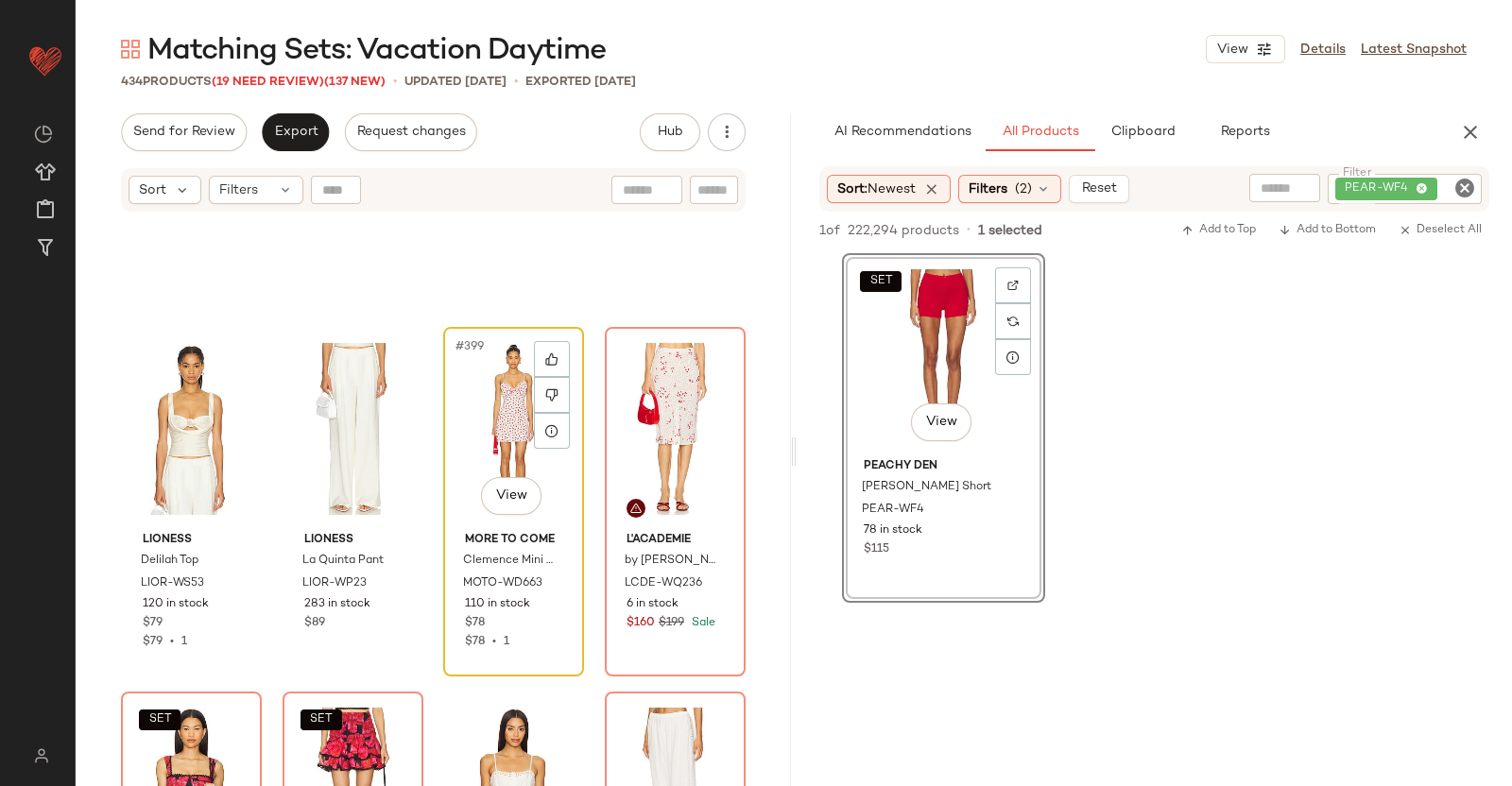
click at [515, 400] on div "#399 View" at bounding box center [514, 429] width 128 height 191
click at [503, 437] on div "#399 View" at bounding box center [514, 429] width 128 height 191
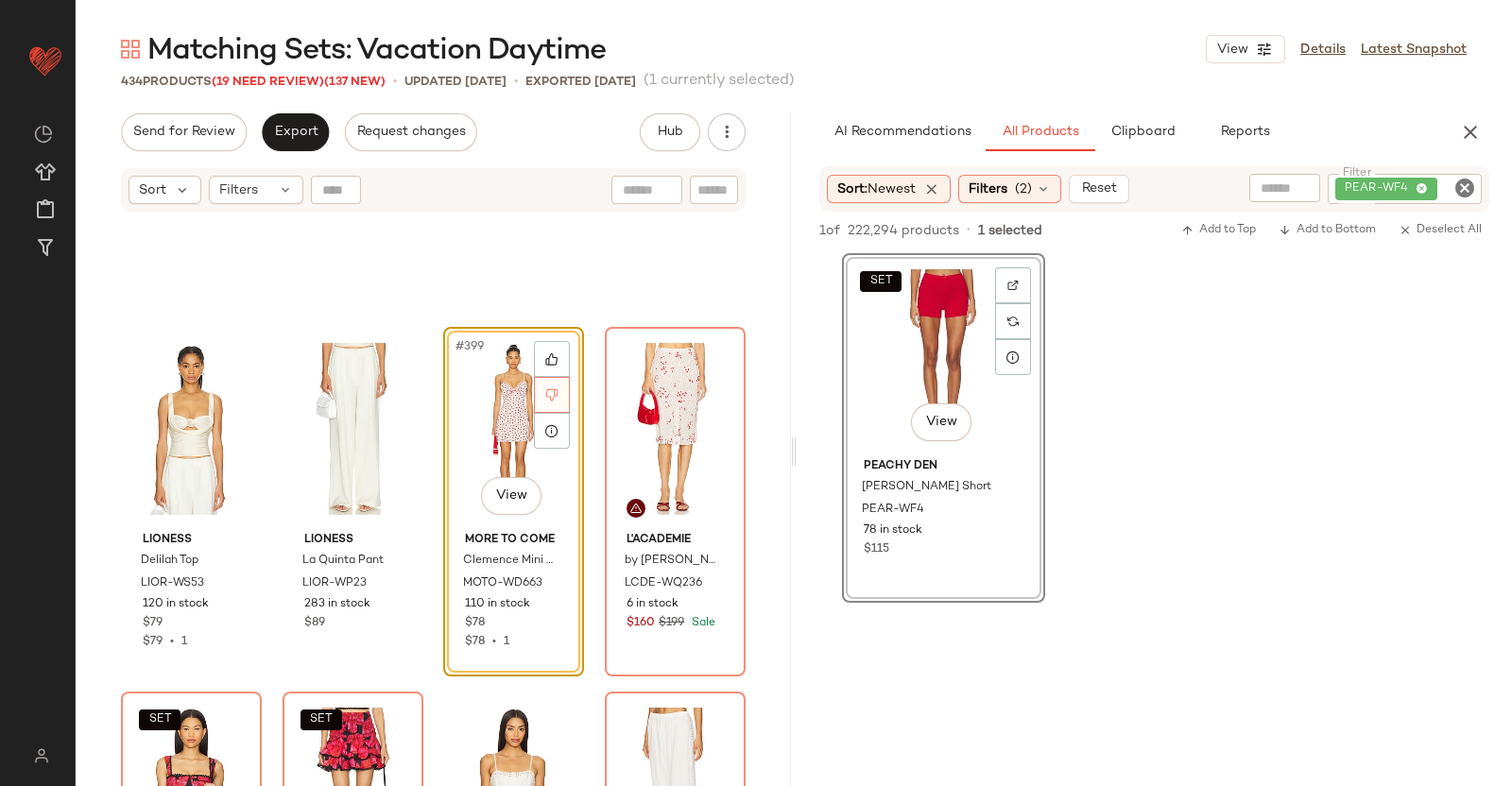
click at [534, 386] on div at bounding box center [552, 395] width 36 height 36
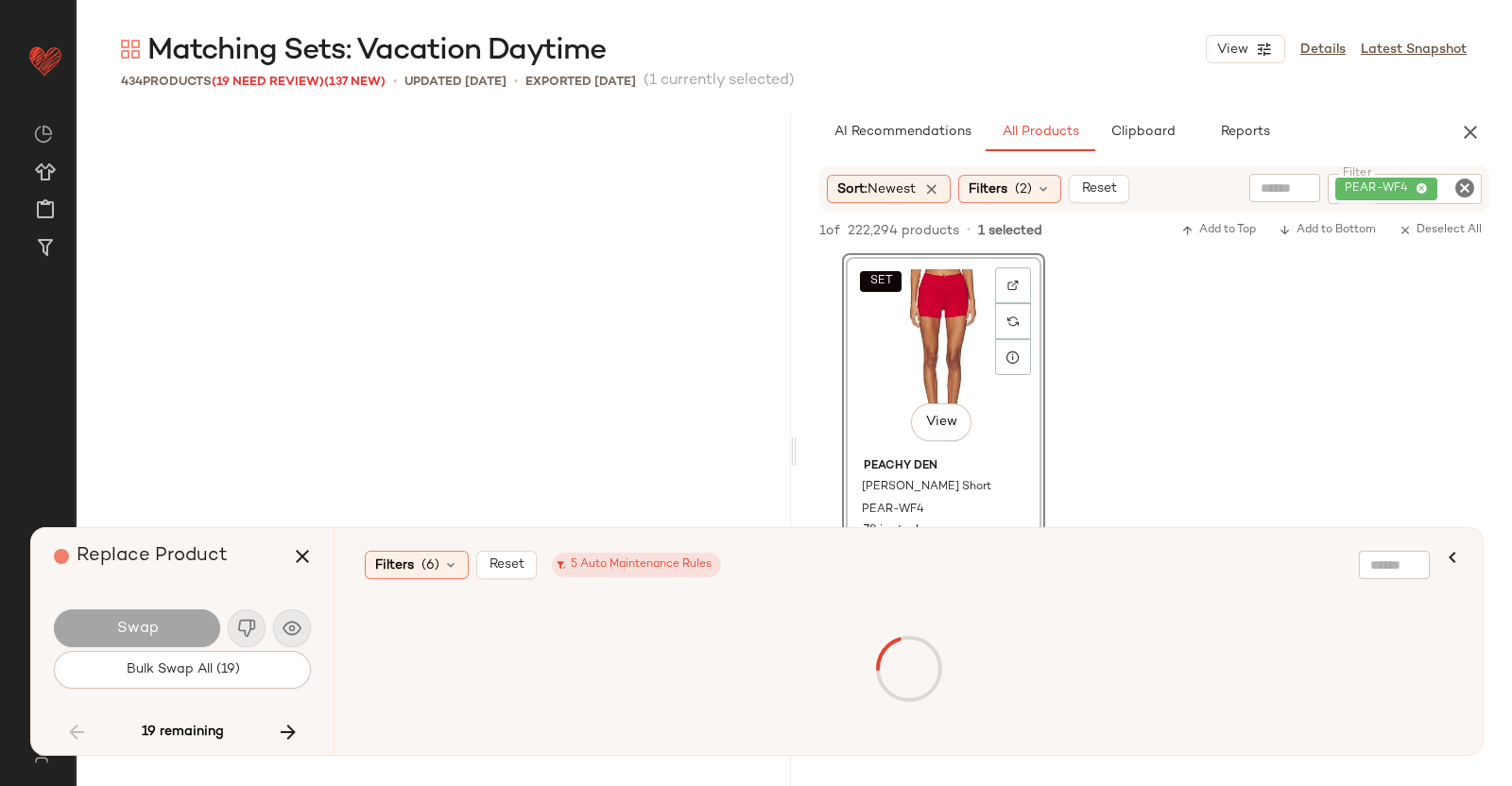
scroll to position [22615, 0]
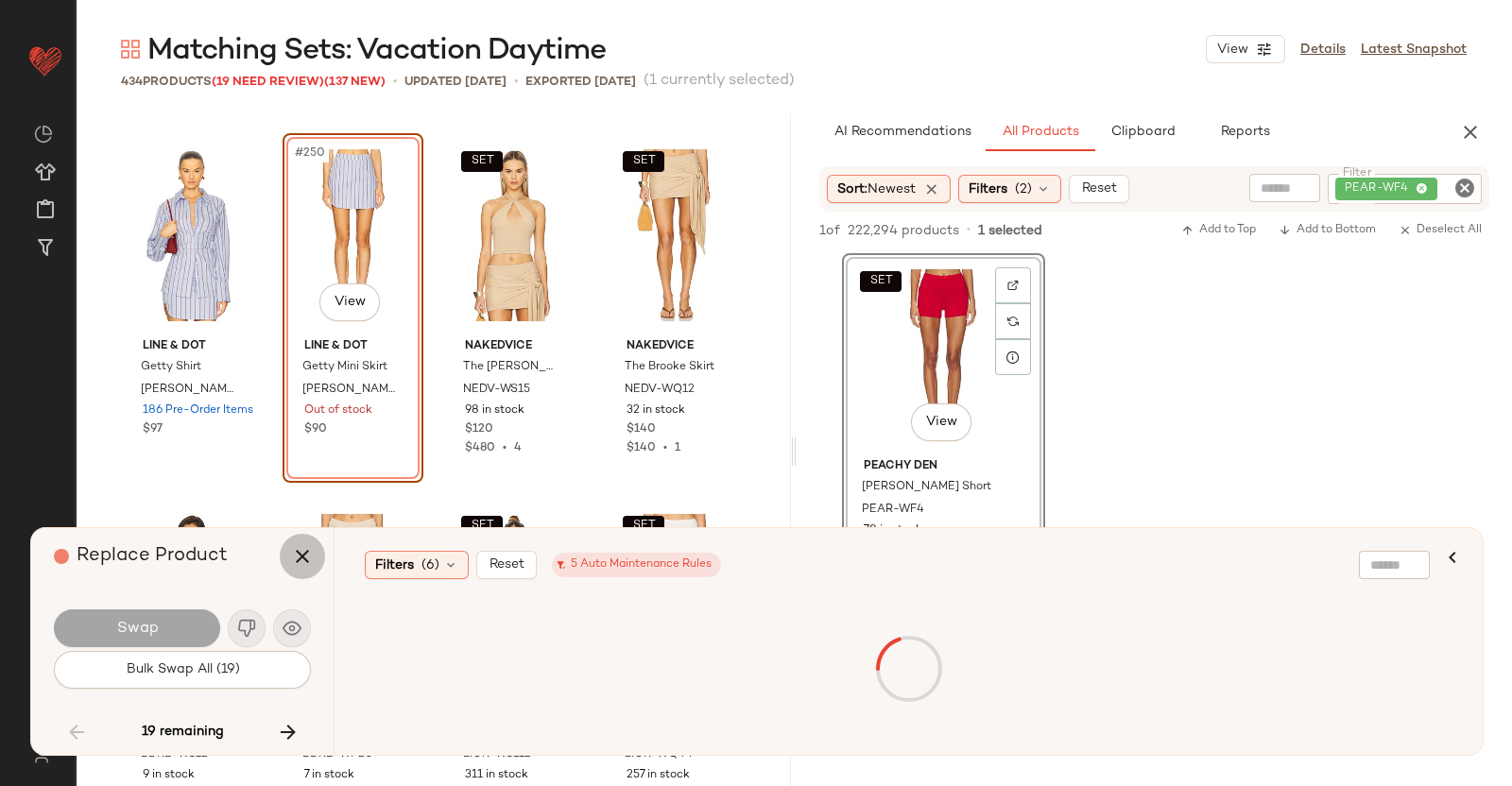
drag, startPoint x: 295, startPoint y: 537, endPoint x: 327, endPoint y: 515, distance: 38.8
click at [296, 537] on button "button" at bounding box center [303, 557] width 46 height 46
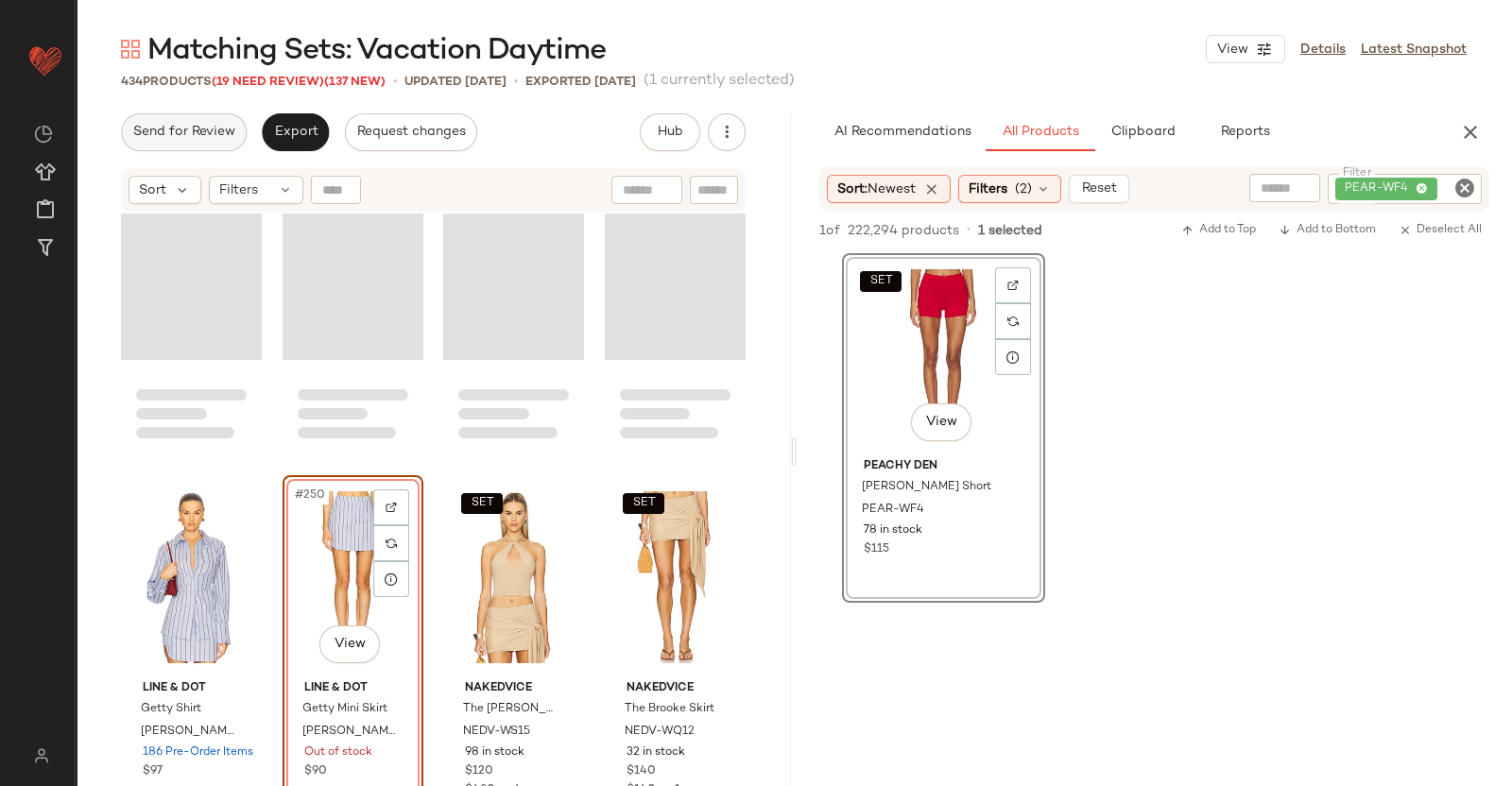
scroll to position [22379, 0]
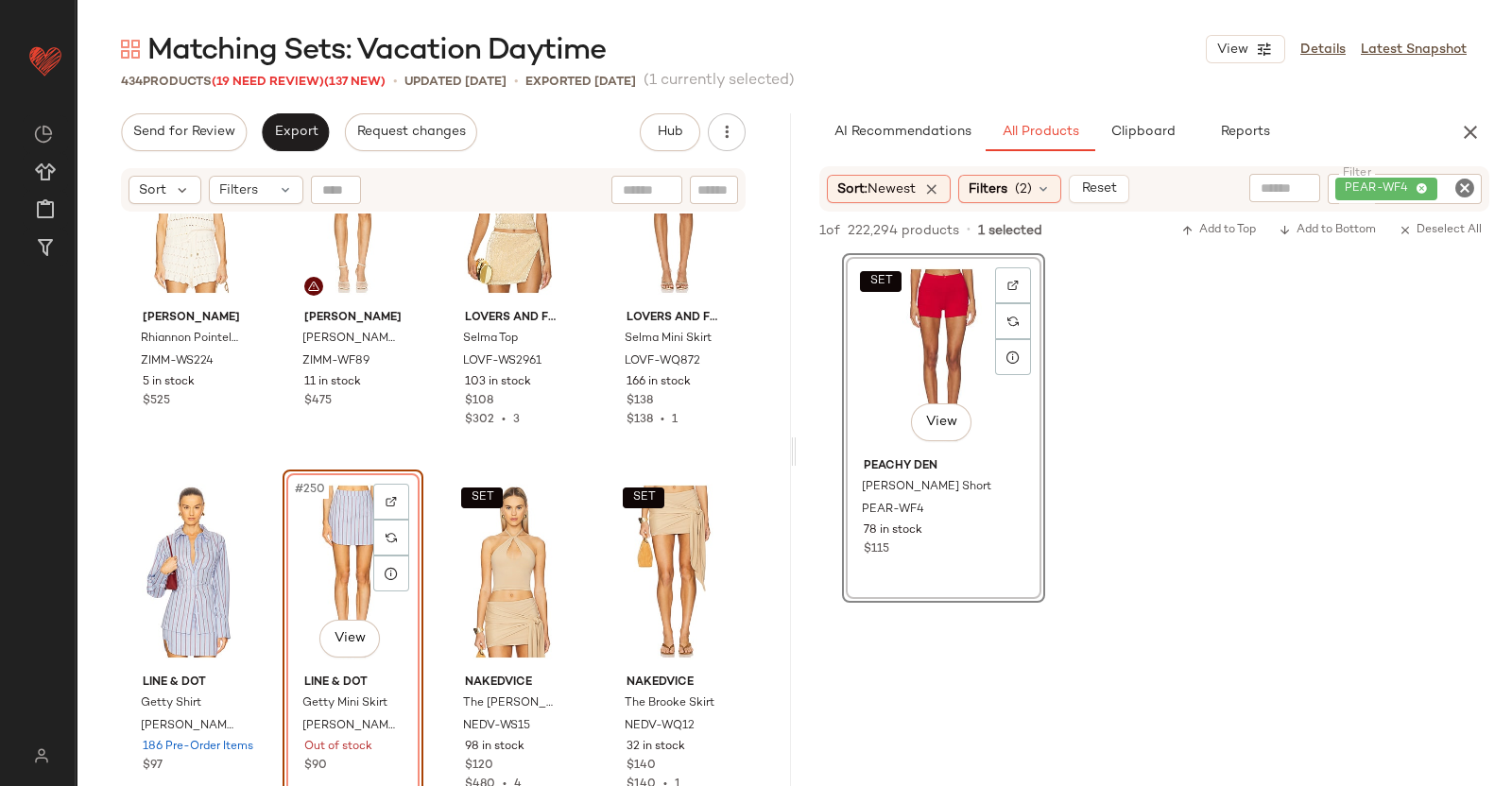
click at [266, 82] on span "(19 Need Review)" at bounding box center [267, 82] width 112 height 13
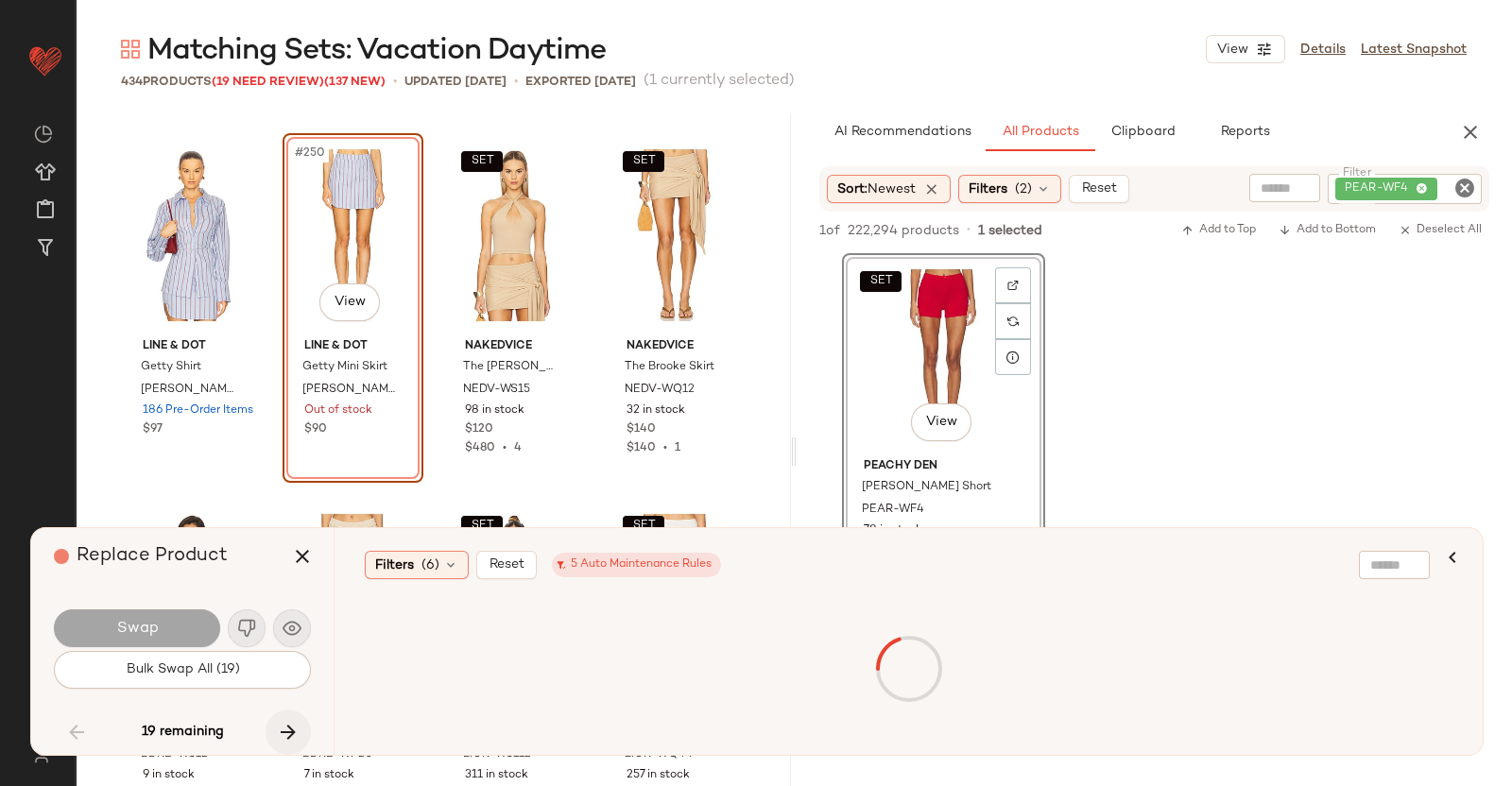
click at [288, 723] on icon "button" at bounding box center [288, 733] width 23 height 23
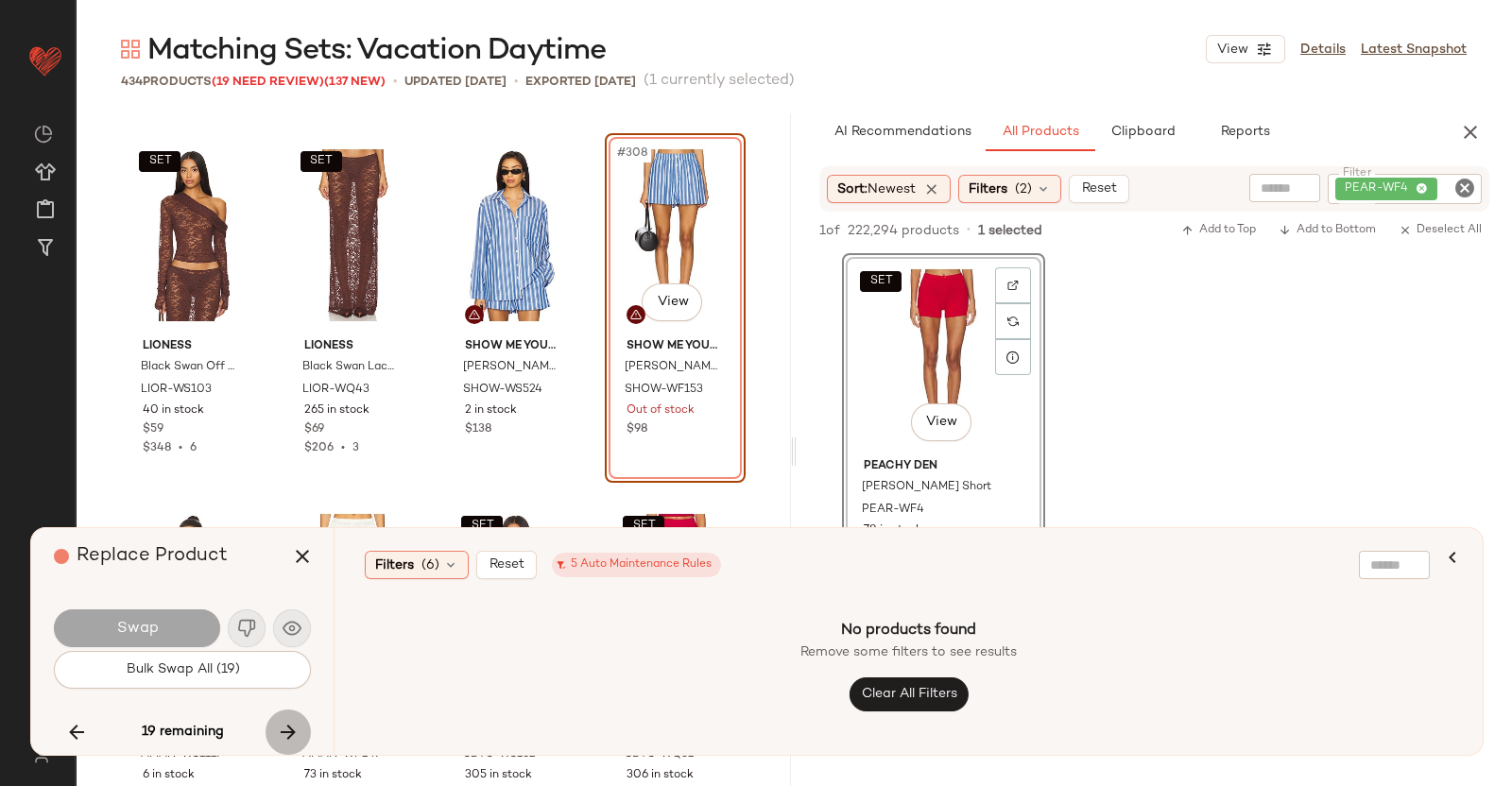
click at [288, 723] on icon "button" at bounding box center [288, 733] width 23 height 23
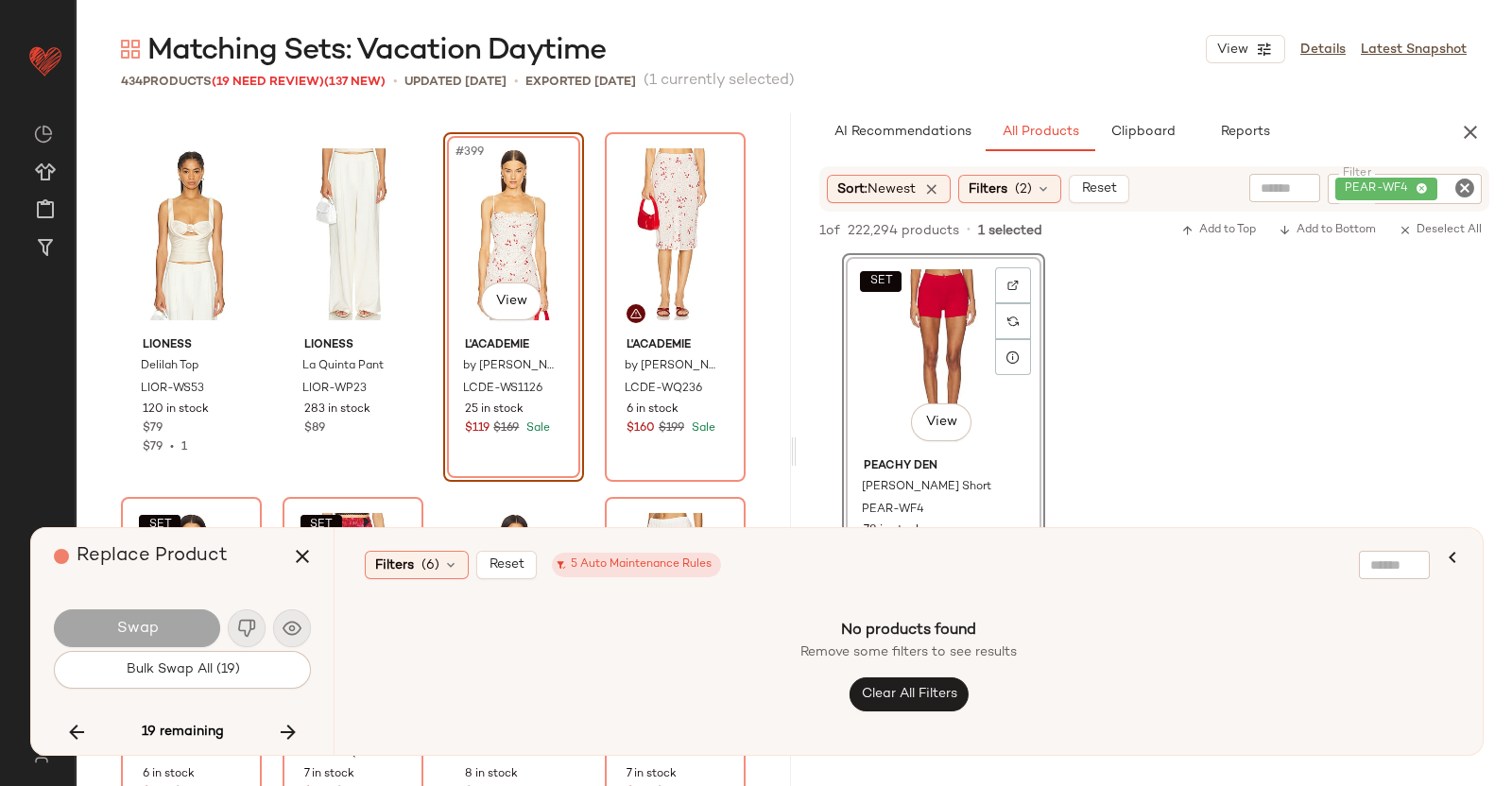
click at [501, 218] on div "#399 View" at bounding box center [514, 234] width 128 height 191
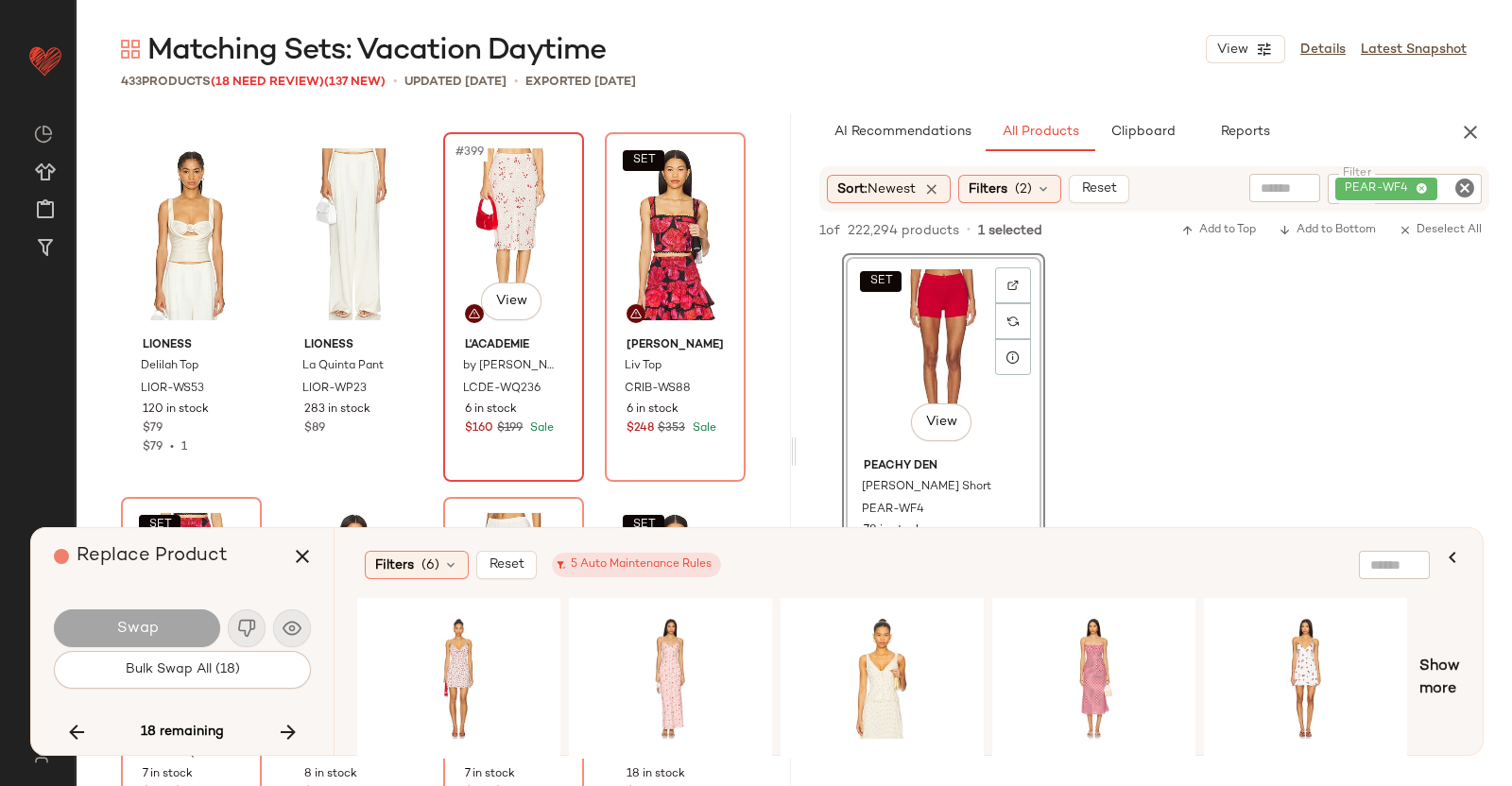
drag, startPoint x: 492, startPoint y: 196, endPoint x: 495, endPoint y: 206, distance: 10.4
click at [492, 197] on div "#399 View" at bounding box center [514, 234] width 128 height 191
click at [498, 219] on div "#399 View" at bounding box center [514, 234] width 128 height 191
drag, startPoint x: 296, startPoint y: 567, endPoint x: 303, endPoint y: 553, distance: 15.7
click at [296, 568] on button "button" at bounding box center [303, 557] width 46 height 46
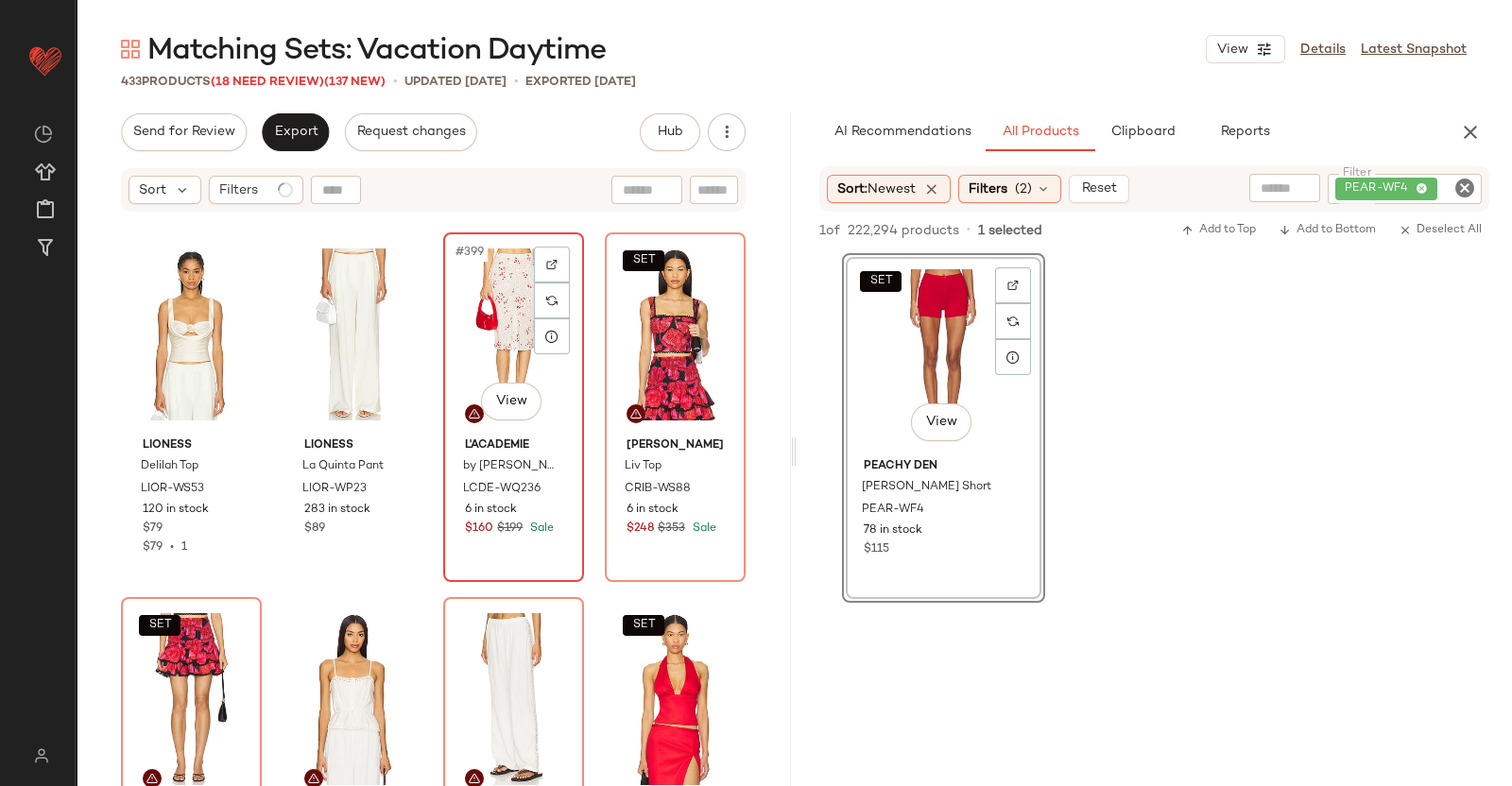
click at [468, 382] on div "#399 View" at bounding box center [514, 334] width 128 height 191
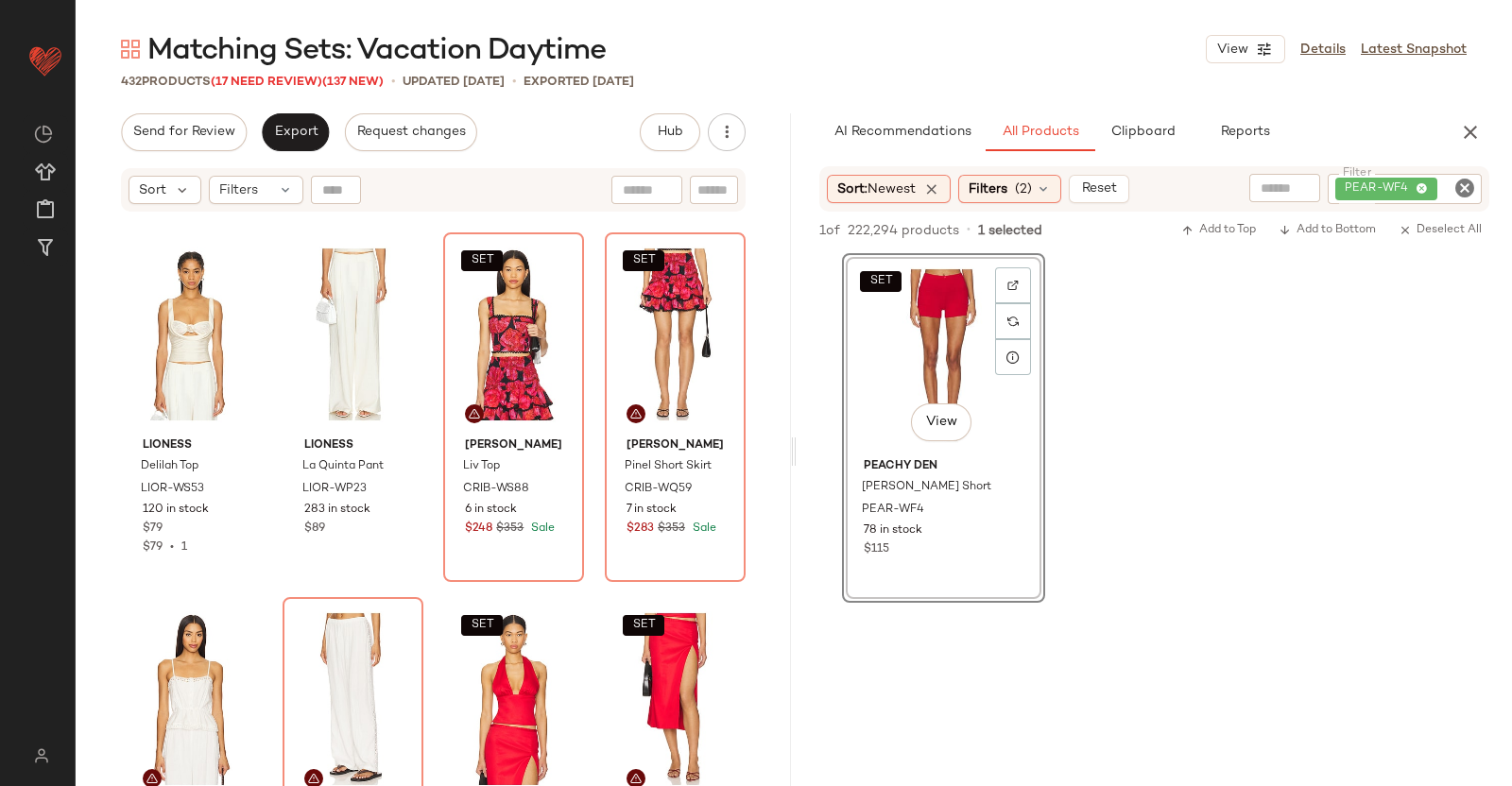
drag, startPoint x: 272, startPoint y: 82, endPoint x: 278, endPoint y: 94, distance: 13.4
click at [271, 79] on span "(17 Need Review)" at bounding box center [265, 82] width 111 height 13
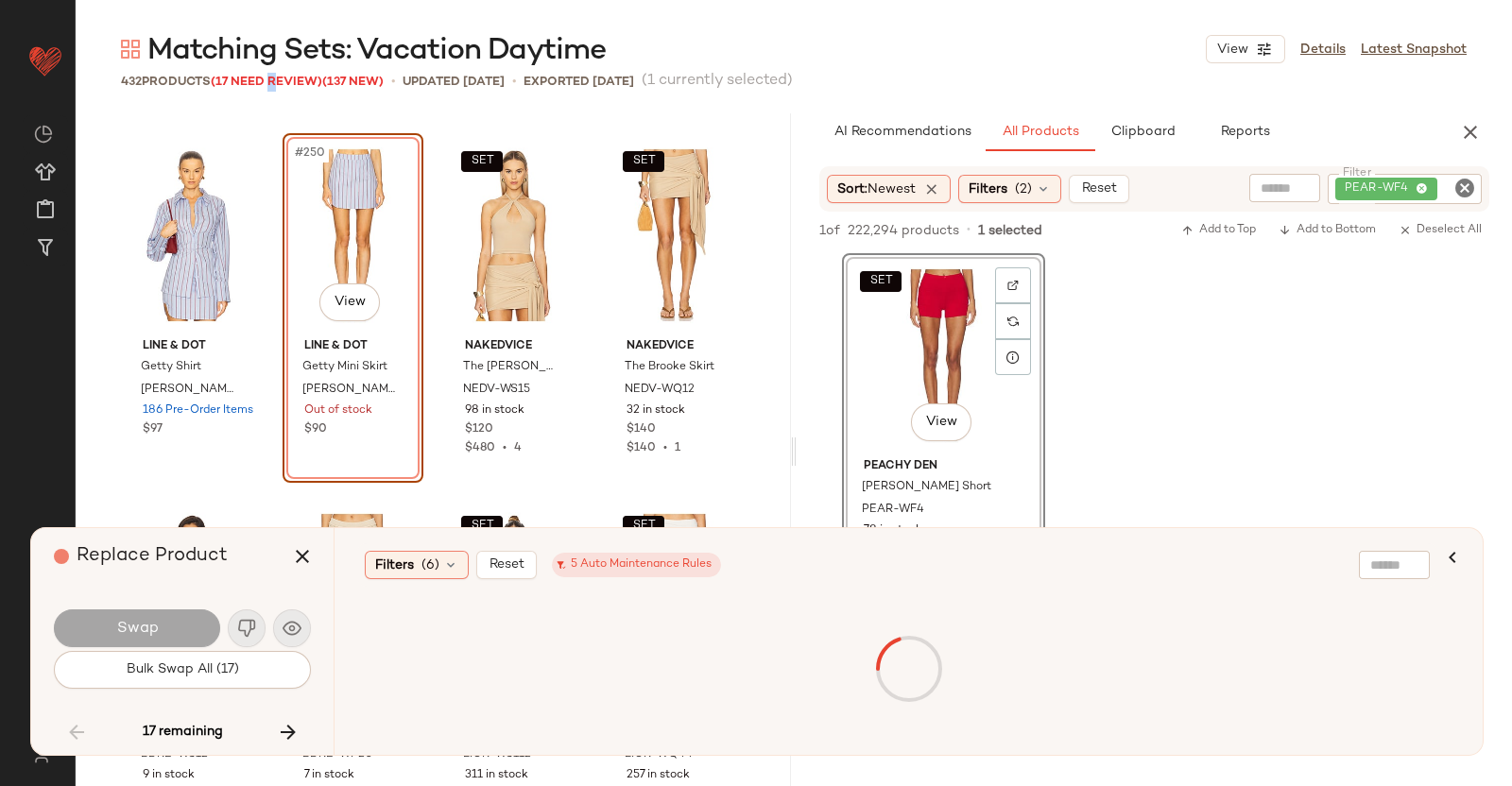
click at [281, 734] on icon "button" at bounding box center [288, 733] width 23 height 23
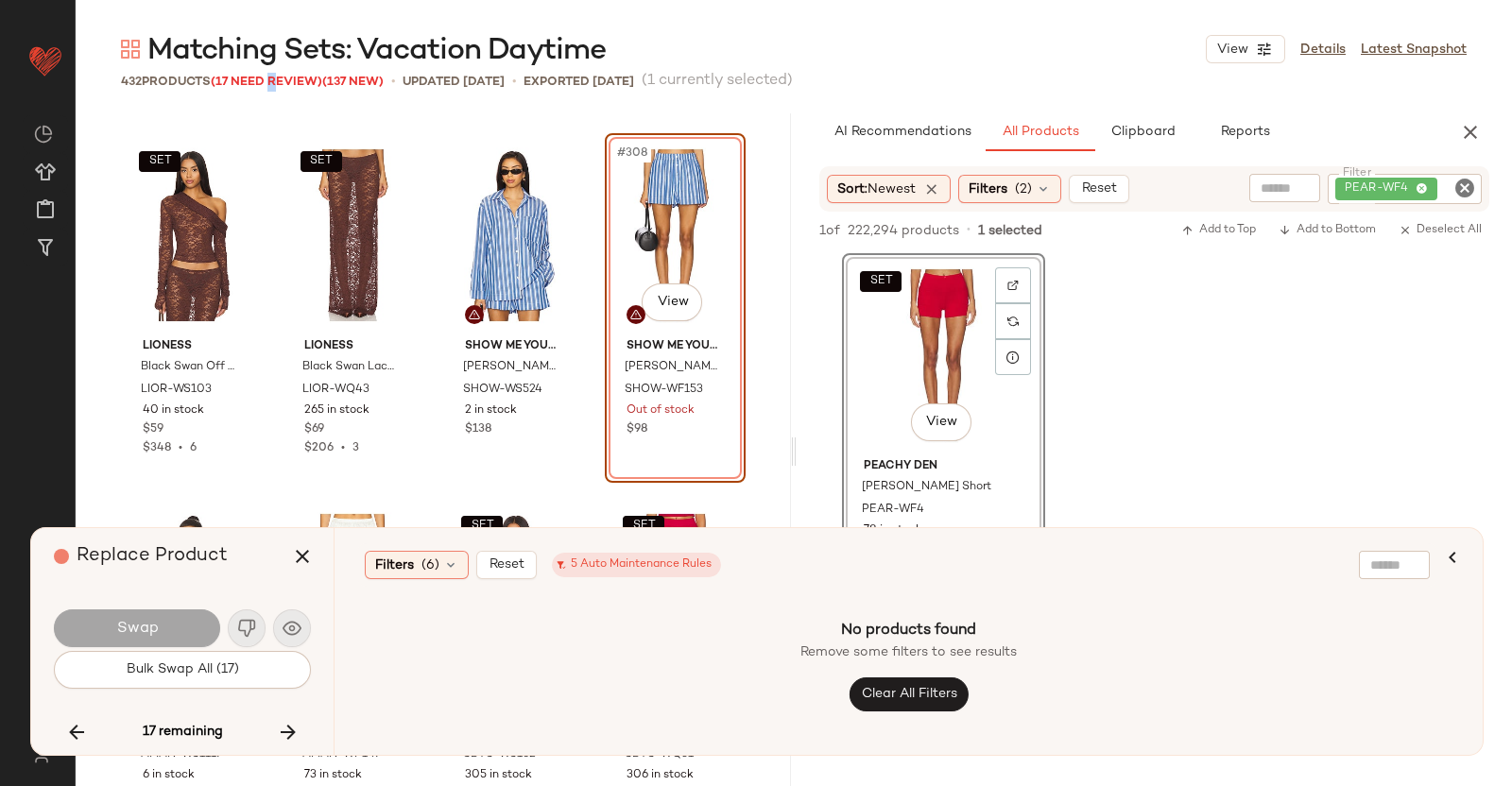
click at [281, 734] on icon "button" at bounding box center [288, 733] width 23 height 23
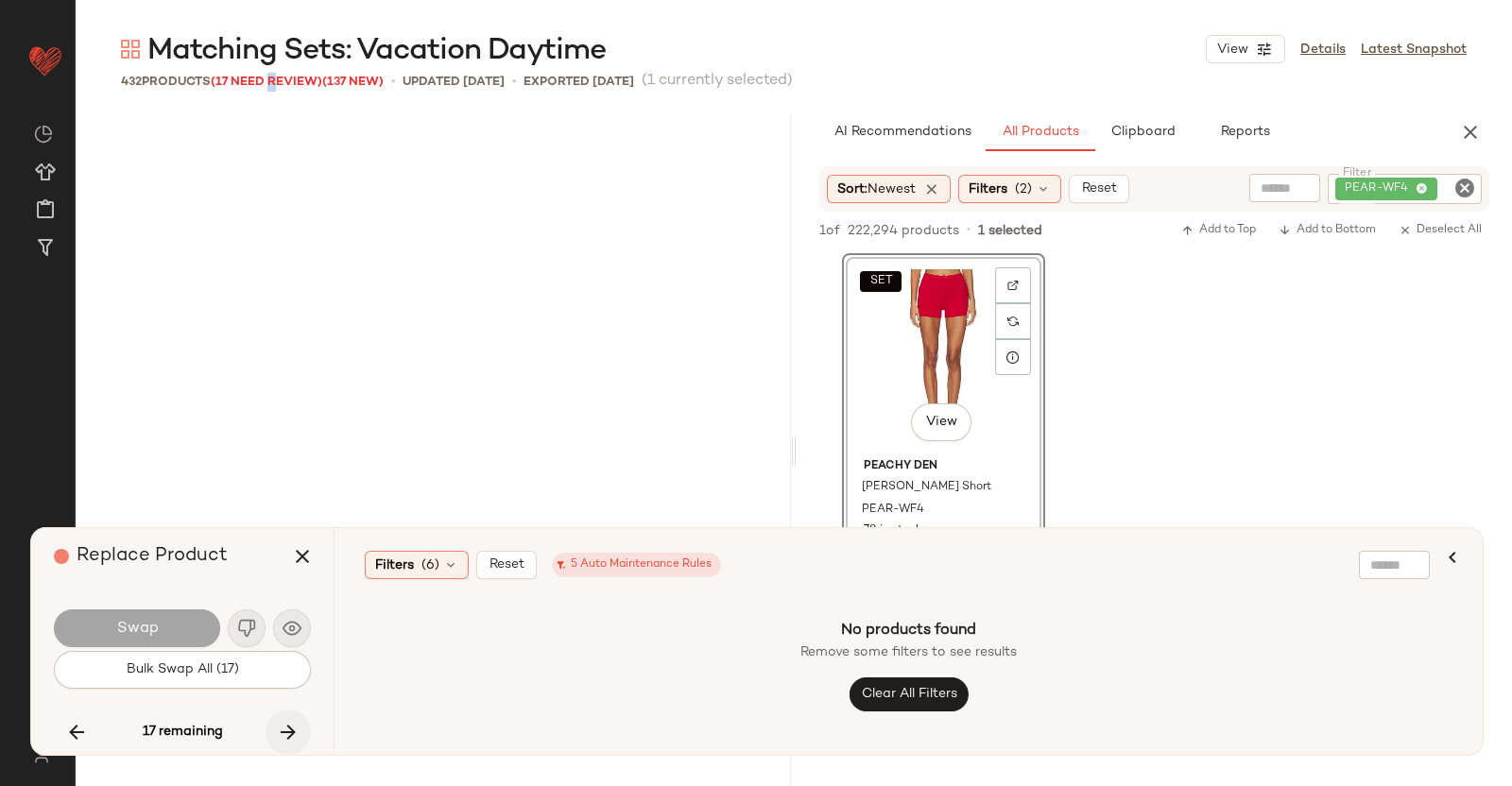
scroll to position [36113, 0]
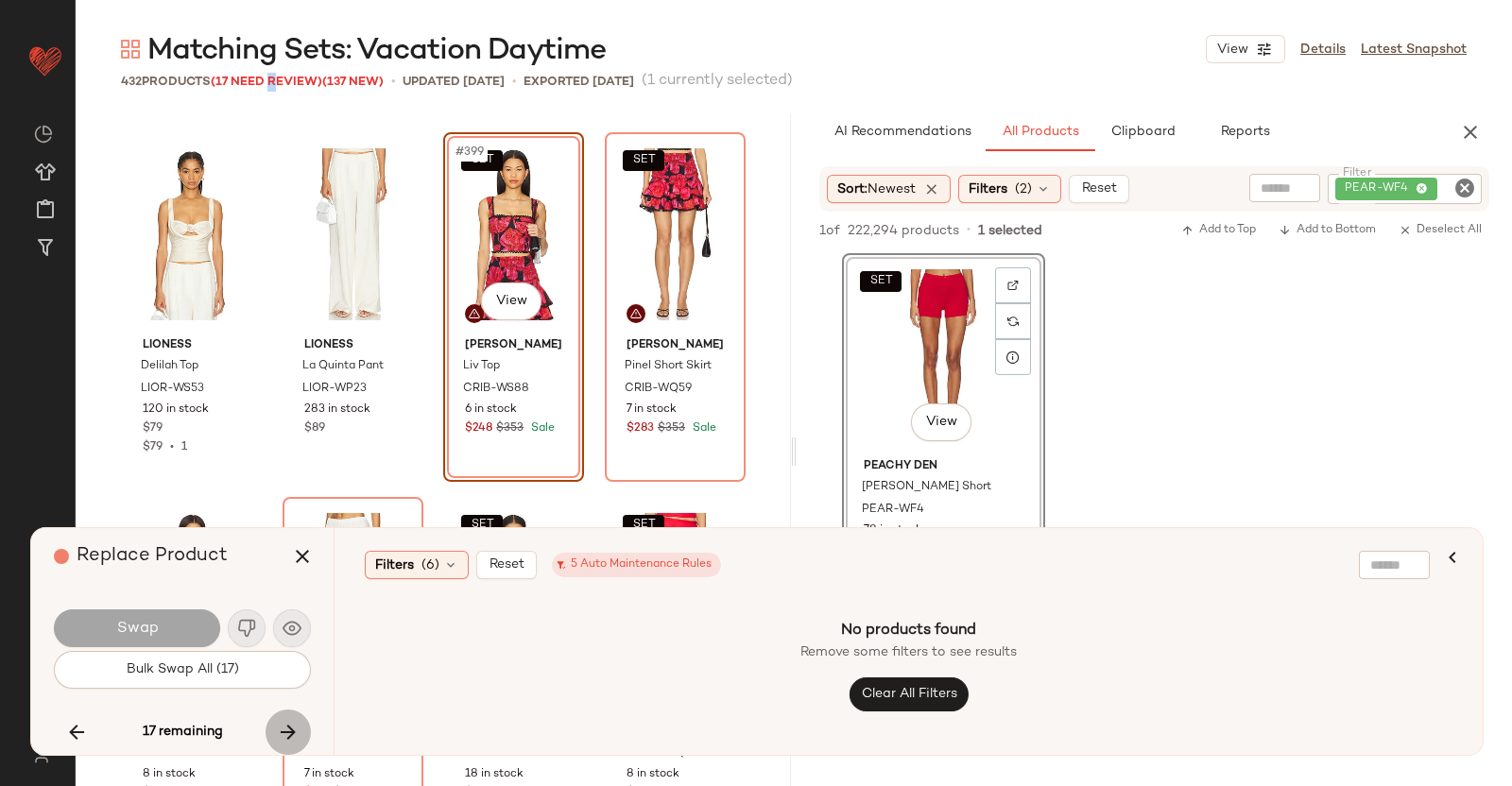
click at [285, 727] on icon "button" at bounding box center [288, 733] width 23 height 23
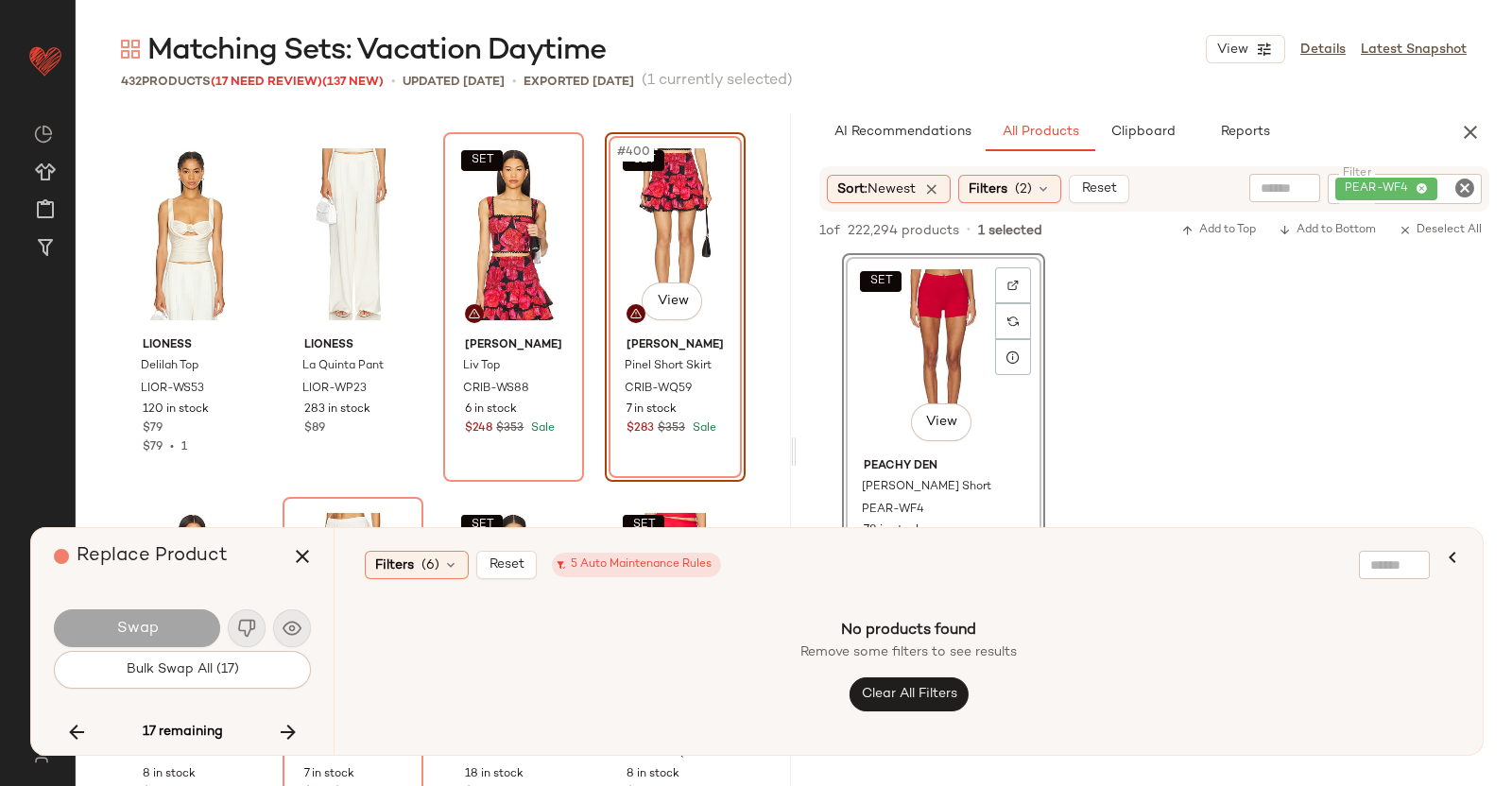
click at [41, 730] on div "Replace Product Swap Bulk Swap All (17) 17 remaining" at bounding box center [183, 641] width 303 height 226
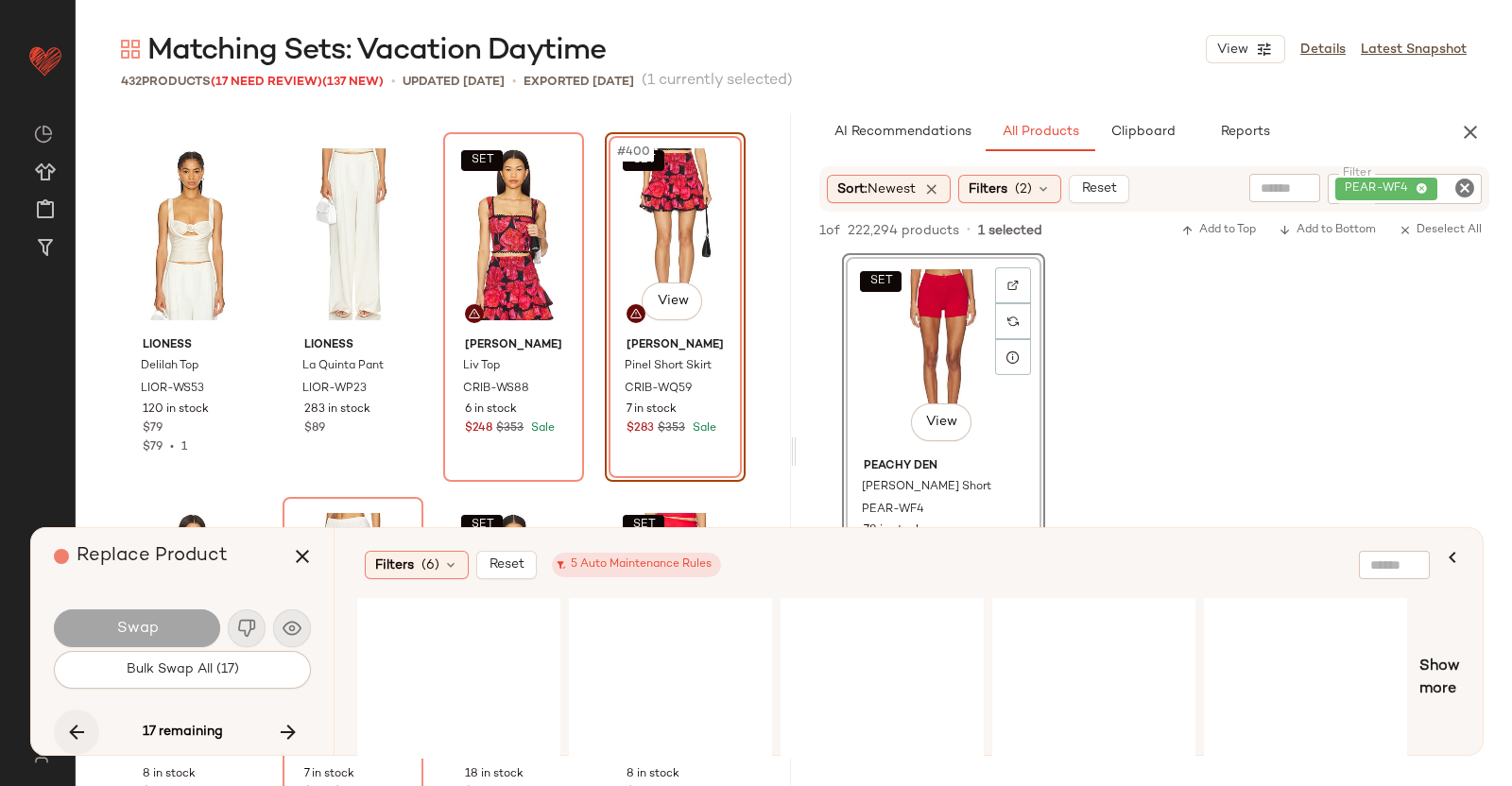
click at [78, 735] on icon "button" at bounding box center [77, 733] width 23 height 23
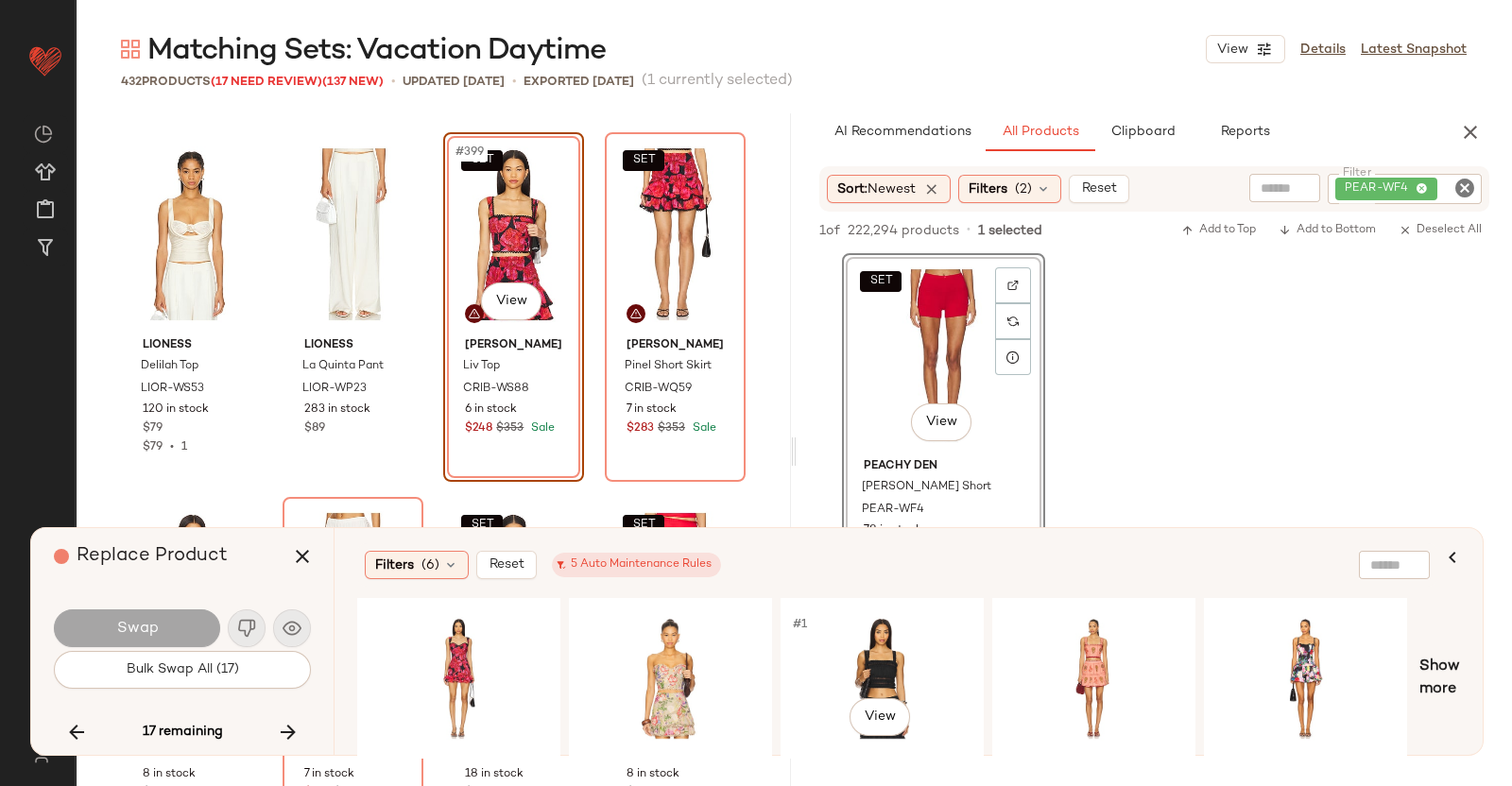
drag, startPoint x: 789, startPoint y: 650, endPoint x: 753, endPoint y: 581, distance: 77.8
click at [788, 650] on div "#1 View" at bounding box center [882, 678] width 190 height 134
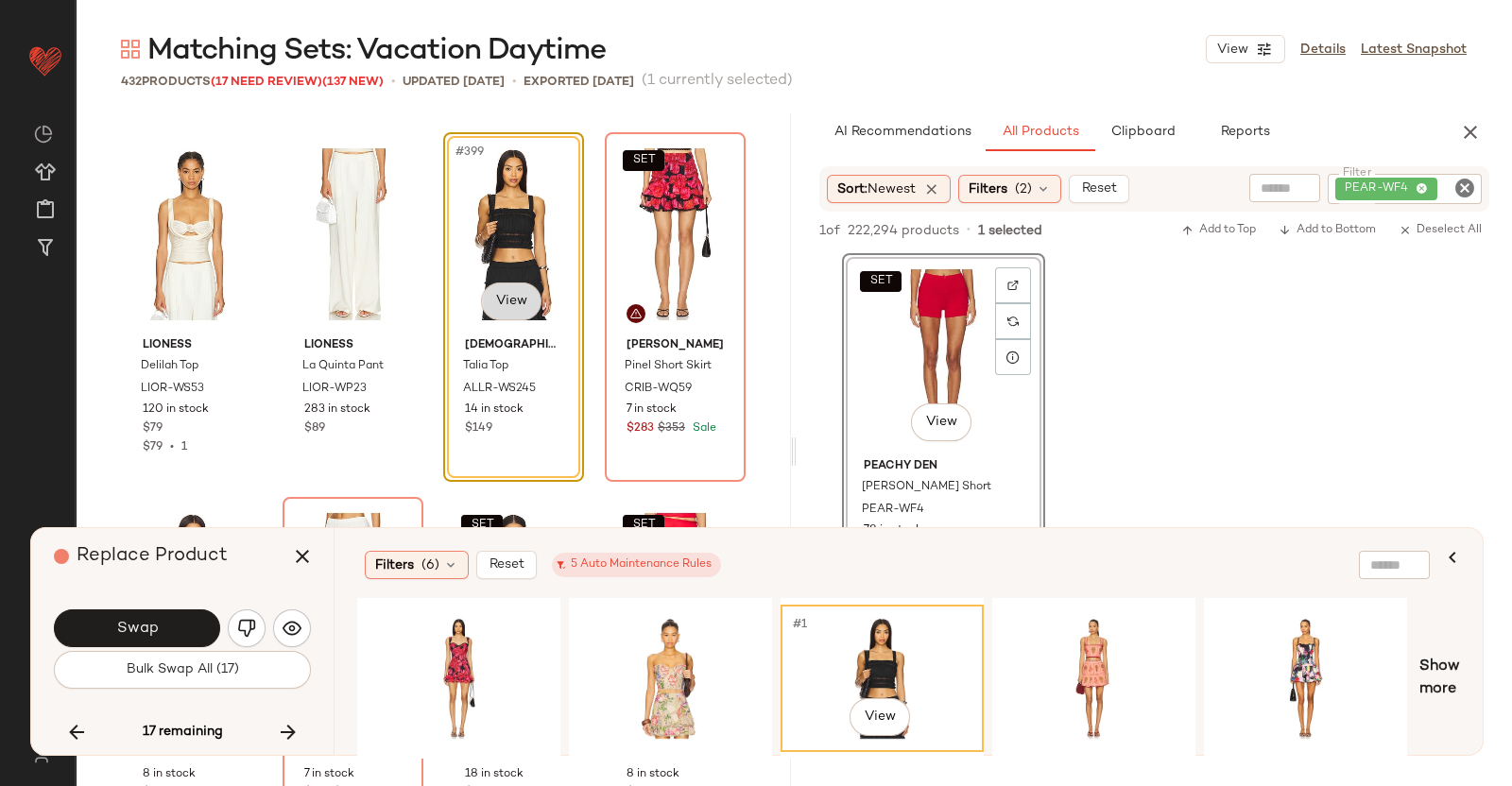
click at [511, 296] on body "Revolve ** Dashboard All Products Global Clipboards (38) Curations (350) [PERSO…" at bounding box center [756, 393] width 1512 height 786
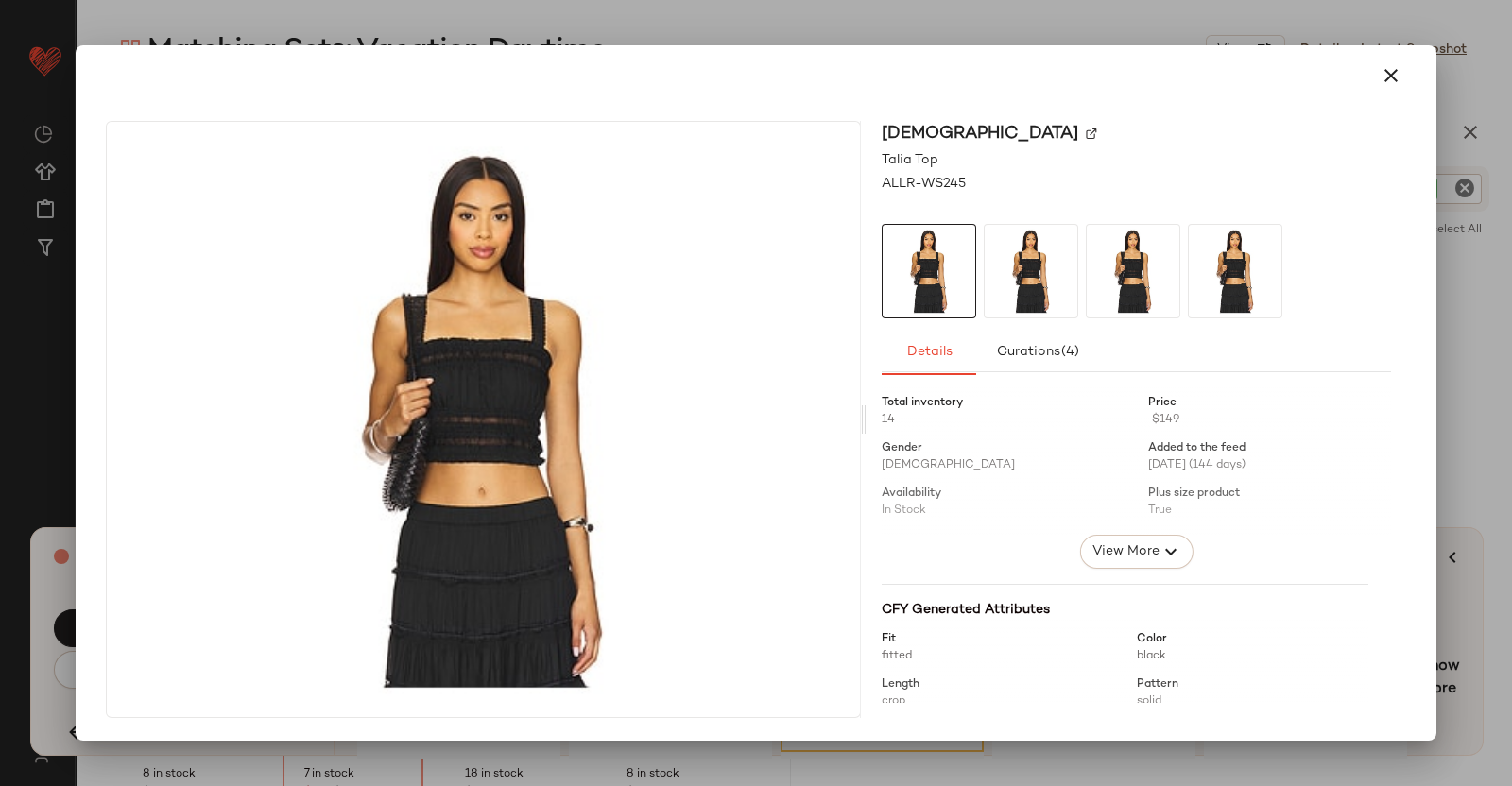
click at [1086, 133] on img at bounding box center [1091, 134] width 11 height 11
drag, startPoint x: 1511, startPoint y: 465, endPoint x: 1235, endPoint y: 618, distance: 315.6
click at [1509, 465] on div at bounding box center [756, 393] width 1512 height 786
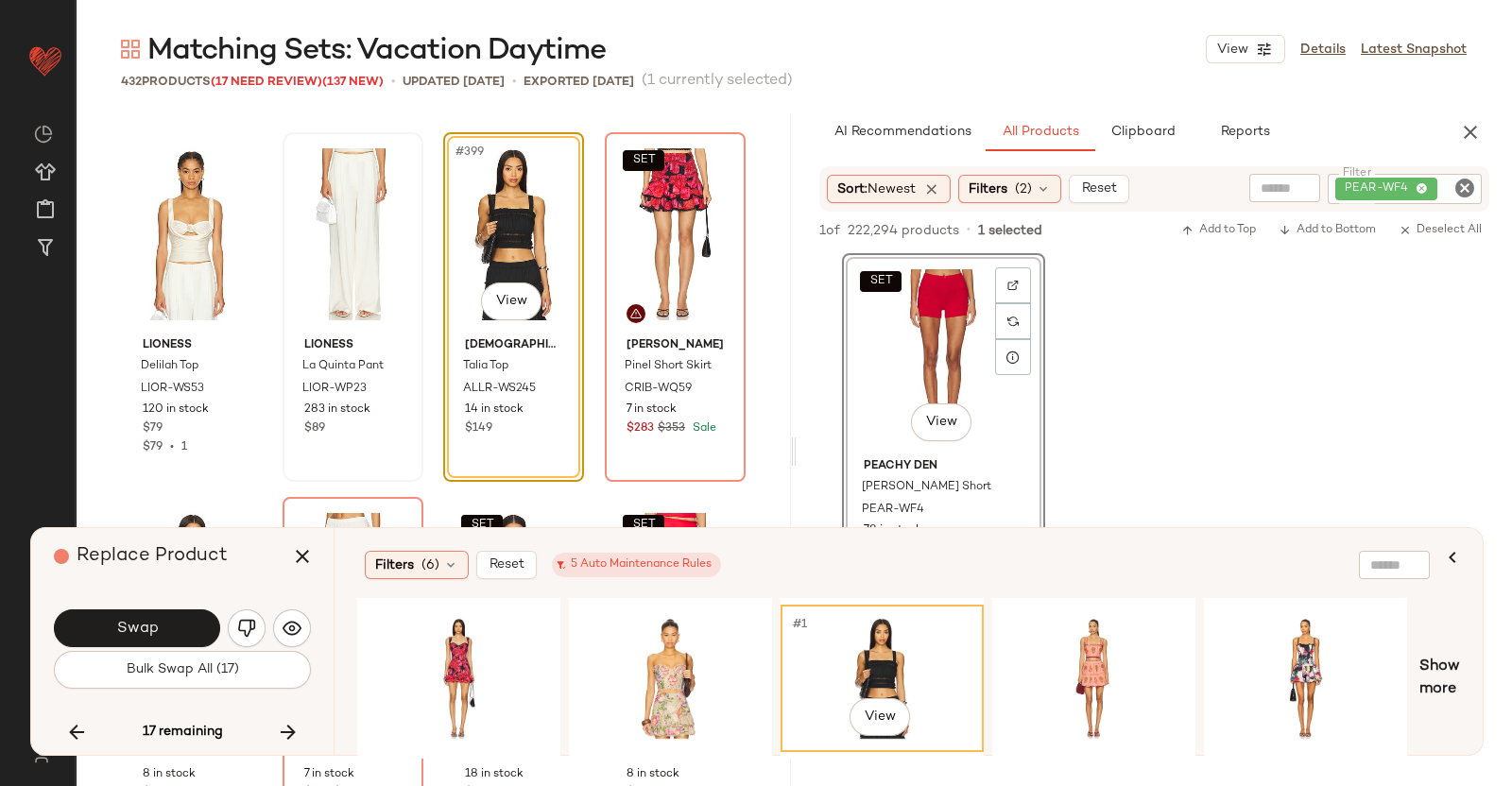
drag, startPoint x: 311, startPoint y: 546, endPoint x: 353, endPoint y: 534, distance: 43.7
click at [311, 548] on icon "button" at bounding box center [303, 557] width 23 height 23
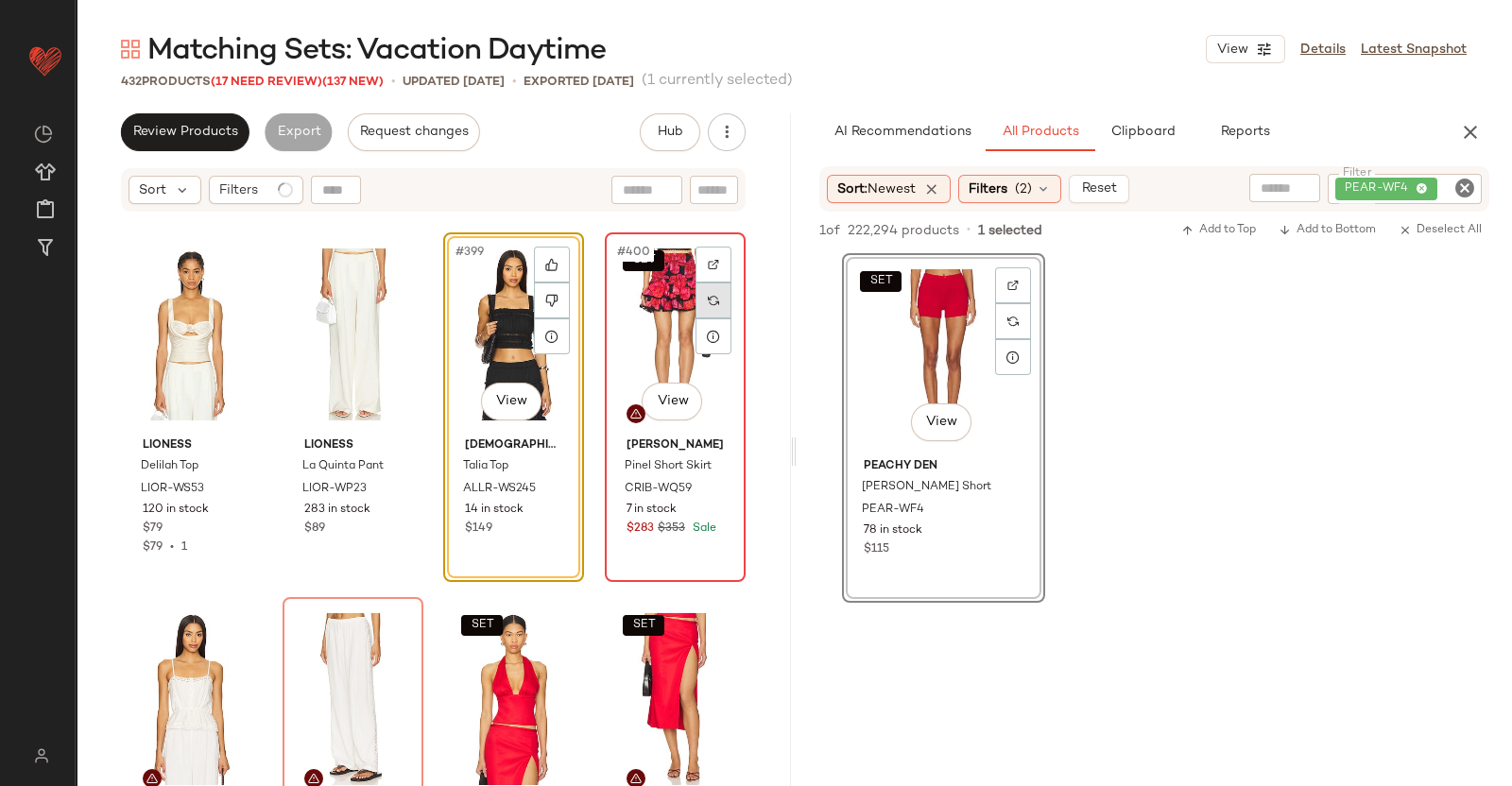
drag, startPoint x: 666, startPoint y: 299, endPoint x: 685, endPoint y: 309, distance: 21.5
click at [667, 299] on div "SET #400 View" at bounding box center [676, 334] width 128 height 191
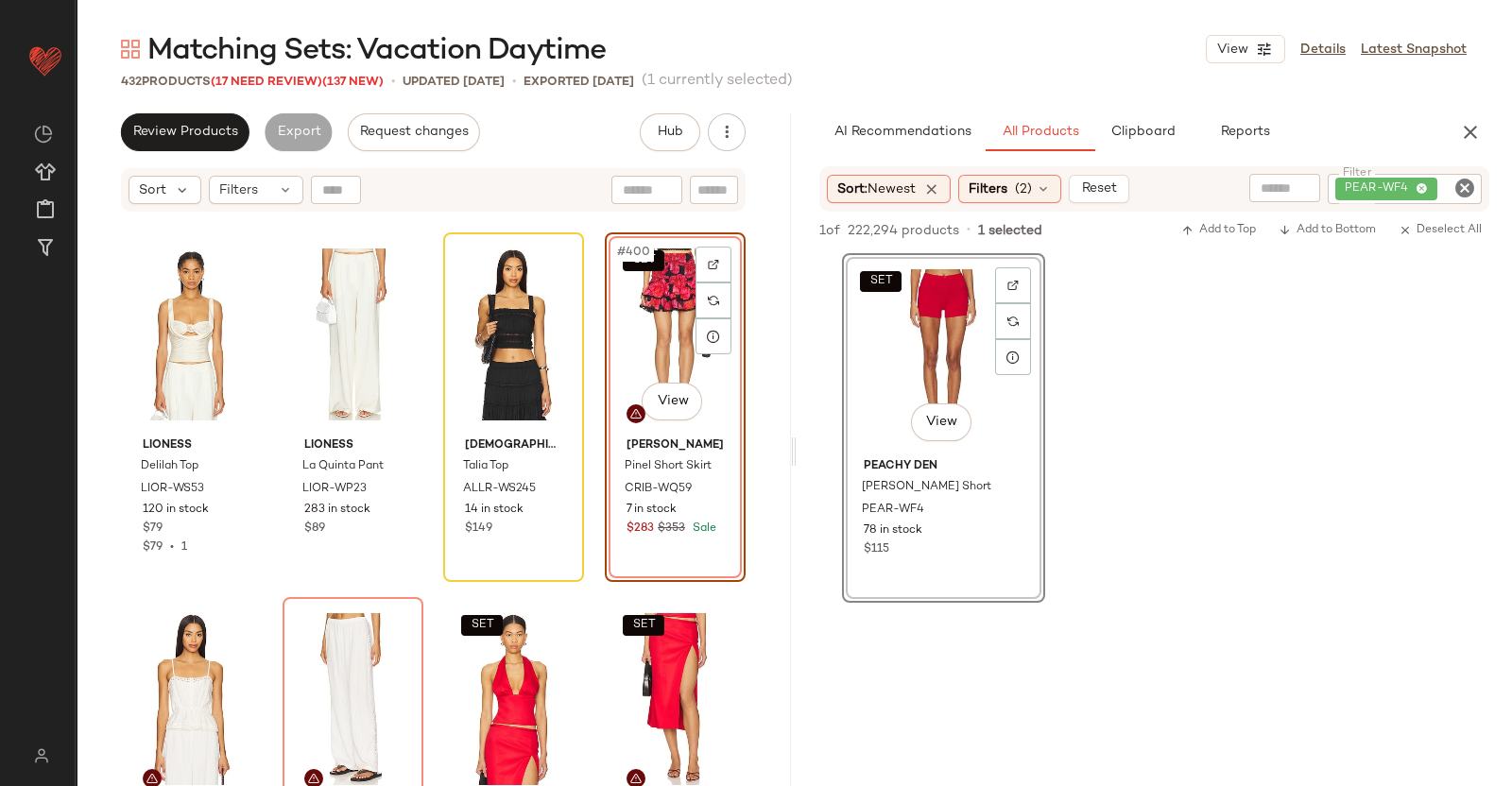
click at [1370, 179] on div "PEAR-WF4" at bounding box center [1404, 189] width 154 height 30
paste input "*********"
type input "*********"
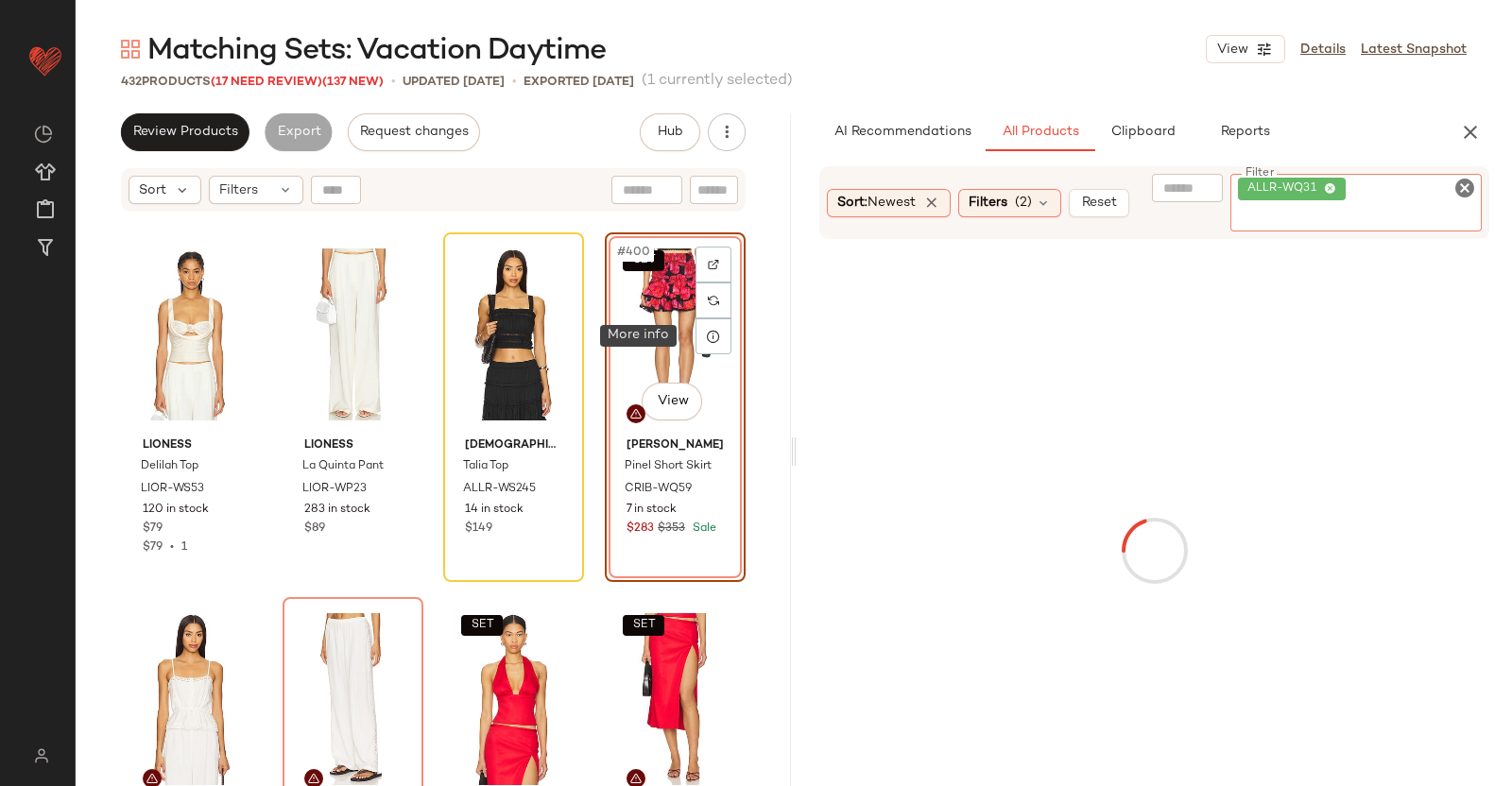
click at [674, 300] on div "SET #400 View" at bounding box center [676, 334] width 128 height 191
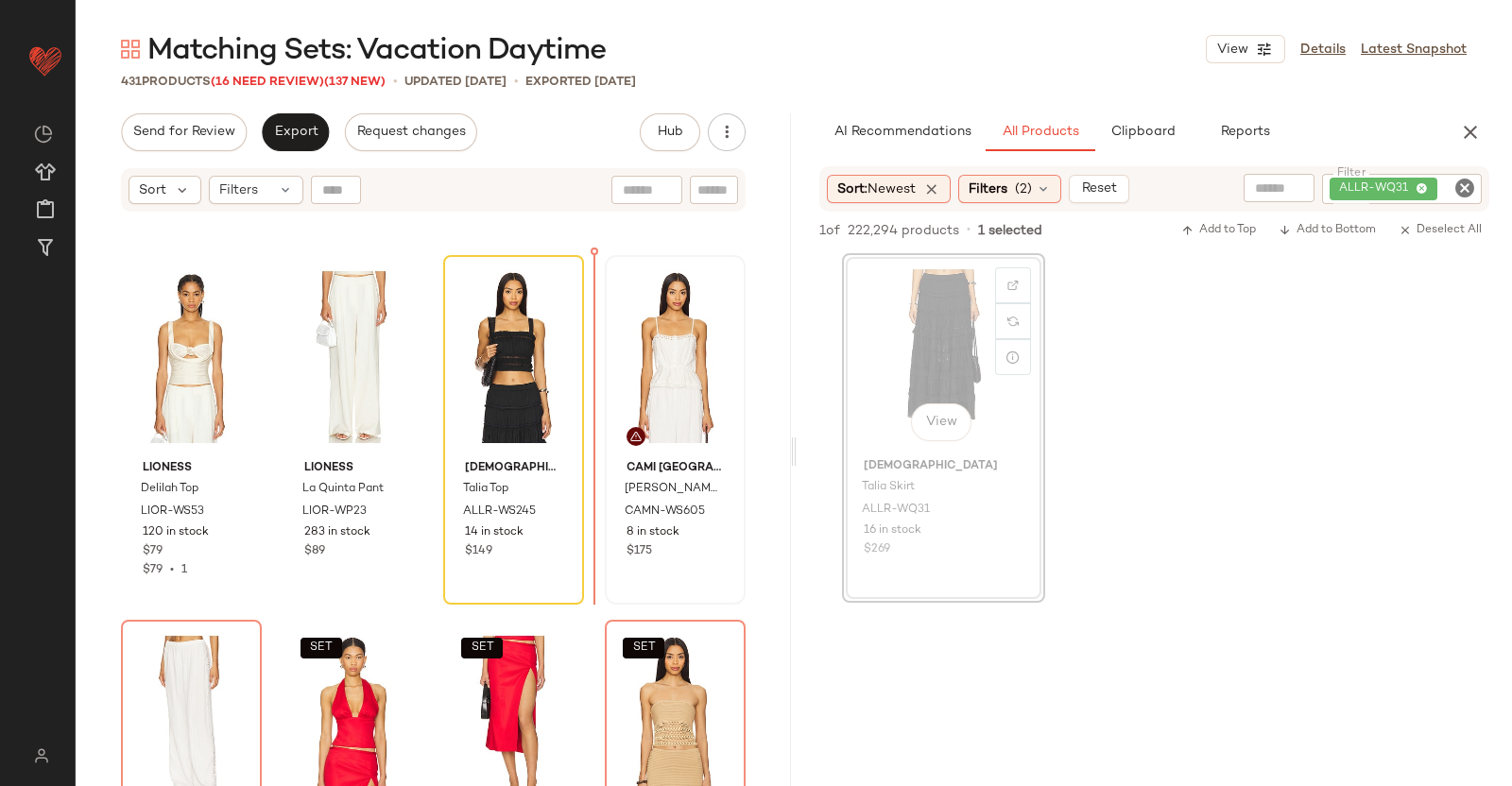
scroll to position [36076, 0]
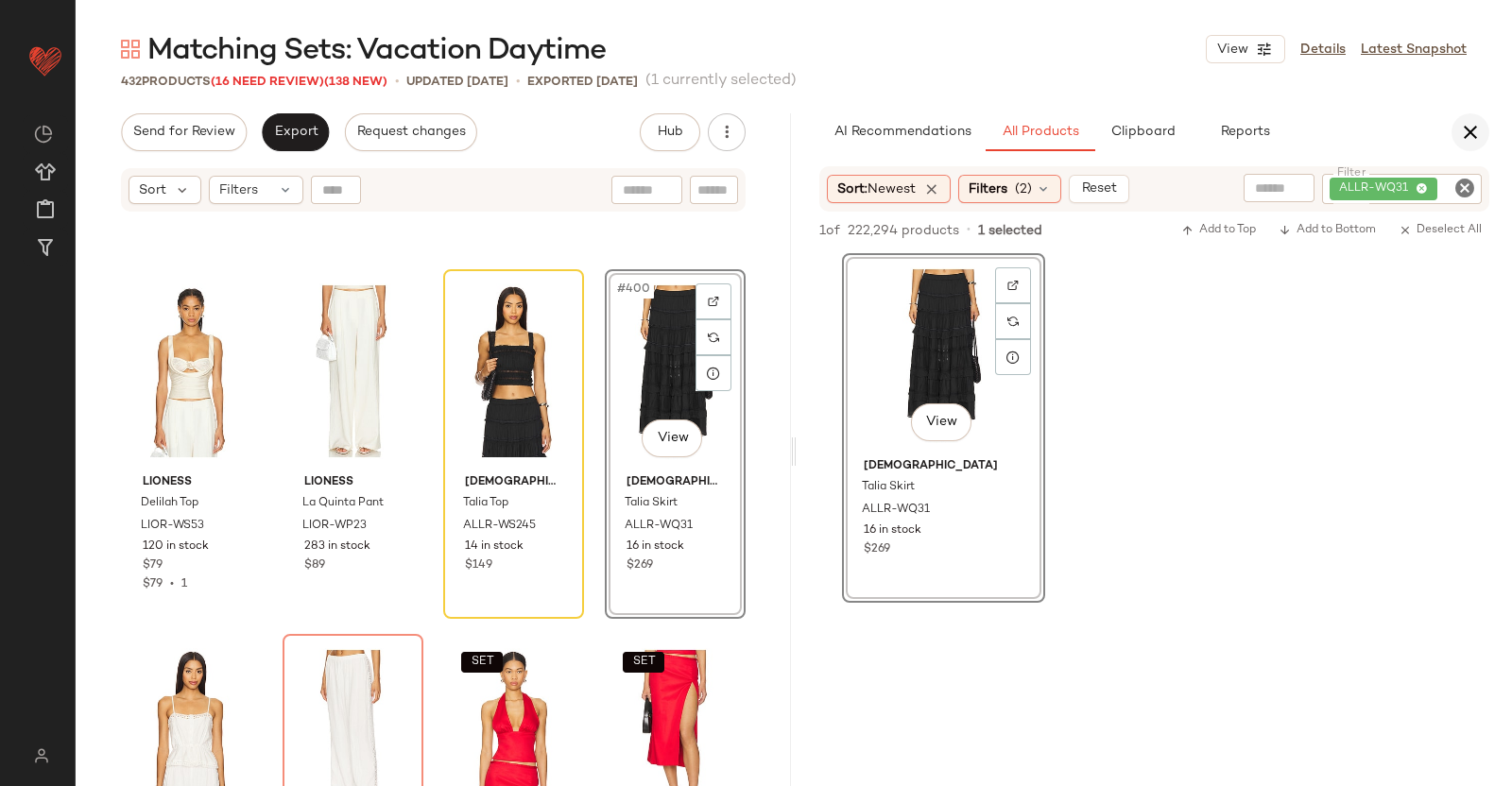
click at [1483, 122] on button "button" at bounding box center [1470, 132] width 38 height 38
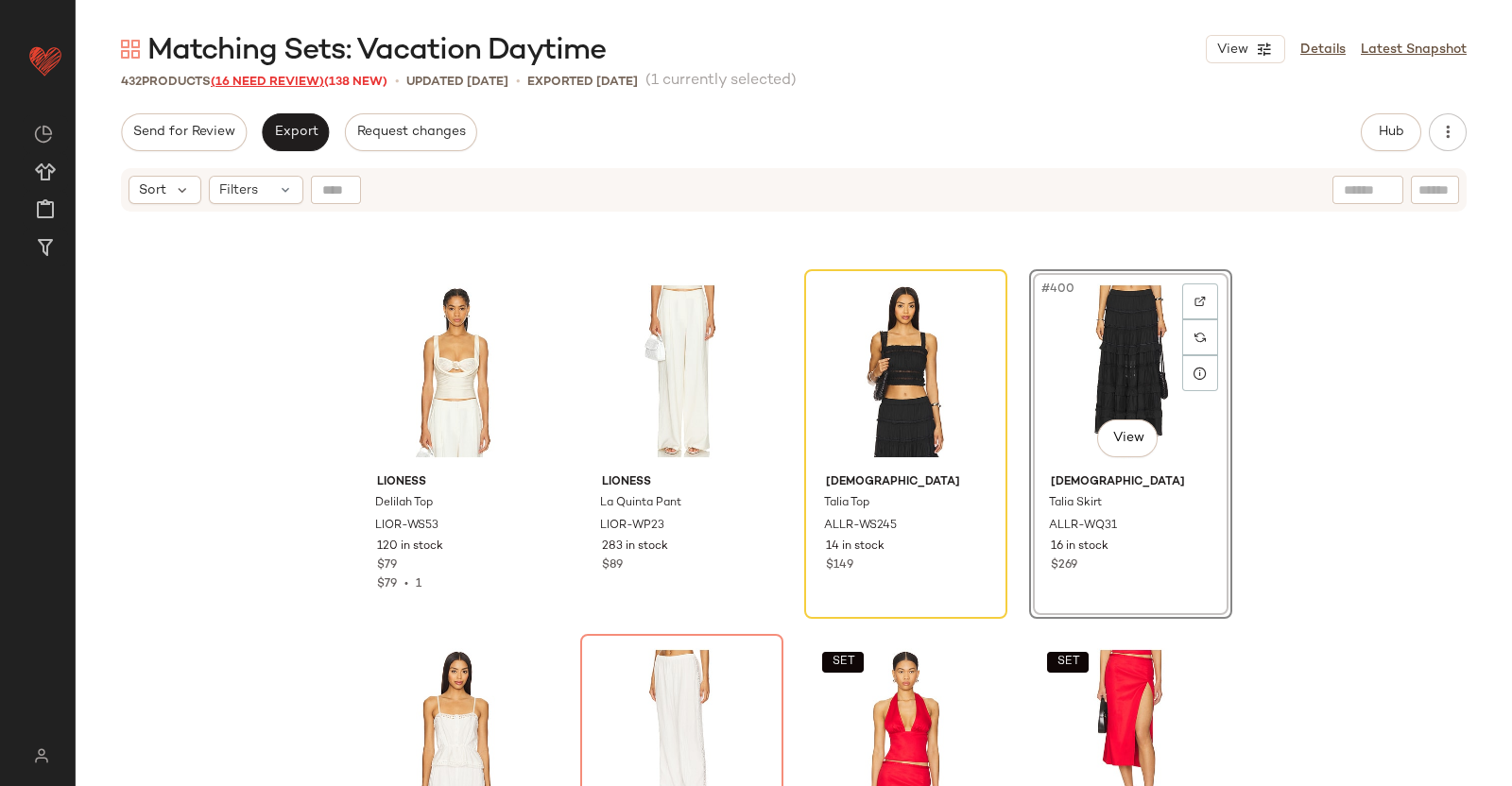
click at [315, 84] on span "(16 Need Review)" at bounding box center [266, 82] width 113 height 13
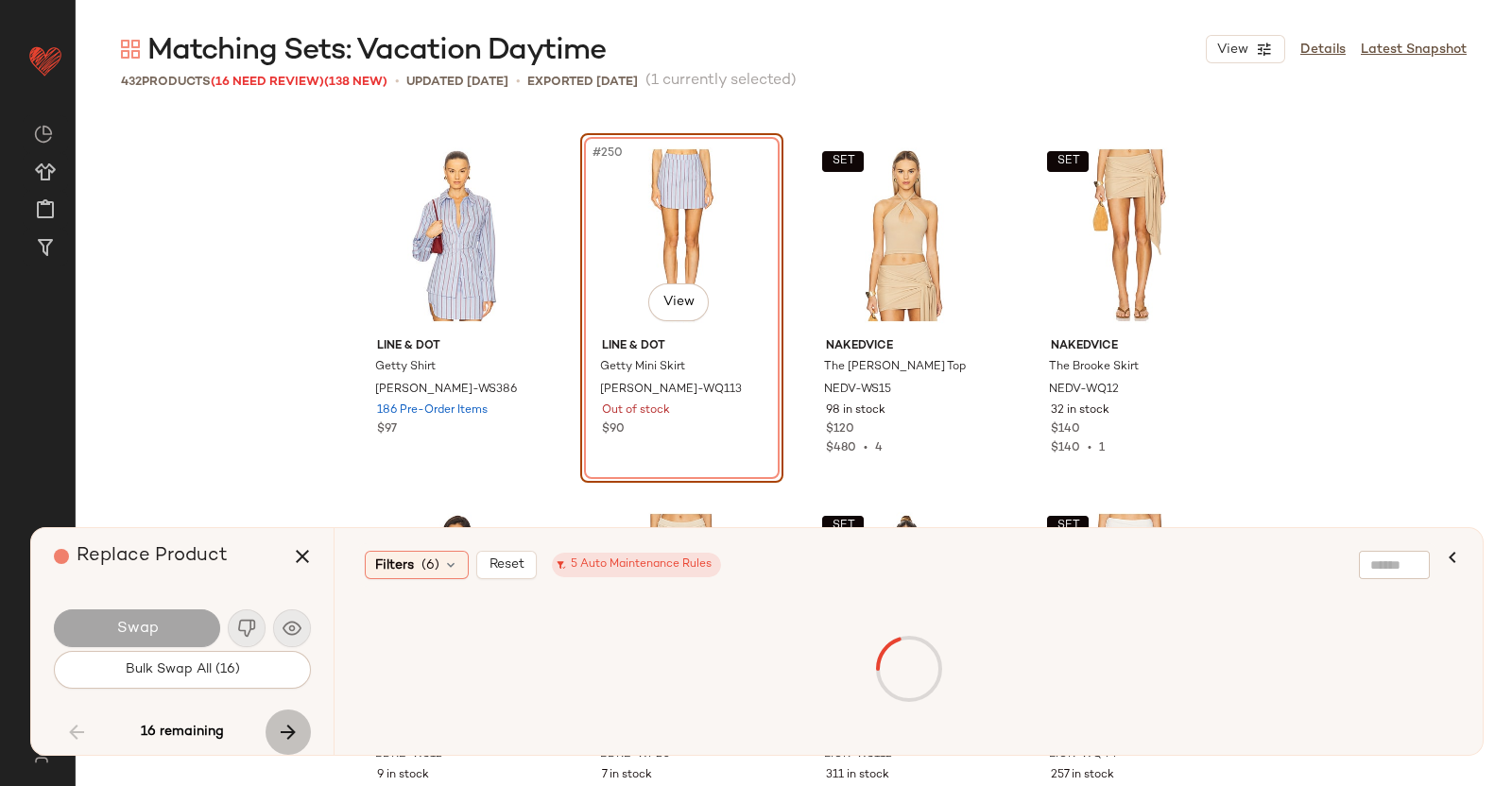
click at [288, 733] on icon "button" at bounding box center [288, 733] width 23 height 23
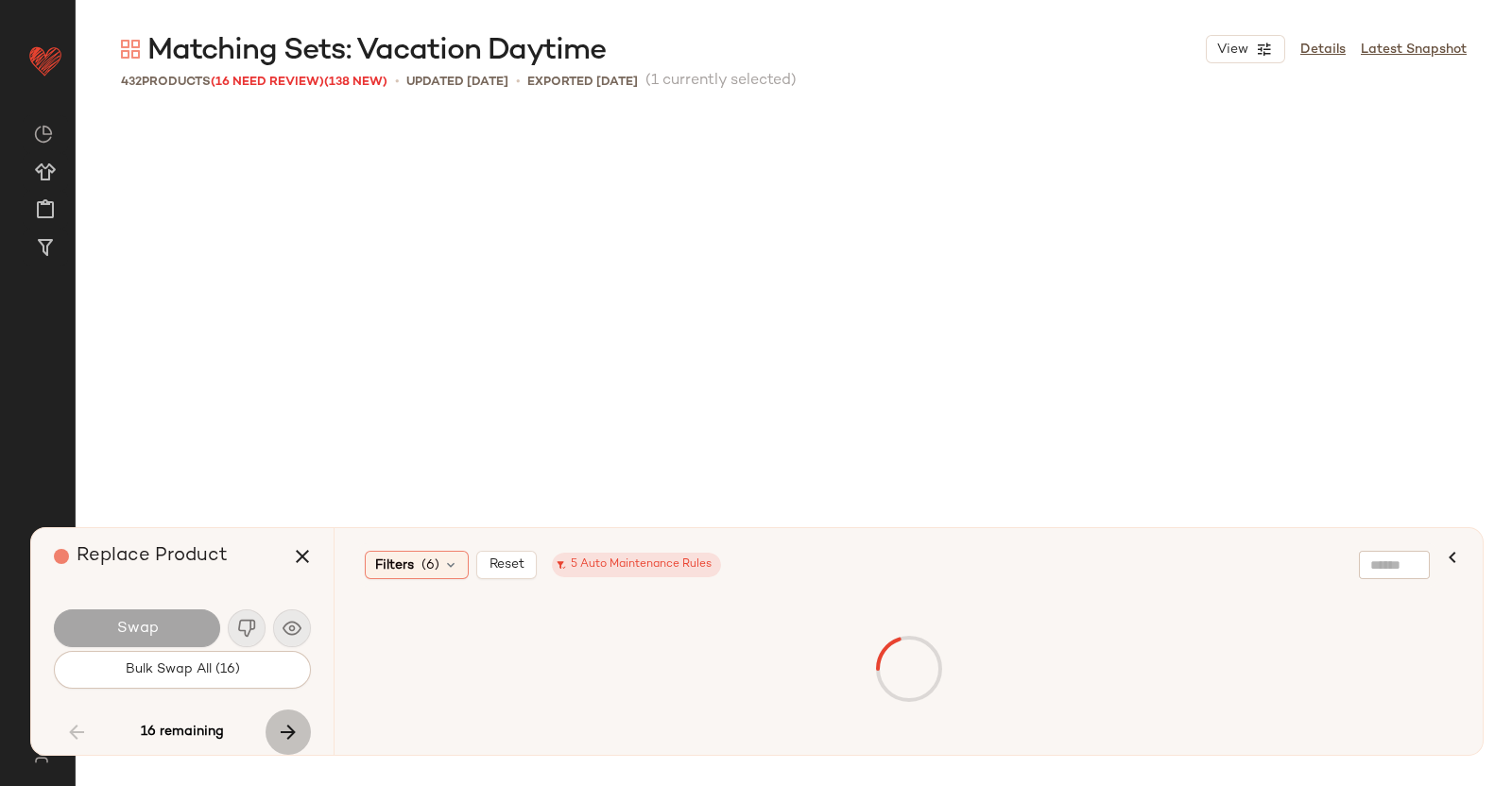
click at [287, 730] on div "16 remaining" at bounding box center [183, 733] width 257 height 46
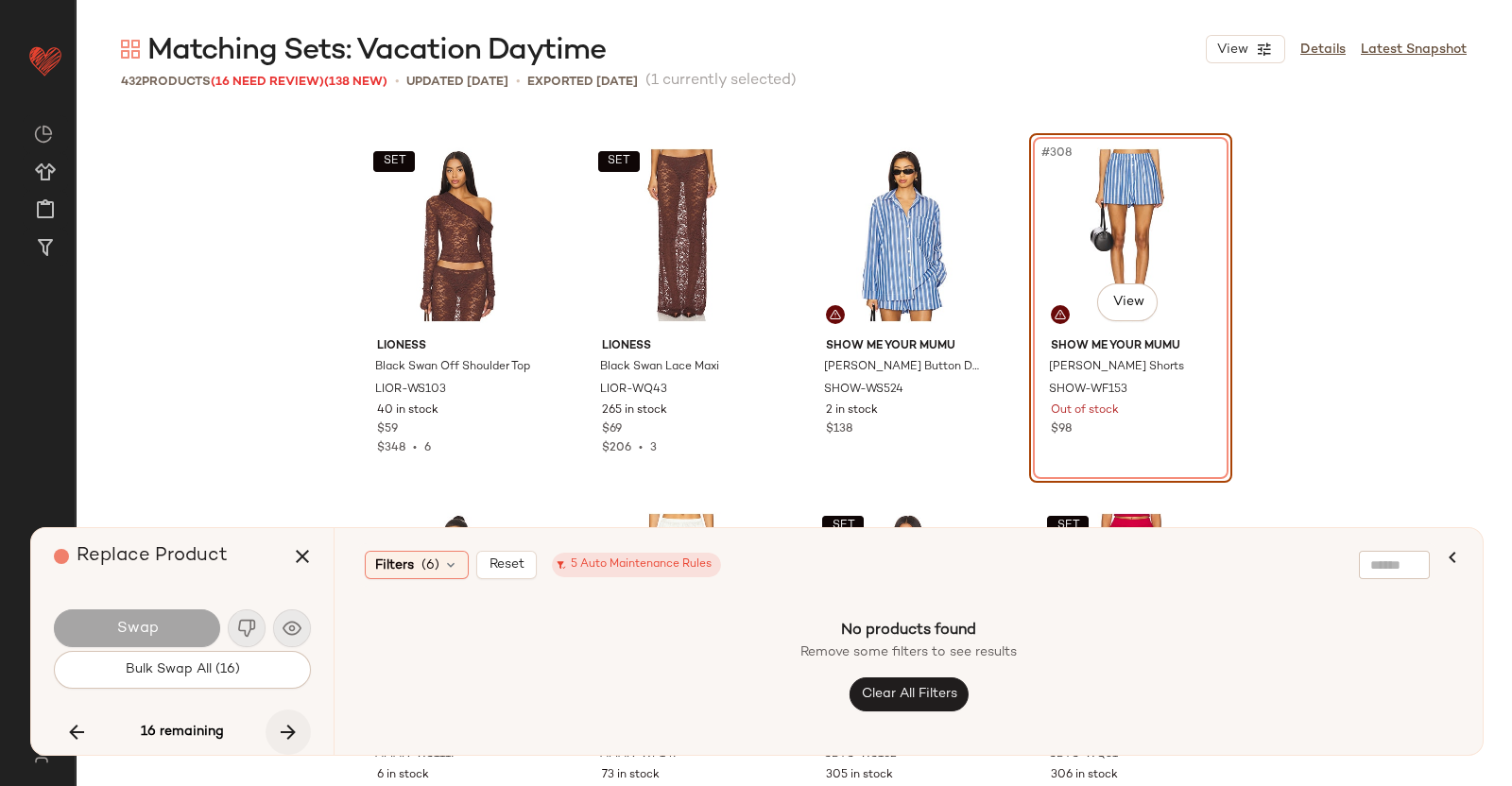
click at [291, 725] on icon "button" at bounding box center [288, 733] width 23 height 23
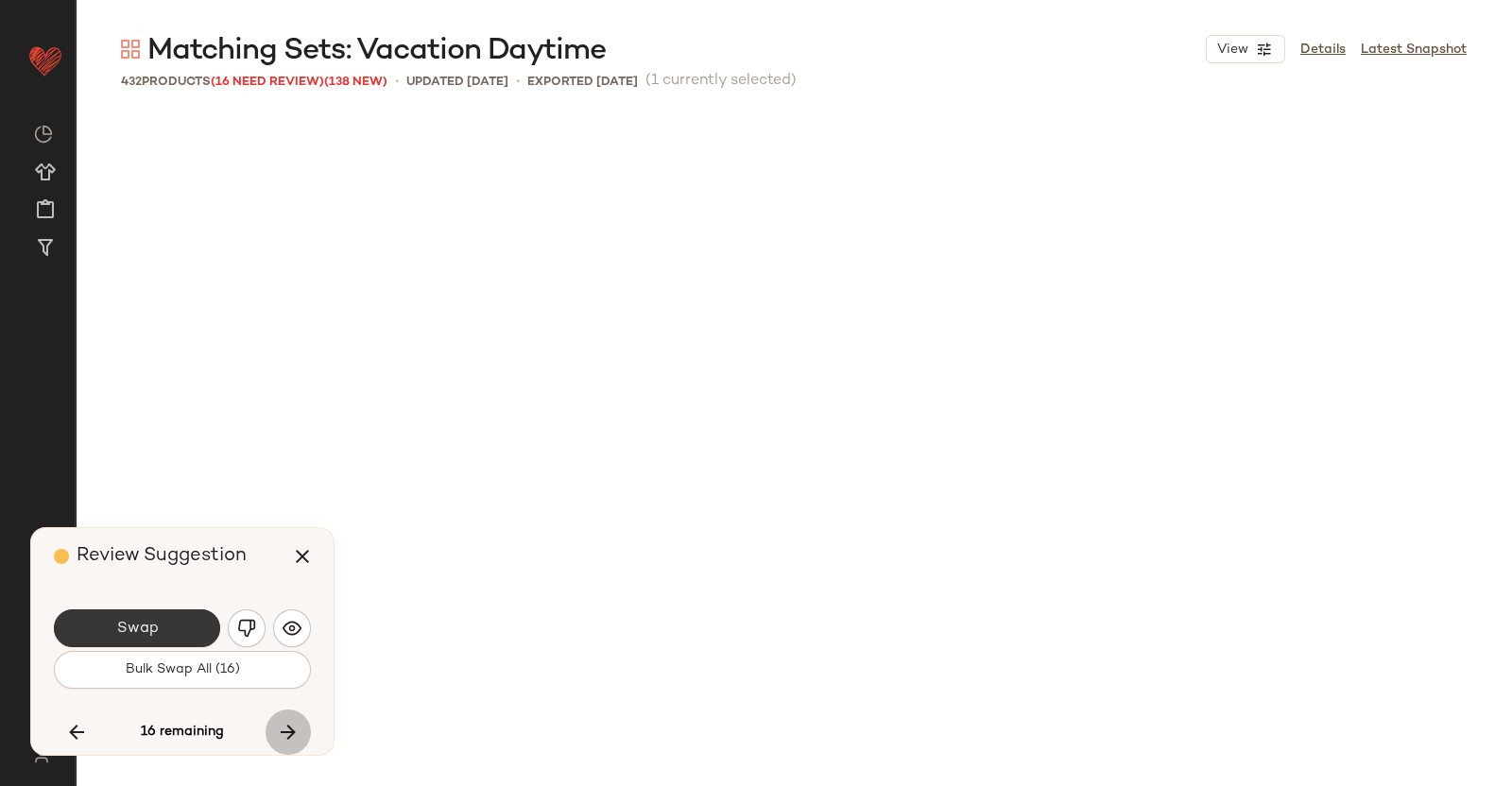
scroll to position [36113, 0]
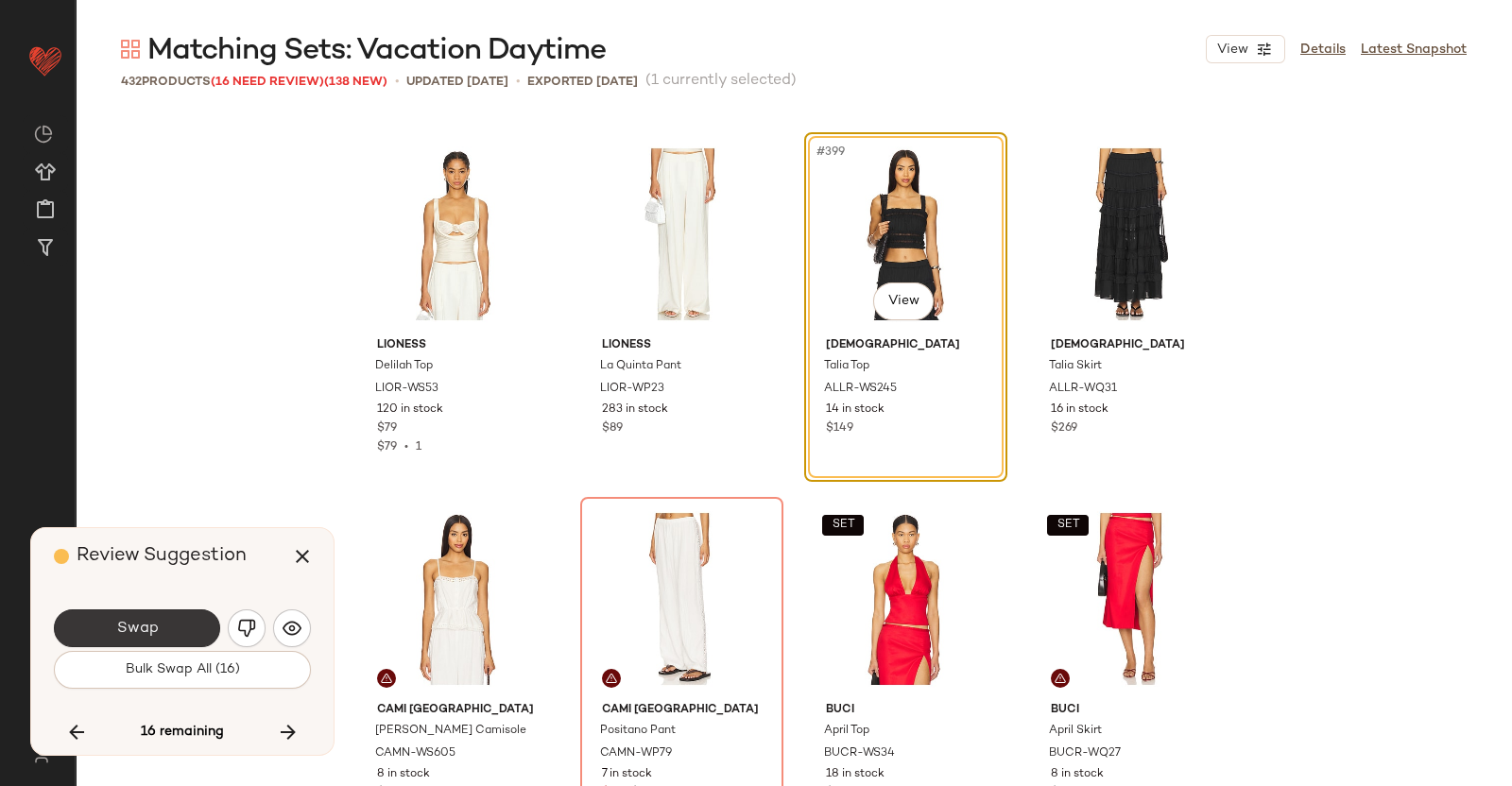
click at [159, 623] on button "Swap" at bounding box center [137, 629] width 167 height 38
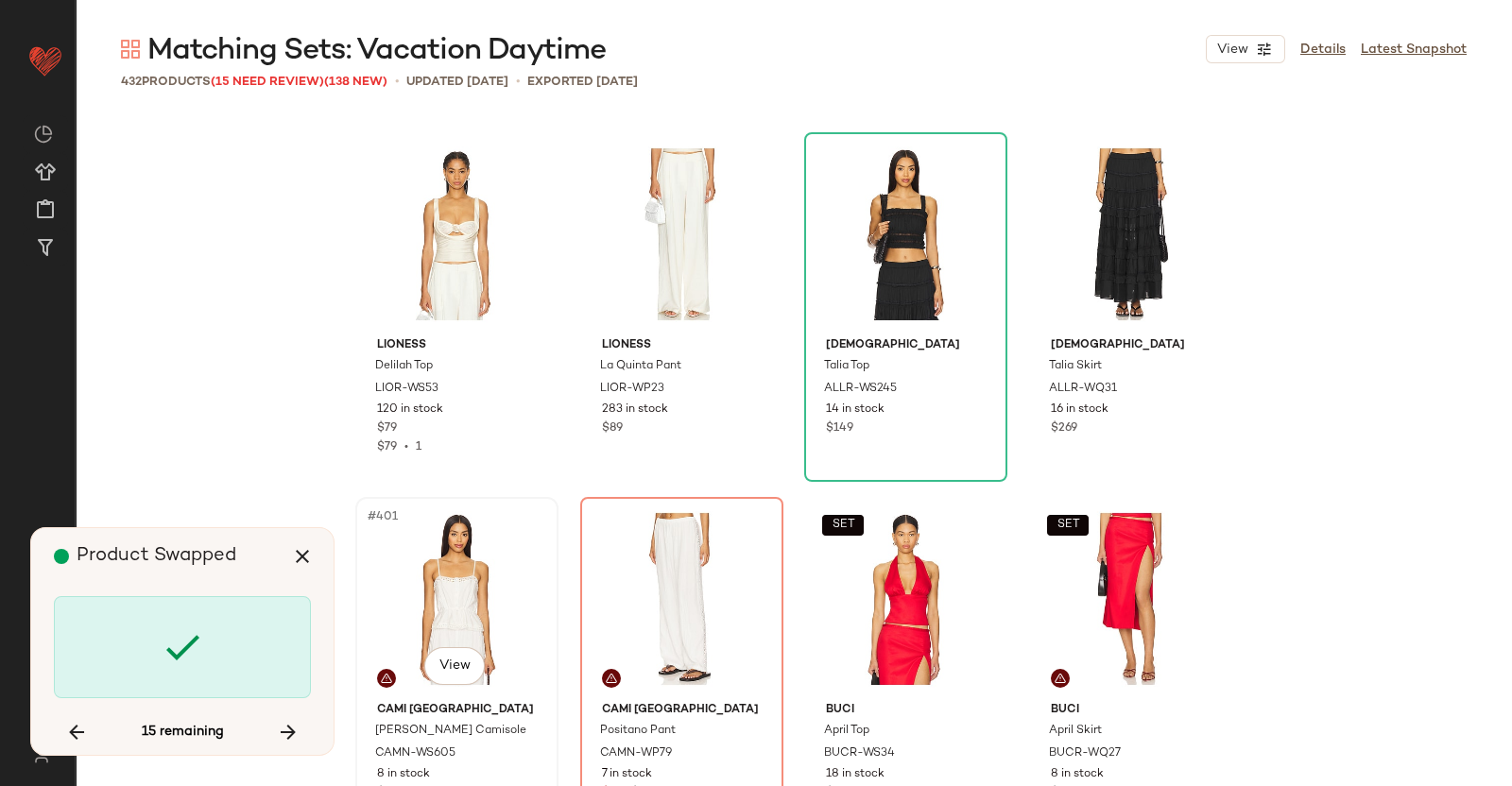
scroll to position [36478, 0]
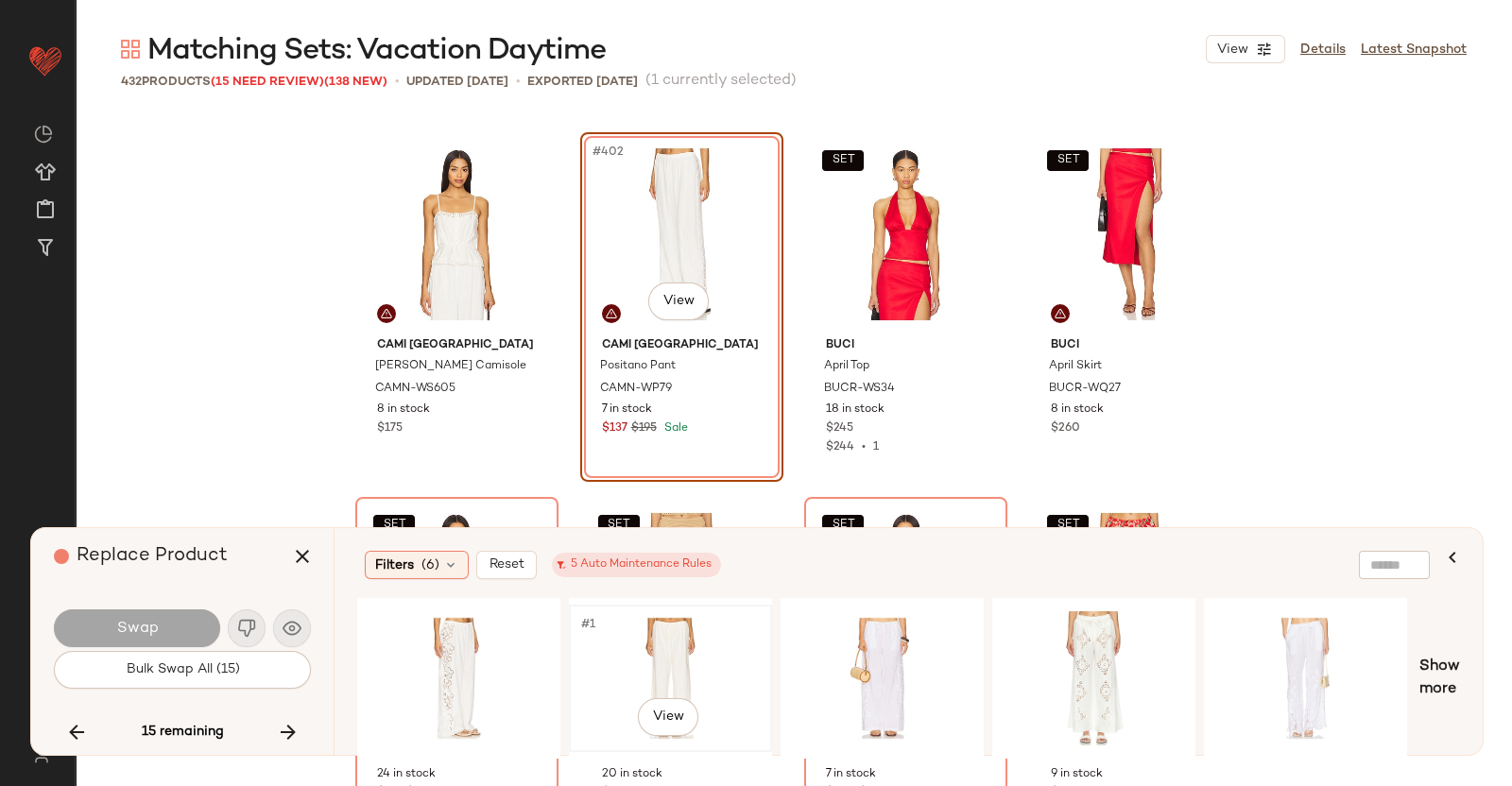
click at [698, 639] on div "#1 View" at bounding box center [671, 678] width 190 height 134
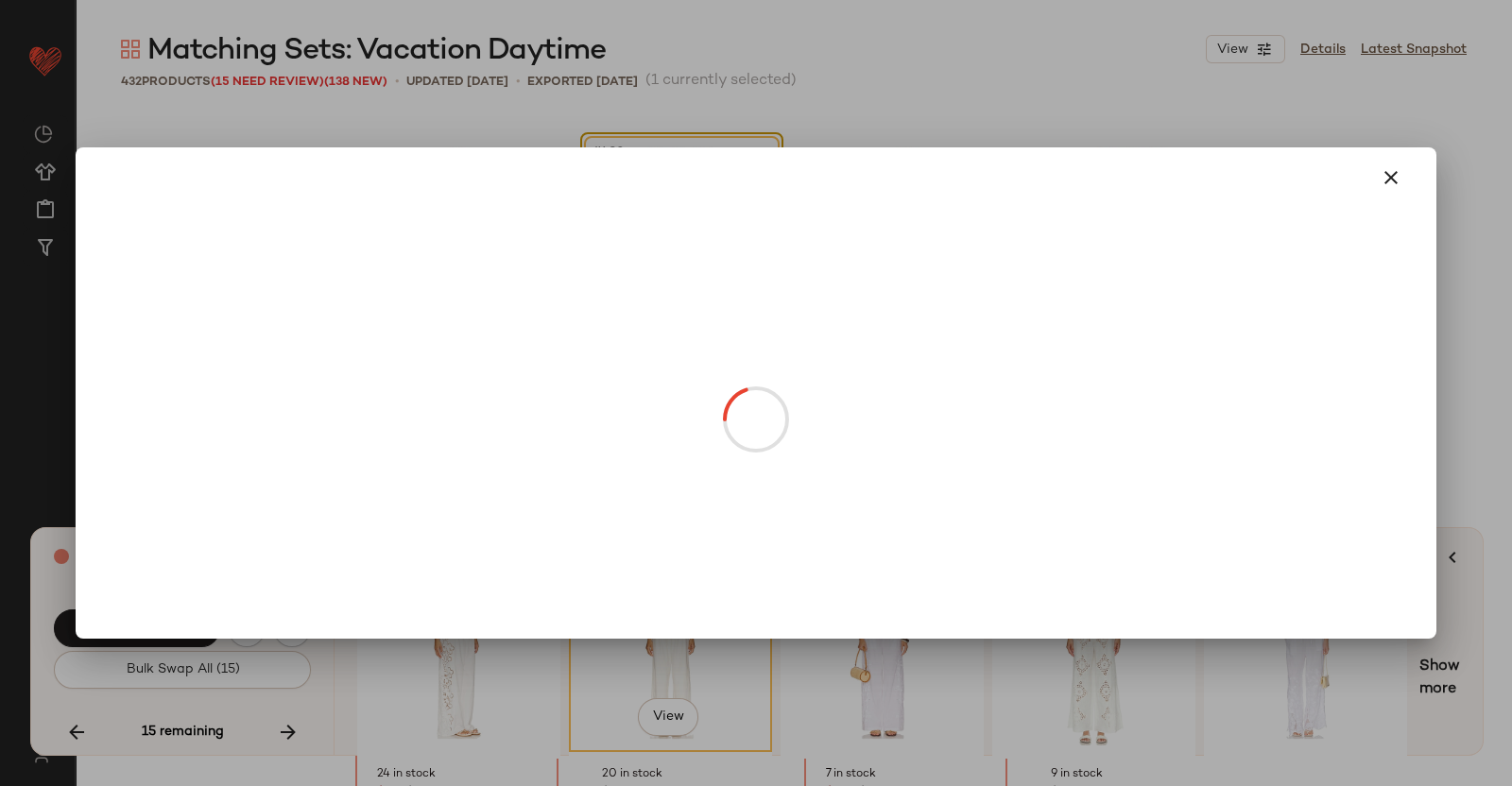
click at [674, 303] on body "Revolve ** Dashboard All Products Global Clipboards (38) Curations (350) [PERSO…" at bounding box center [756, 393] width 1512 height 786
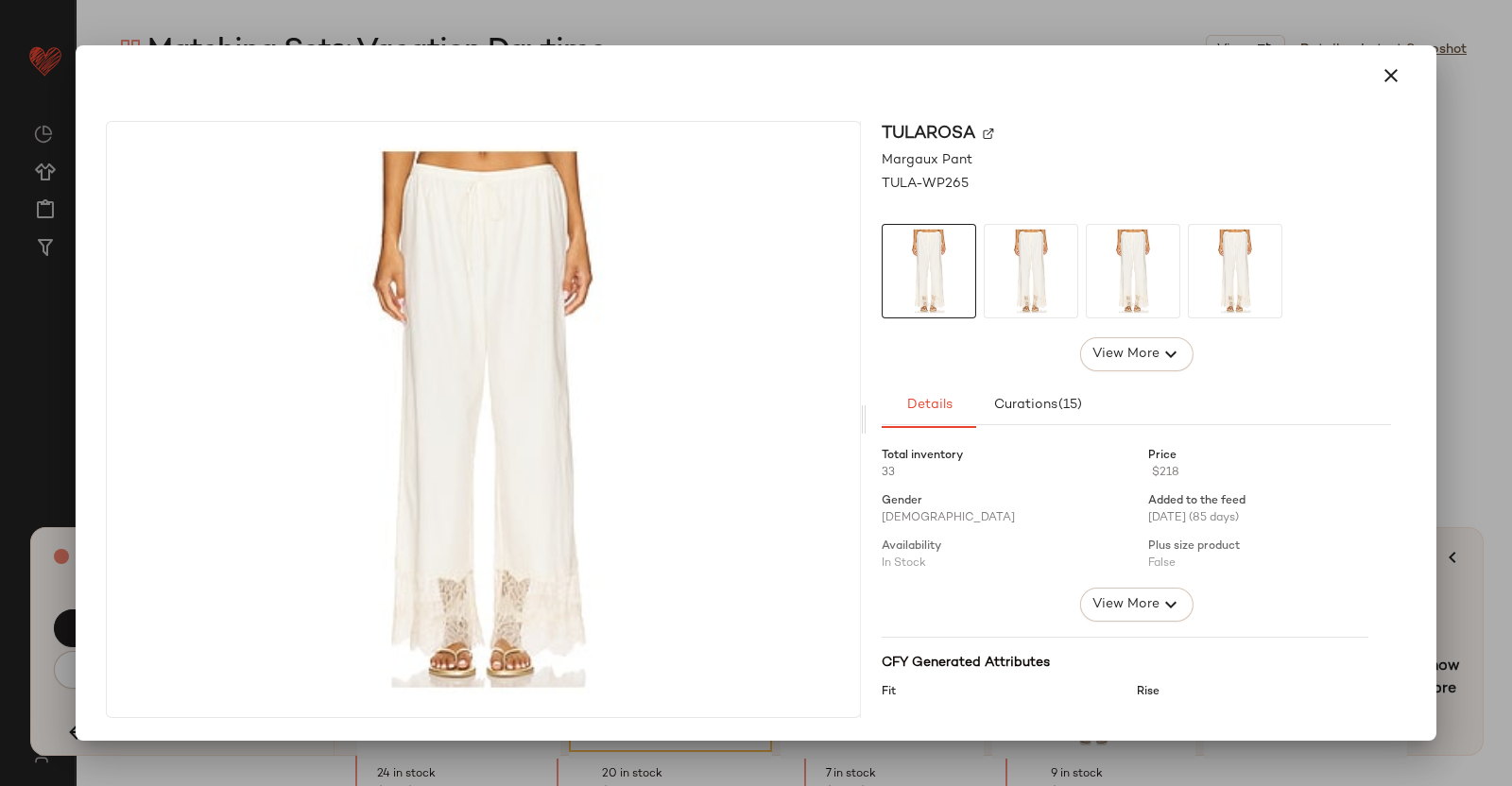
click at [986, 128] on img at bounding box center [989, 134] width 11 height 11
drag, startPoint x: 1386, startPoint y: 292, endPoint x: 1397, endPoint y: 296, distance: 11.7
click at [1397, 296] on div "Tularosa Margaux Pant TULA-WP265 View More Details Curations (15) Total invento…" at bounding box center [1136, 420] width 540 height 598
click at [1464, 313] on div at bounding box center [756, 393] width 1512 height 786
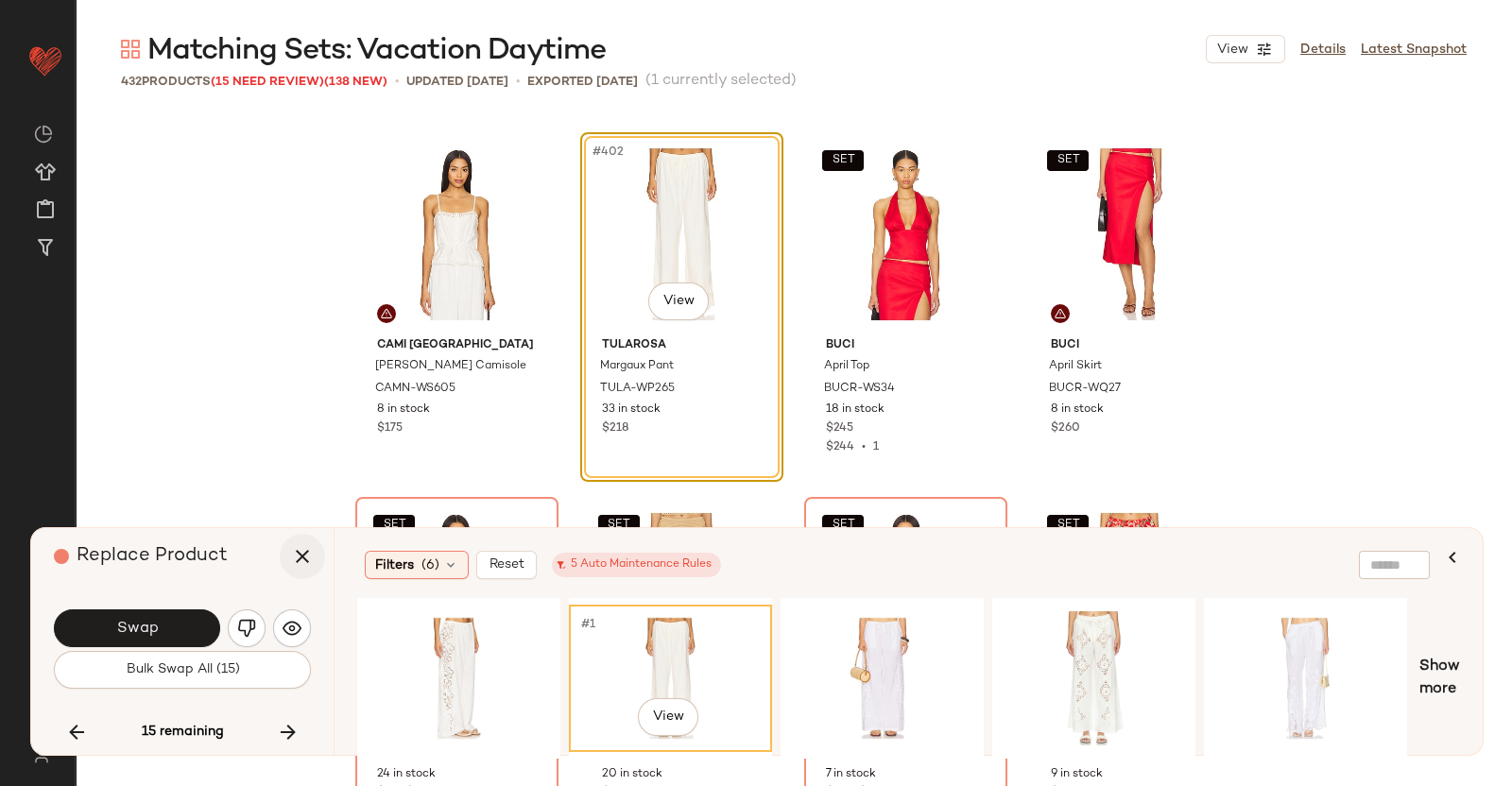
click at [311, 542] on button "button" at bounding box center [303, 557] width 46 height 46
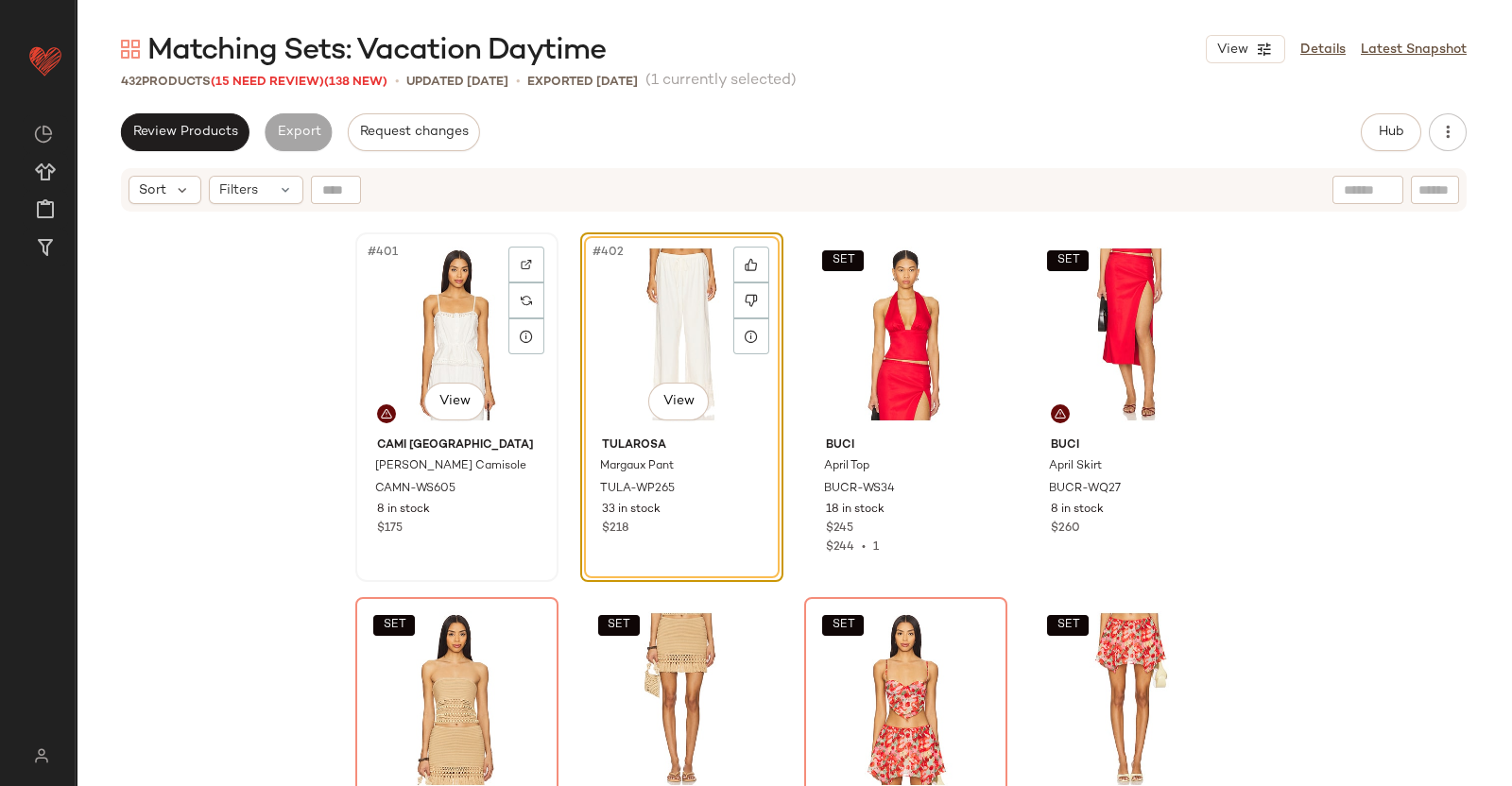
click at [444, 319] on div "#401 View" at bounding box center [457, 334] width 190 height 191
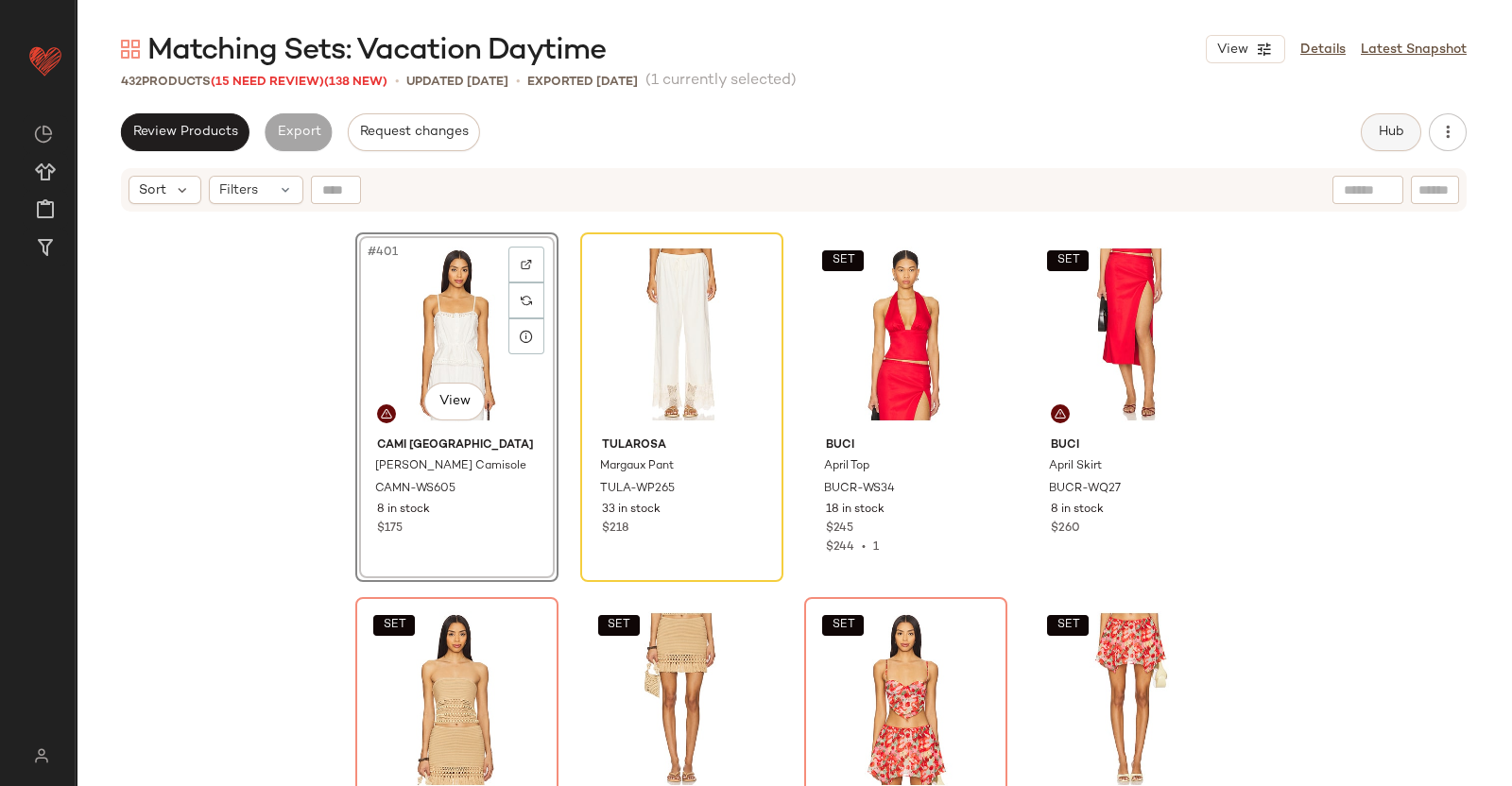
click at [1414, 119] on button "Hub" at bounding box center [1391, 132] width 61 height 38
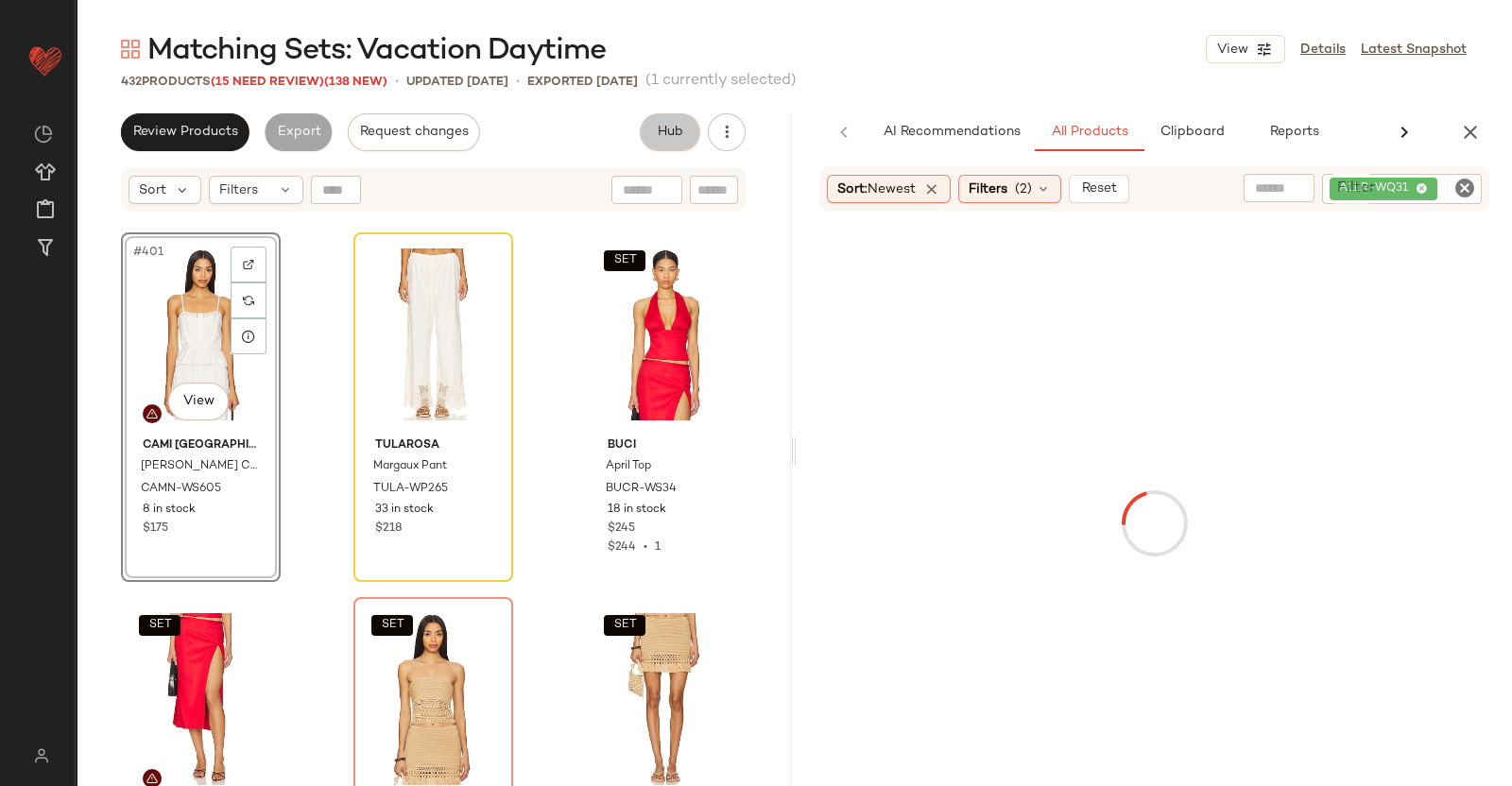
click at [1445, 191] on div "ALLR-WQ31" at bounding box center [1402, 189] width 160 height 30
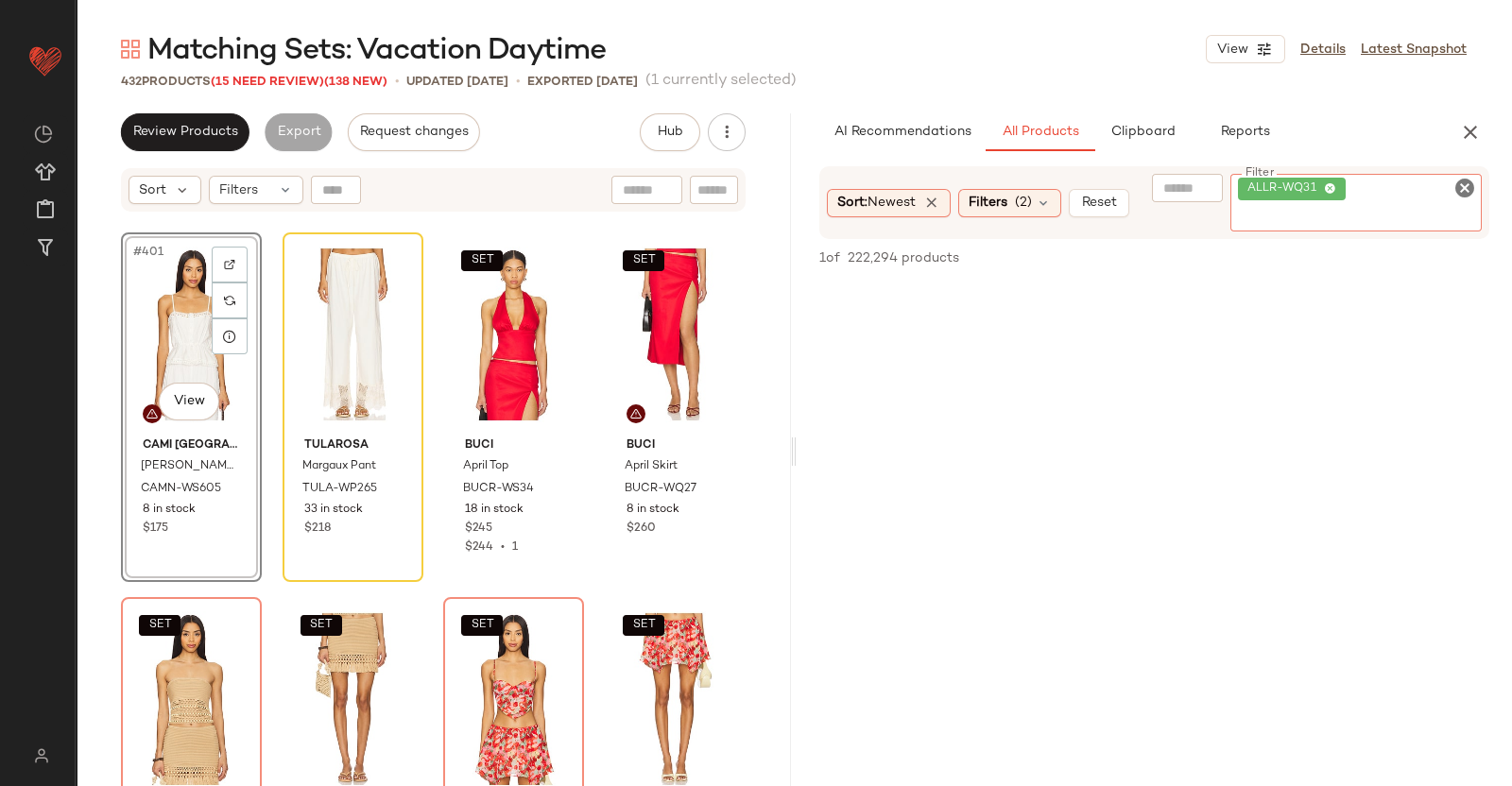
paste input "**********"
type input "**********"
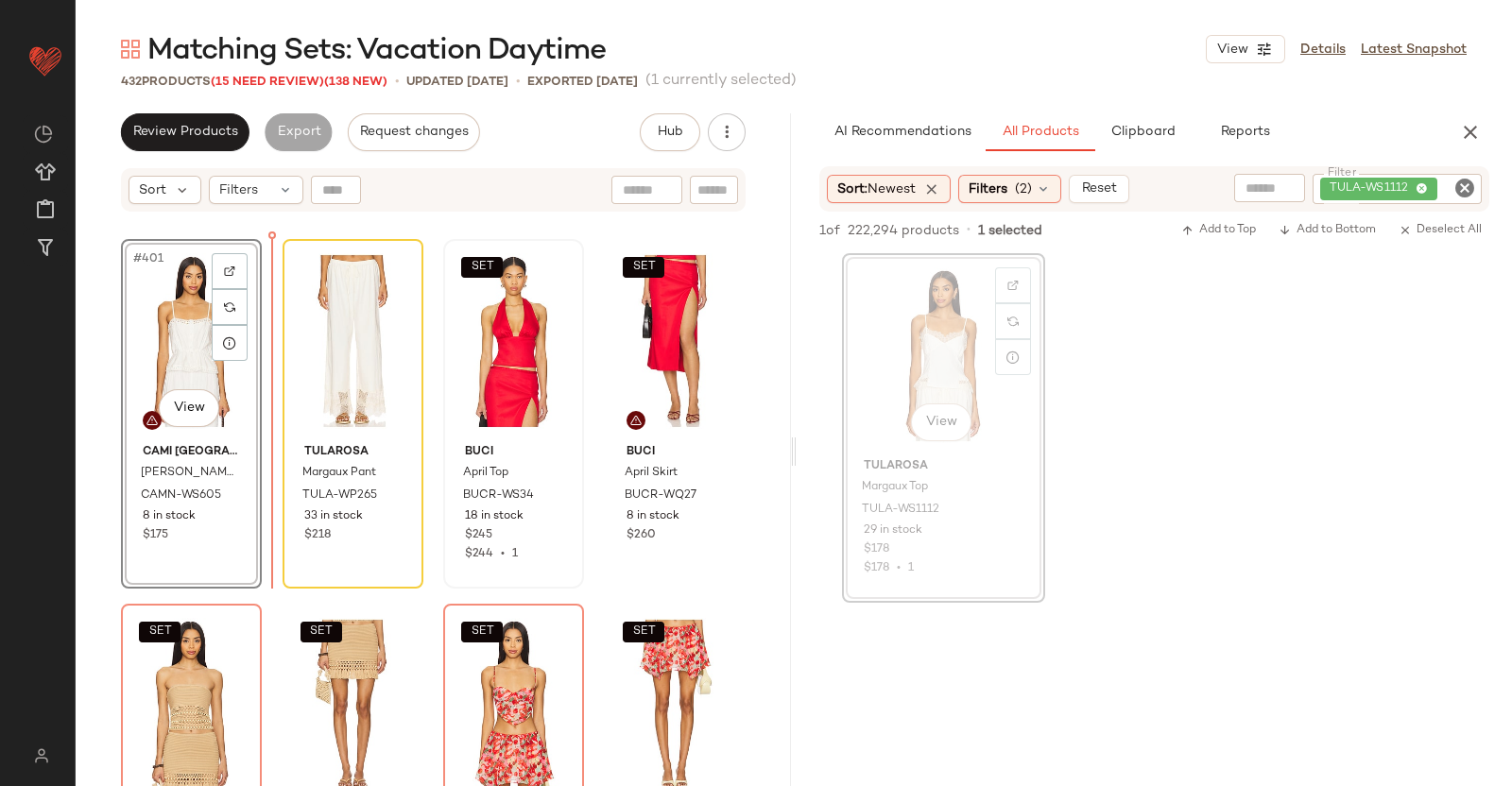
scroll to position [36468, 0]
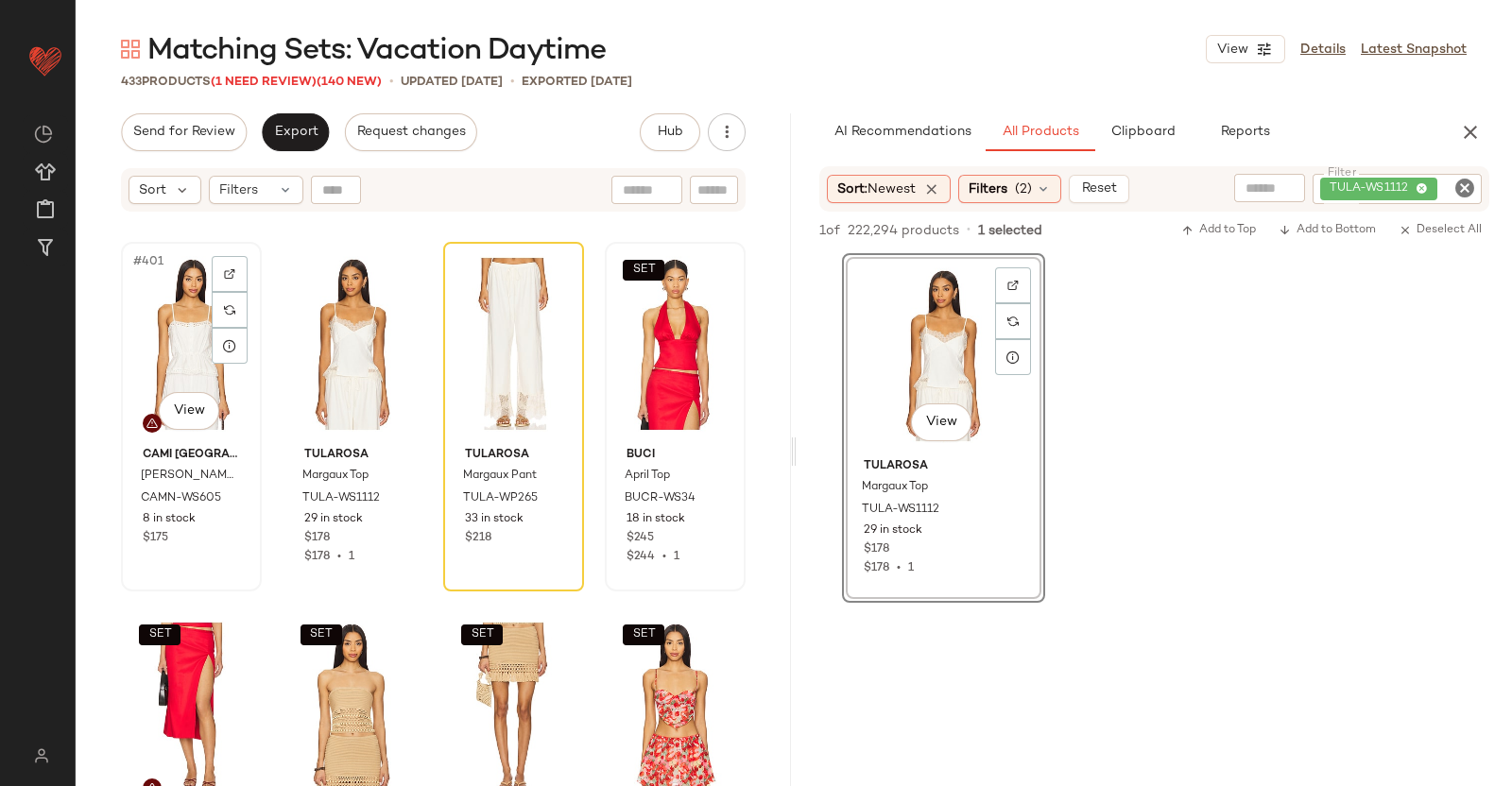
click at [187, 353] on div "#401 View" at bounding box center [191, 344] width 128 height 191
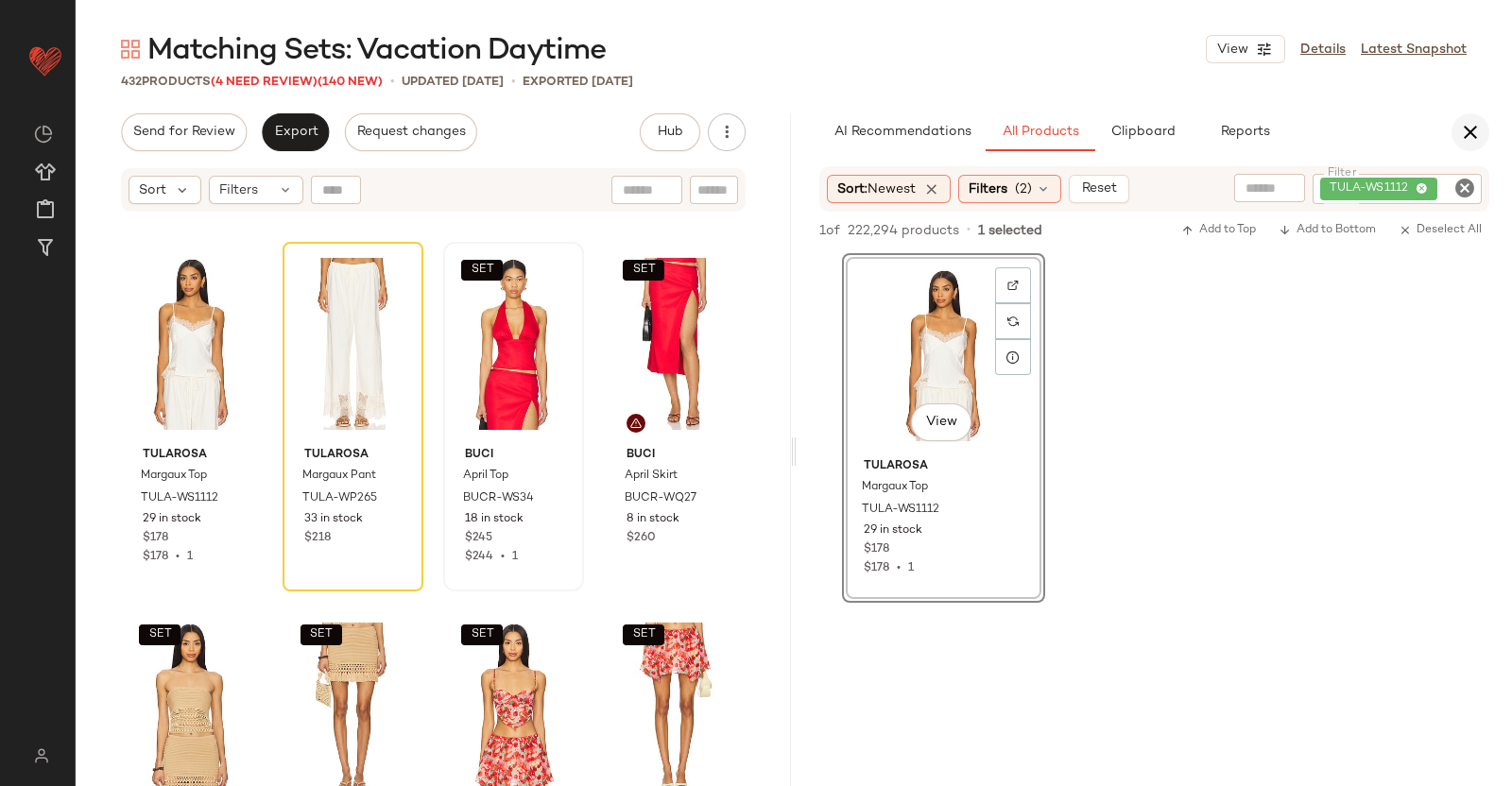
click at [1452, 128] on button "button" at bounding box center [1470, 132] width 38 height 38
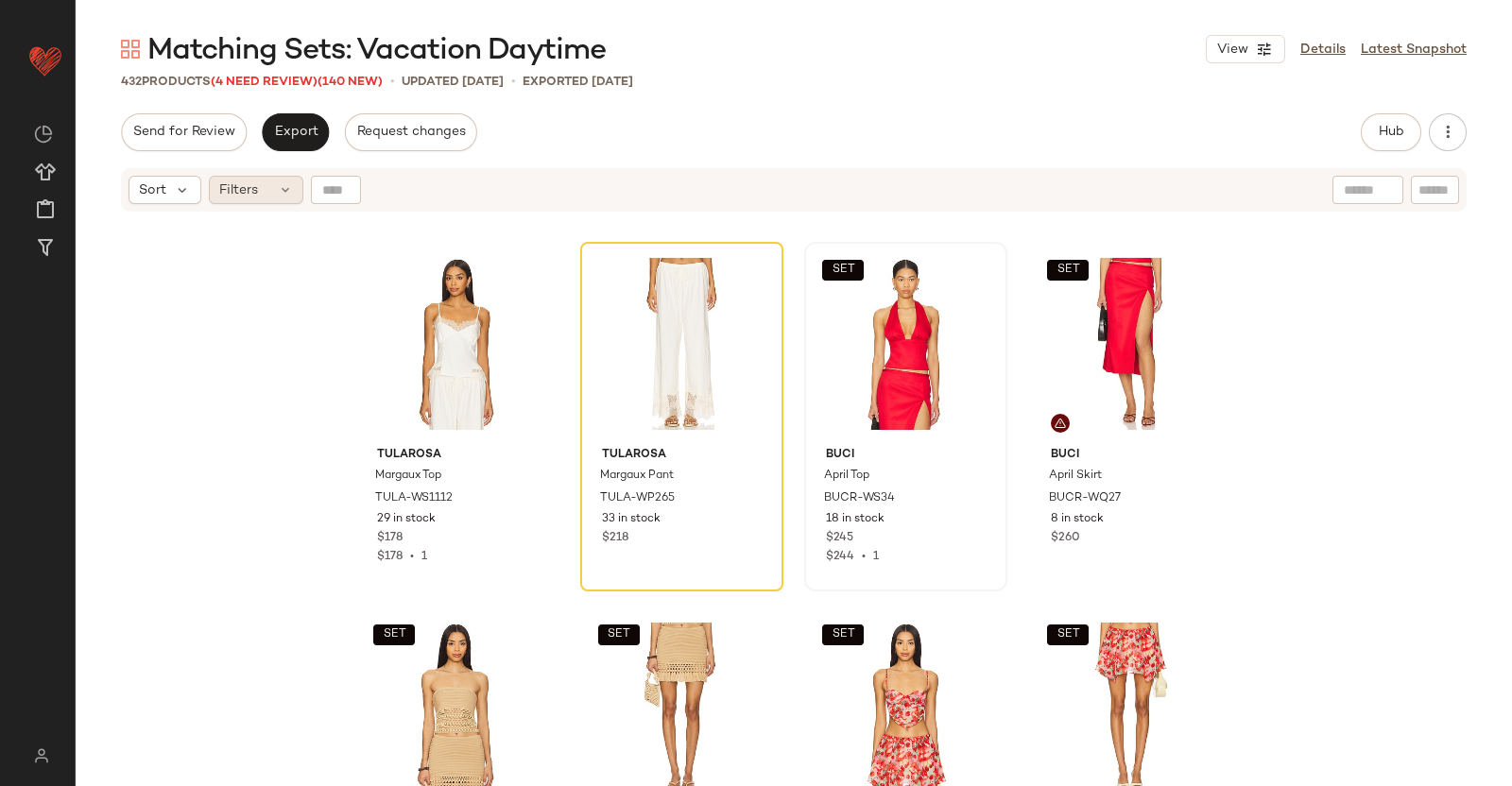
drag, startPoint x: 316, startPoint y: 85, endPoint x: 297, endPoint y: 186, distance: 102.8
click at [317, 85] on span "(4 Need Review)" at bounding box center [264, 82] width 107 height 13
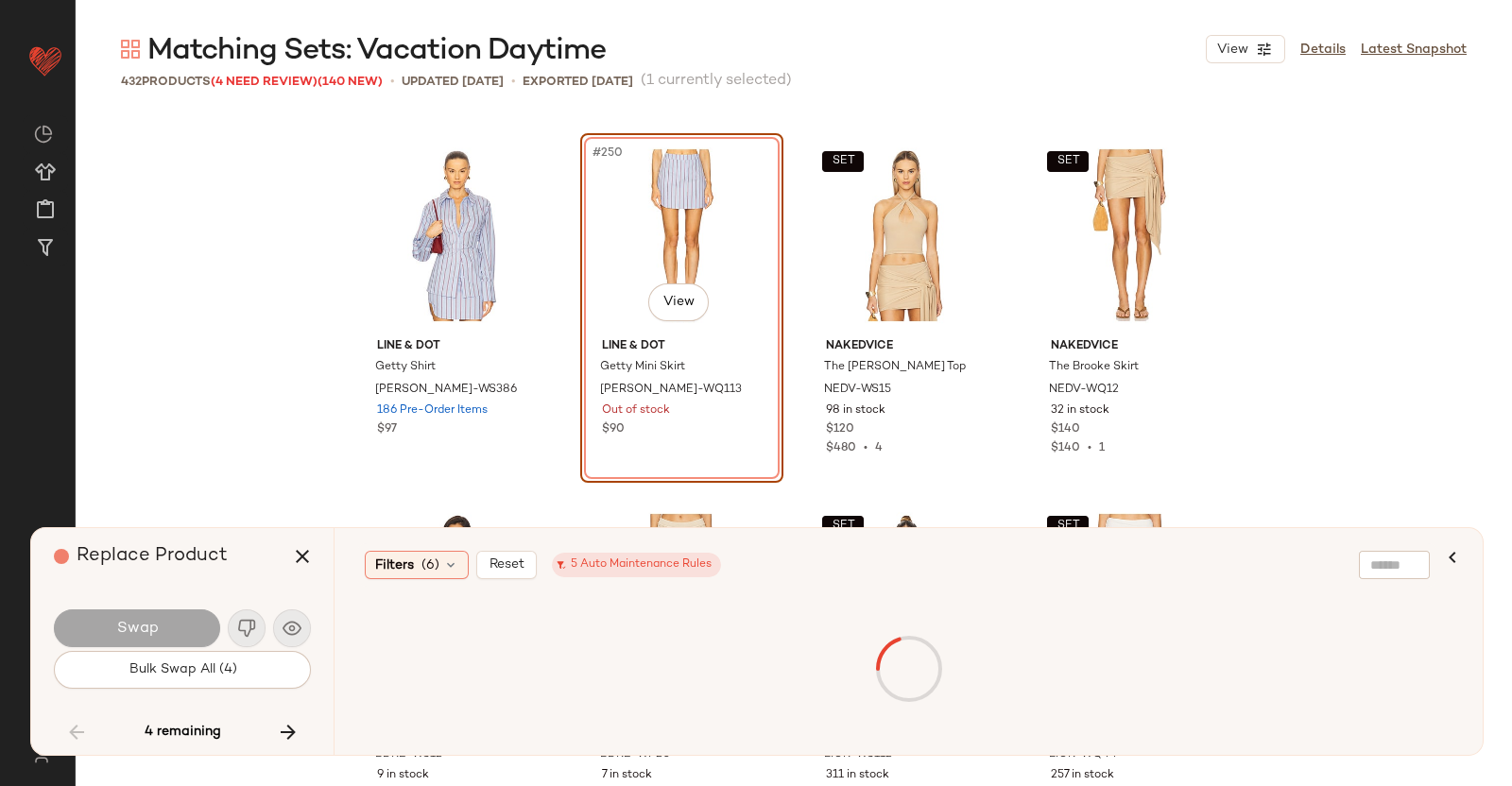
click at [285, 730] on icon "button" at bounding box center [288, 733] width 23 height 23
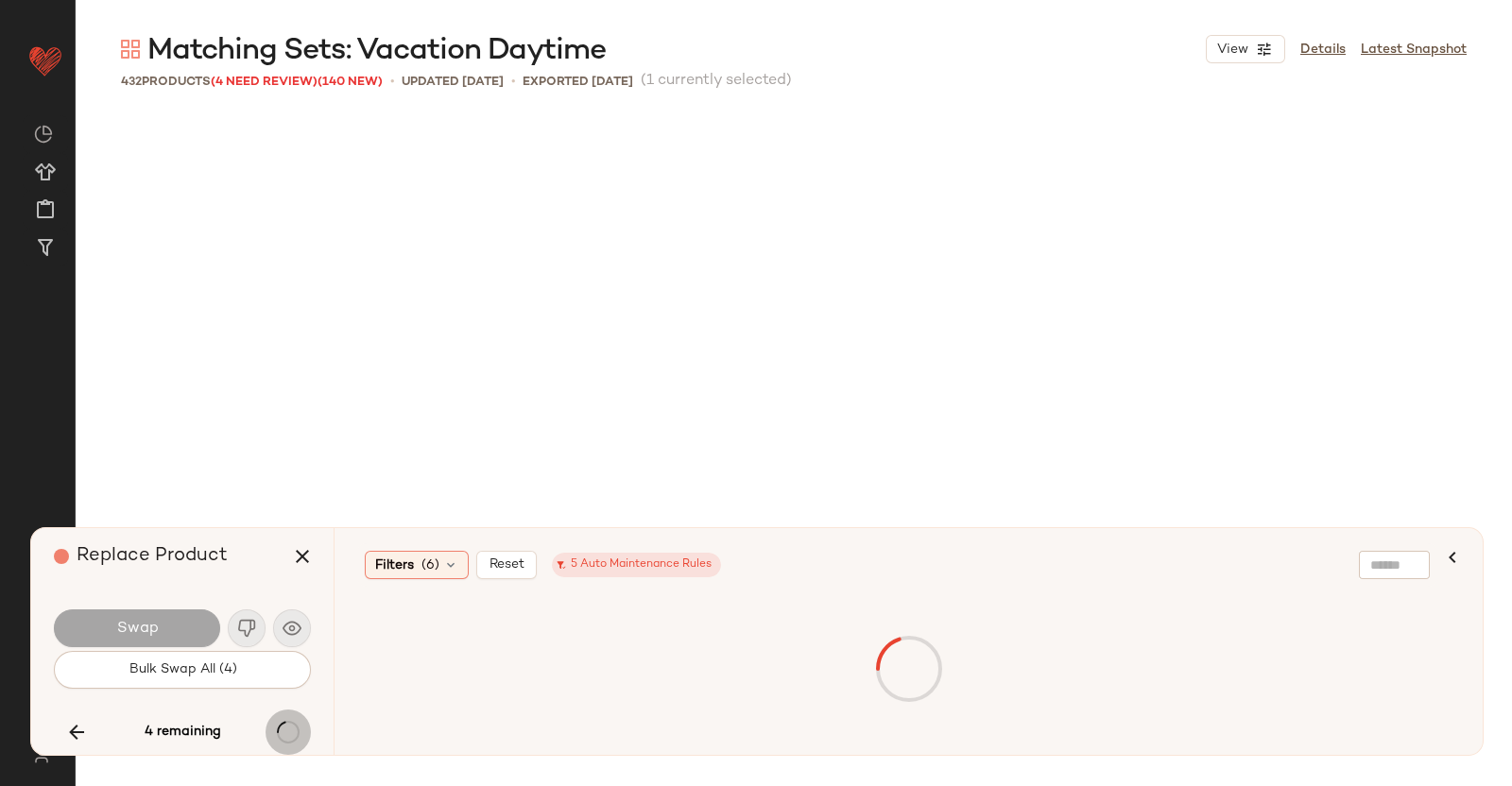
scroll to position [24074, 0]
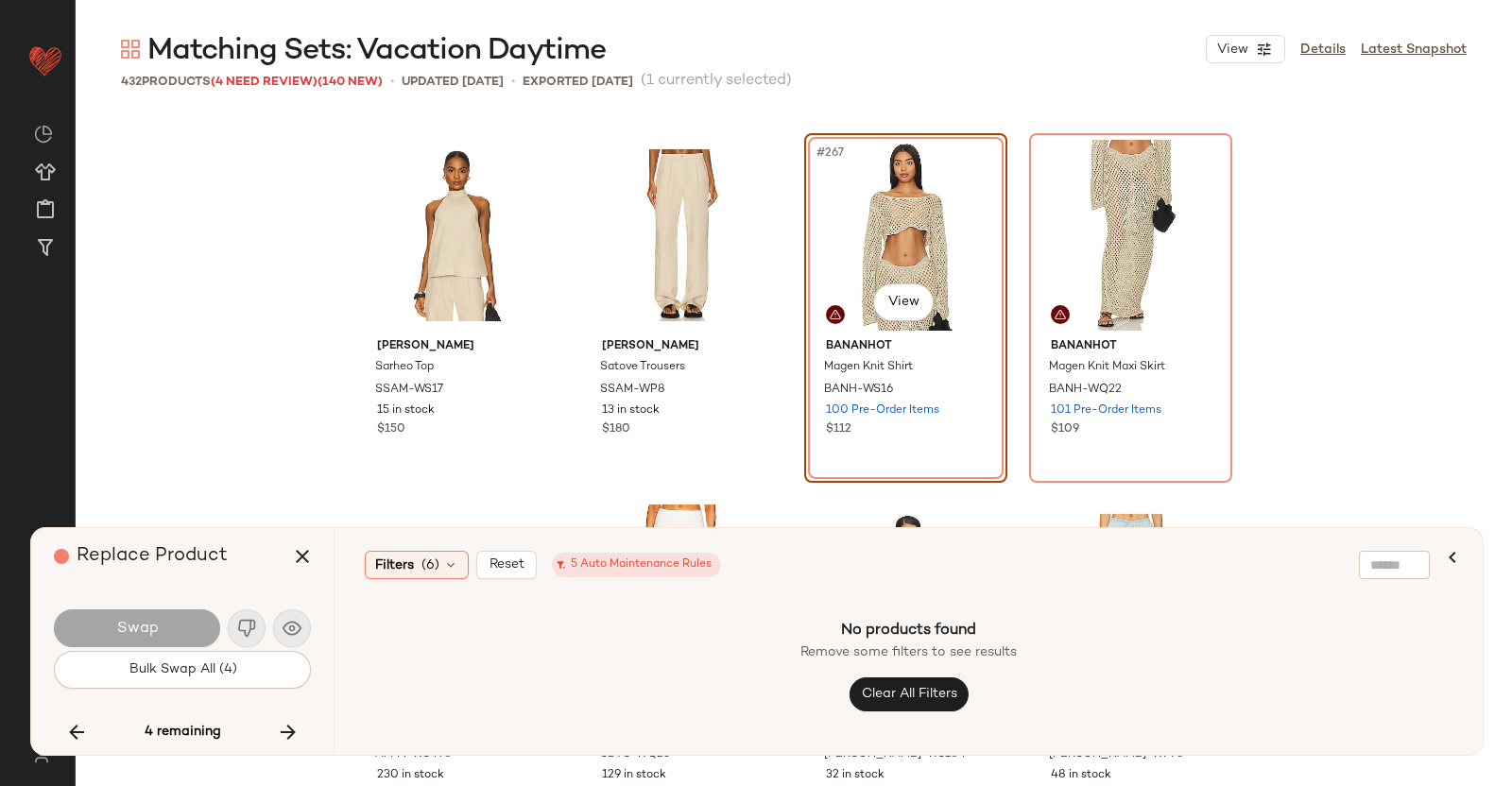
click at [279, 725] on icon "button" at bounding box center [288, 733] width 23 height 23
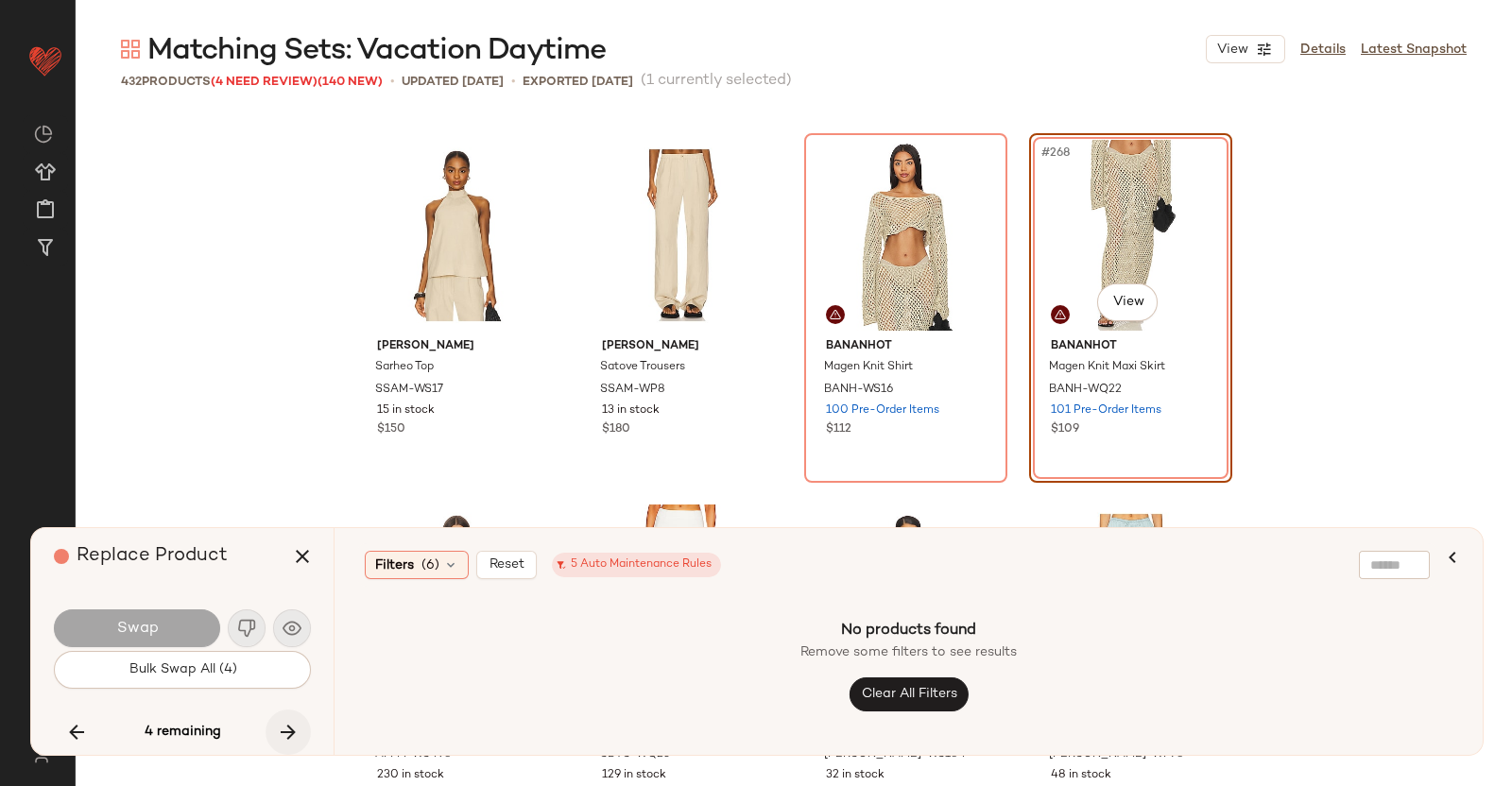
click at [291, 718] on button "button" at bounding box center [288, 733] width 46 height 46
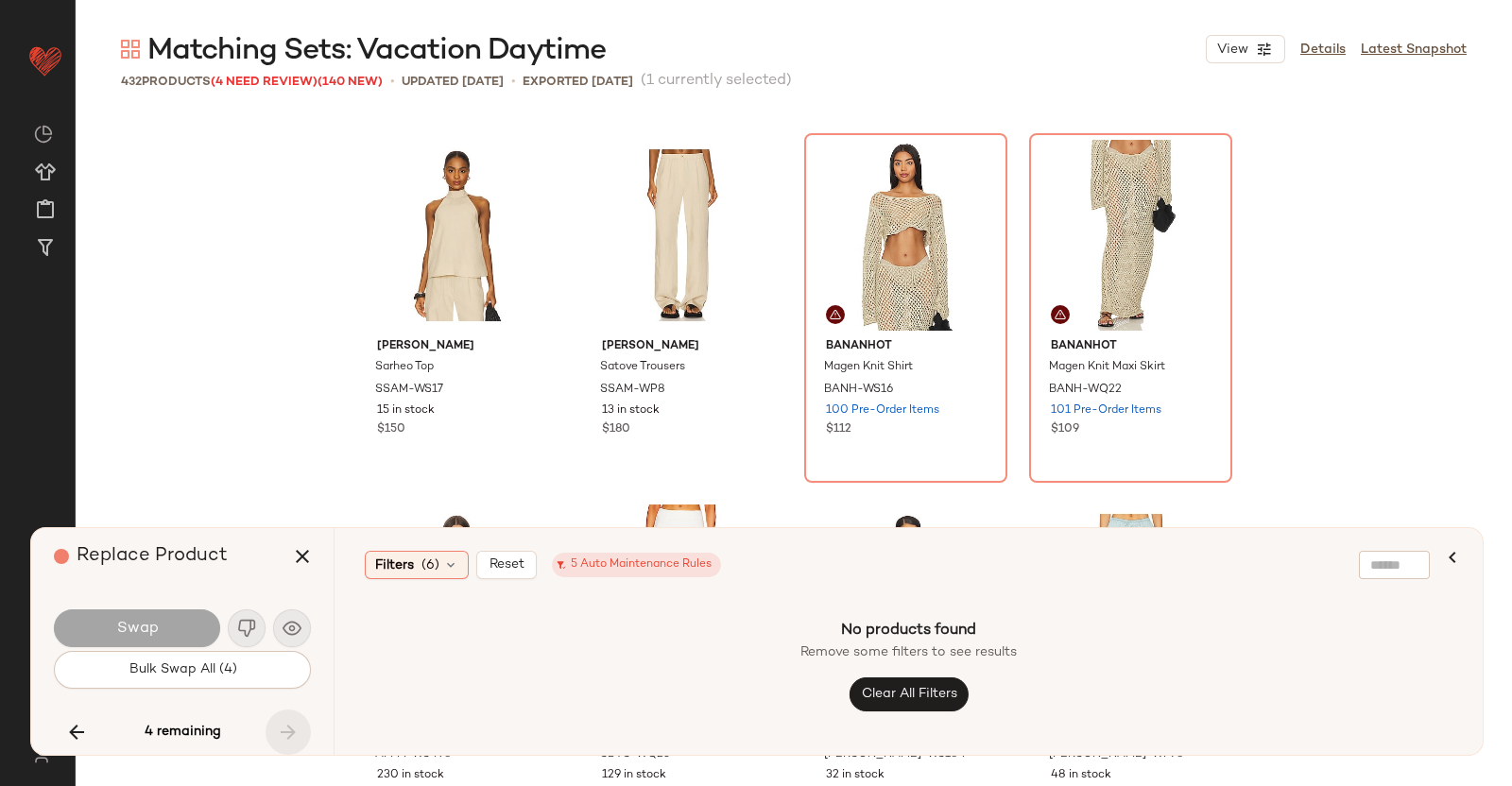
scroll to position [27722, 0]
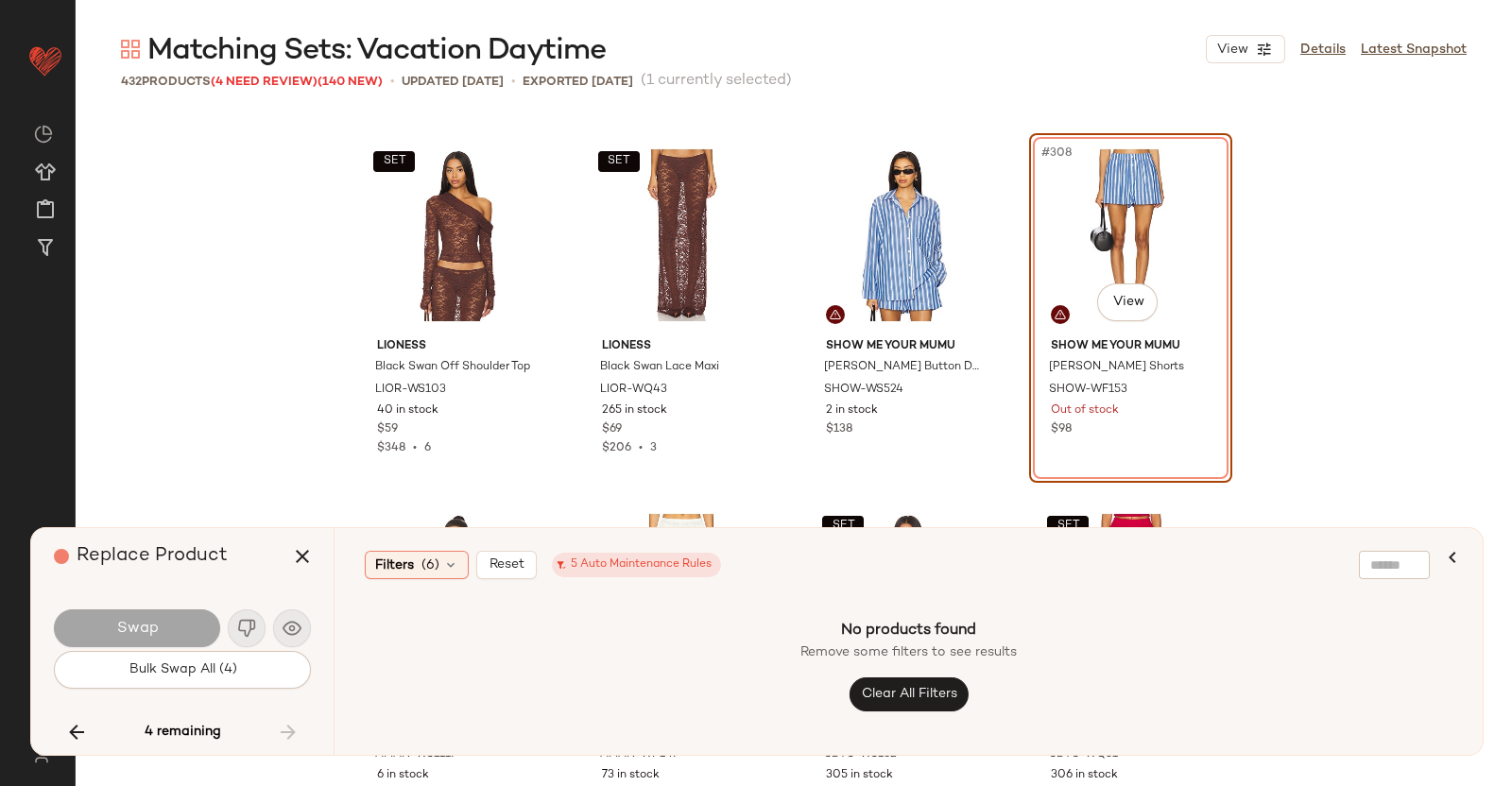
drag, startPoint x: 244, startPoint y: 705, endPoint x: 248, endPoint y: 717, distance: 12.6
click at [244, 706] on div "Replace Product Swap Bulk Swap All (4) 4 remaining" at bounding box center [183, 641] width 303 height 226
click at [274, 730] on div "4 remaining" at bounding box center [183, 733] width 257 height 46
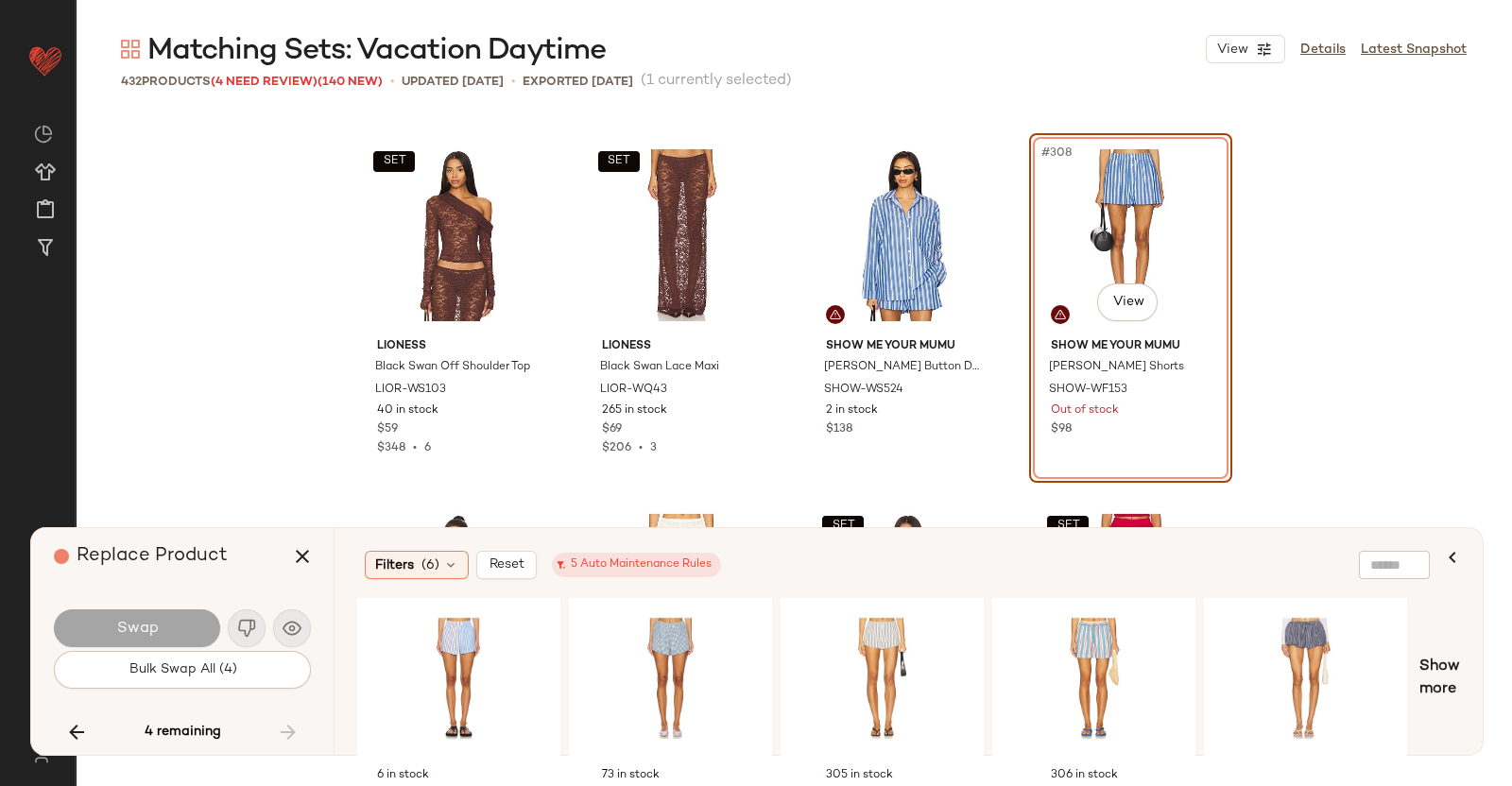
click at [54, 720] on div "4 remaining" at bounding box center [183, 733] width 257 height 46
click at [91, 740] on button "button" at bounding box center [77, 733] width 46 height 46
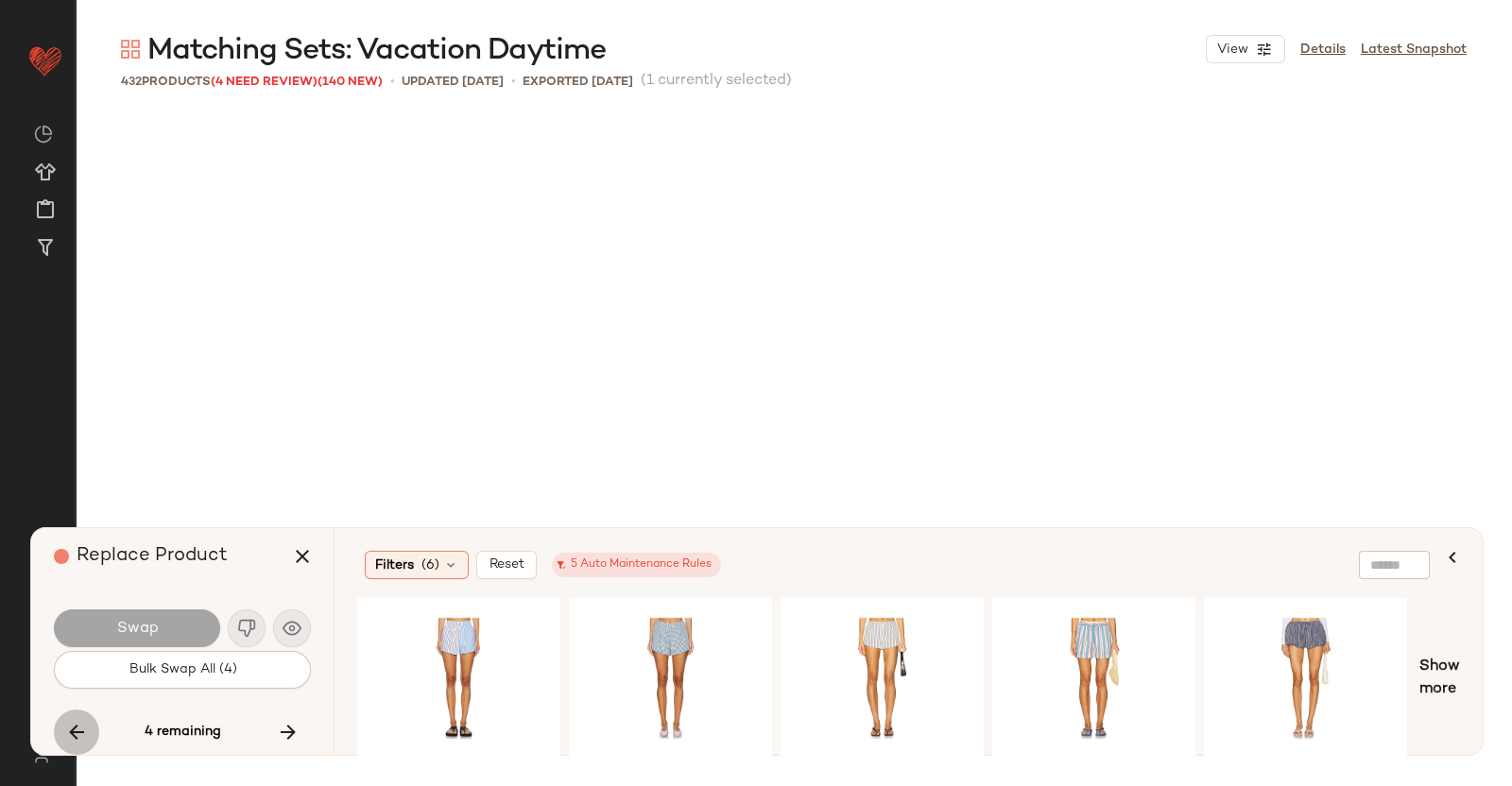
scroll to position [24074, 0]
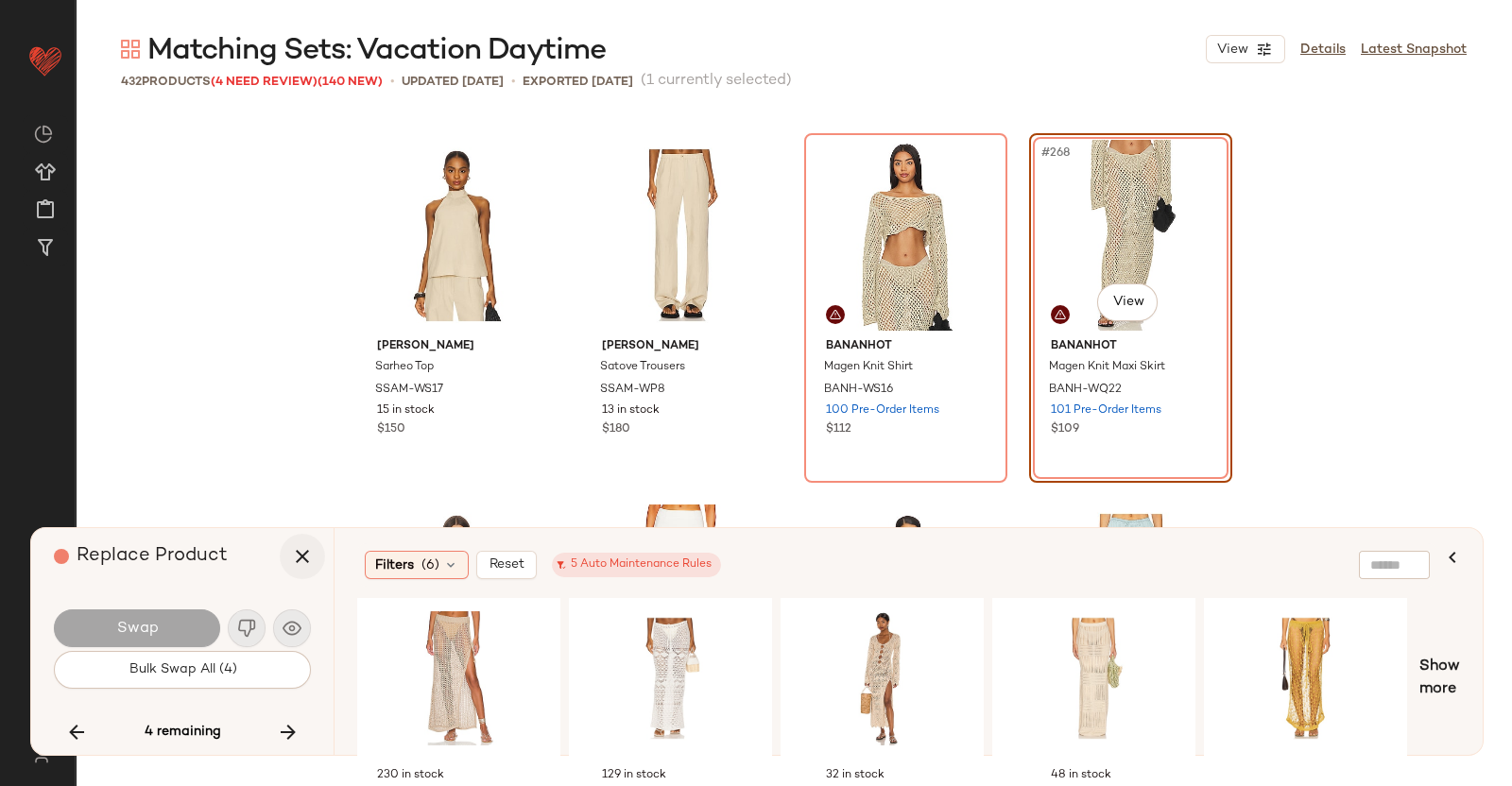
click at [298, 553] on icon "button" at bounding box center [303, 557] width 23 height 23
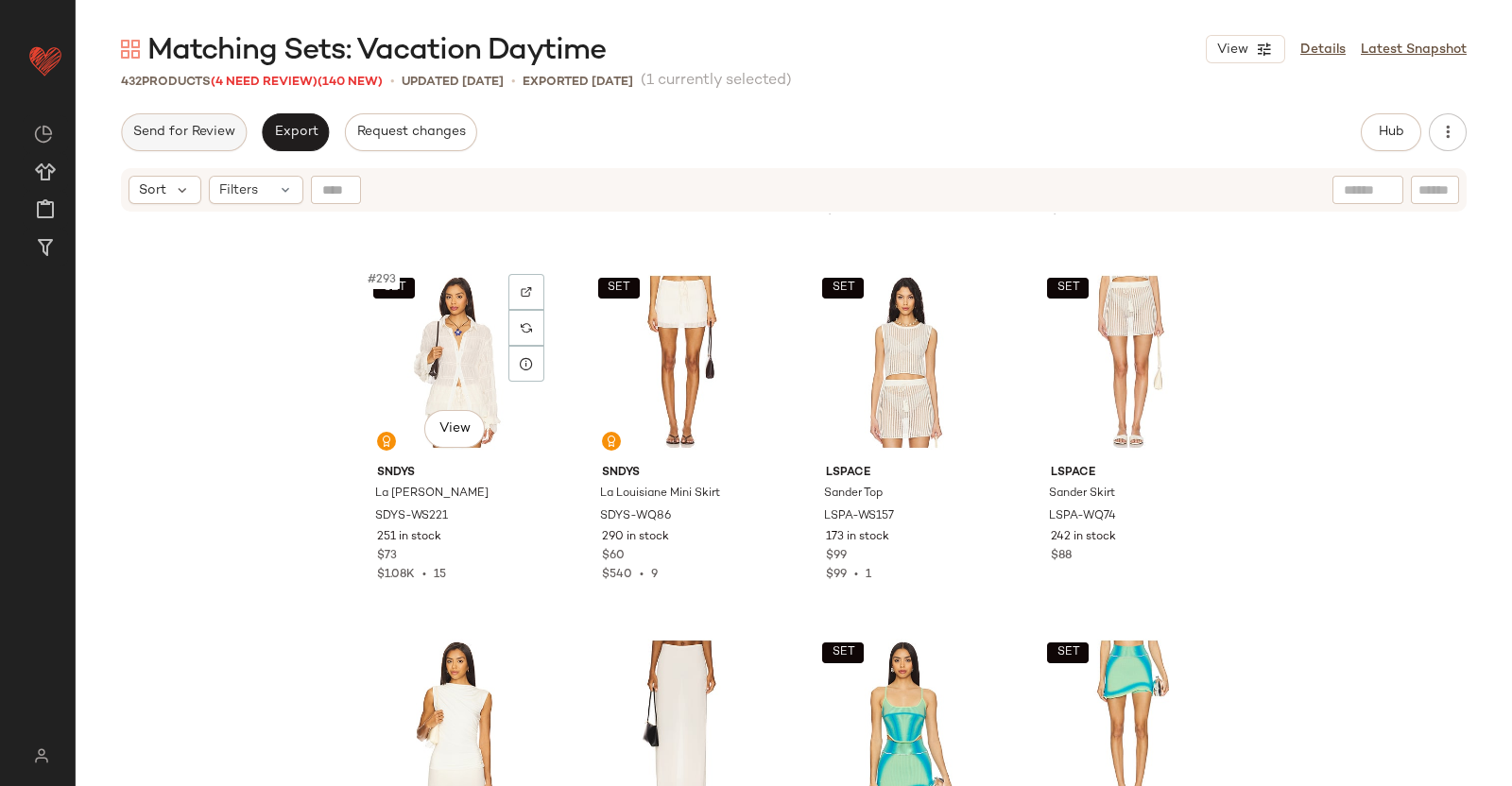
scroll to position [26674, 0]
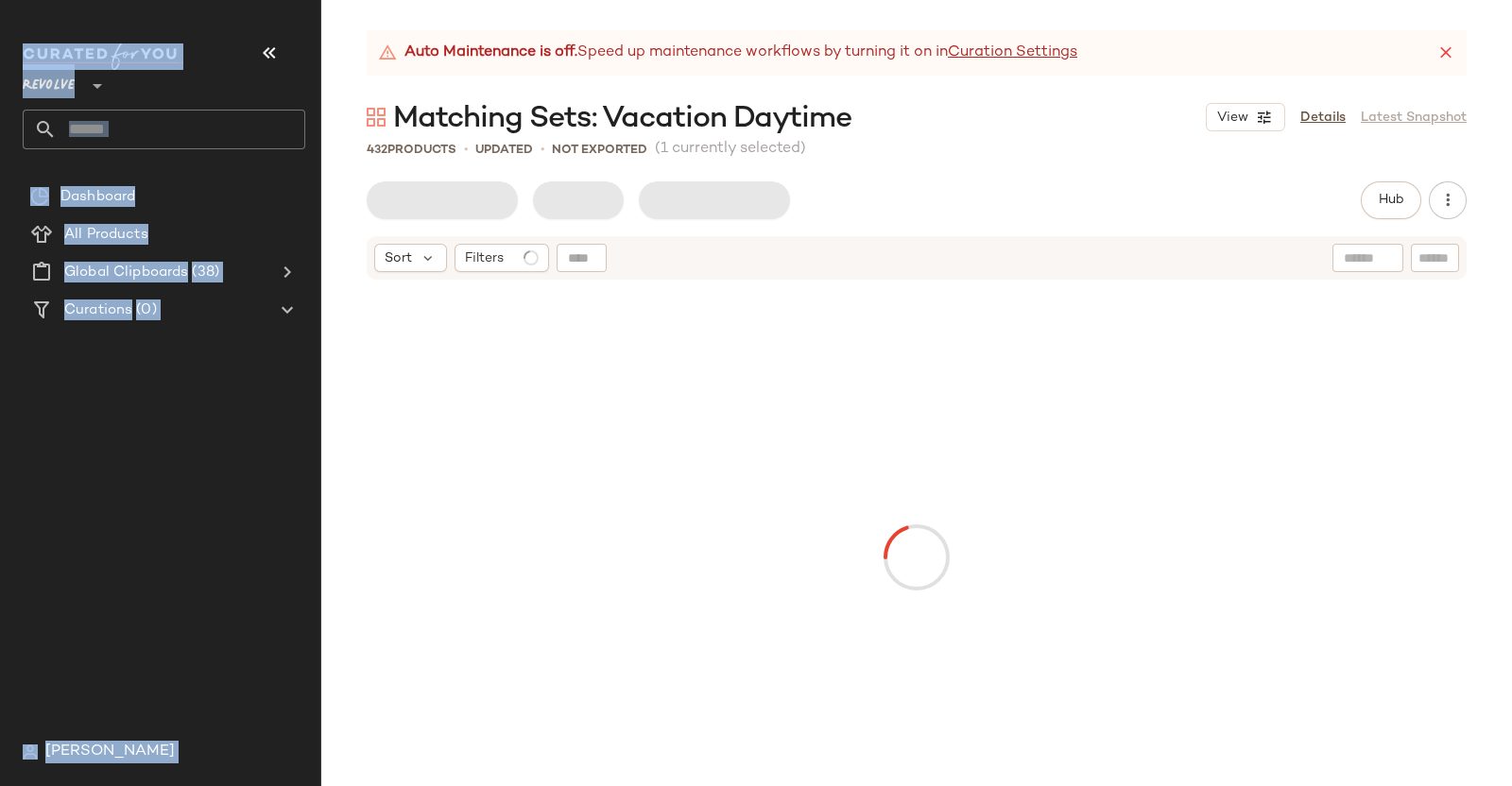
drag, startPoint x: 325, startPoint y: 29, endPoint x: 293, endPoint y: 28, distance: 32.0
click at [306, 28] on div "Revolve ** Dashboard All Products Global Clipboards (38) Curations (0) Kristen …" at bounding box center [756, 393] width 1512 height 786
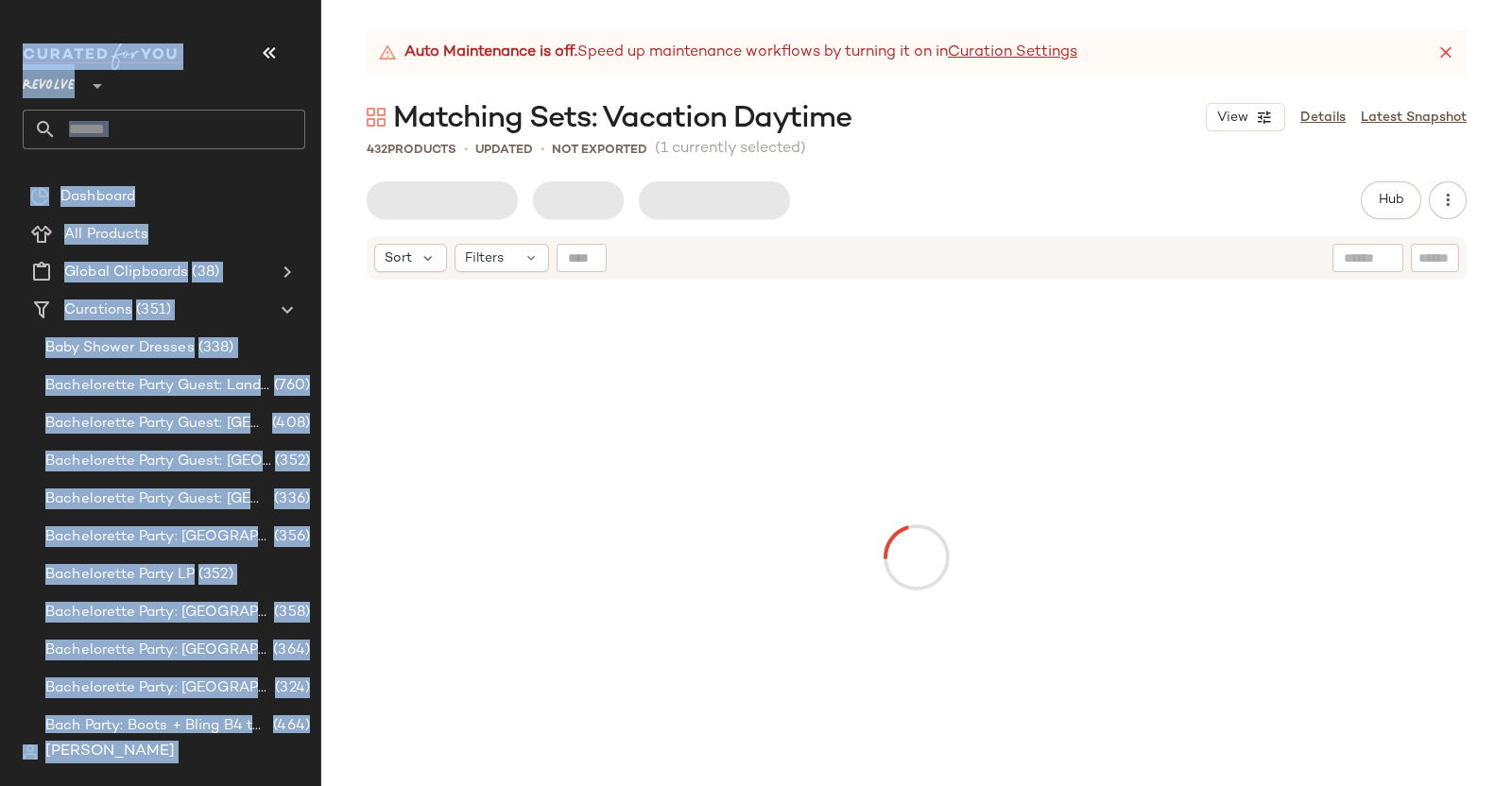
click at [289, 28] on nav "Revolve ** Dashboard All Products Global Clipboards (38) Curations (351) Baby S…" at bounding box center [161, 393] width 322 height 786
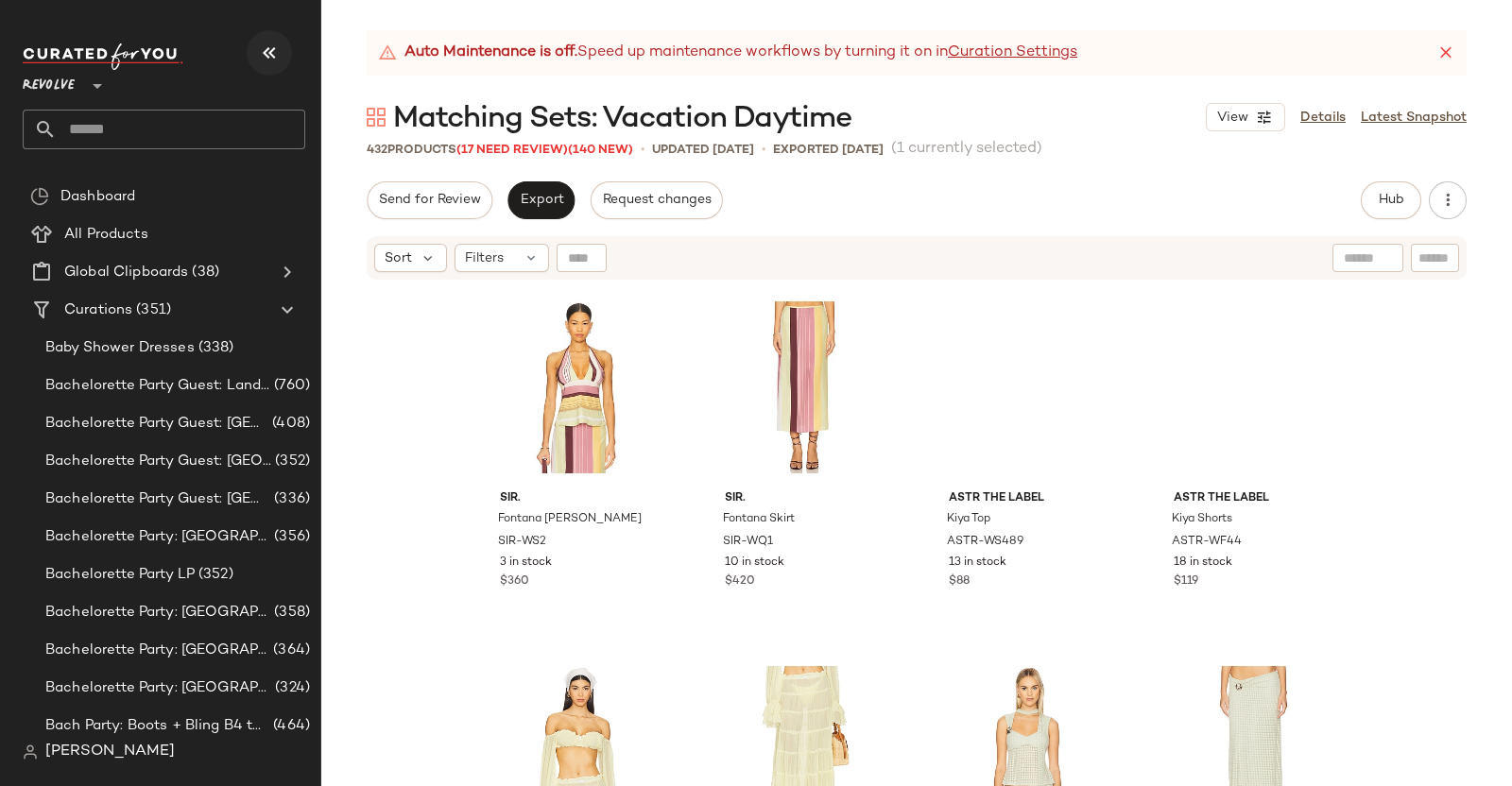
click at [271, 48] on icon "button" at bounding box center [269, 53] width 23 height 23
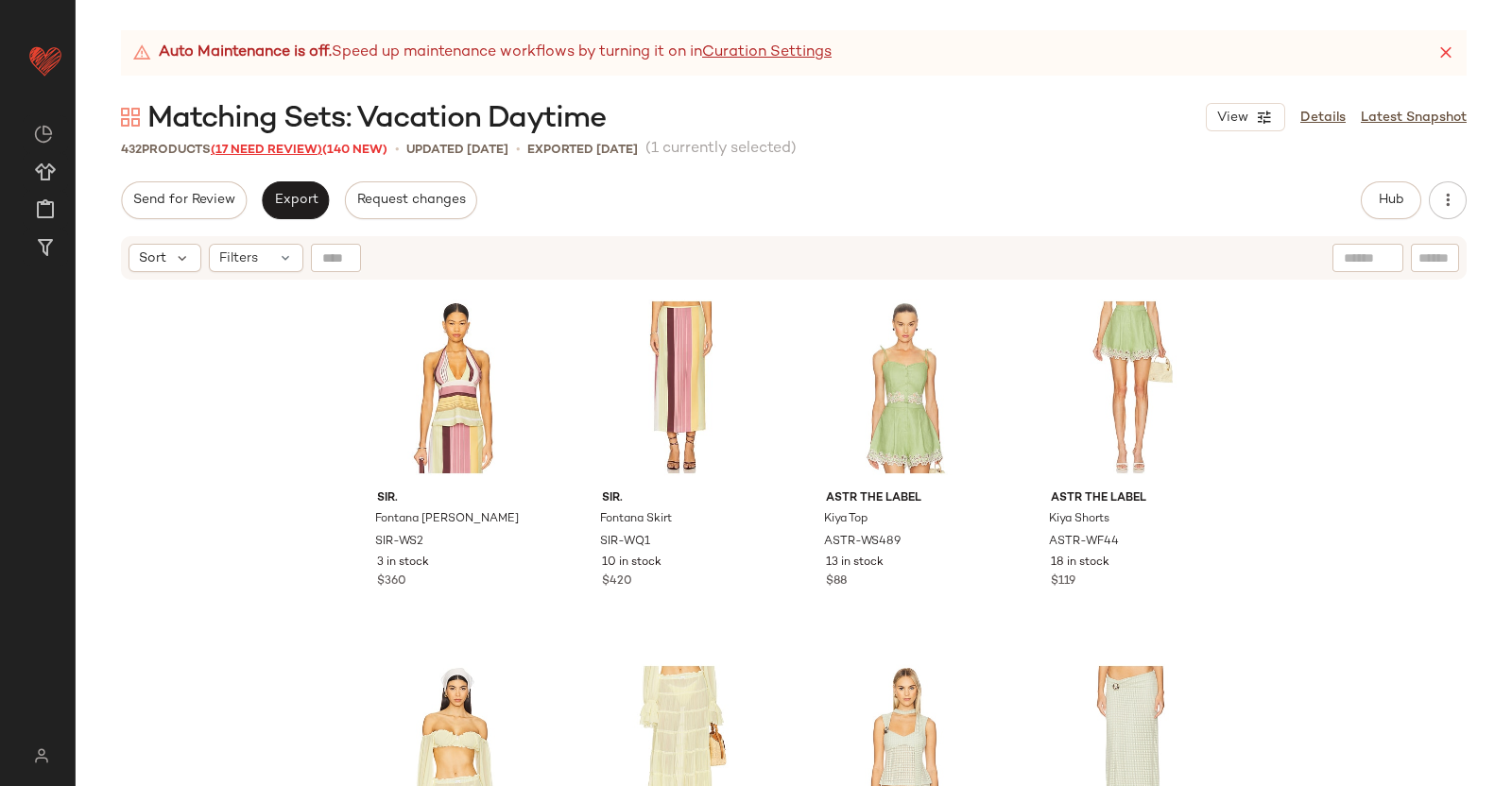
click at [241, 147] on span "(17 Need Review)" at bounding box center [265, 150] width 111 height 13
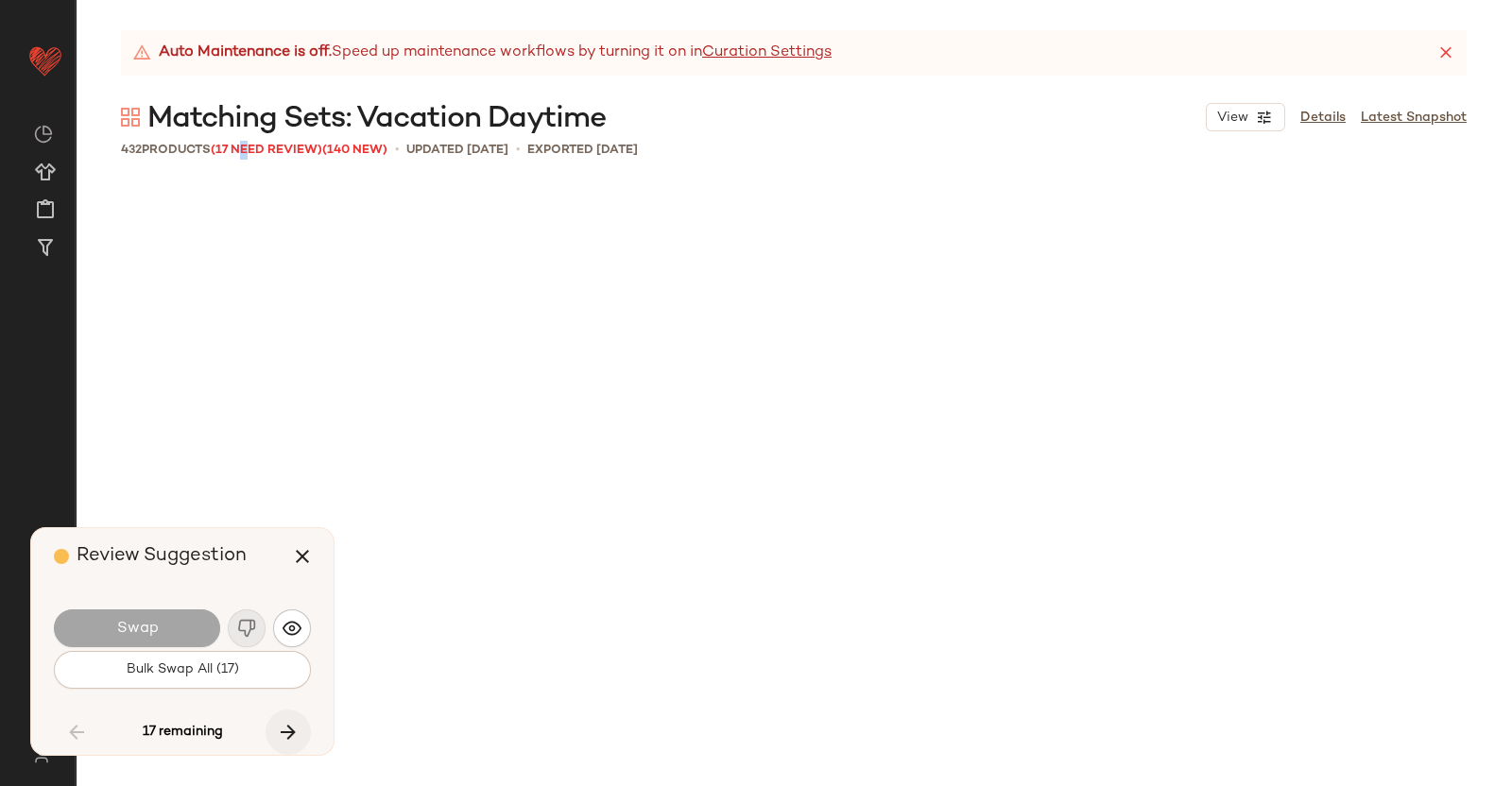
click at [283, 731] on icon "button" at bounding box center [288, 733] width 23 height 23
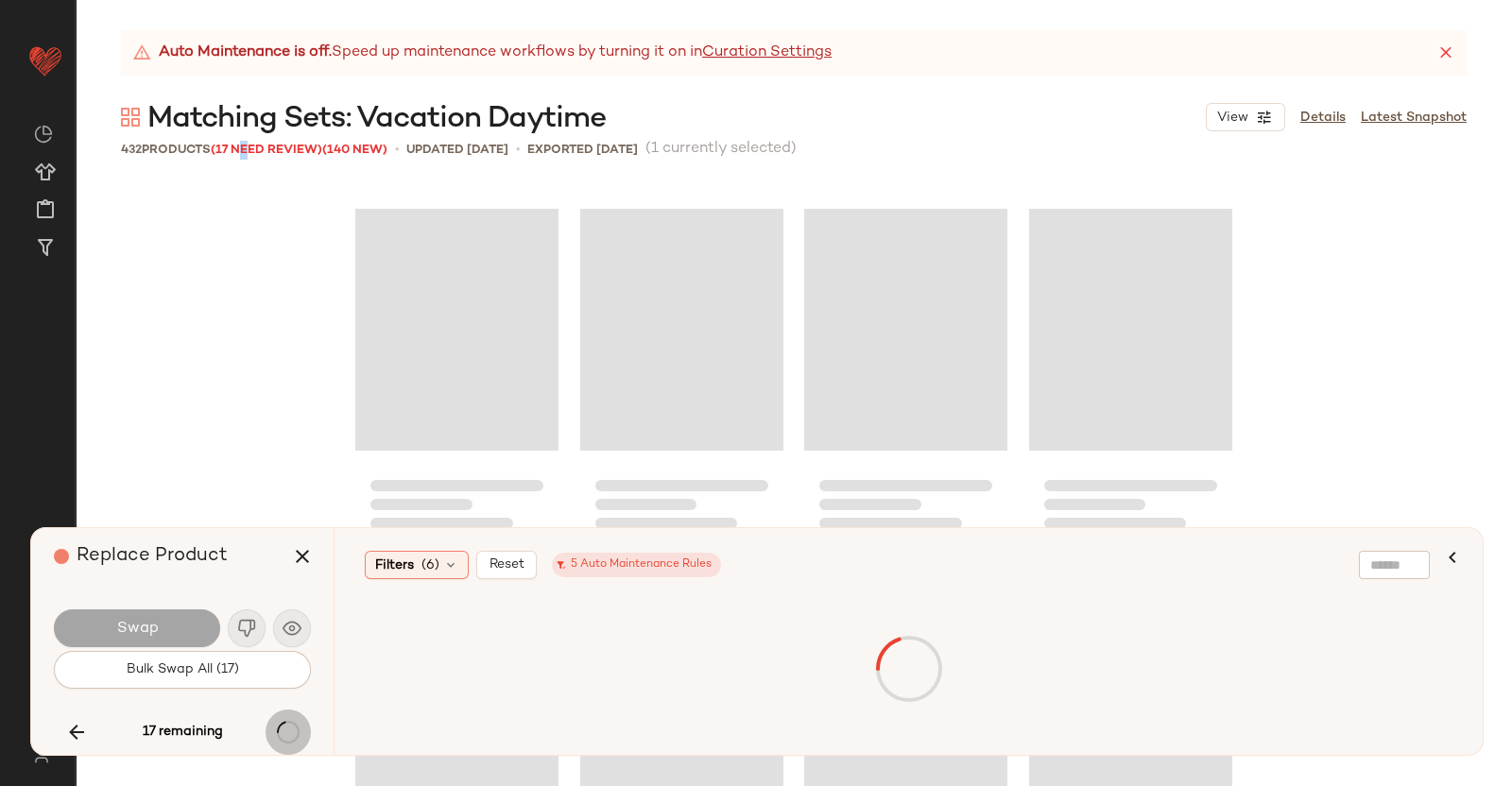
scroll to position [24074, 0]
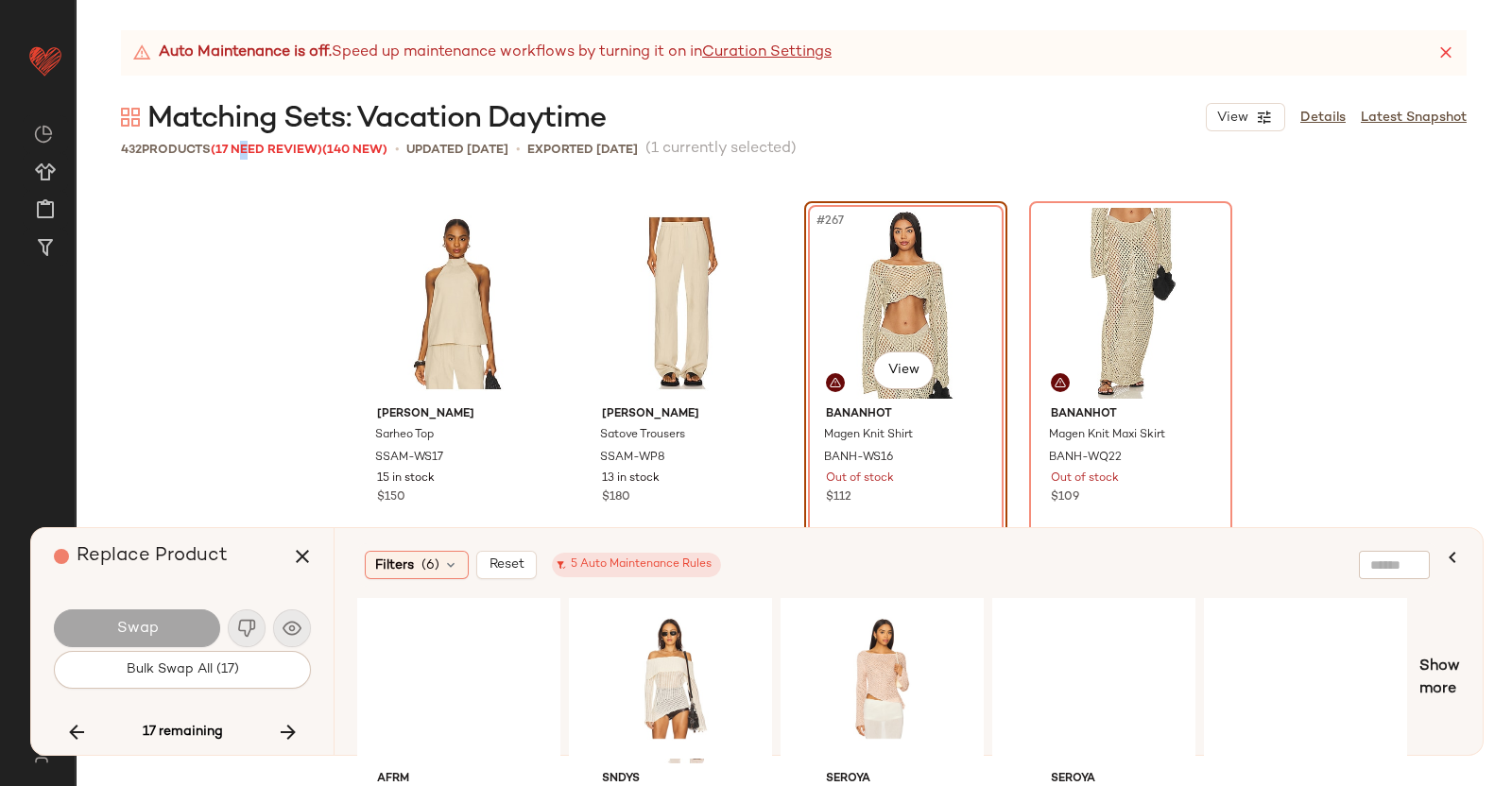
click at [299, 730] on icon "button" at bounding box center [288, 733] width 23 height 23
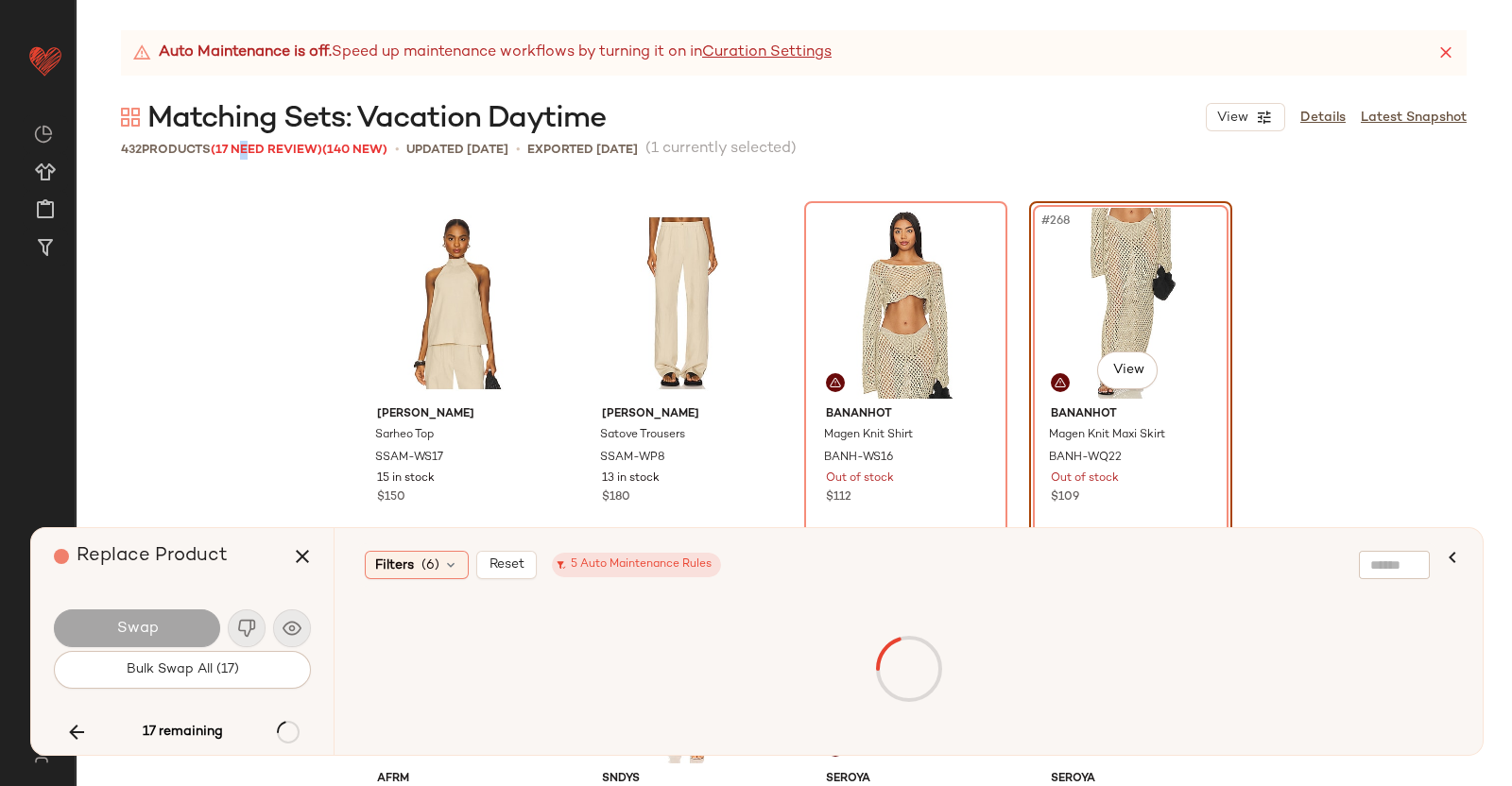
click at [299, 730] on div "17 remaining" at bounding box center [183, 733] width 257 height 46
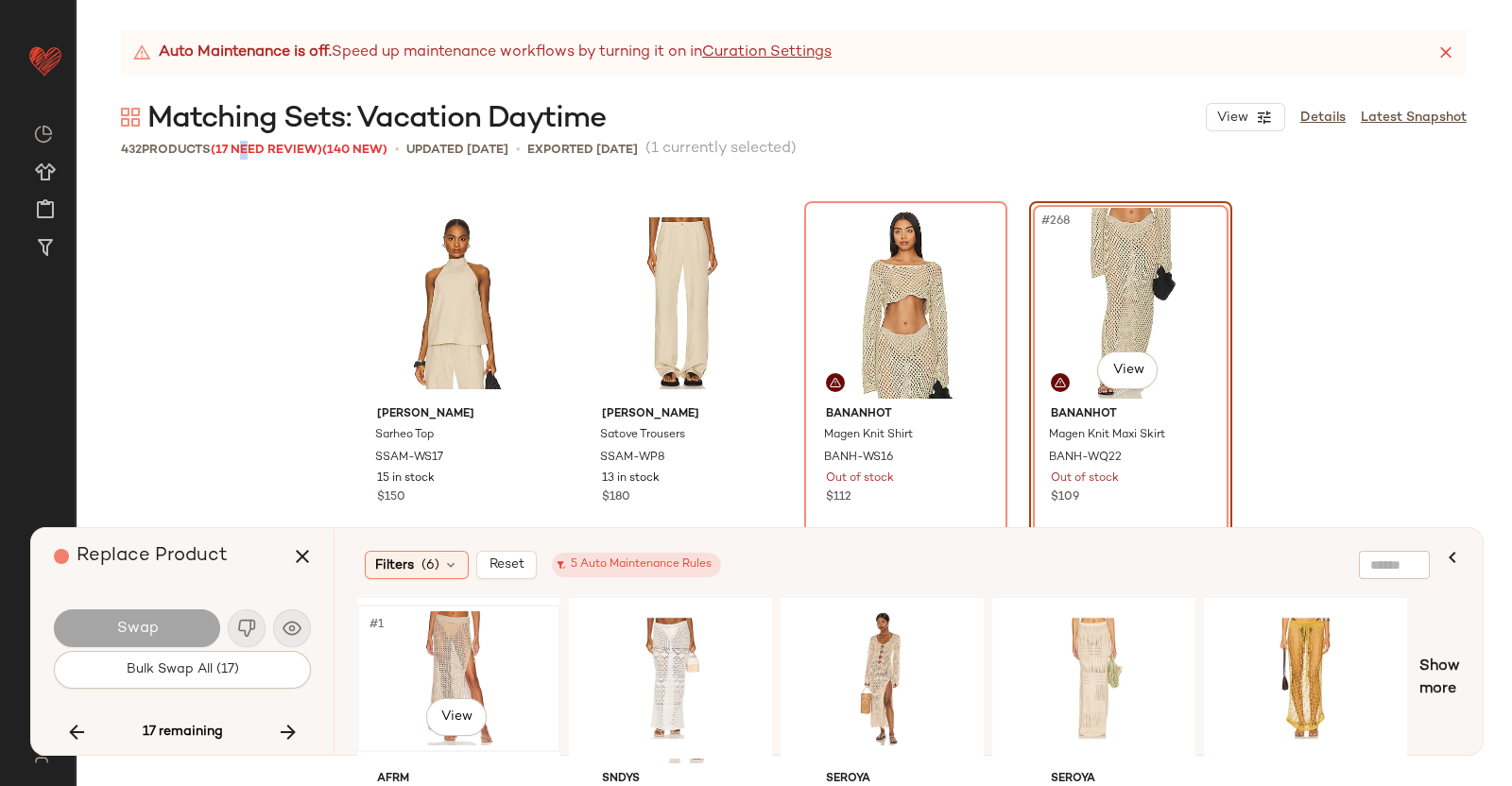
click at [442, 648] on div "#1 View" at bounding box center [459, 678] width 190 height 134
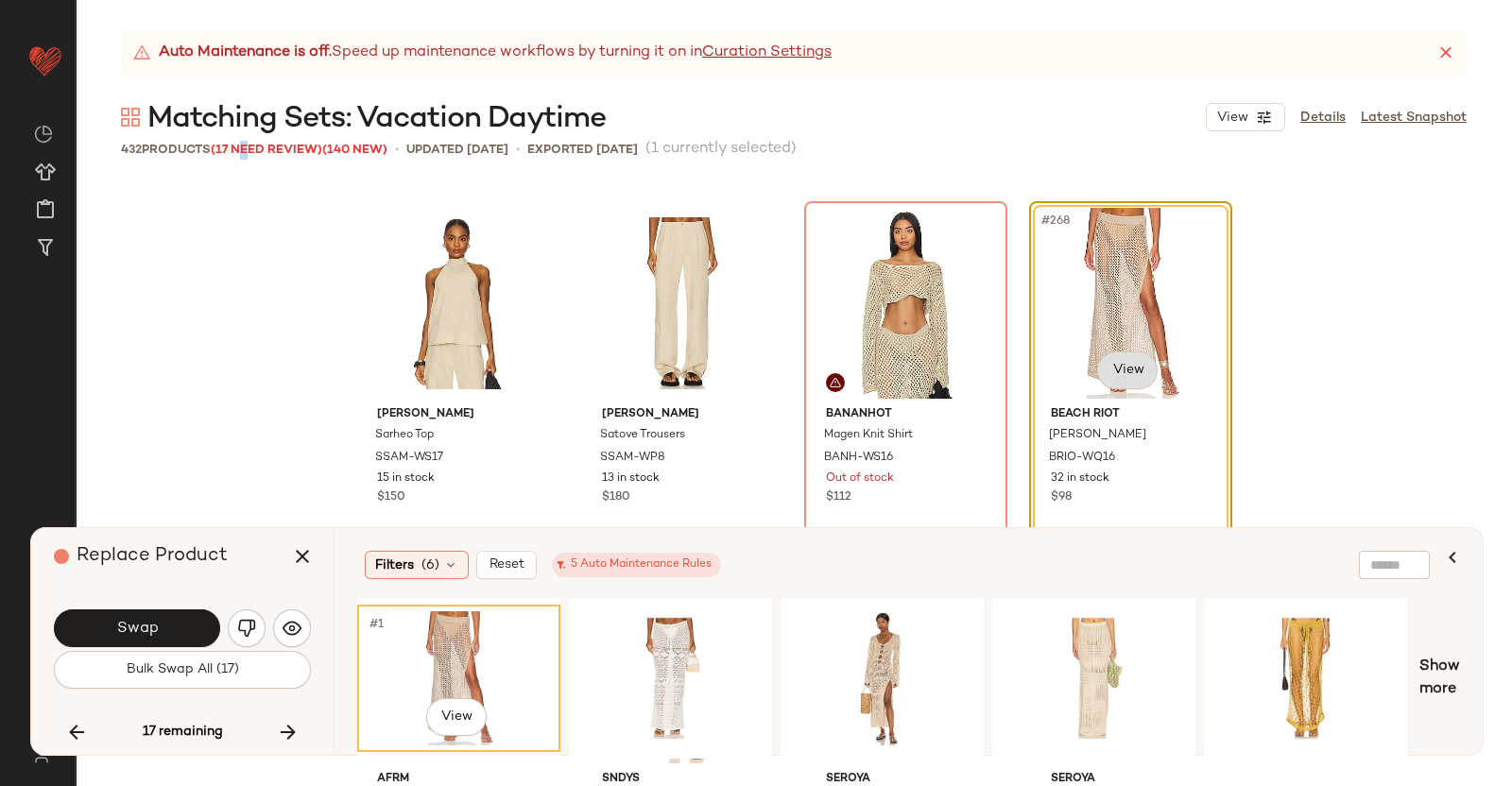
click at [1100, 355] on body "Revolve ** Dashboard All Products Global Clipboards (38) Curations (351) Kriste…" at bounding box center [756, 393] width 1512 height 786
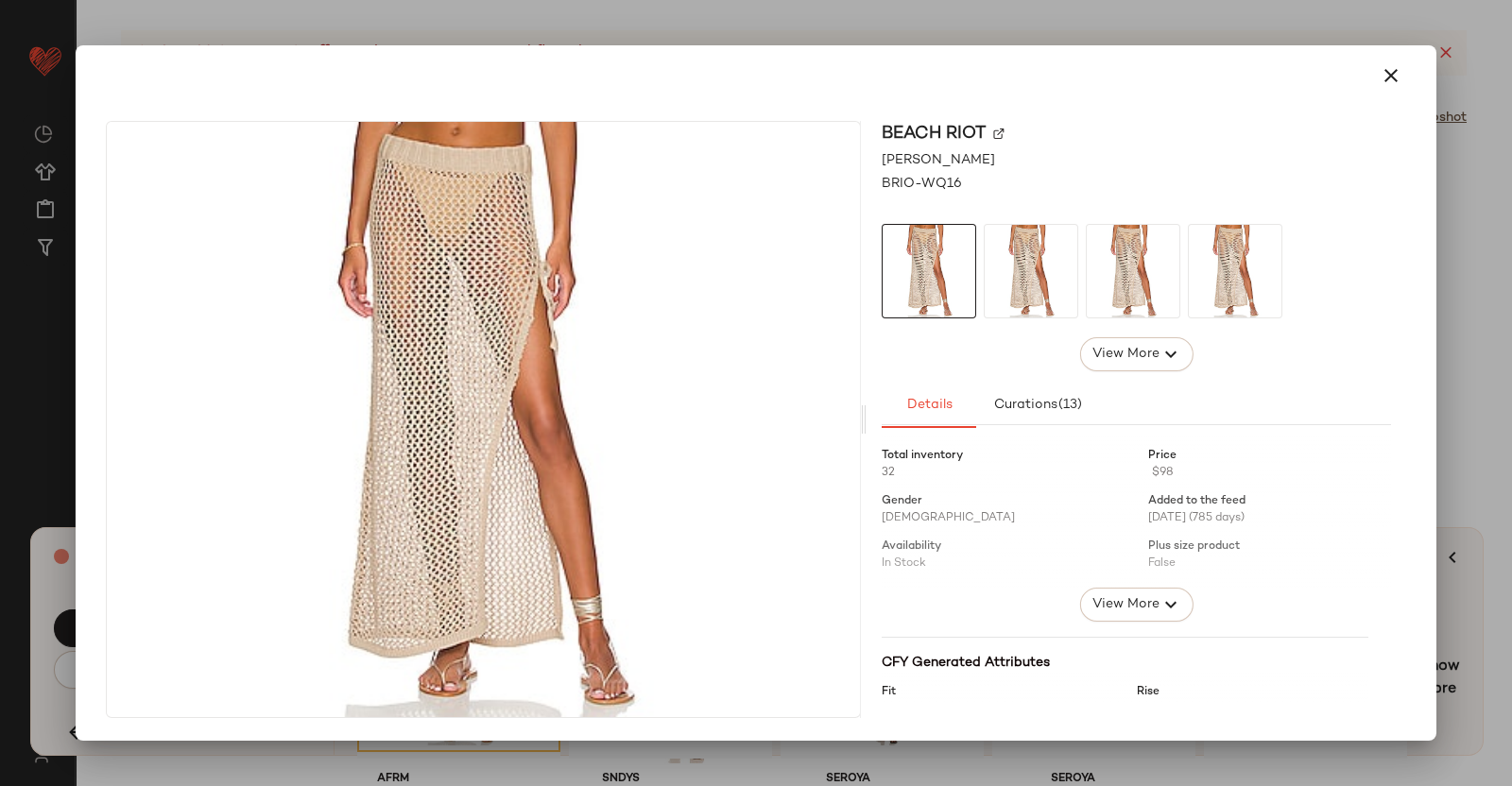
click at [1000, 125] on div "BEACH RIOT" at bounding box center [1136, 133] width 509 height 26
click at [1007, 132] on div "BEACH RIOT" at bounding box center [1136, 133] width 509 height 26
click at [999, 134] on img at bounding box center [999, 134] width 11 height 11
drag, startPoint x: 1511, startPoint y: 409, endPoint x: 1488, endPoint y: 419, distance: 25.1
click at [1509, 410] on div at bounding box center [756, 393] width 1512 height 786
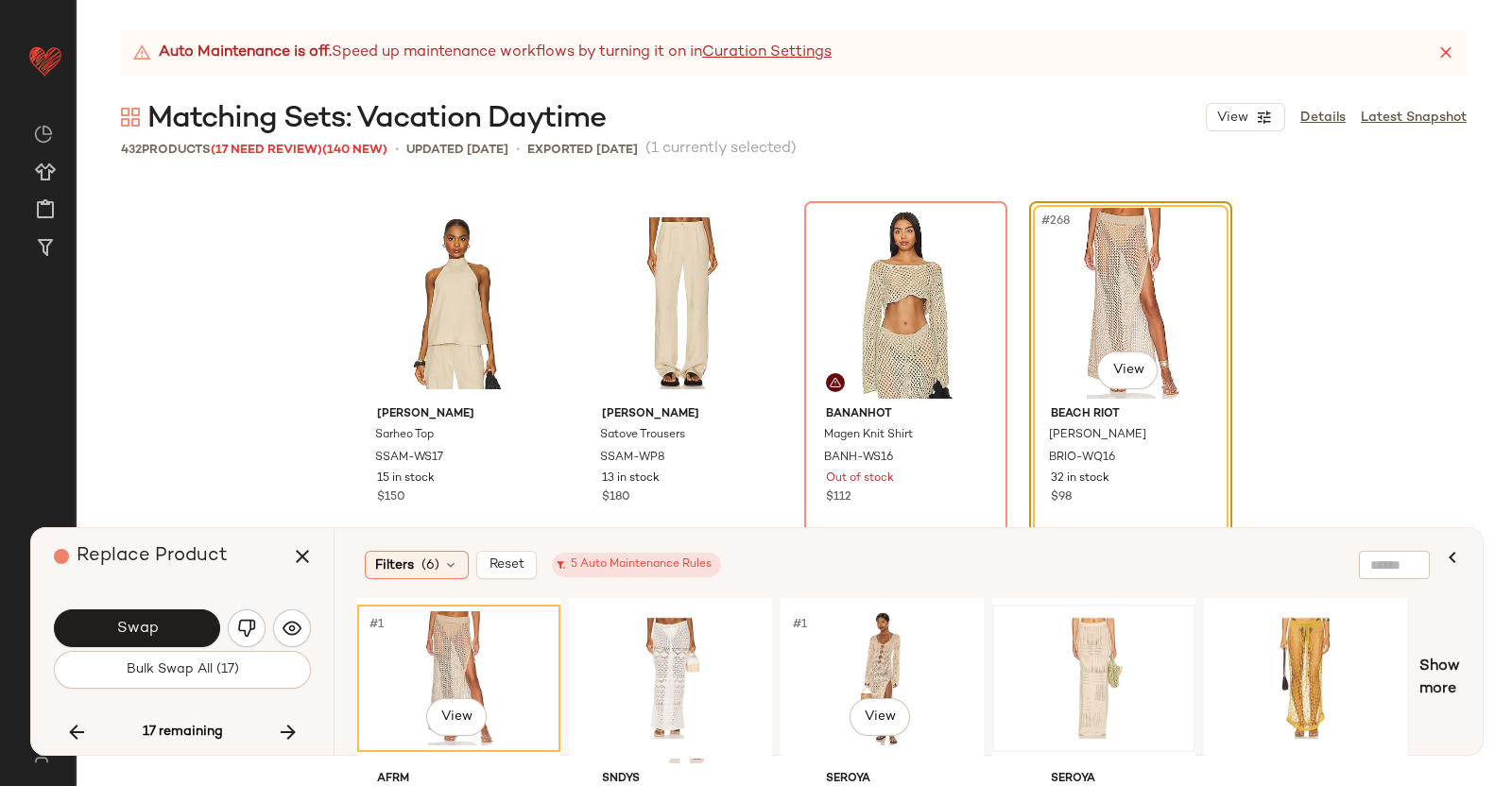
drag, startPoint x: 879, startPoint y: 661, endPoint x: 1168, endPoint y: 678, distance: 289.5
click at [881, 660] on div "#1 View" at bounding box center [882, 678] width 190 height 134
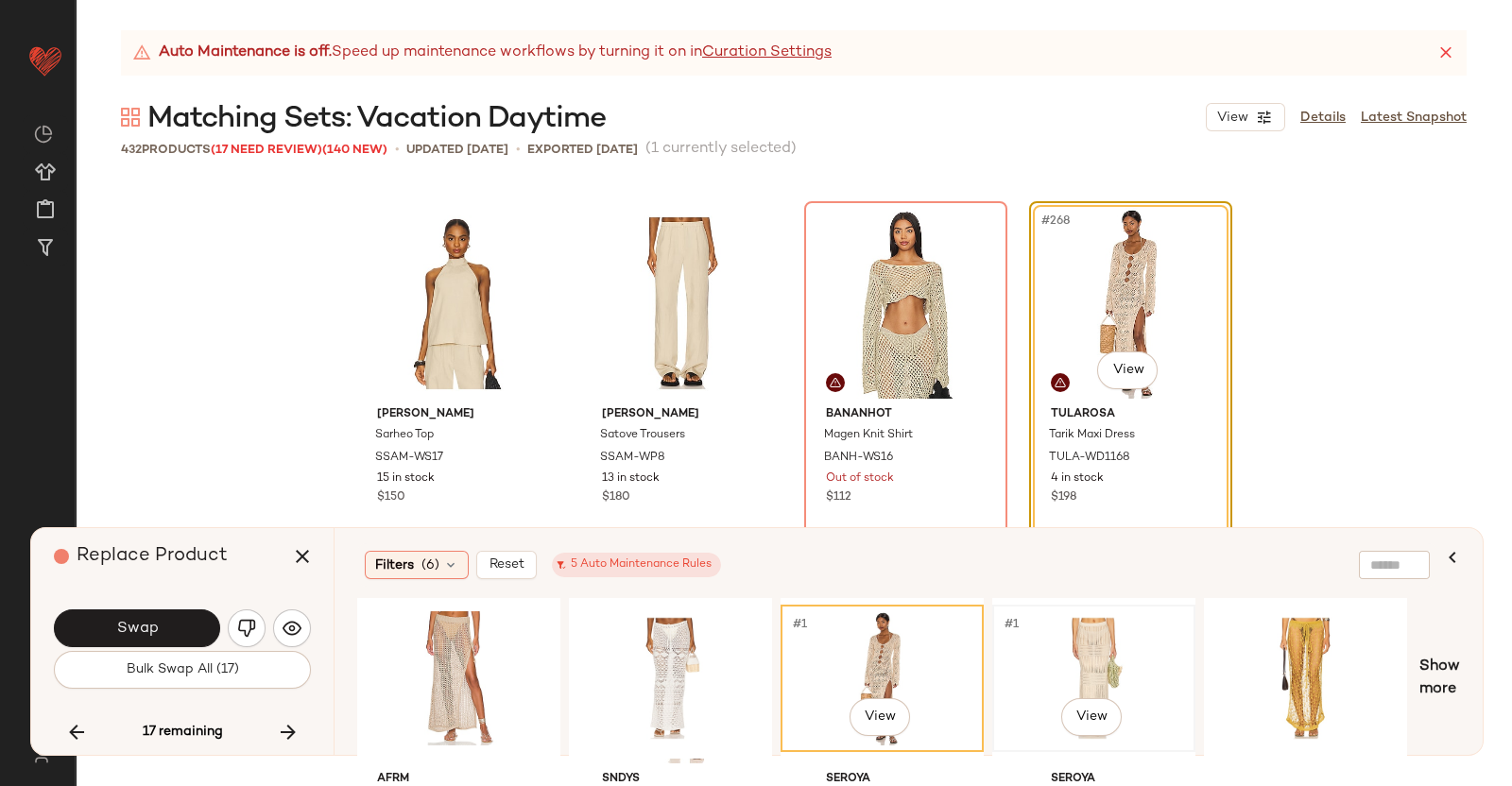
drag, startPoint x: 1168, startPoint y: 675, endPoint x: 1129, endPoint y: 625, distance: 63.4
click at [1168, 674] on div "#1 View" at bounding box center [1094, 678] width 190 height 134
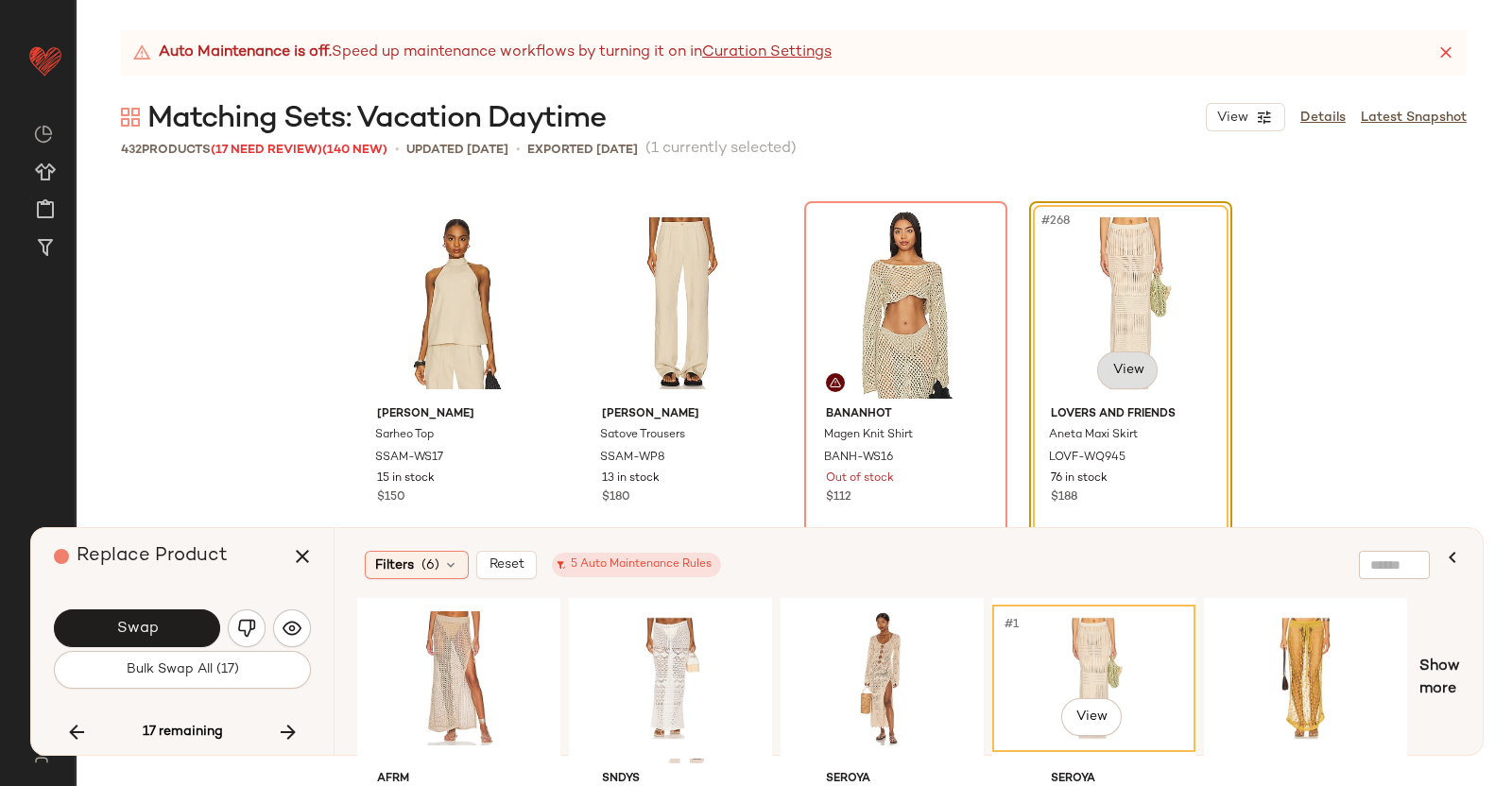
click at [1125, 365] on body "Revolve ** Dashboard All Products Global Clipboards (38) Curations (351) Kriste…" at bounding box center [756, 393] width 1512 height 786
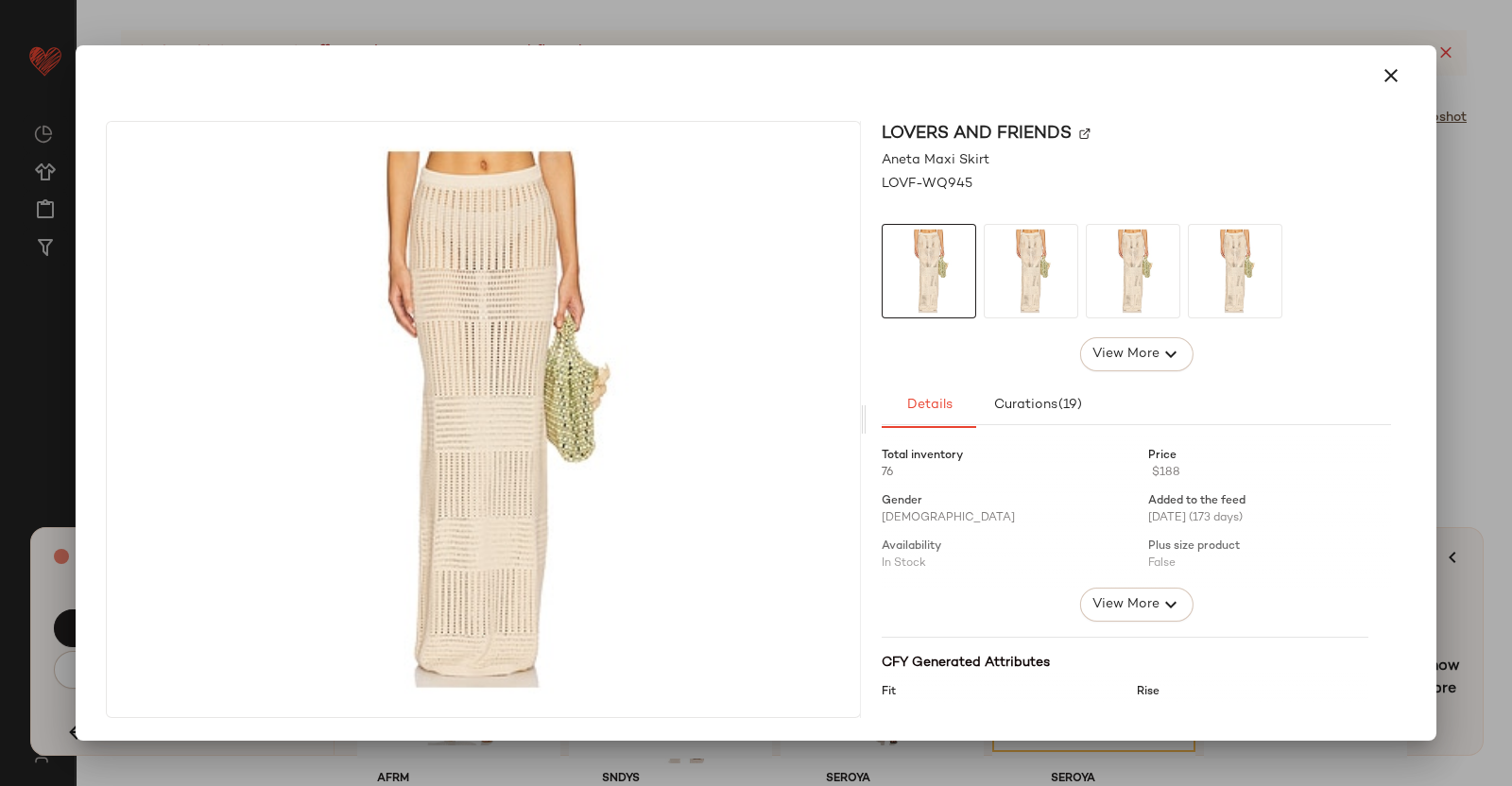
click at [1082, 129] on img at bounding box center [1085, 134] width 11 height 11
click at [1511, 394] on div at bounding box center [756, 393] width 1512 height 786
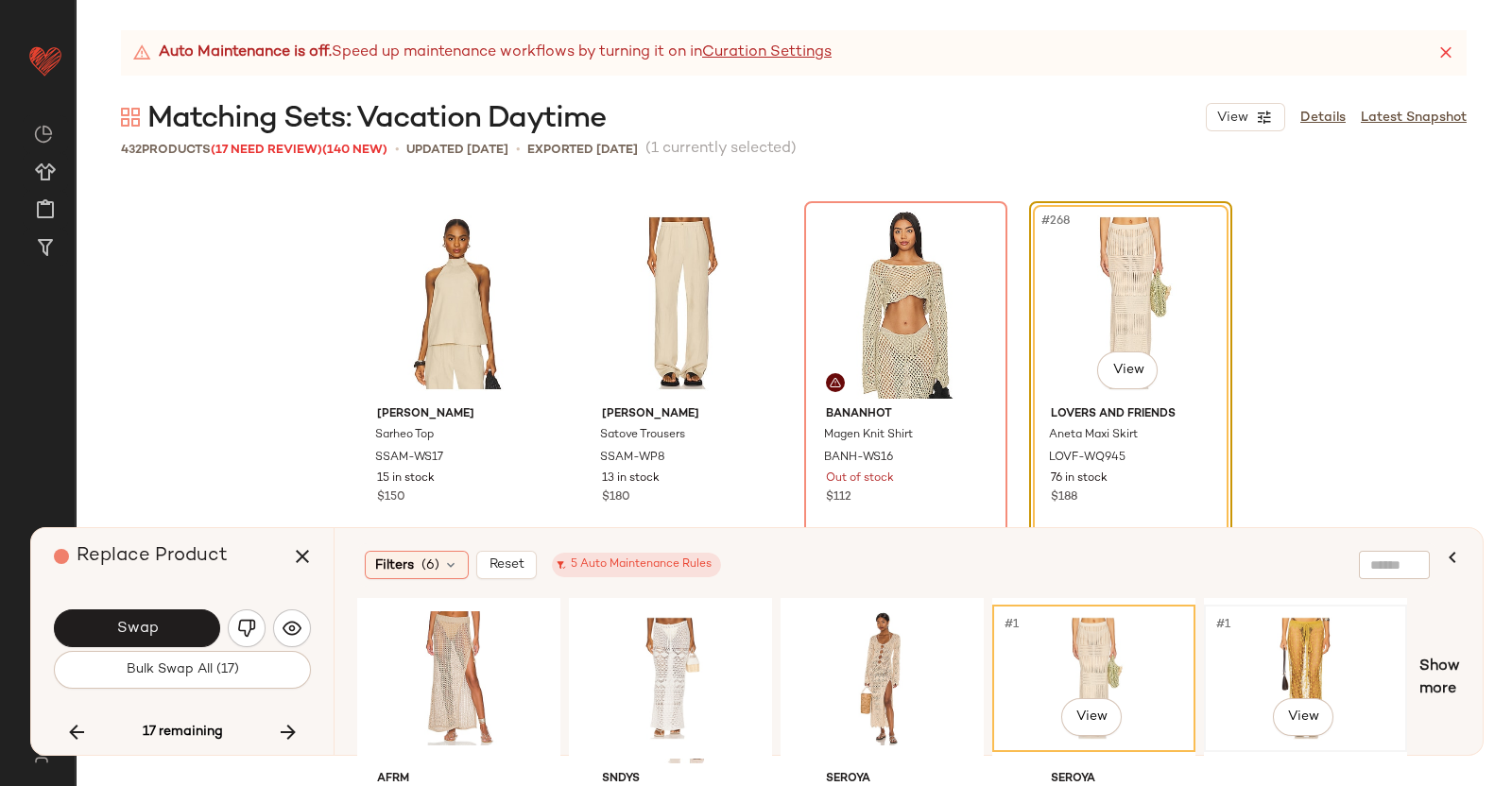
click at [1267, 663] on div "#1 View" at bounding box center [1306, 678] width 190 height 134
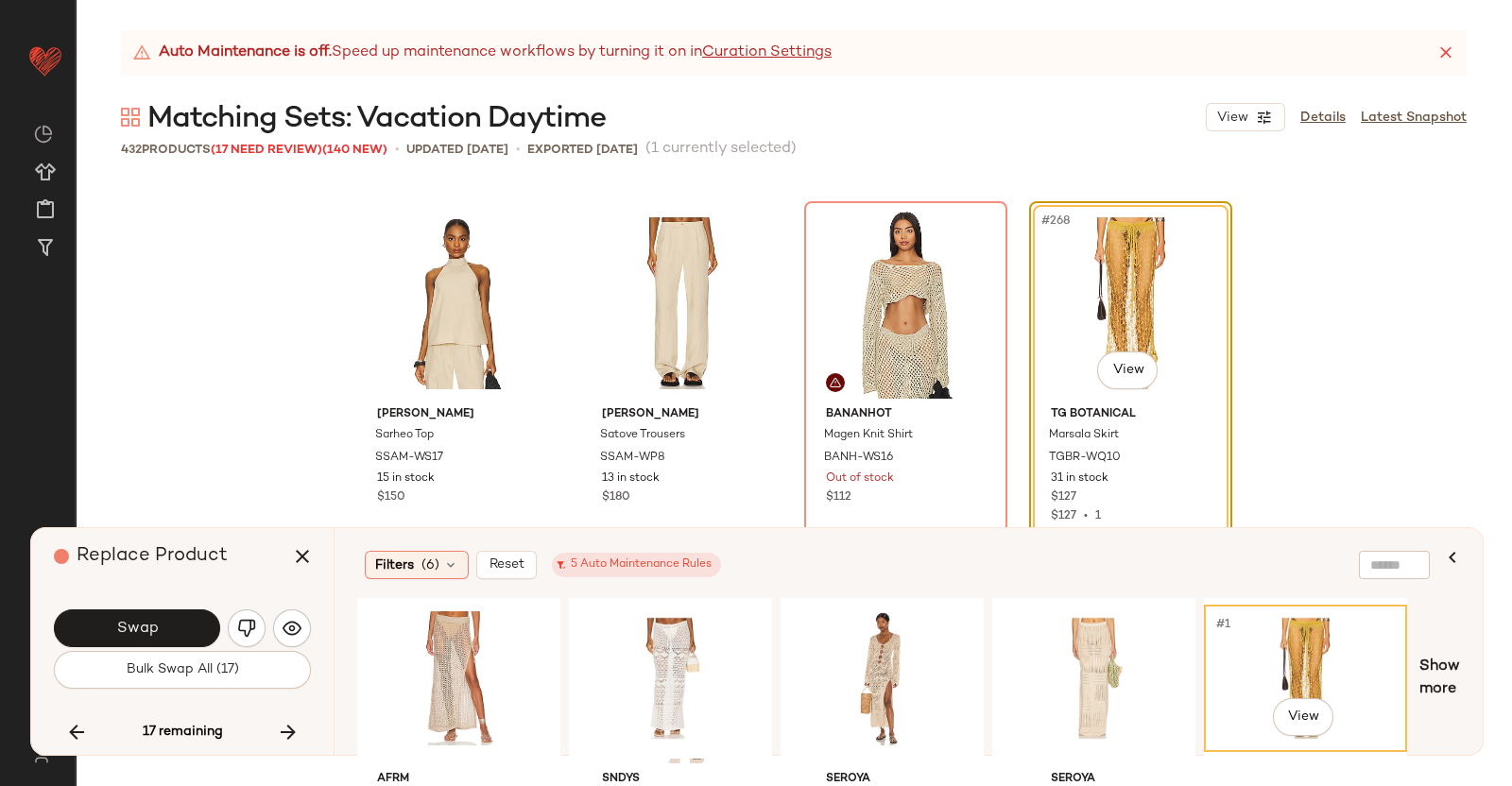
click at [1109, 390] on div "#268 View" at bounding box center [1130, 303] width 190 height 191
click at [1114, 370] on body "Revolve ** Dashboard All Products Global Clipboards (38) Curations (351) Kriste…" at bounding box center [756, 393] width 1512 height 786
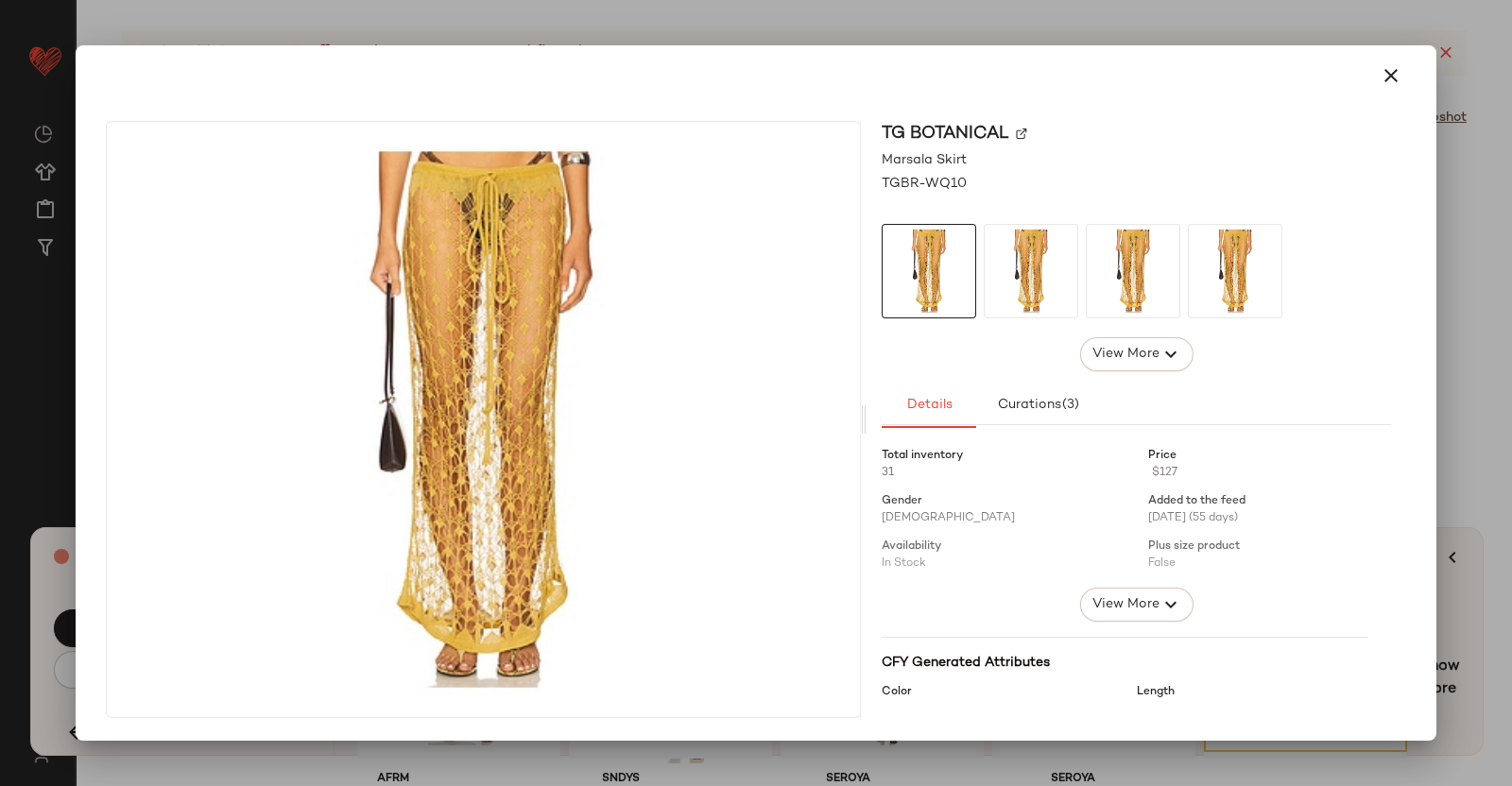
click at [1026, 128] on img at bounding box center [1022, 134] width 11 height 11
click at [1511, 394] on div at bounding box center [756, 393] width 1512 height 786
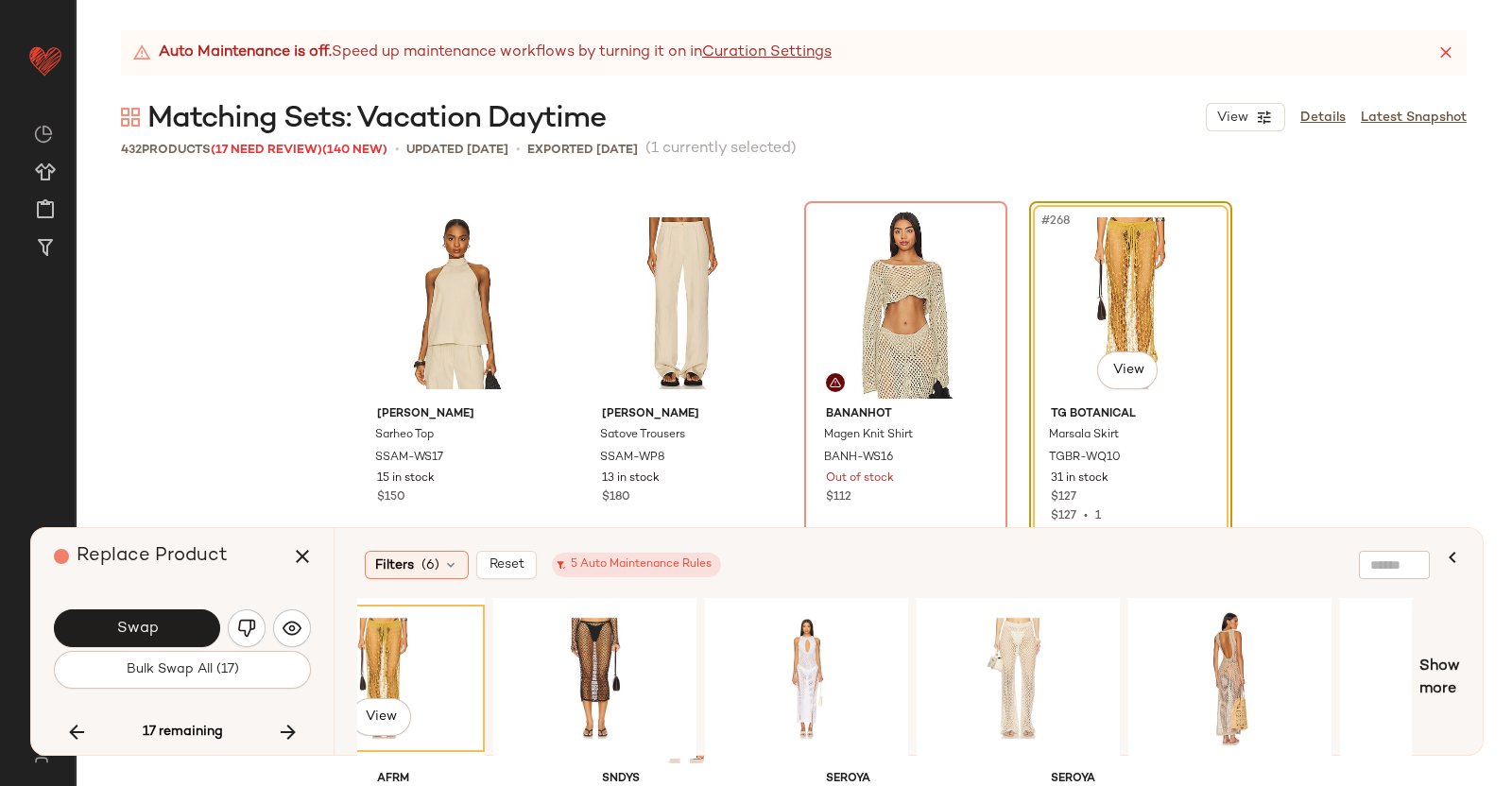
scroll to position [0, 965]
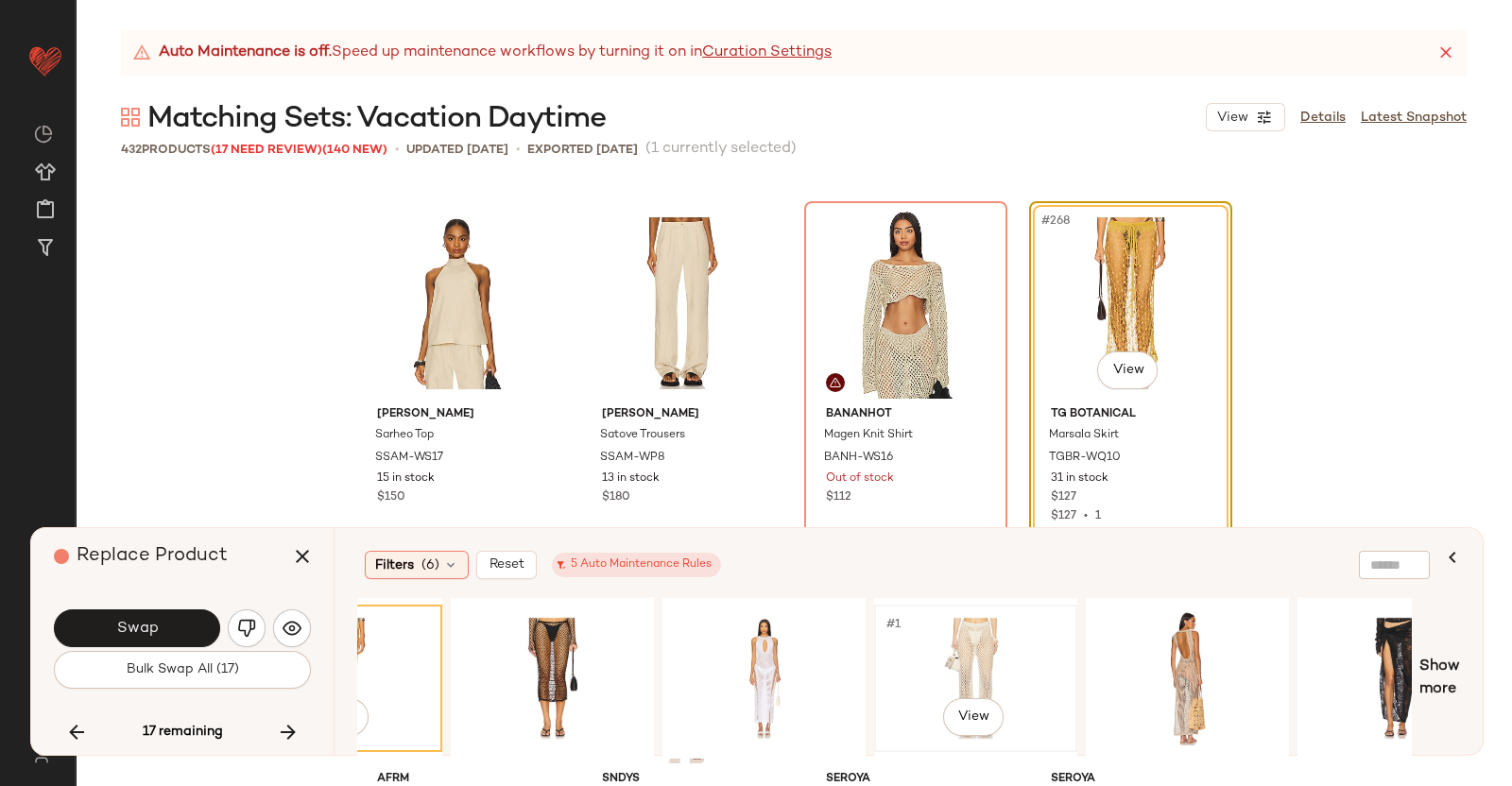
click at [927, 630] on div "#1 View" at bounding box center [976, 678] width 190 height 134
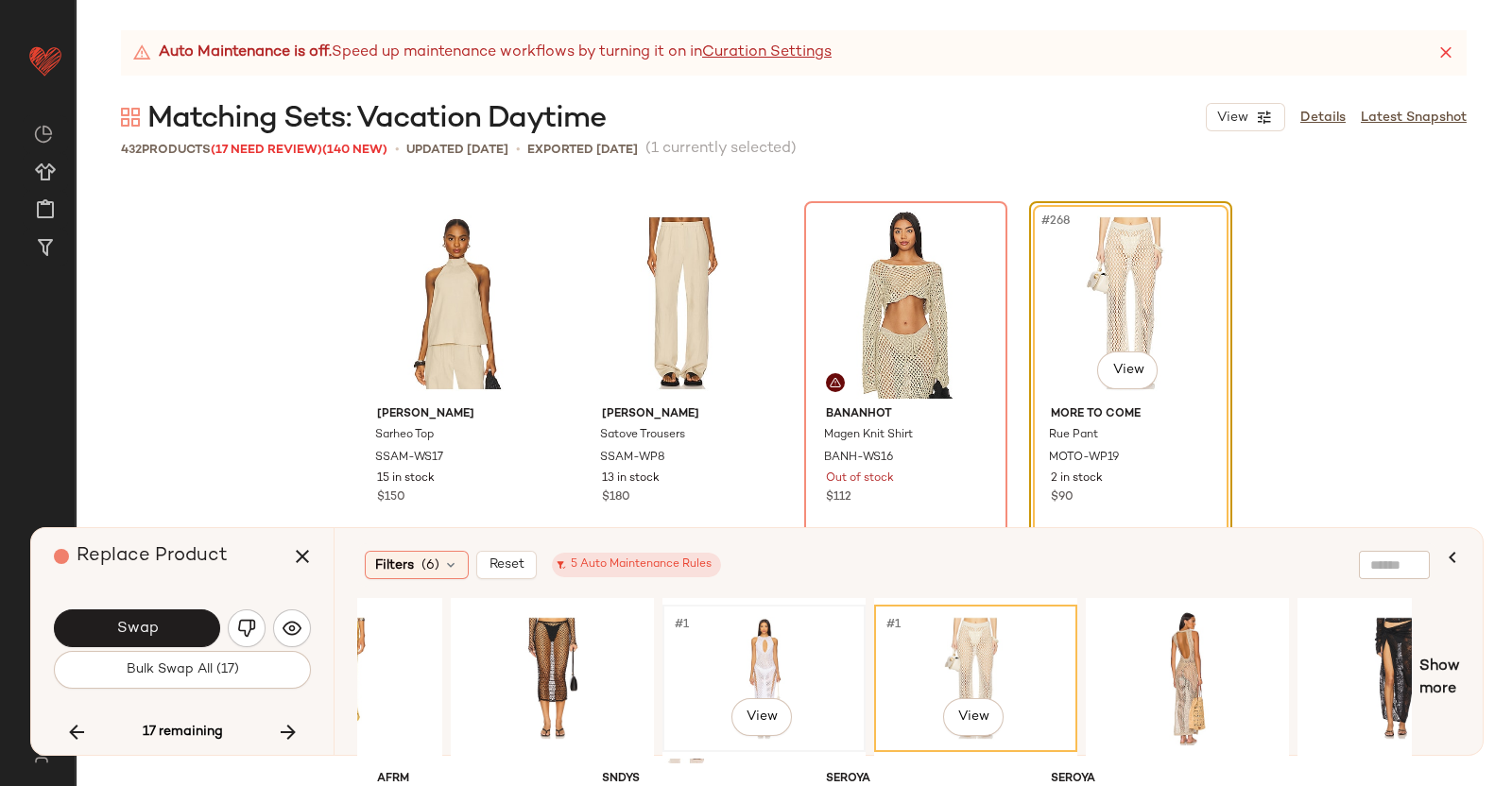
click at [756, 623] on div "#1 View" at bounding box center [764, 678] width 190 height 134
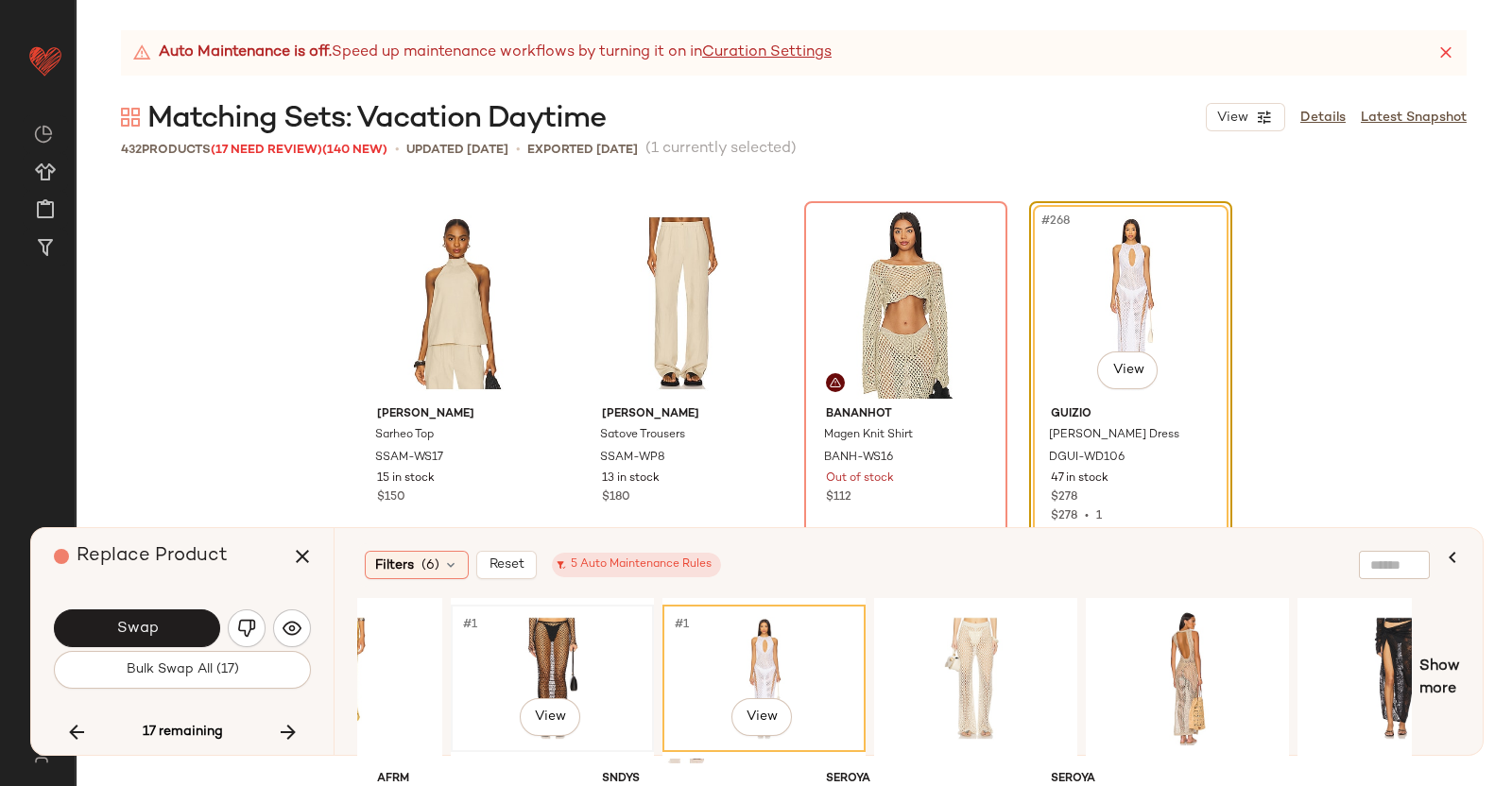
click at [610, 612] on div "#1 View" at bounding box center [553, 678] width 190 height 134
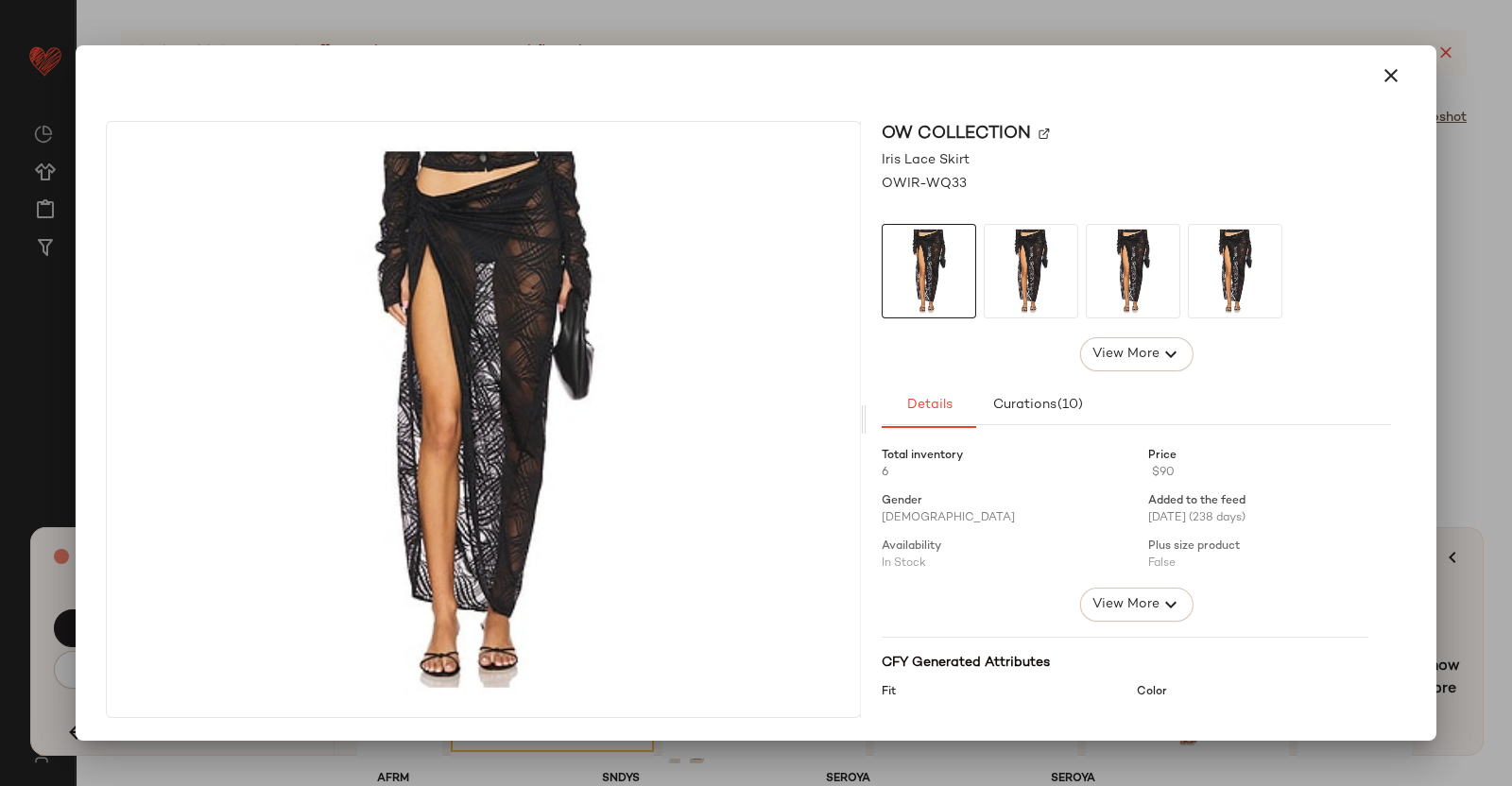
click at [1510, 465] on div at bounding box center [756, 393] width 1512 height 786
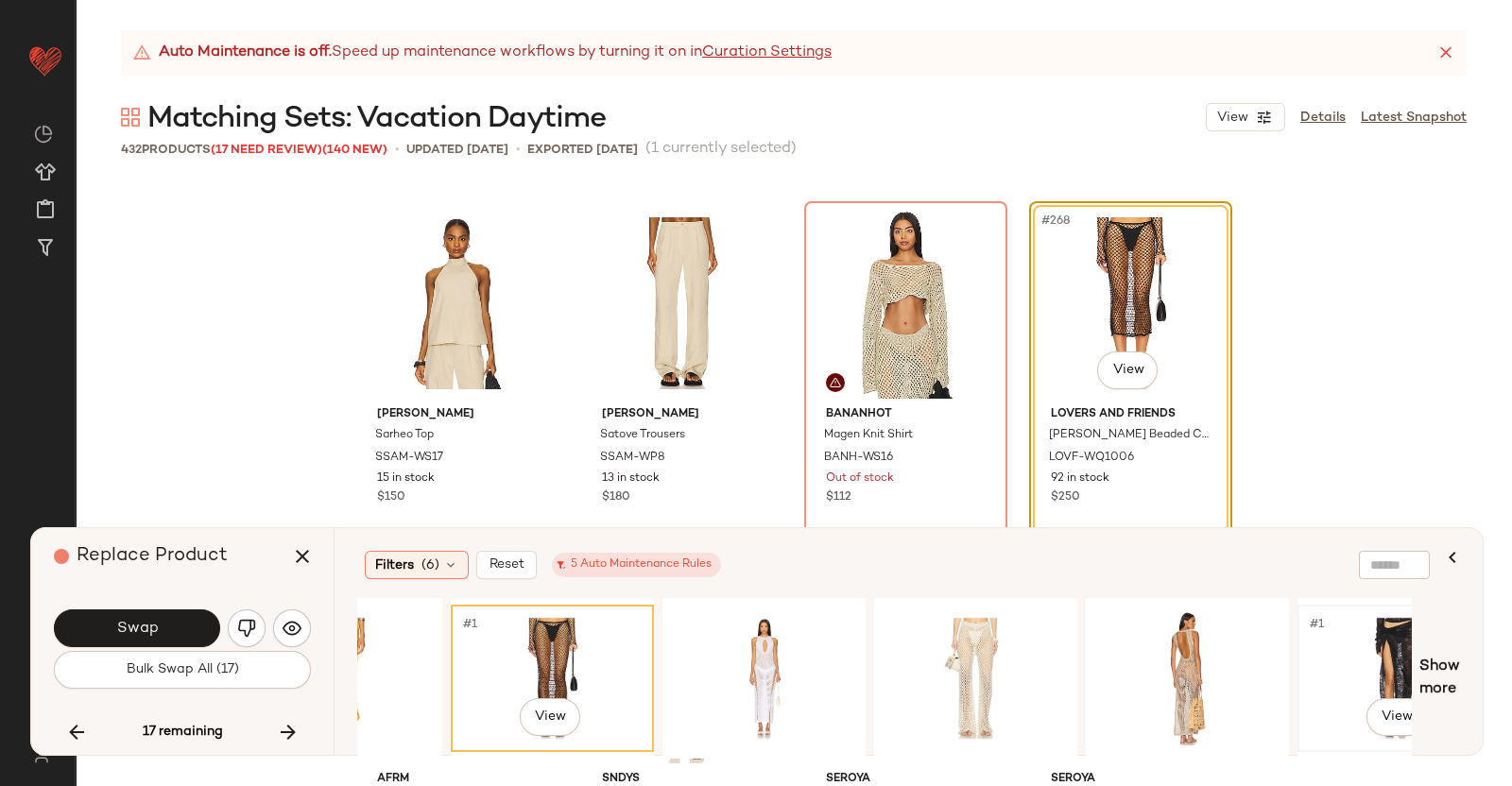
click at [1361, 678] on div "#1 View" at bounding box center [1399, 678] width 190 height 134
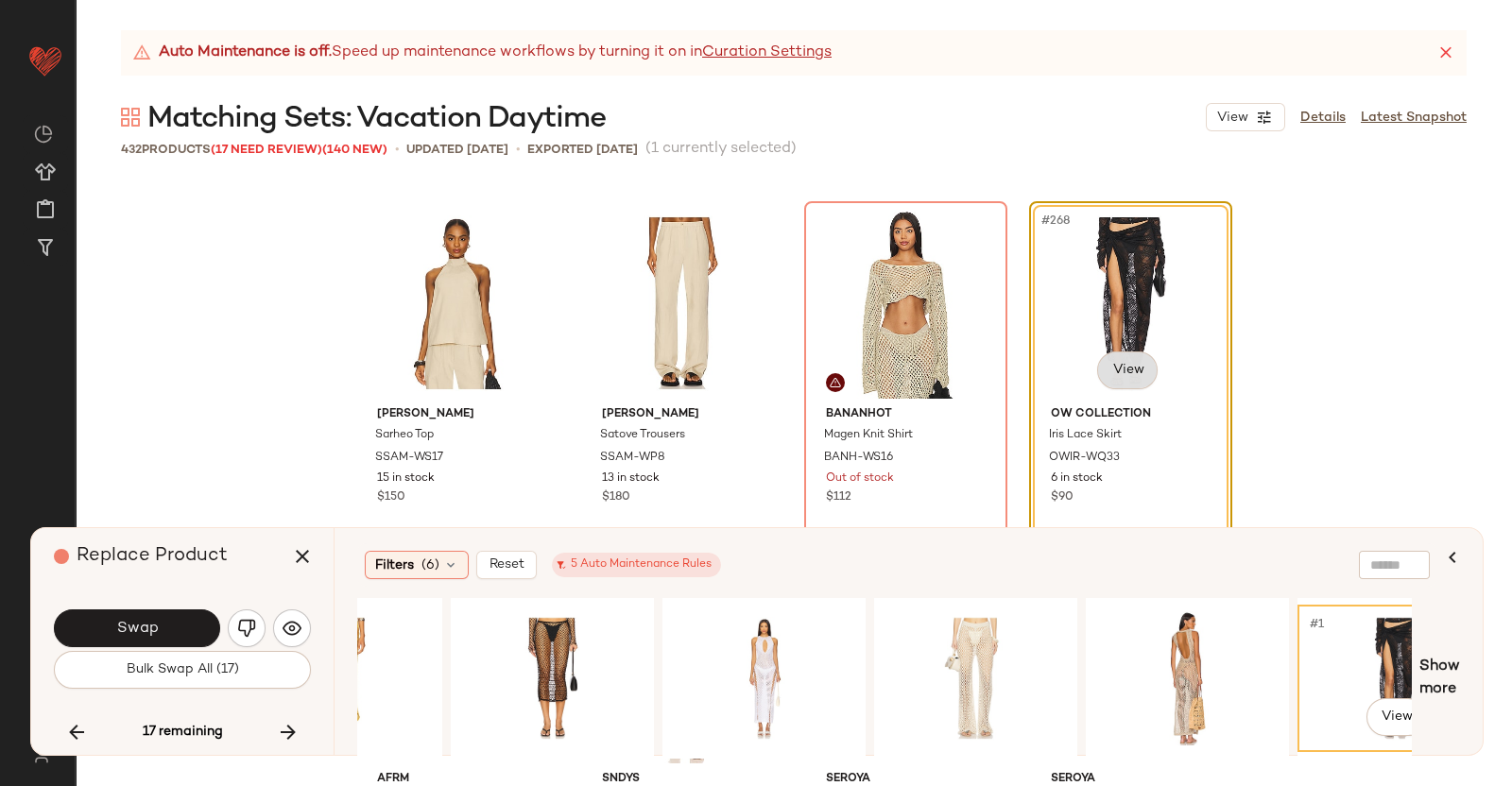
click at [1129, 361] on body "Revolve ** Dashboard All Products Global Clipboards (38) Curations (351) Kriste…" at bounding box center [756, 393] width 1512 height 786
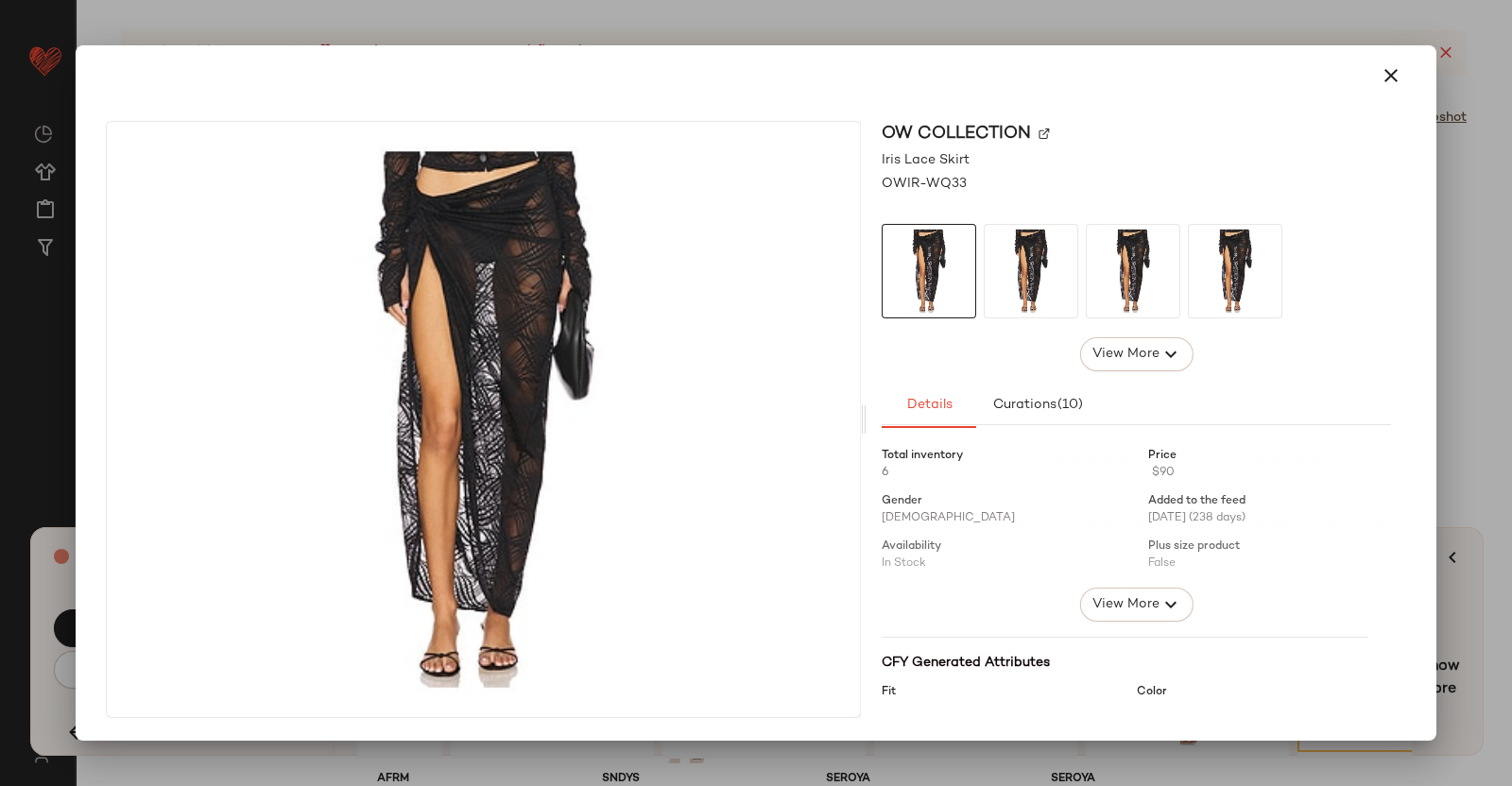
click at [1038, 128] on img at bounding box center [1044, 134] width 11 height 11
drag, startPoint x: 1463, startPoint y: 250, endPoint x: 1488, endPoint y: 262, distance: 27.7
click at [1476, 256] on div at bounding box center [756, 393] width 1512 height 786
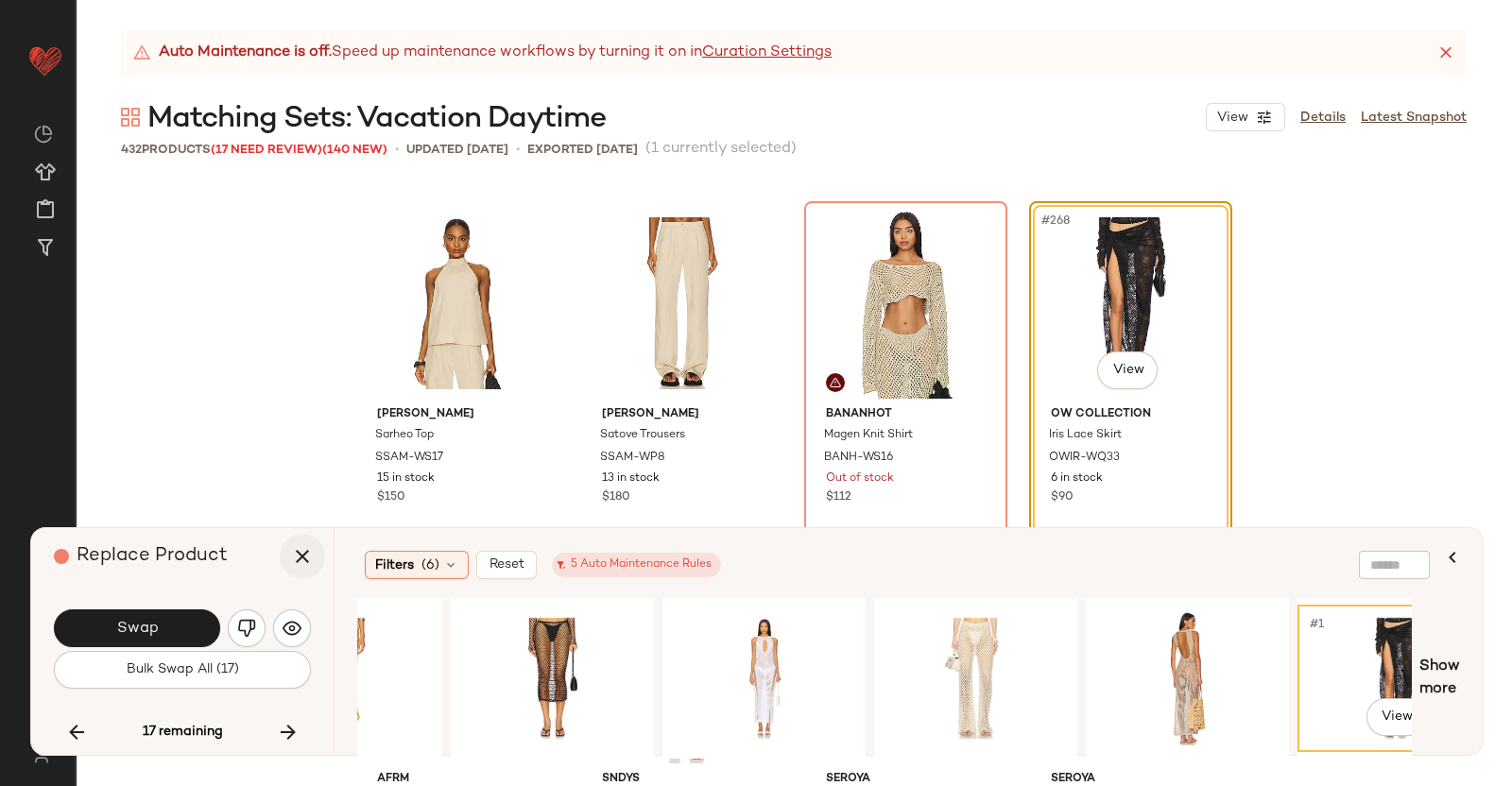
drag, startPoint x: 286, startPoint y: 550, endPoint x: 317, endPoint y: 545, distance: 31.4
click at [287, 550] on button "button" at bounding box center [303, 557] width 46 height 46
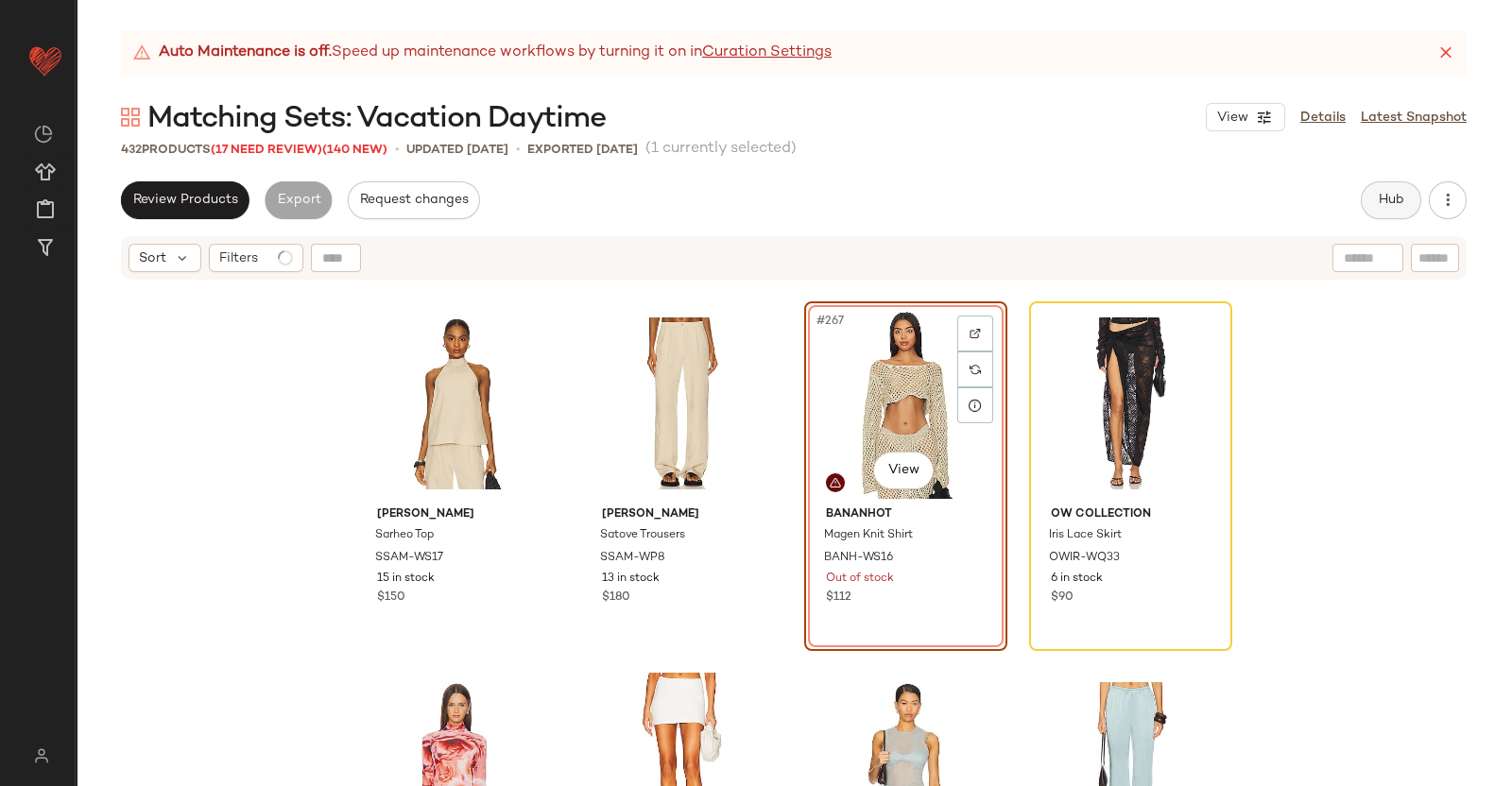
click at [1386, 184] on button "Hub" at bounding box center [1391, 201] width 61 height 38
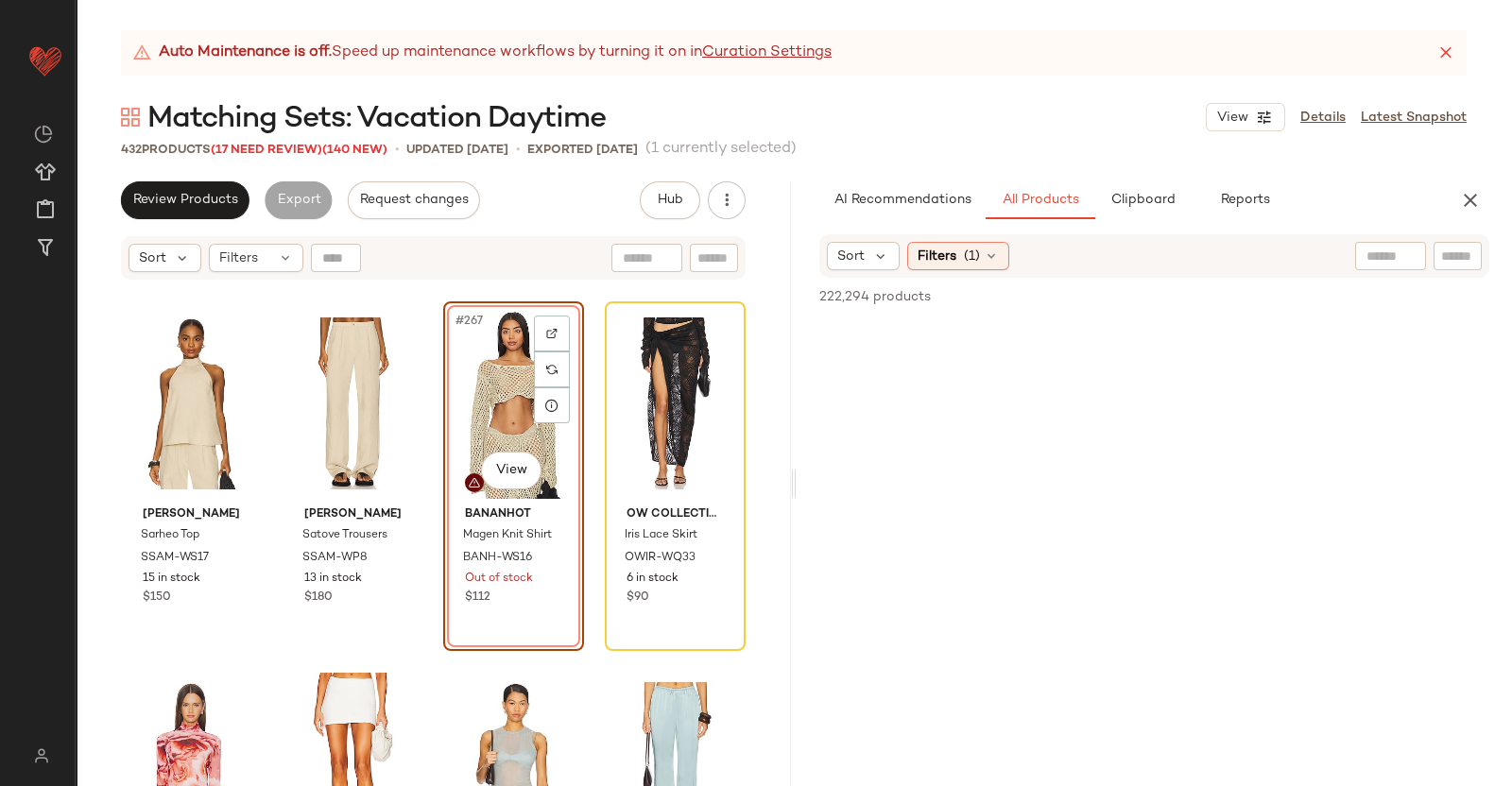
drag, startPoint x: 1493, startPoint y: 284, endPoint x: 1472, endPoint y: 271, distance: 24.7
click at [1488, 281] on div "222,294 products • 0 selected Add to Top Add to Bottom Deselect All" at bounding box center [1154, 299] width 716 height 42
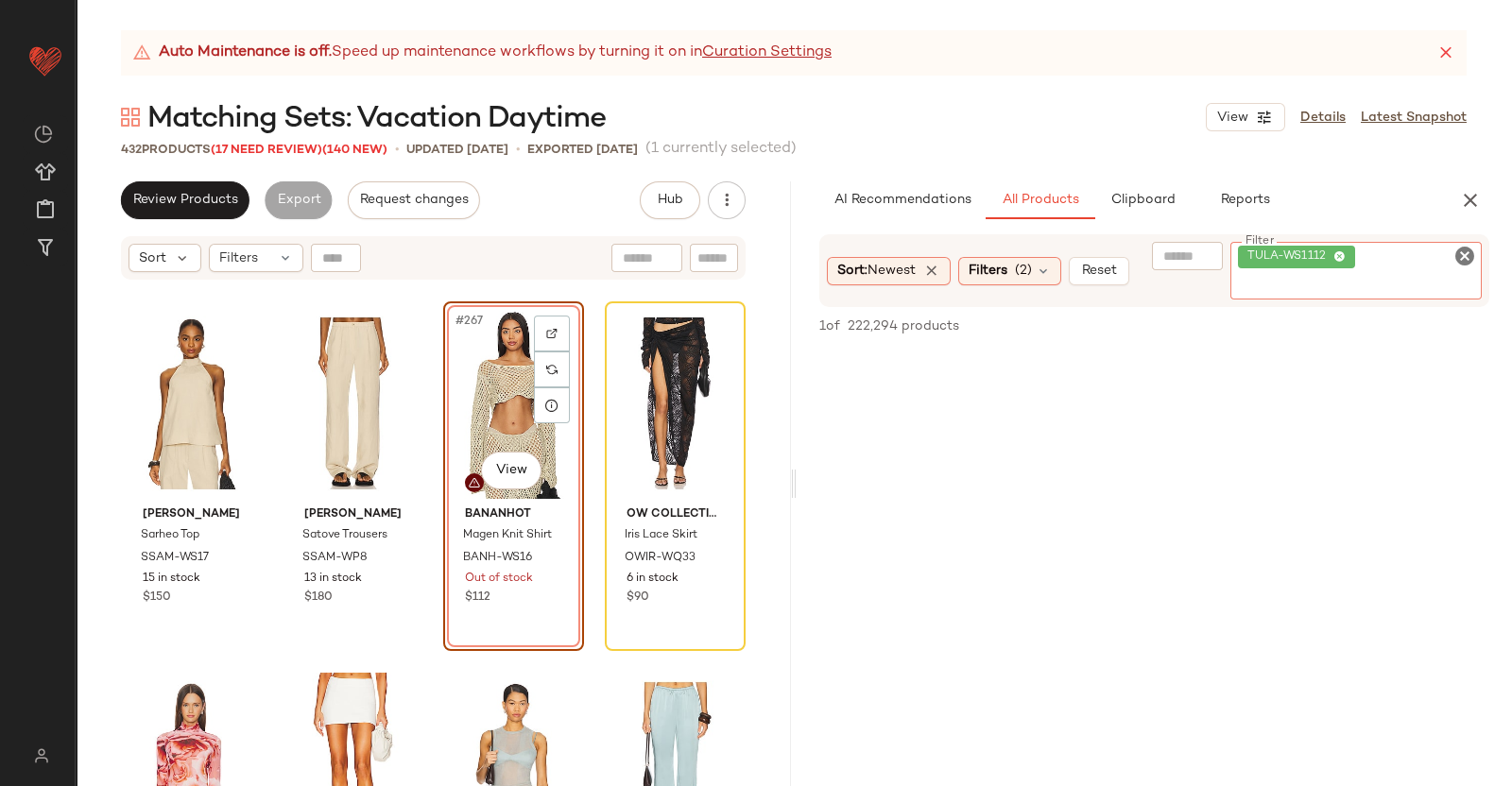
click at [1457, 262] on div "Filter TULA-WS1112 Filter" at bounding box center [1356, 270] width 252 height 58
paste input "**********"
type input "**********"
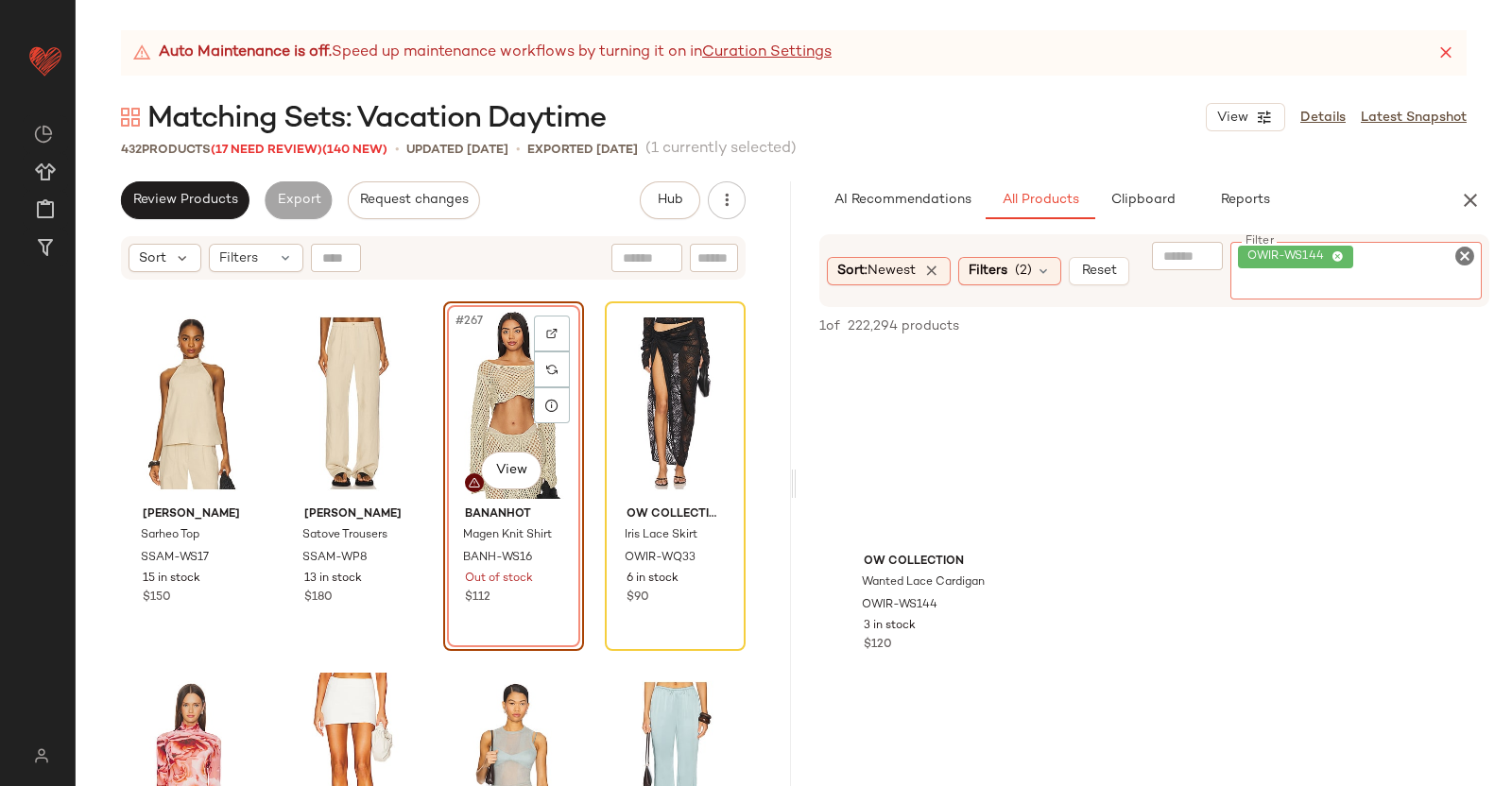
click at [492, 389] on div "#267 View" at bounding box center [514, 403] width 128 height 191
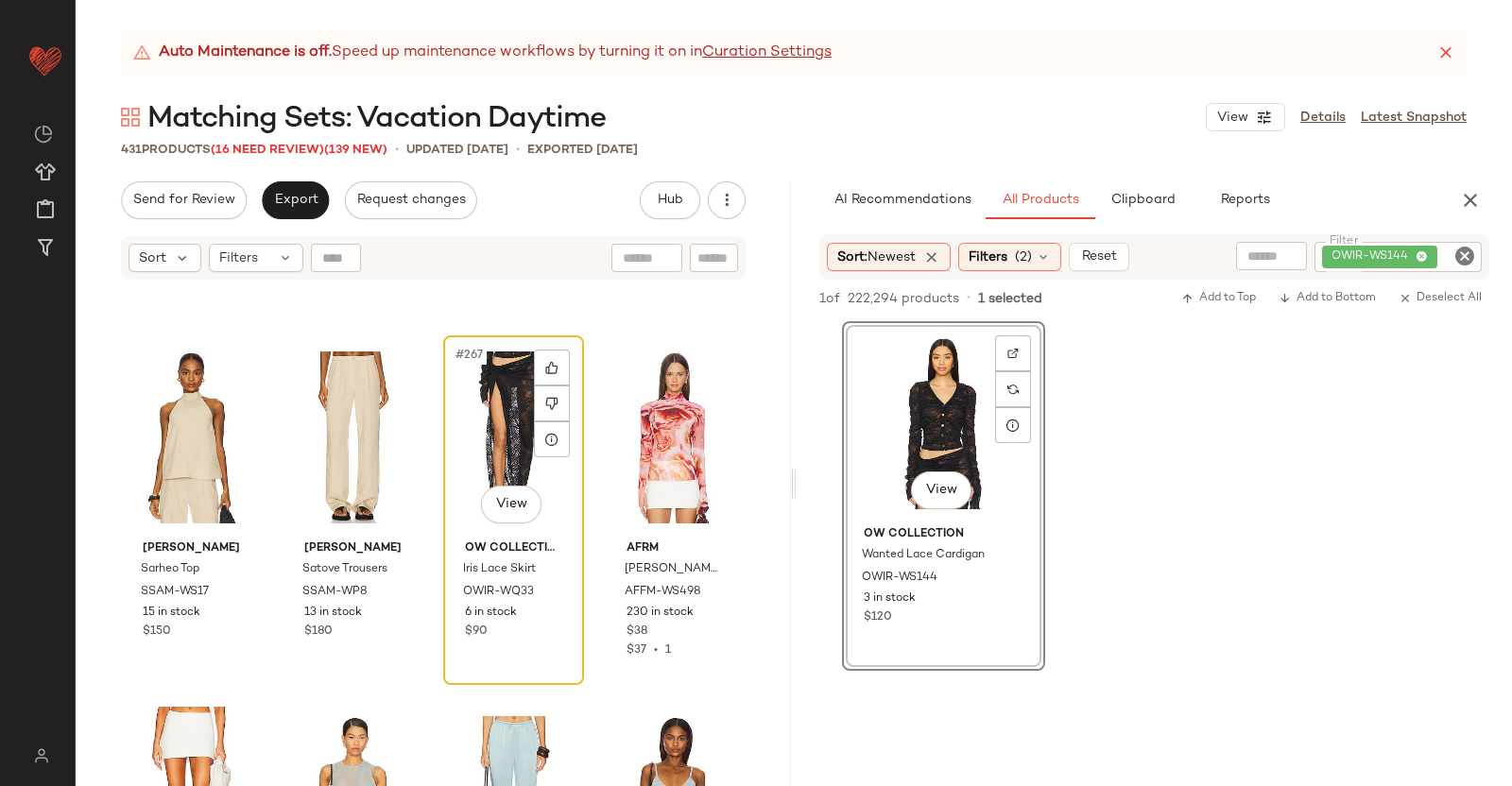
scroll to position [24038, 0]
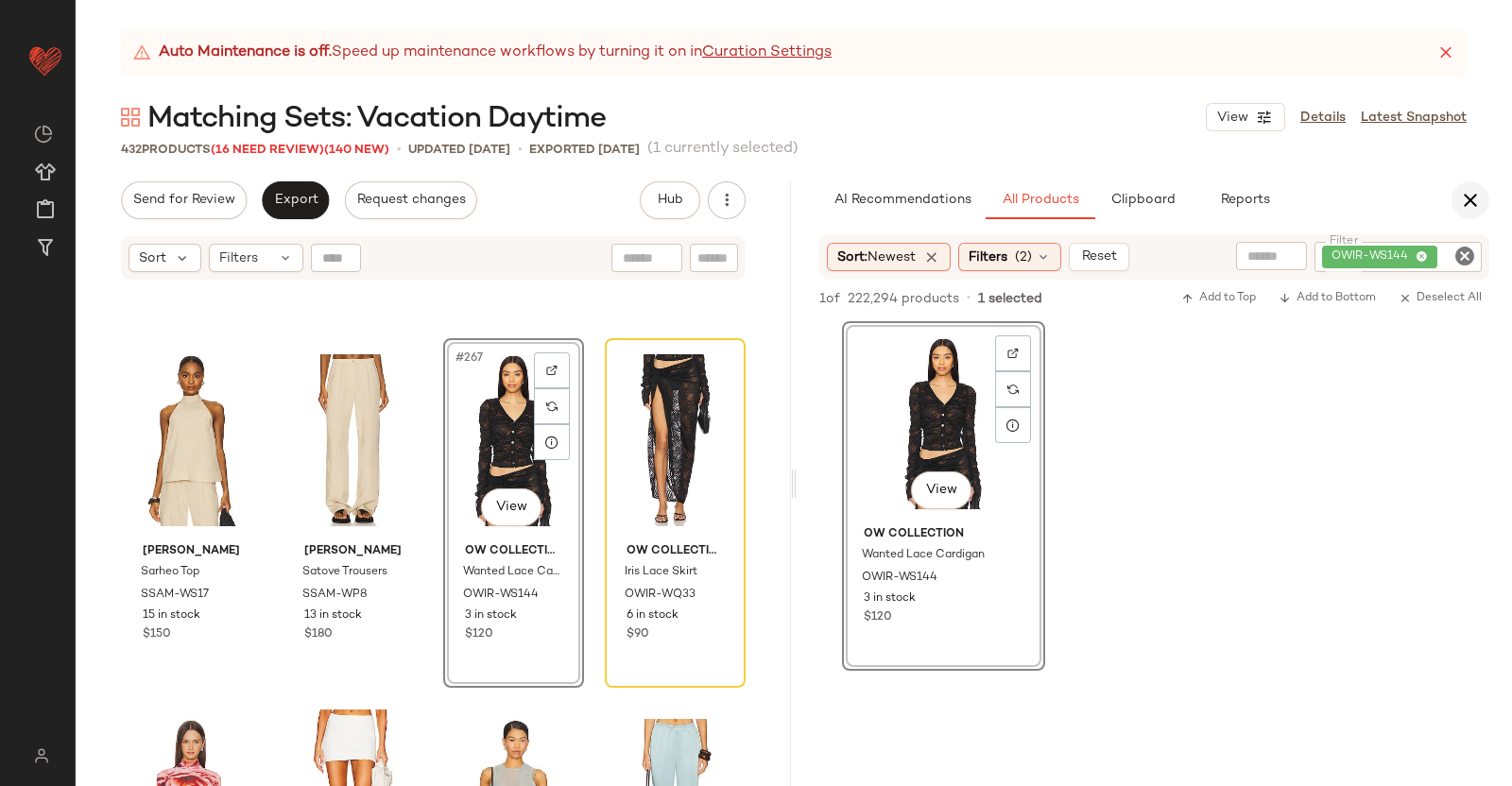
drag, startPoint x: 1444, startPoint y: 203, endPoint x: 1474, endPoint y: 203, distance: 30.0
click at [1455, 203] on div "AI Recommendations All Products Clipboard Reports" at bounding box center [1154, 201] width 716 height 38
click at [1474, 203] on icon "button" at bounding box center [1470, 201] width 23 height 23
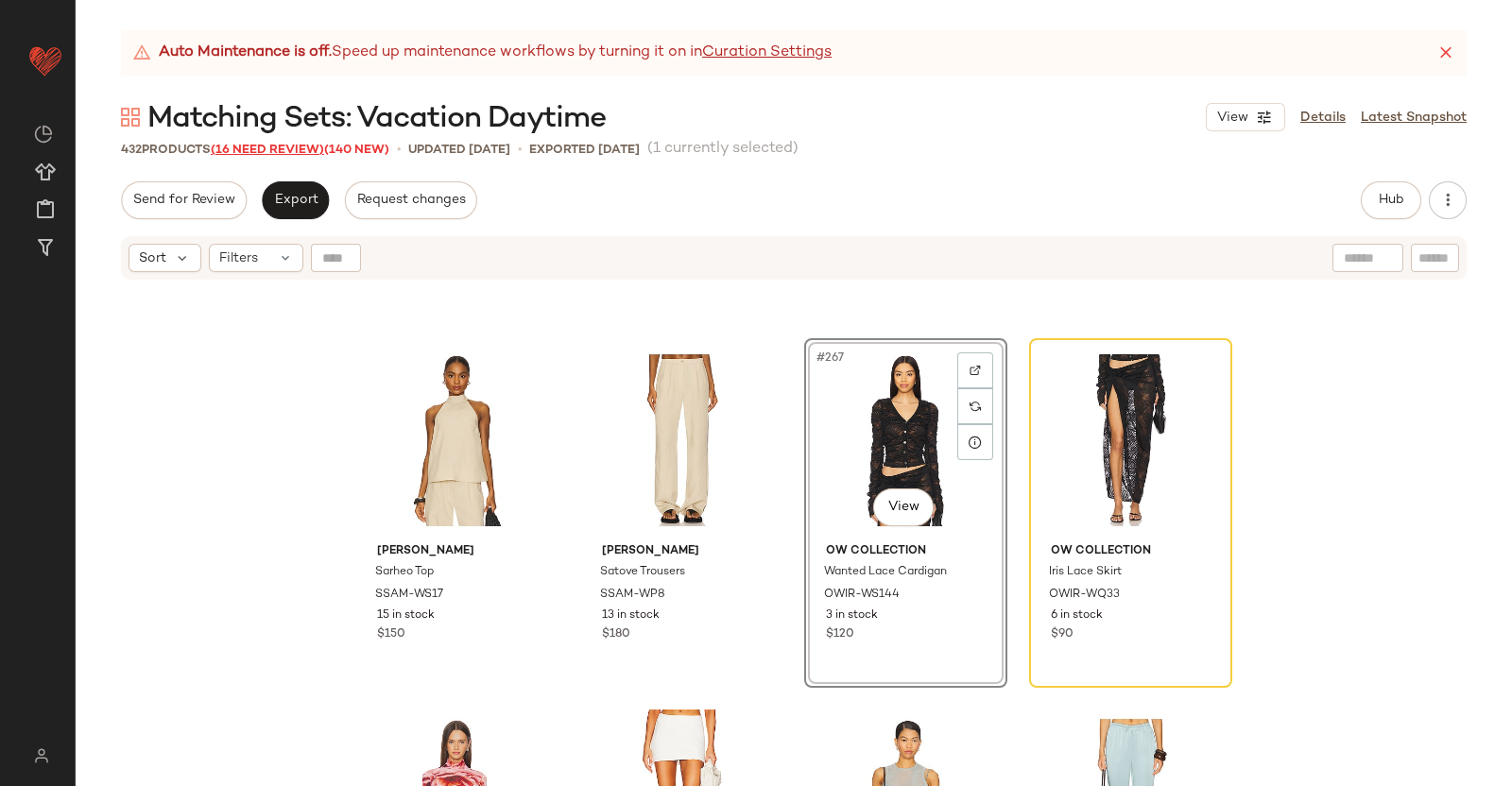
click at [272, 149] on span "(16 Need Review)" at bounding box center [266, 150] width 113 height 13
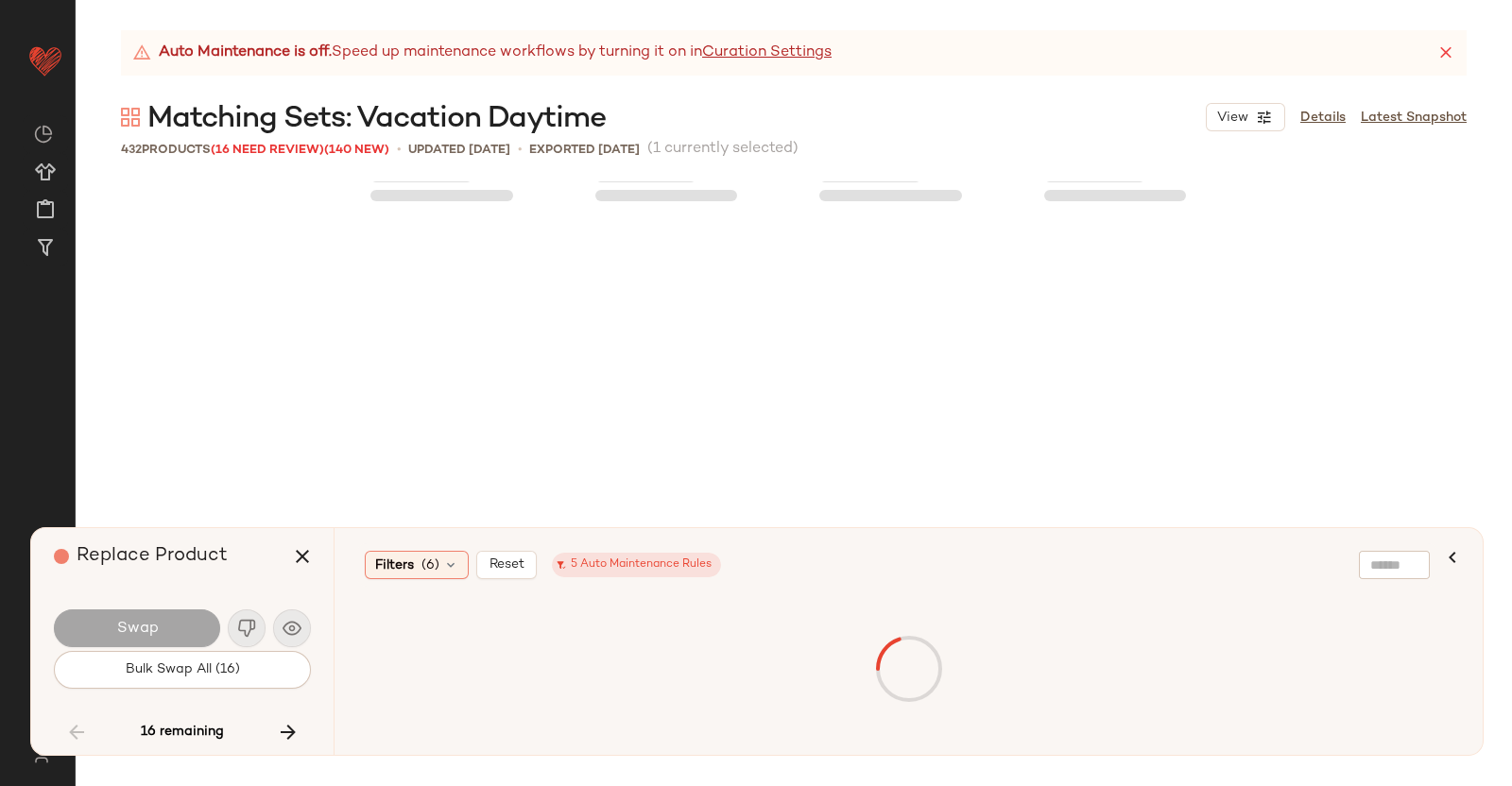
scroll to position [22615, 0]
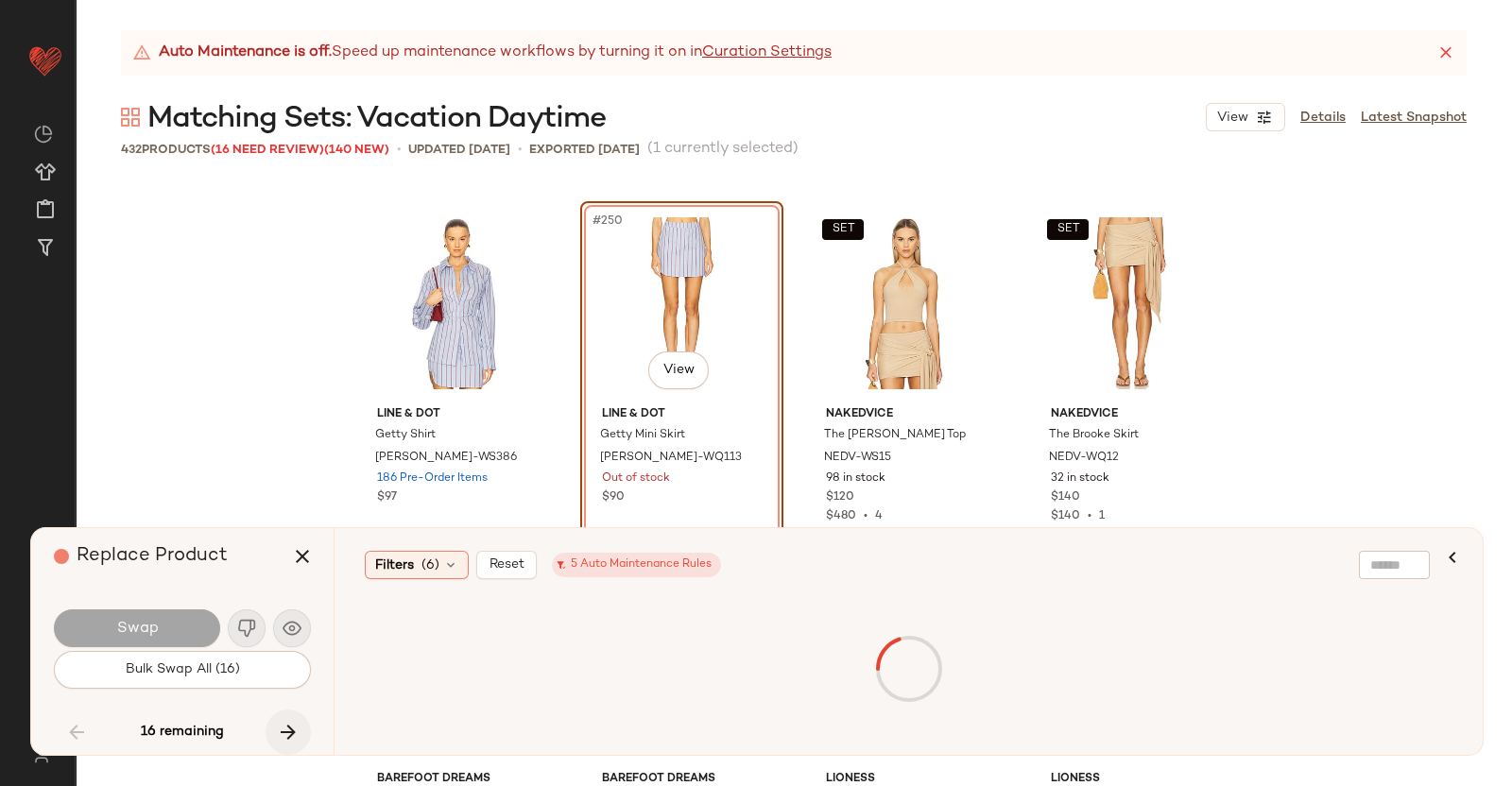
click at [275, 729] on button "button" at bounding box center [288, 733] width 46 height 46
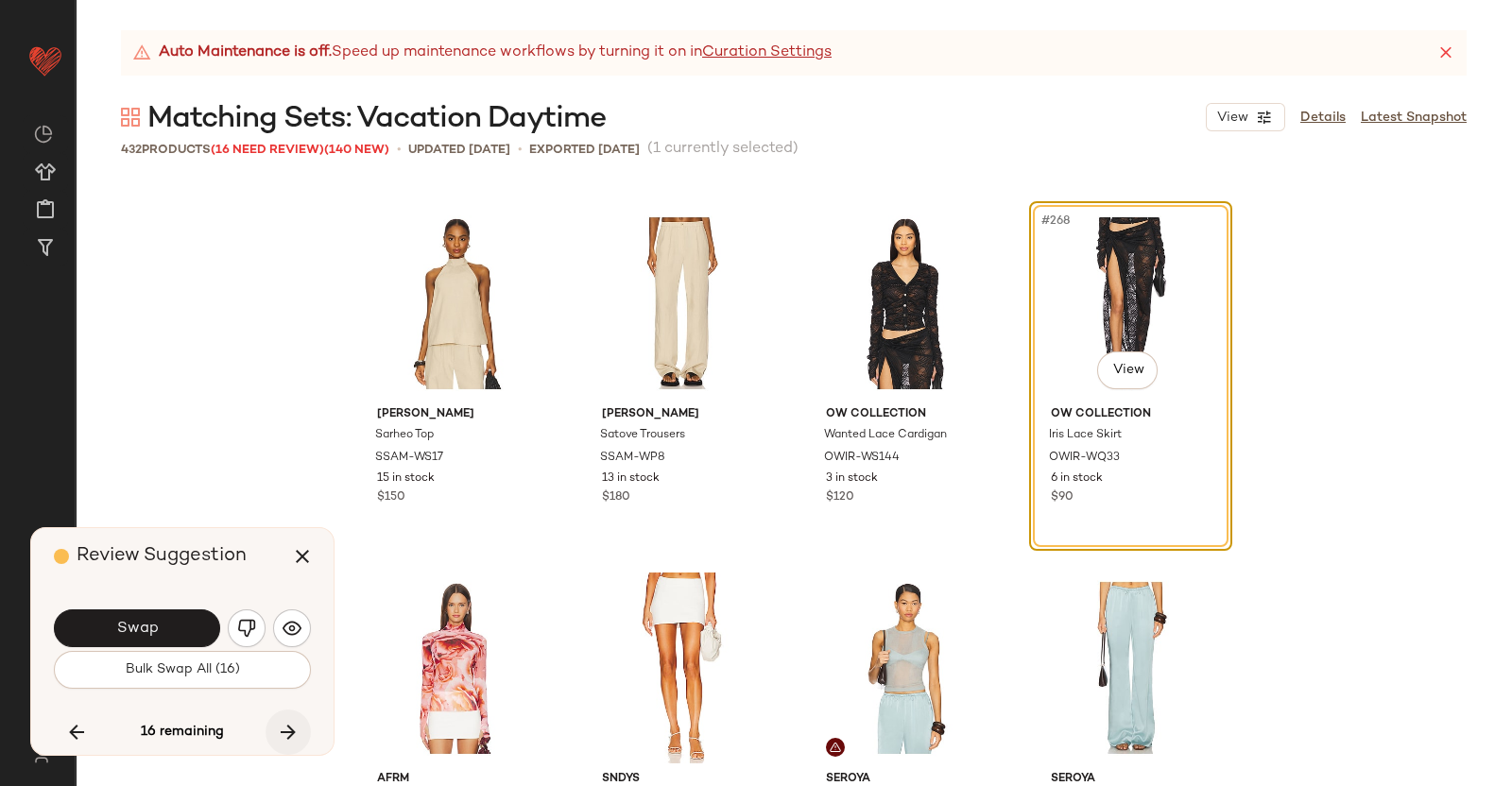
click at [275, 729] on button "button" at bounding box center [288, 733] width 46 height 46
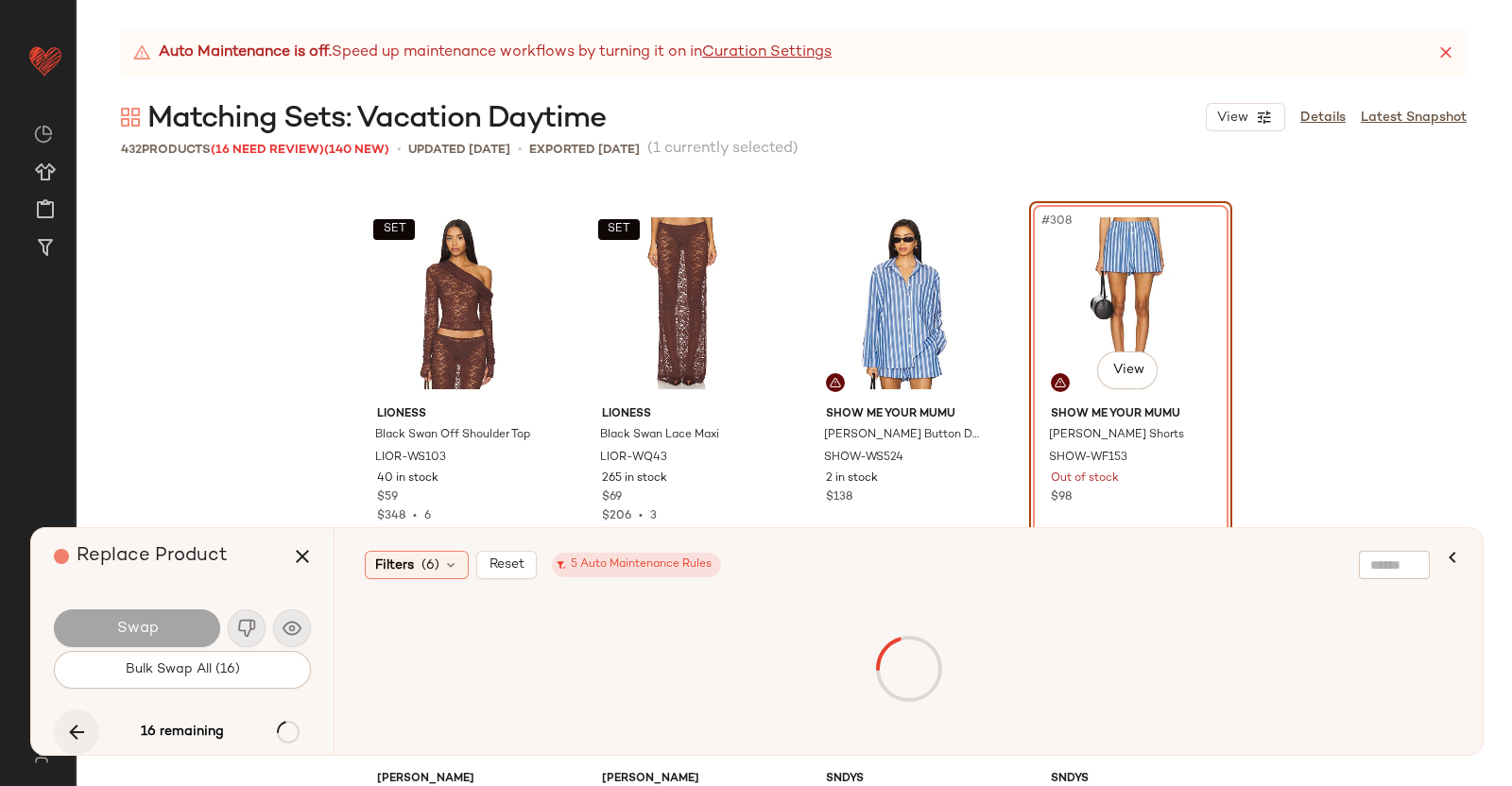
click at [76, 731] on icon "button" at bounding box center [77, 733] width 23 height 23
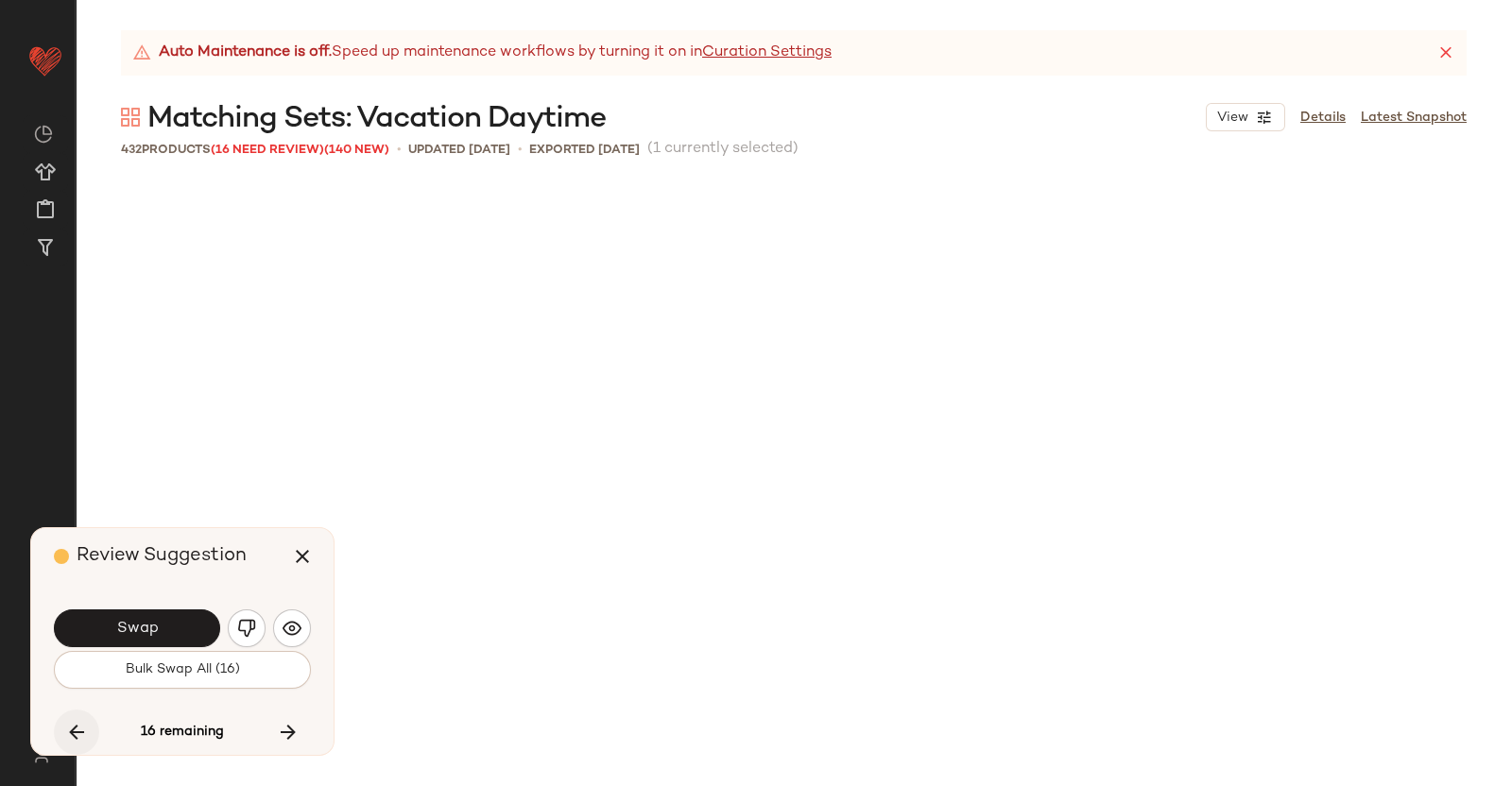
scroll to position [24074, 0]
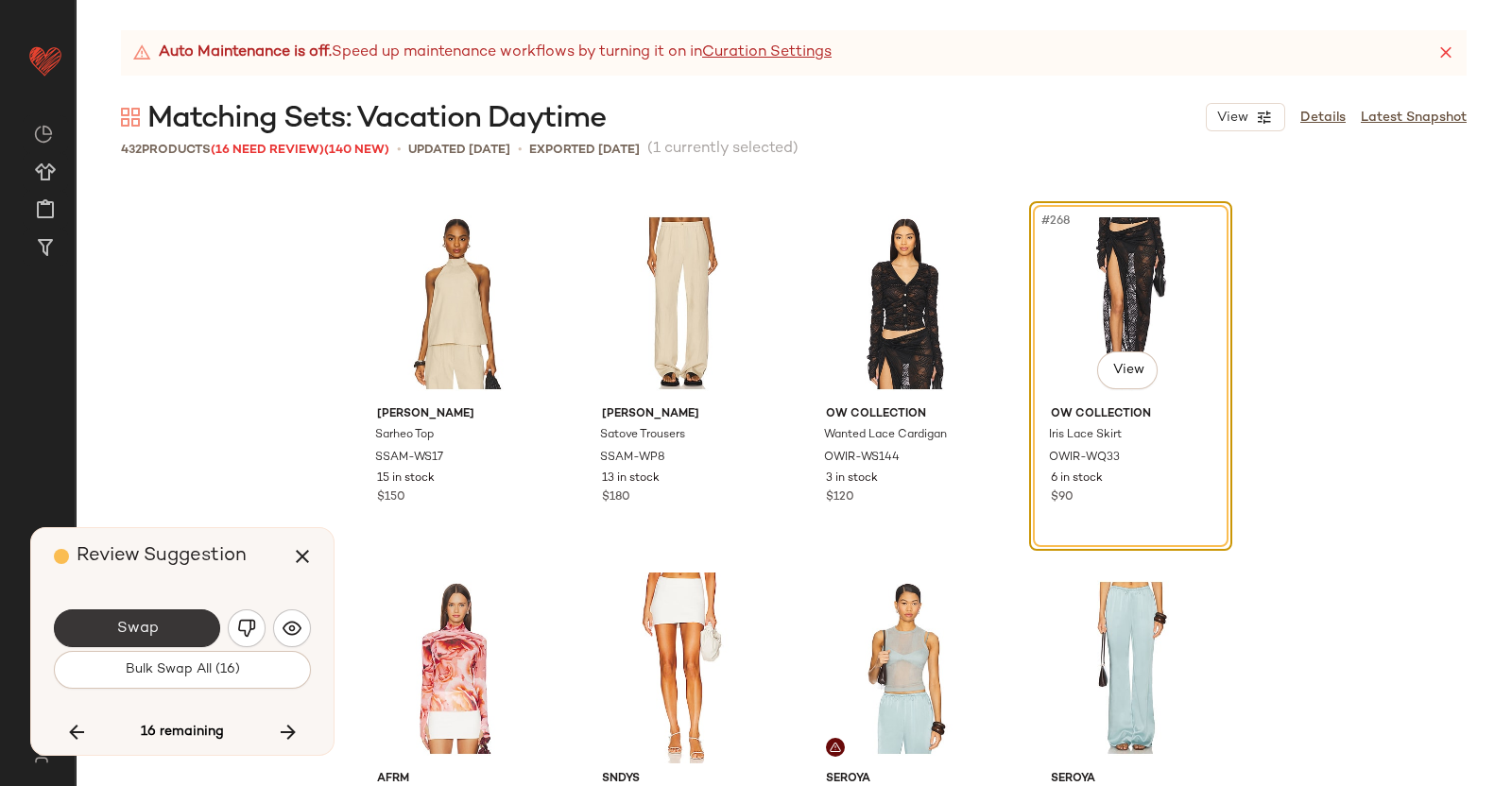
click at [159, 625] on button "Swap" at bounding box center [137, 629] width 167 height 38
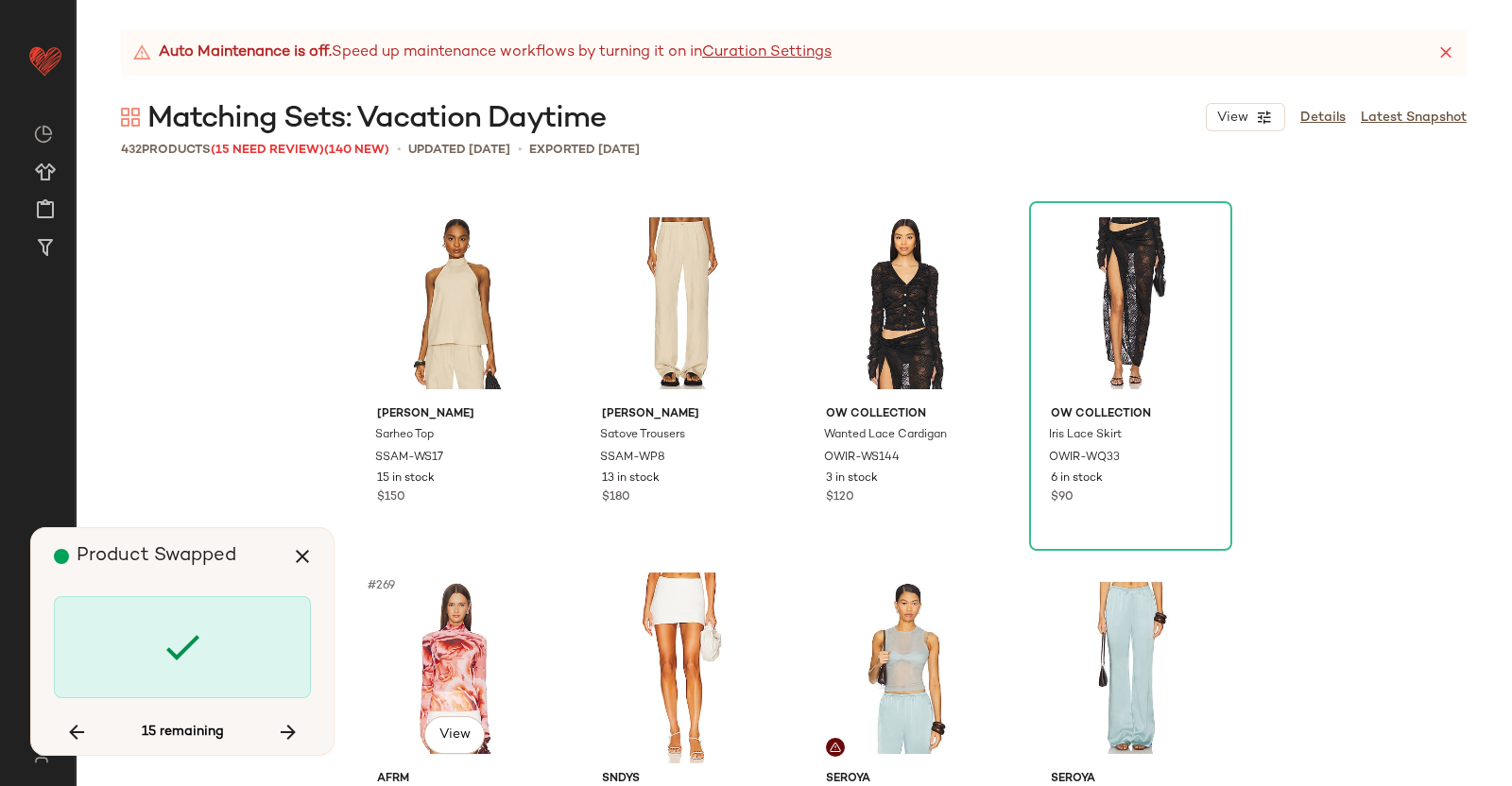
scroll to position [27722, 0]
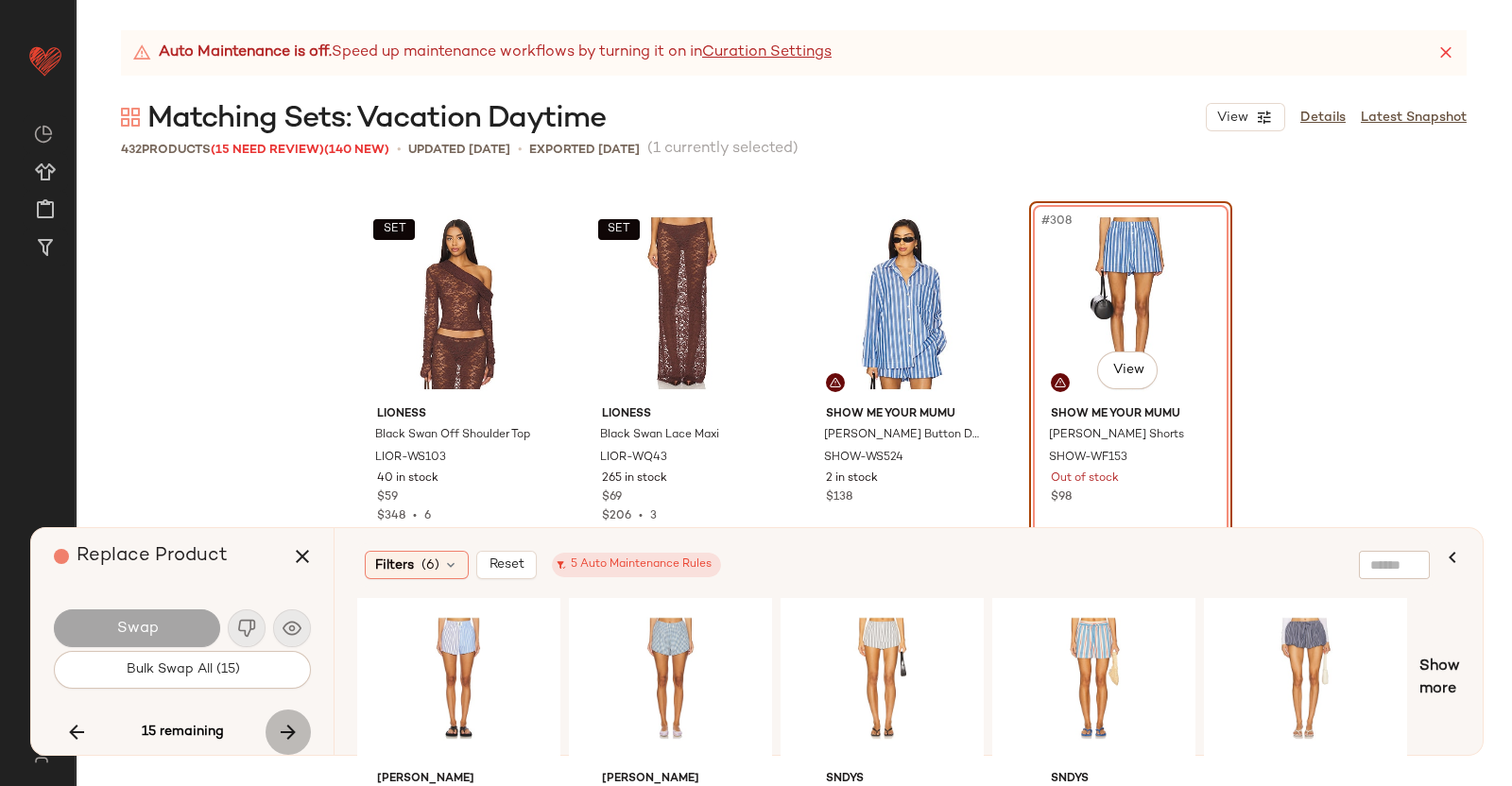
click at [294, 721] on icon "button" at bounding box center [288, 733] width 23 height 23
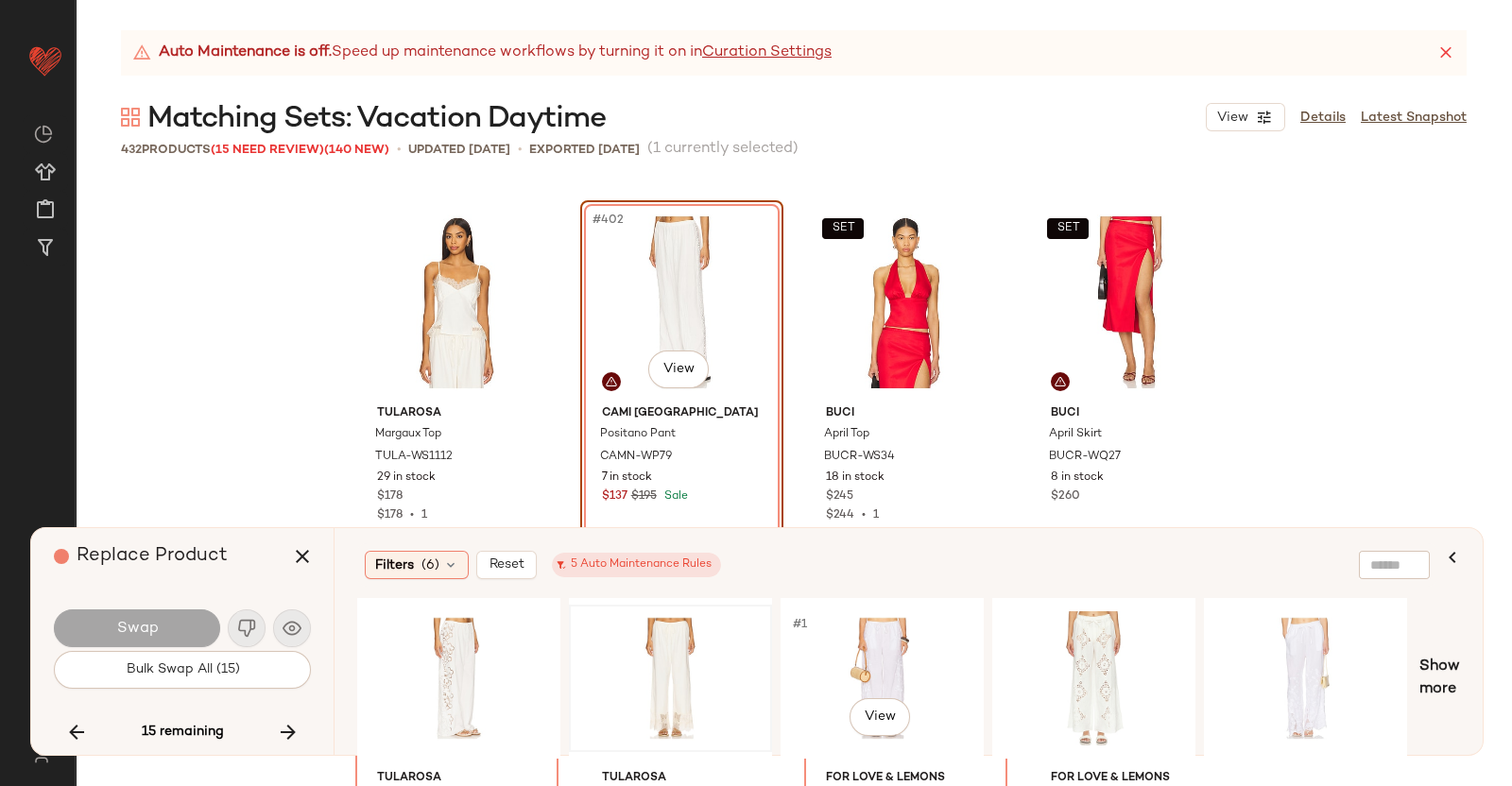
click at [600, 655] on div at bounding box center [671, 678] width 190 height 134
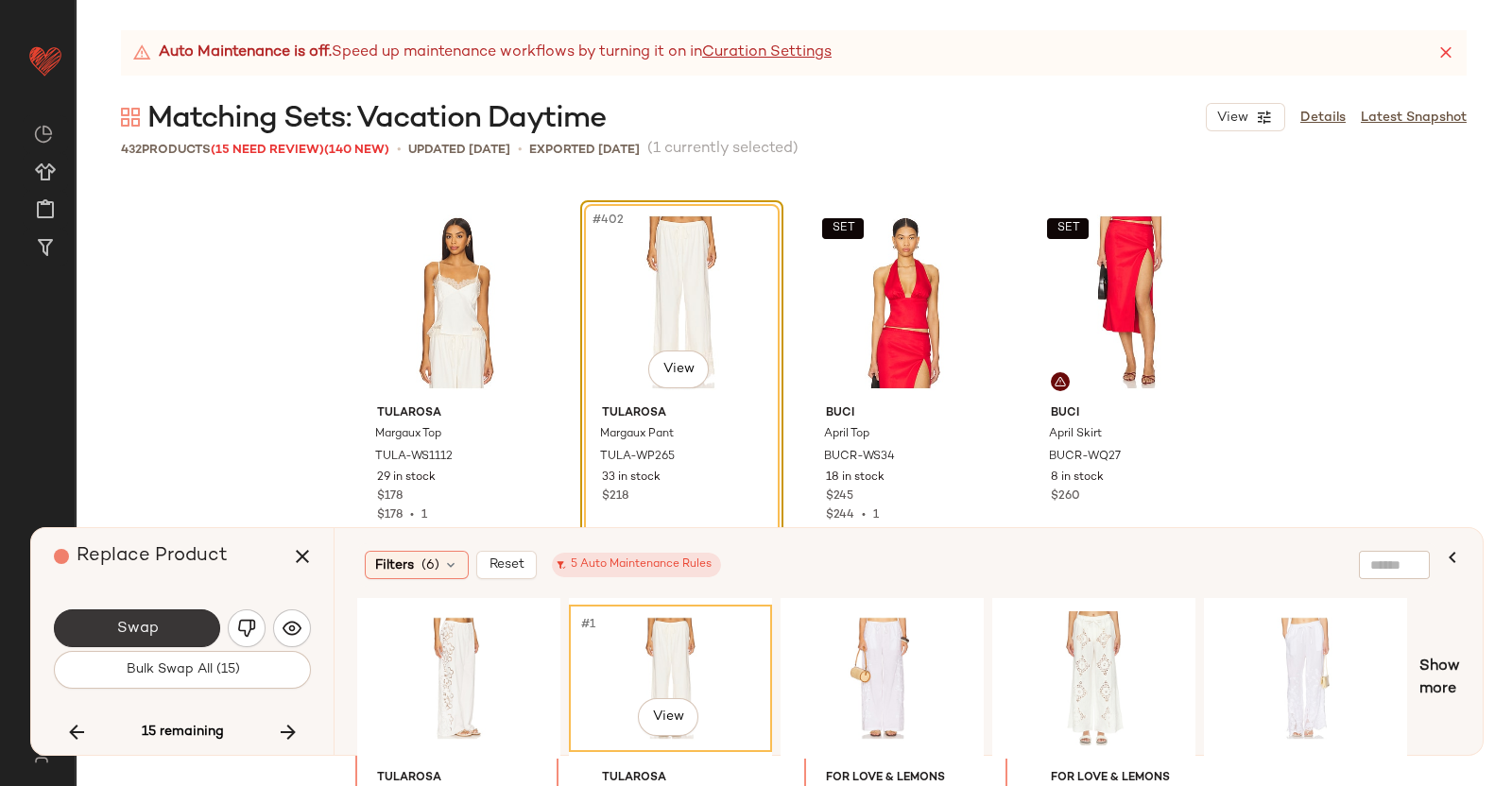
click at [165, 627] on button "Swap" at bounding box center [137, 629] width 167 height 38
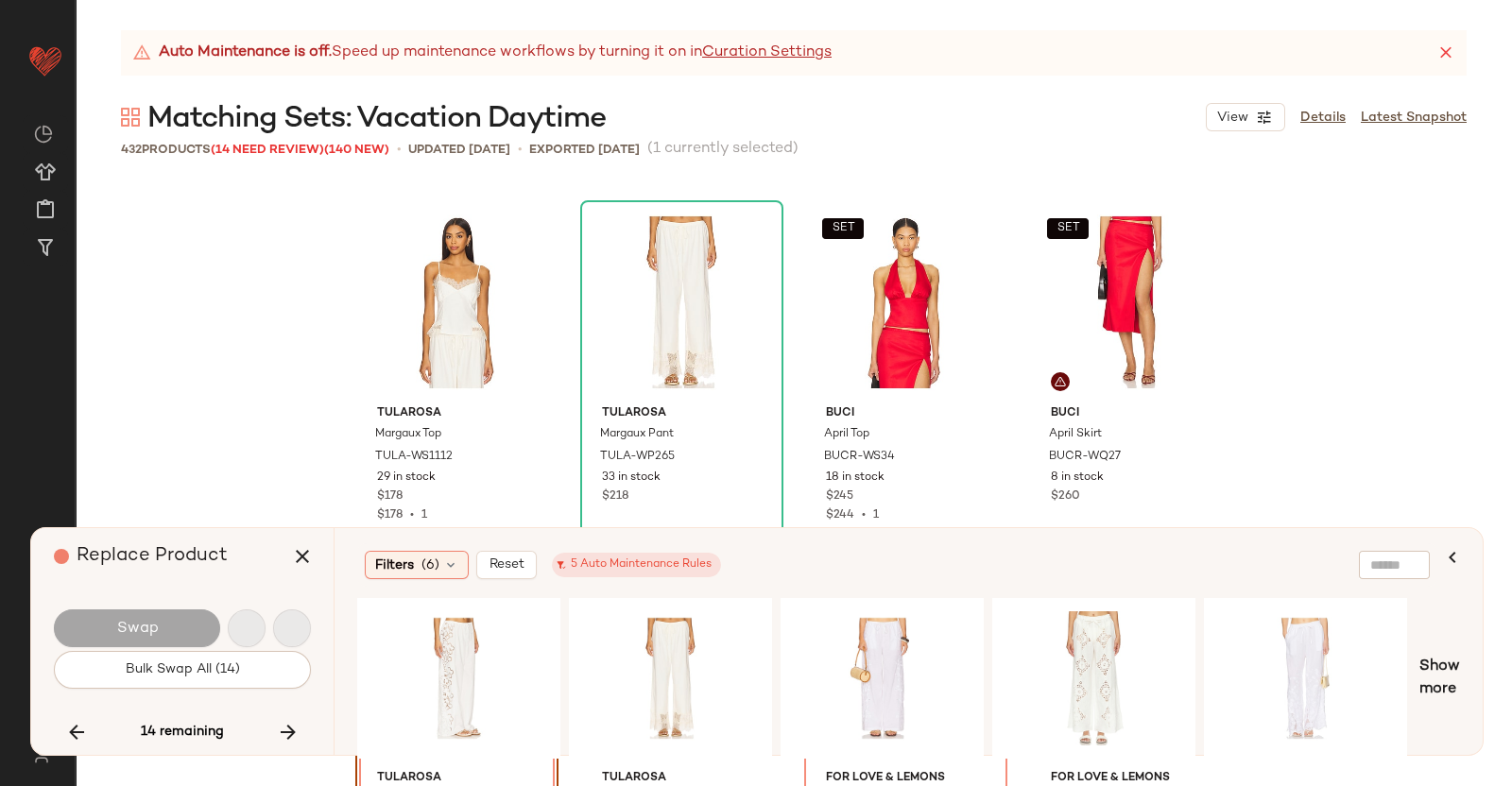
scroll to position [36841, 0]
